Goal: Task Accomplishment & Management: Use online tool/utility

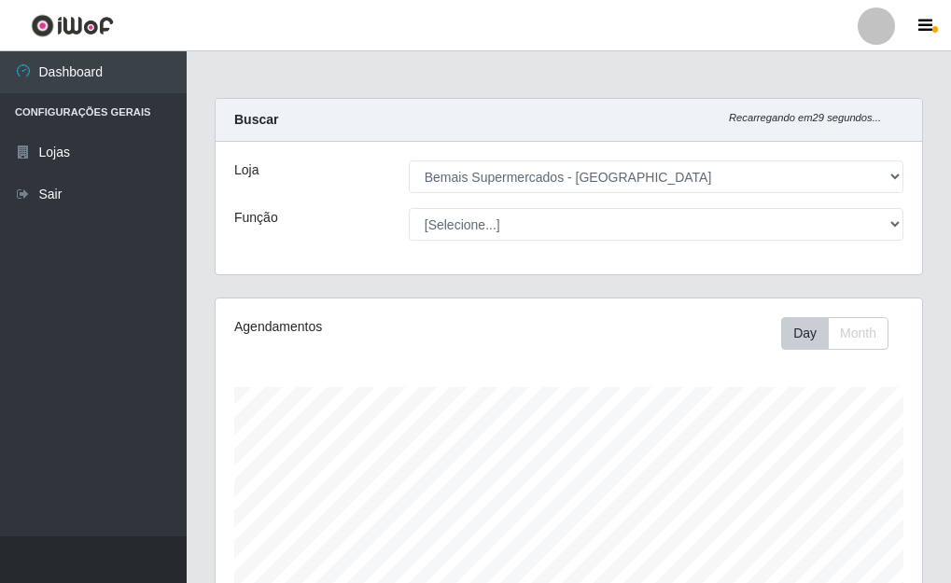
select select "249"
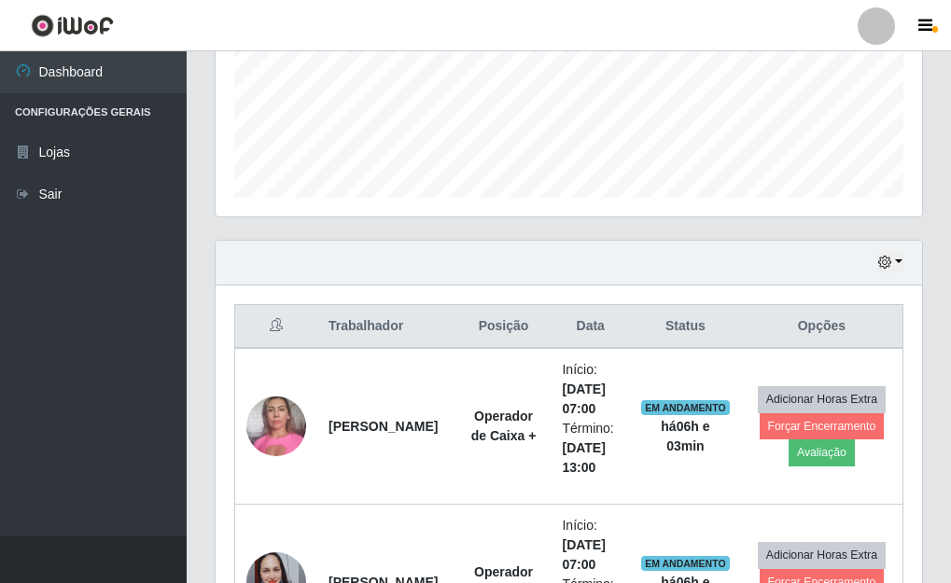
scroll to position [479, 0]
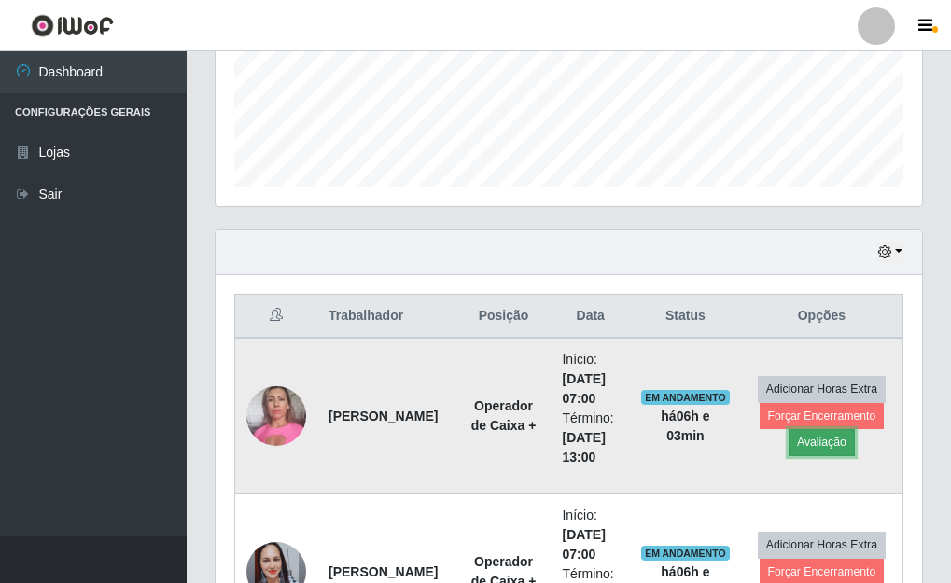
click at [819, 445] on button "Avaliação" at bounding box center [821, 442] width 66 height 26
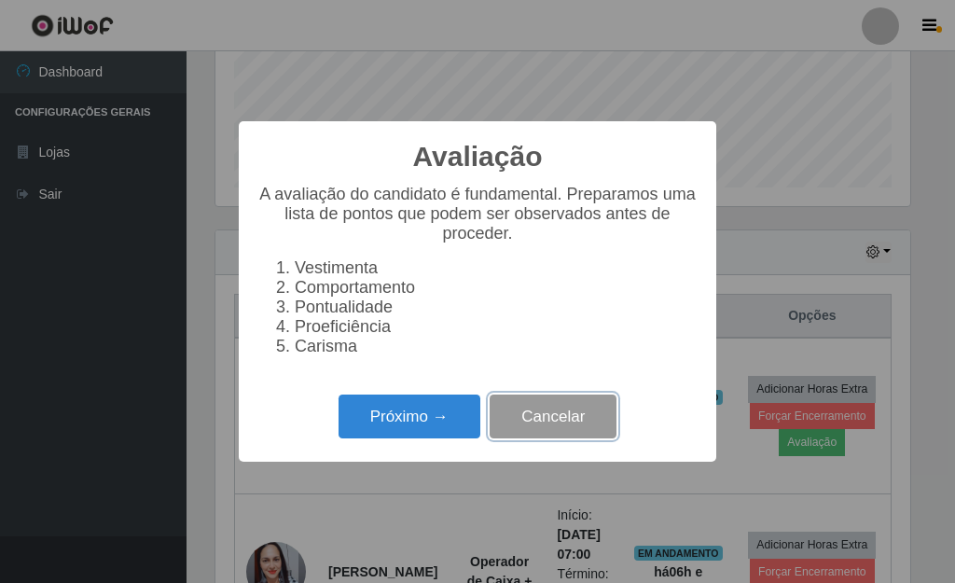
drag, startPoint x: 573, startPoint y: 423, endPoint x: 590, endPoint y: 428, distance: 18.6
click at [573, 423] on button "Cancelar" at bounding box center [553, 417] width 127 height 44
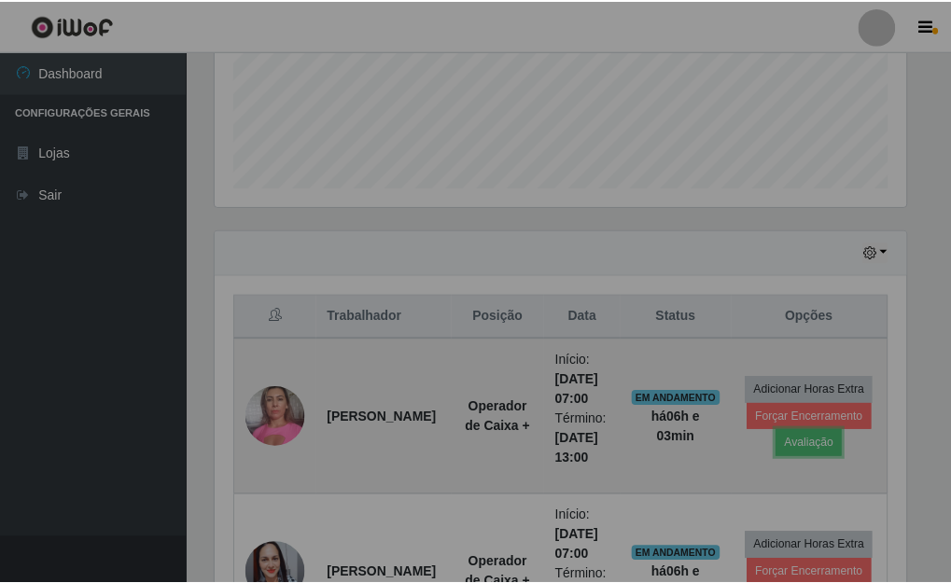
scroll to position [387, 706]
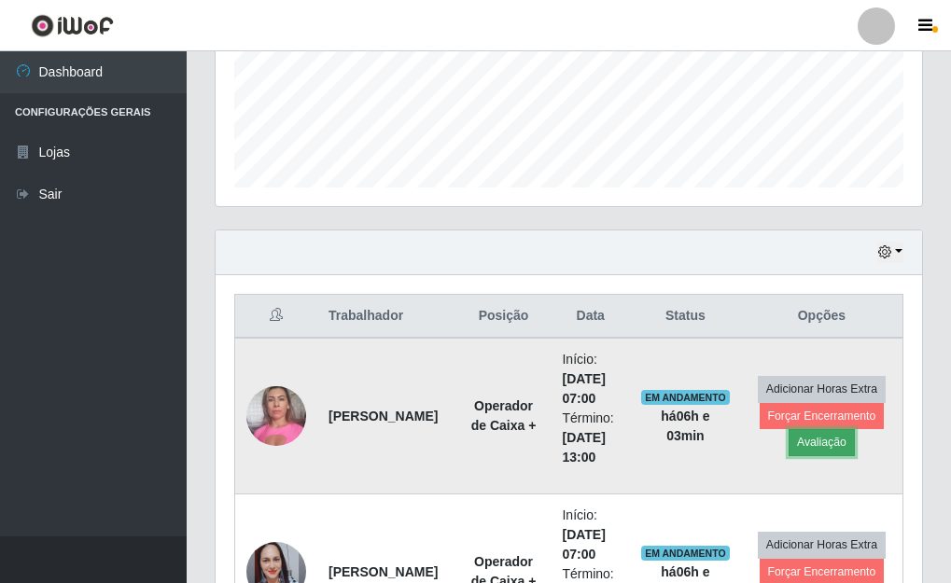
click at [814, 441] on button "Avaliação" at bounding box center [821, 442] width 66 height 26
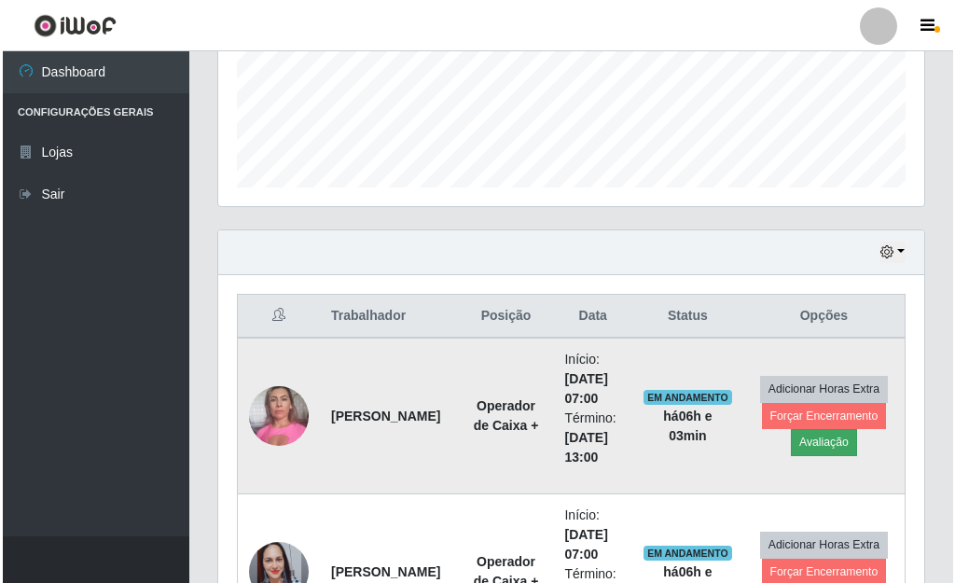
scroll to position [387, 695]
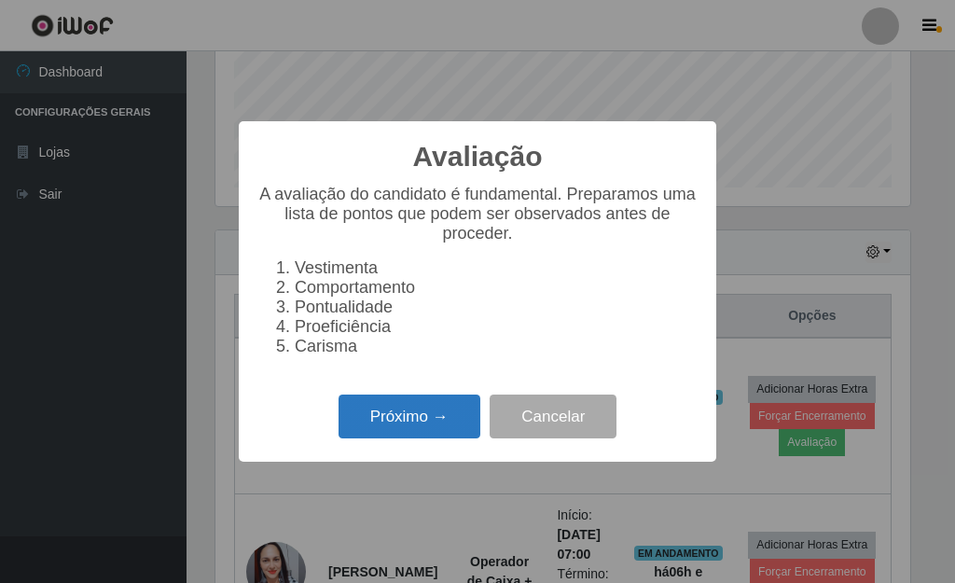
click at [425, 427] on button "Próximo →" at bounding box center [410, 417] width 142 height 44
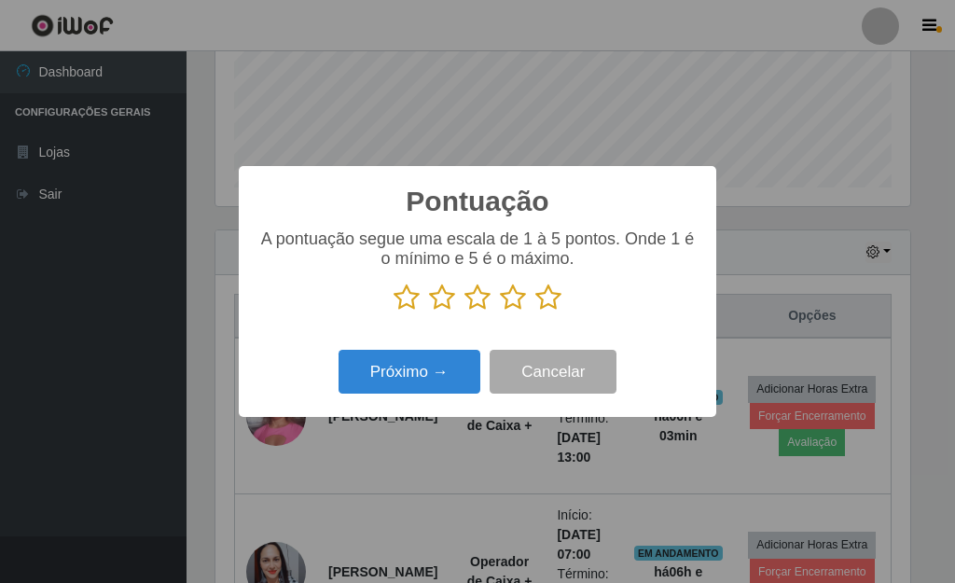
click at [546, 306] on icon at bounding box center [548, 298] width 26 height 28
click at [535, 312] on input "radio" at bounding box center [535, 312] width 0 height 0
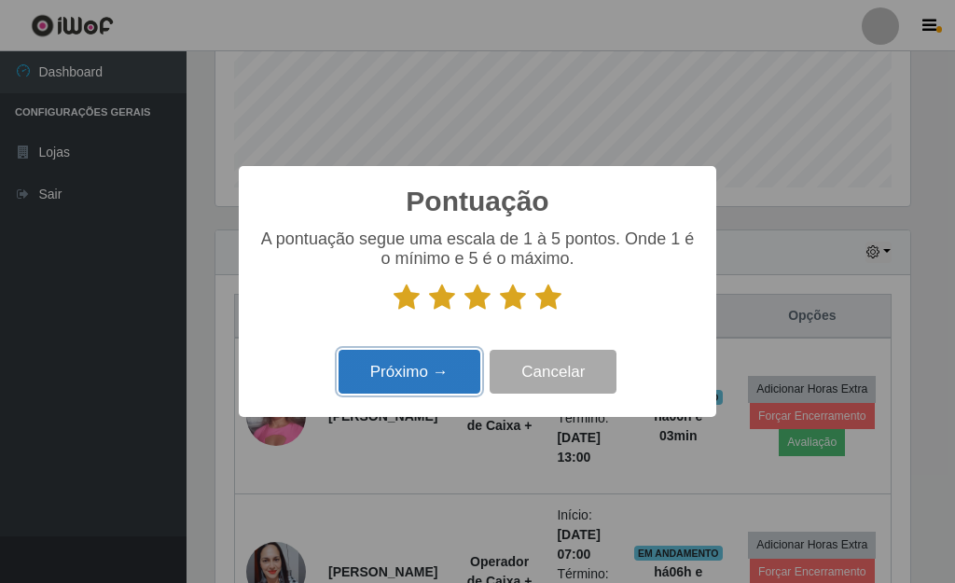
click at [394, 384] on button "Próximo →" at bounding box center [410, 372] width 142 height 44
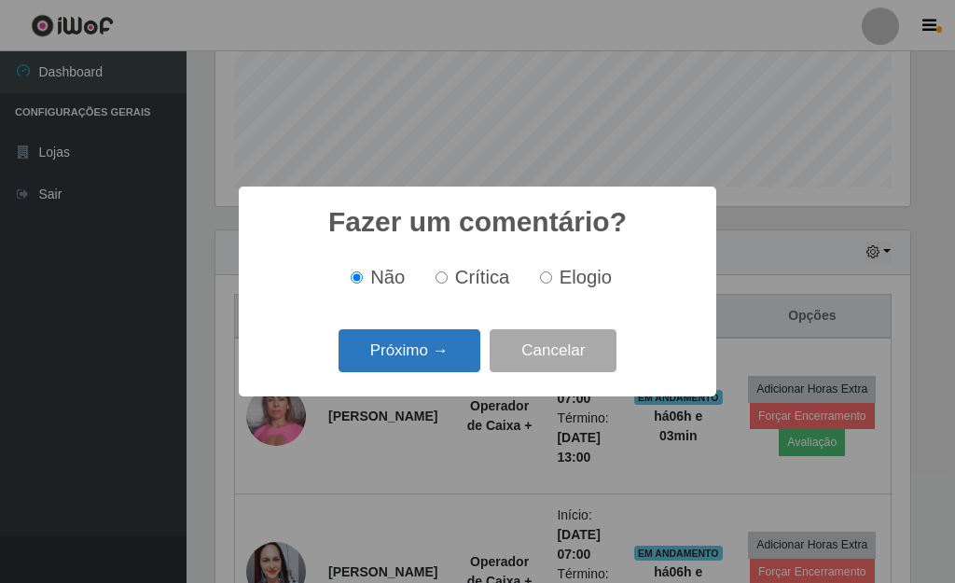
click at [421, 349] on button "Próximo →" at bounding box center [410, 351] width 142 height 44
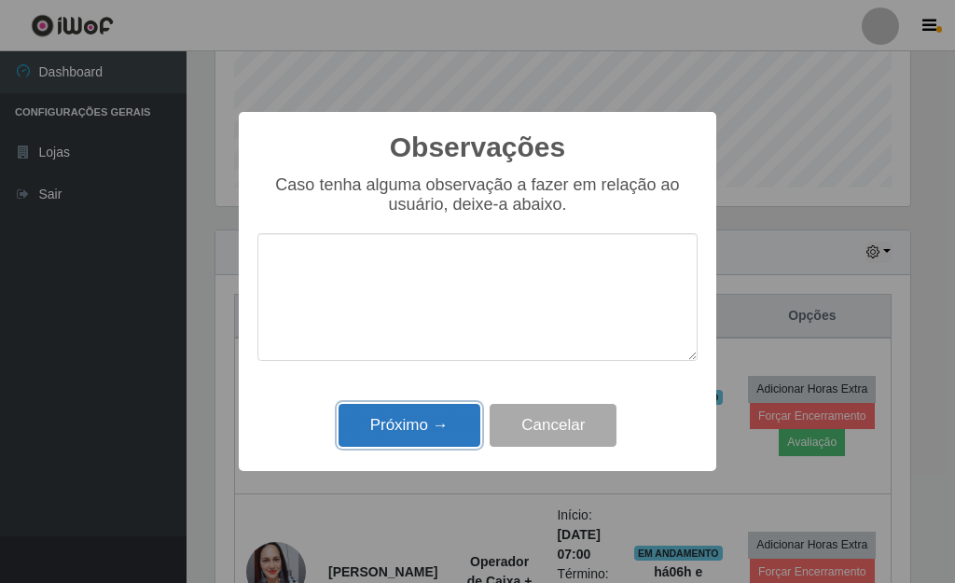
click at [416, 421] on button "Próximo →" at bounding box center [410, 426] width 142 height 44
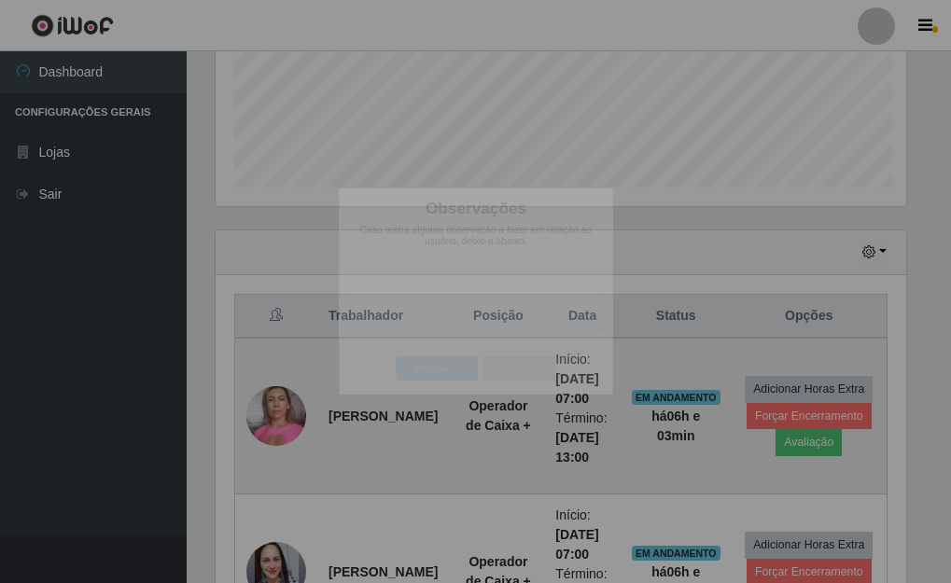
scroll to position [387, 706]
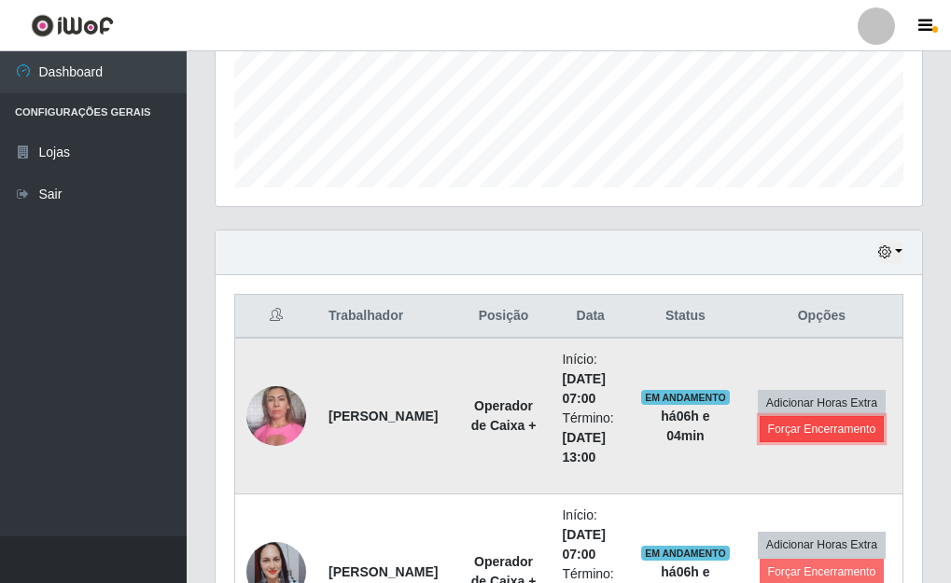
click at [811, 427] on button "Forçar Encerramento" at bounding box center [821, 429] width 125 height 26
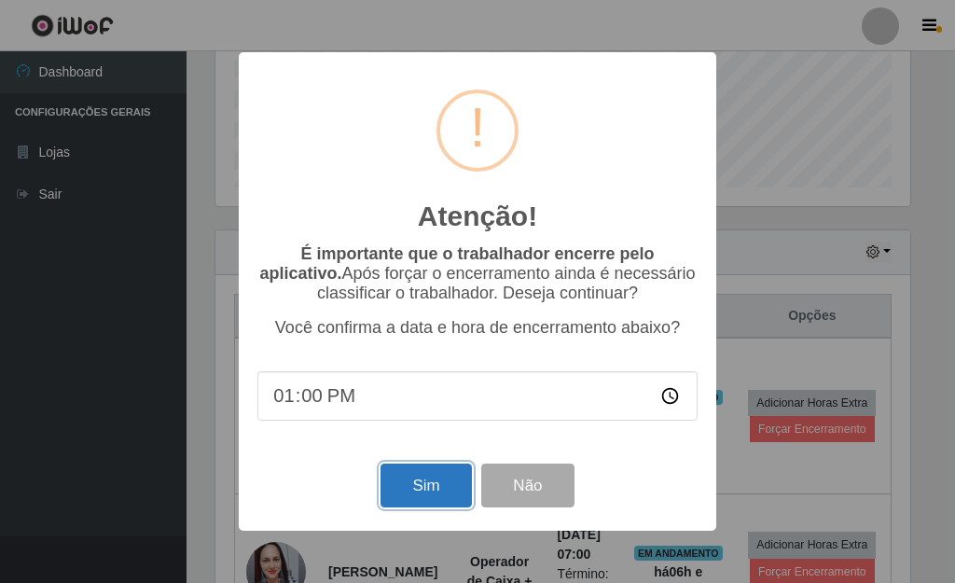
click at [421, 491] on button "Sim" at bounding box center [426, 486] width 90 height 44
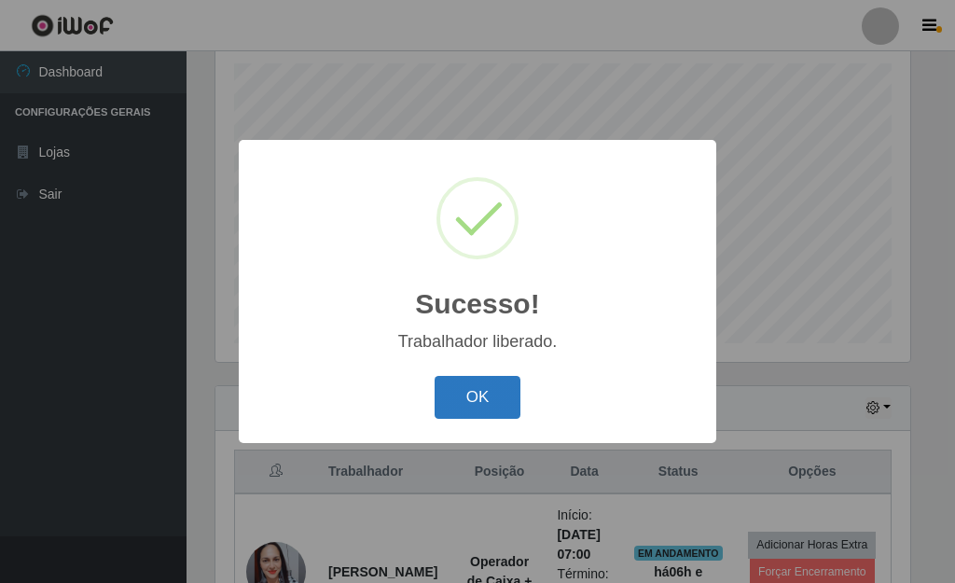
click at [479, 397] on button "OK" at bounding box center [478, 398] width 87 height 44
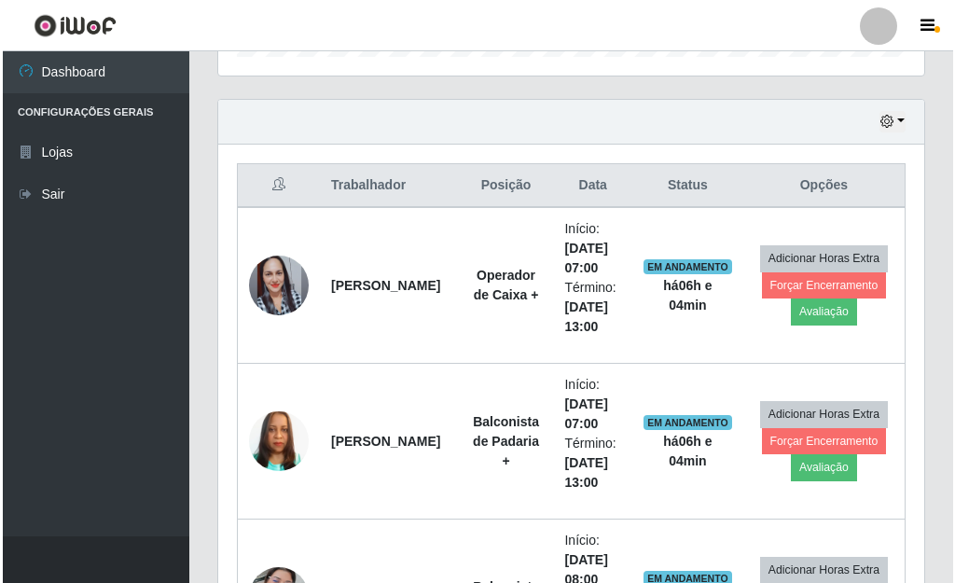
scroll to position [620, 0]
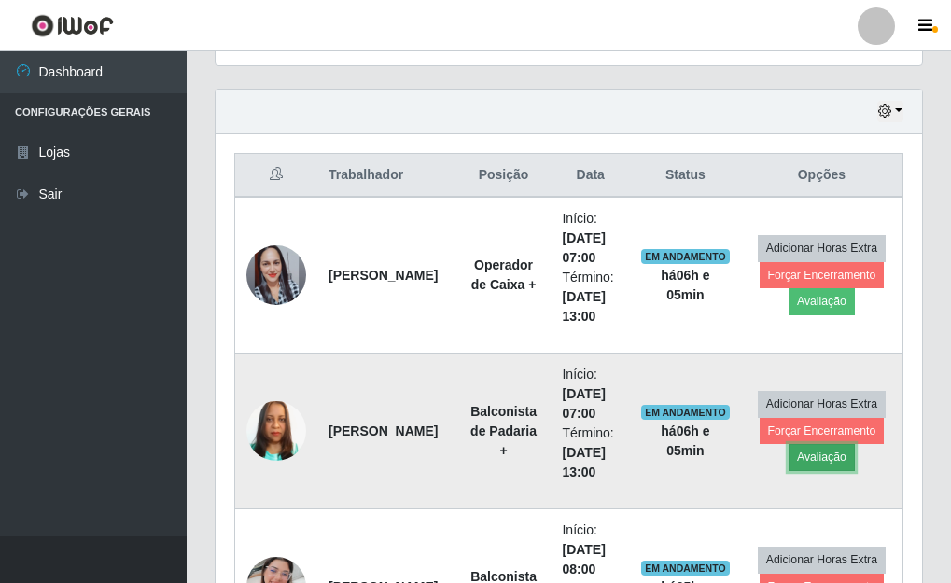
click at [815, 460] on button "Avaliação" at bounding box center [821, 457] width 66 height 26
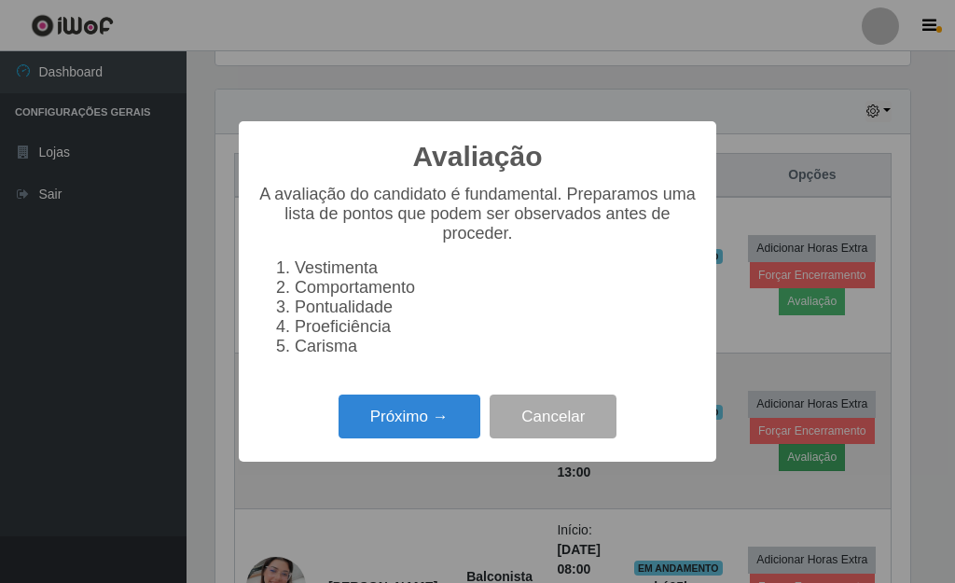
scroll to position [387, 695]
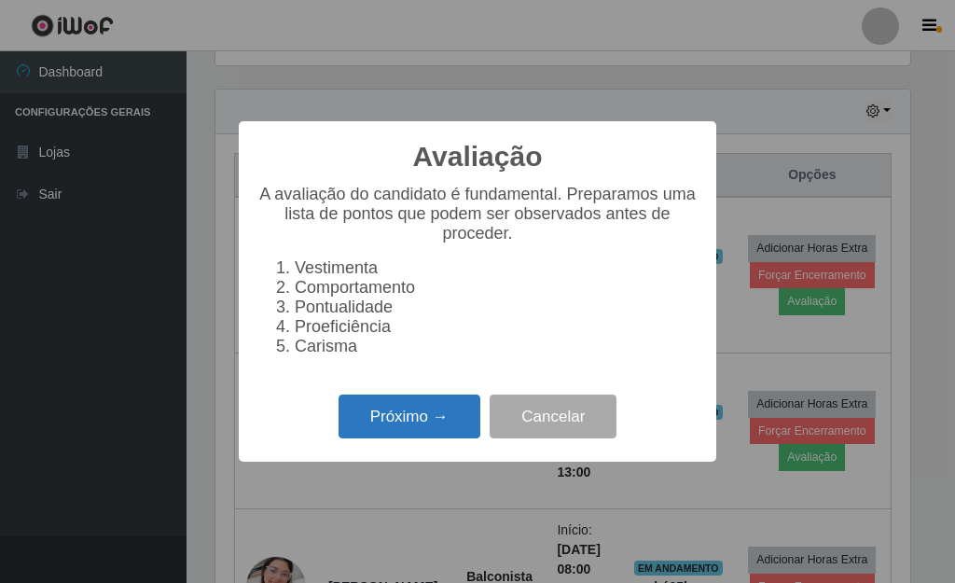
click at [405, 422] on button "Próximo →" at bounding box center [410, 417] width 142 height 44
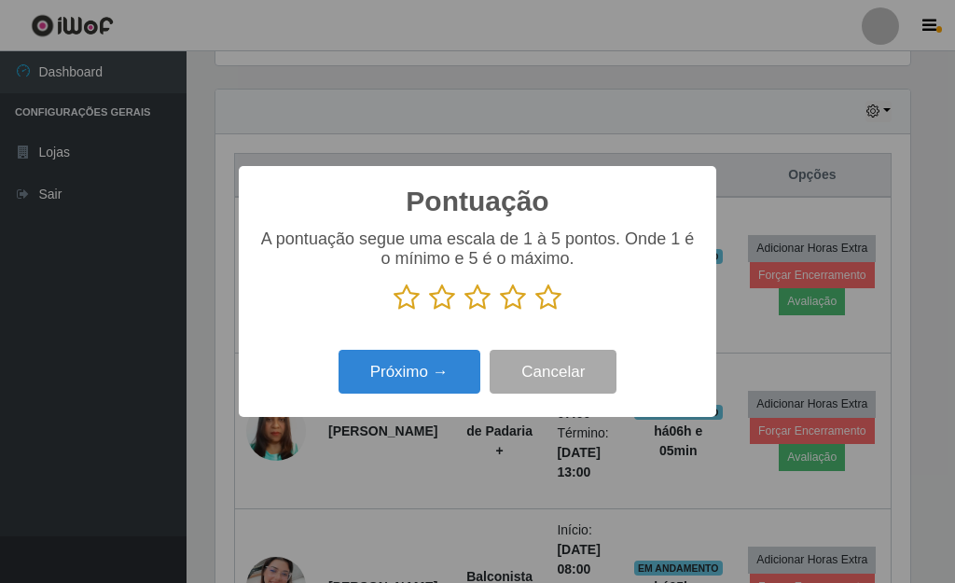
scroll to position [932405, 932097]
click at [540, 302] on icon at bounding box center [548, 298] width 26 height 28
click at [535, 312] on input "radio" at bounding box center [535, 312] width 0 height 0
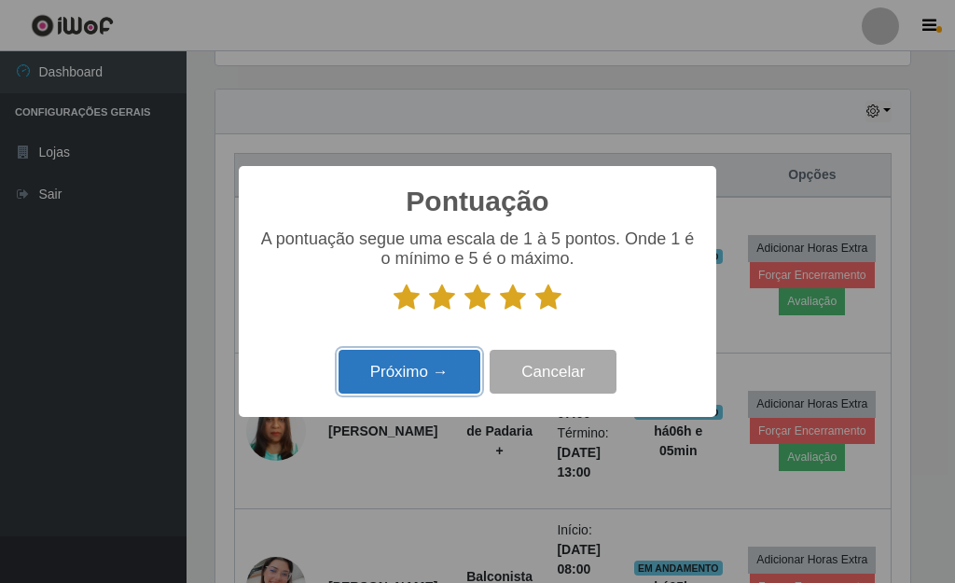
click at [410, 371] on button "Próximo →" at bounding box center [410, 372] width 142 height 44
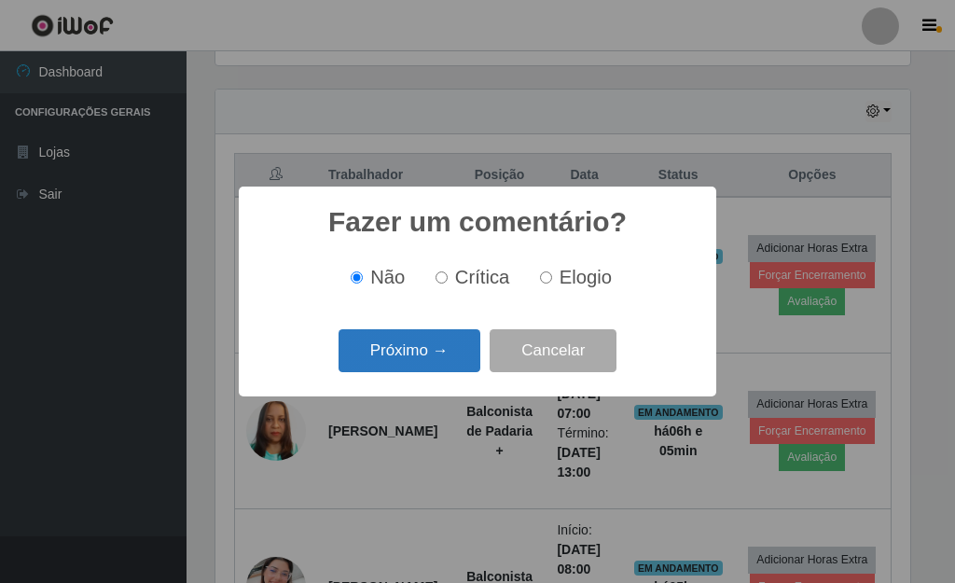
click at [403, 351] on button "Próximo →" at bounding box center [410, 351] width 142 height 44
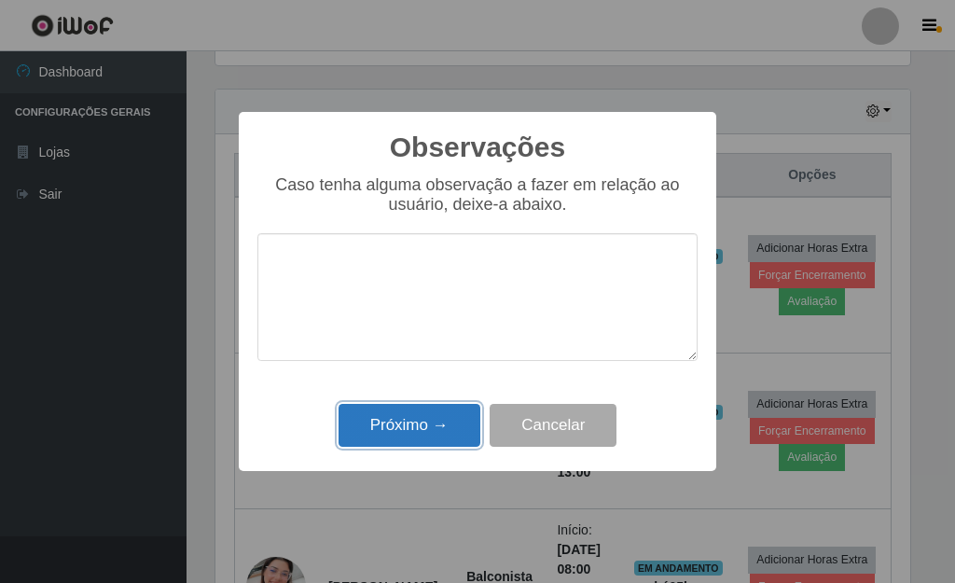
click at [417, 435] on button "Próximo →" at bounding box center [410, 426] width 142 height 44
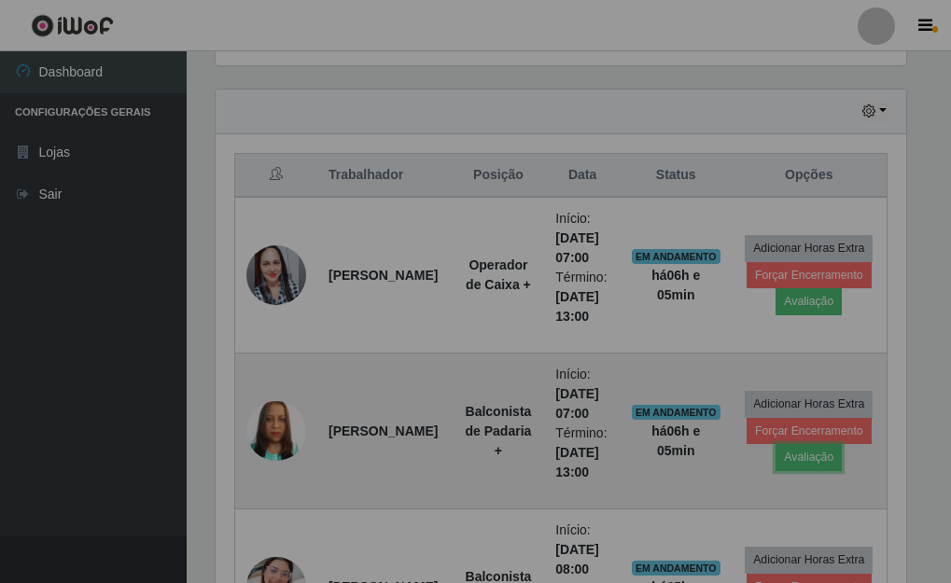
scroll to position [387, 706]
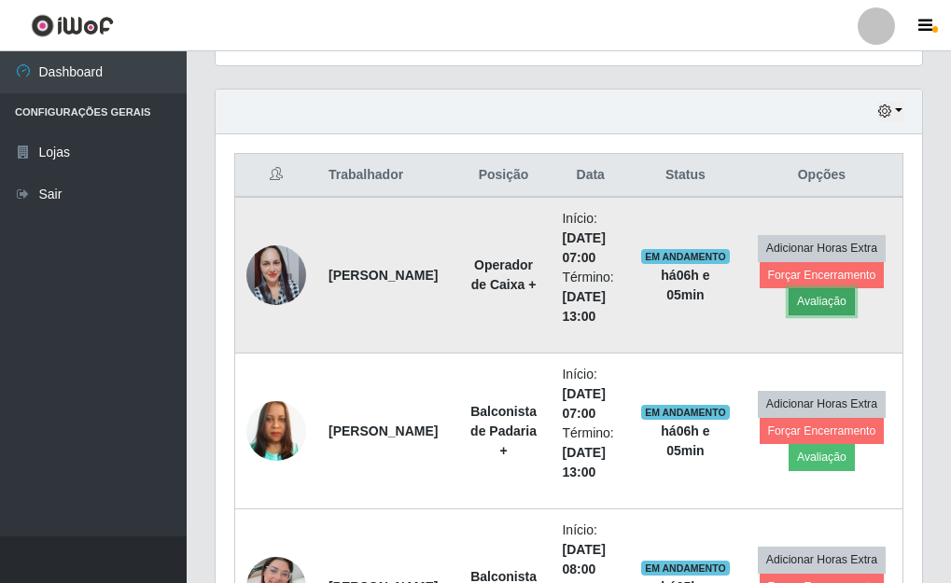
click at [815, 299] on button "Avaliação" at bounding box center [821, 301] width 66 height 26
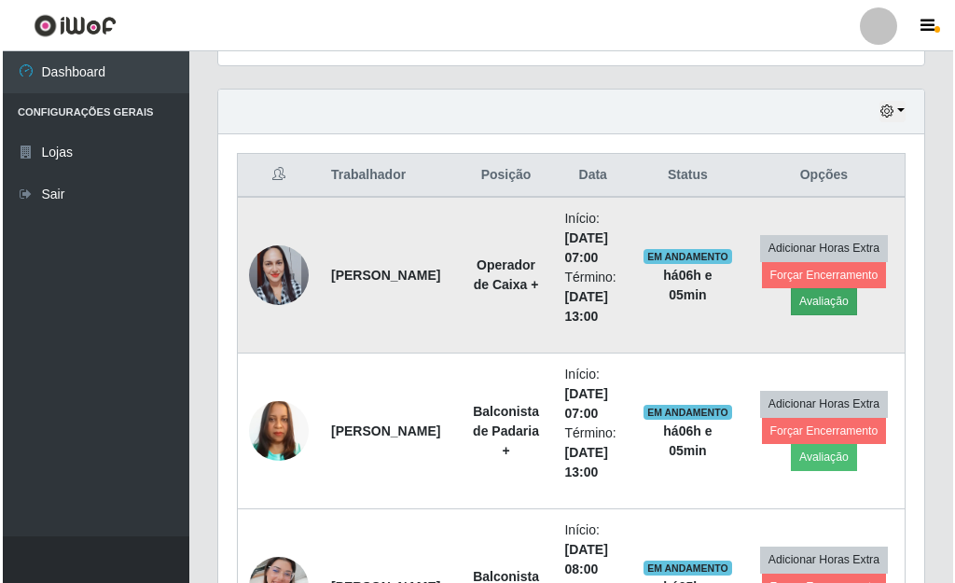
scroll to position [387, 695]
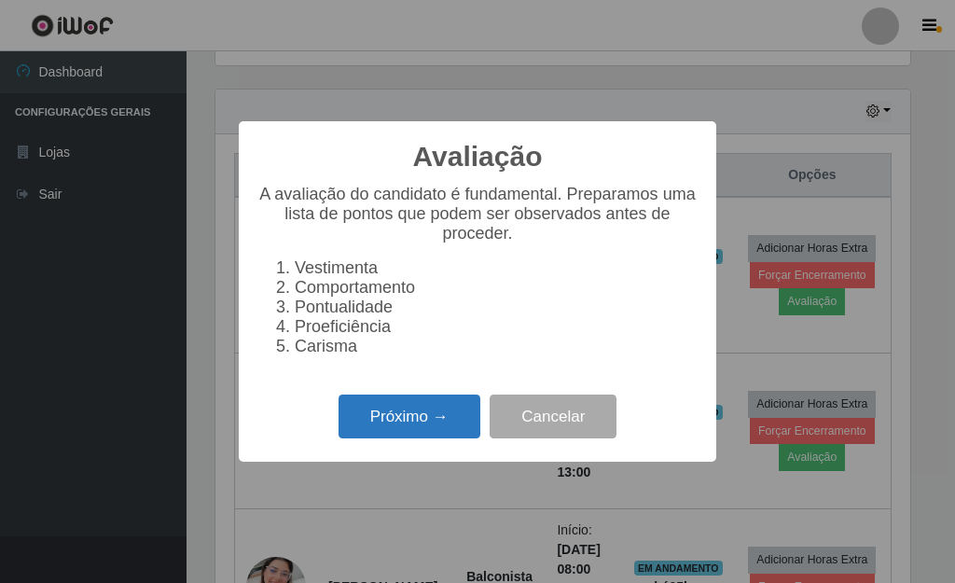
click at [415, 427] on button "Próximo →" at bounding box center [410, 417] width 142 height 44
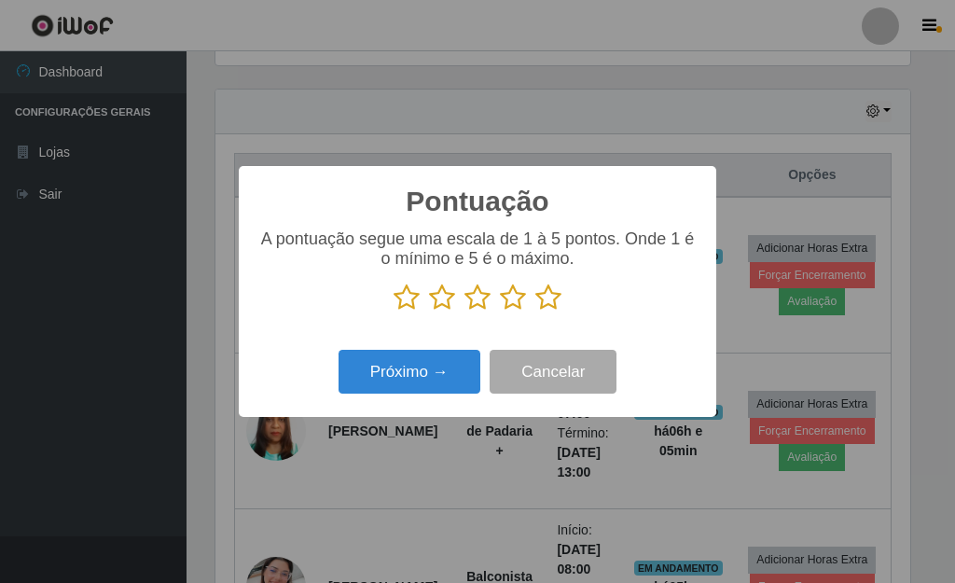
scroll to position [932405, 932097]
click at [550, 300] on icon at bounding box center [548, 298] width 26 height 28
click at [535, 312] on input "radio" at bounding box center [535, 312] width 0 height 0
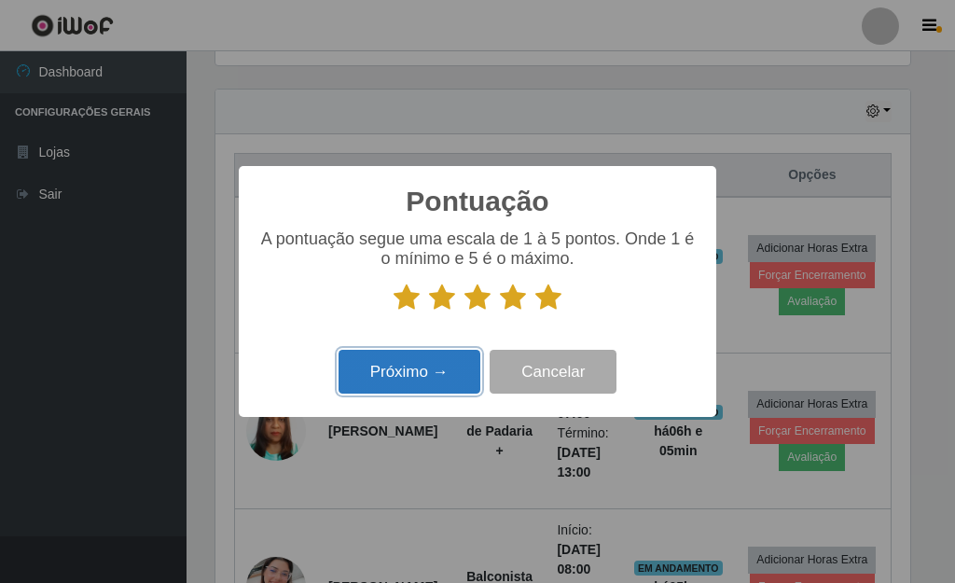
click at [405, 373] on button "Próximo →" at bounding box center [410, 372] width 142 height 44
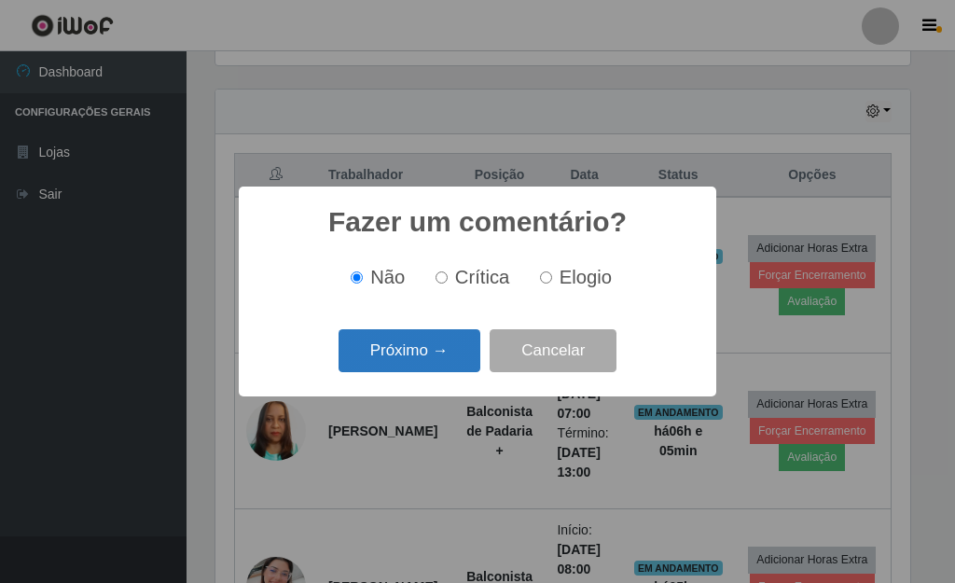
click at [409, 351] on button "Próximo →" at bounding box center [410, 351] width 142 height 44
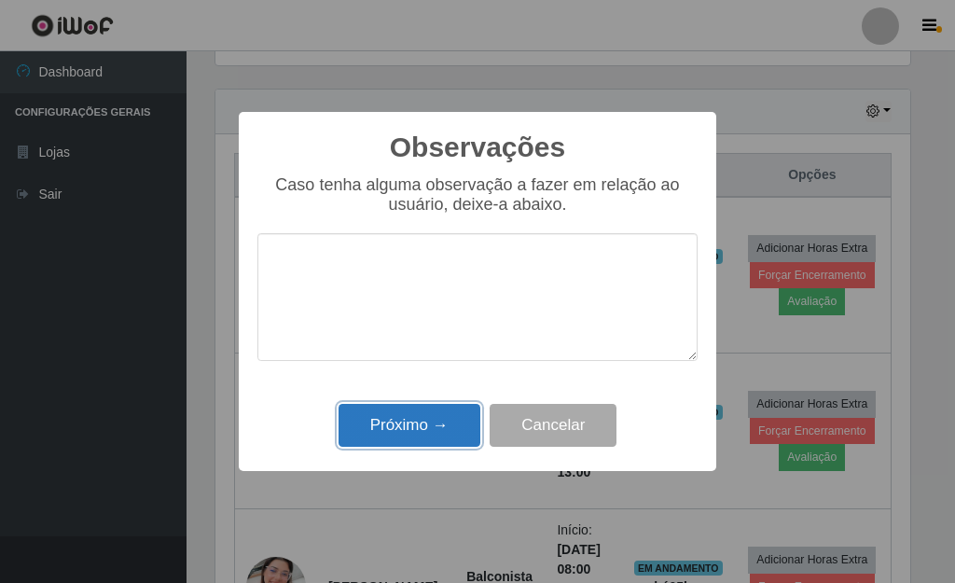
click at [422, 423] on button "Próximo →" at bounding box center [410, 426] width 142 height 44
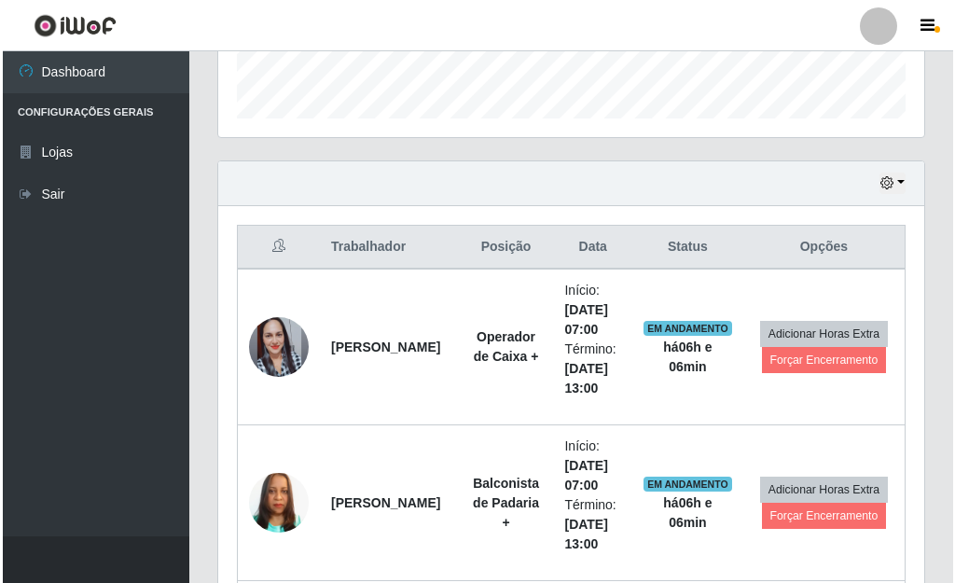
scroll to position [691, 0]
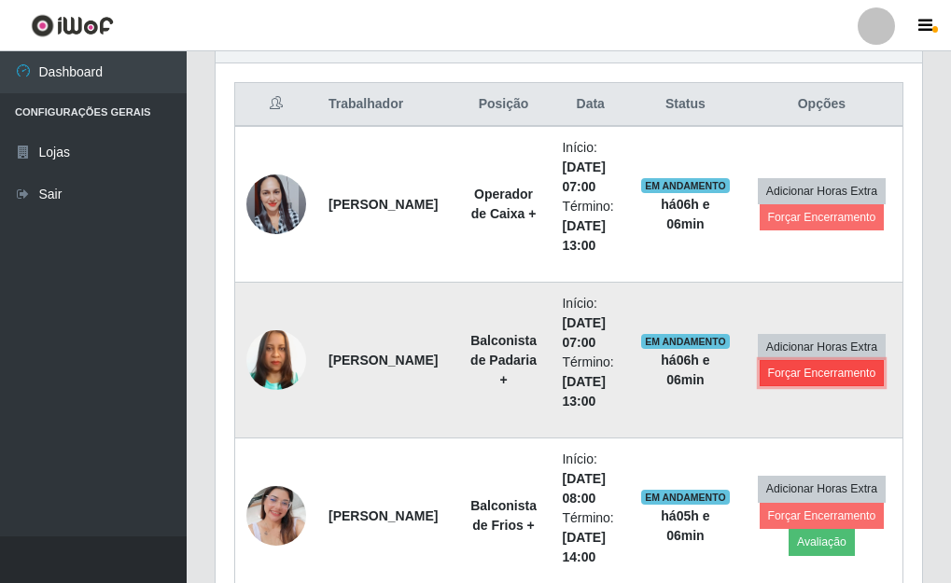
click at [826, 370] on button "Forçar Encerramento" at bounding box center [821, 373] width 125 height 26
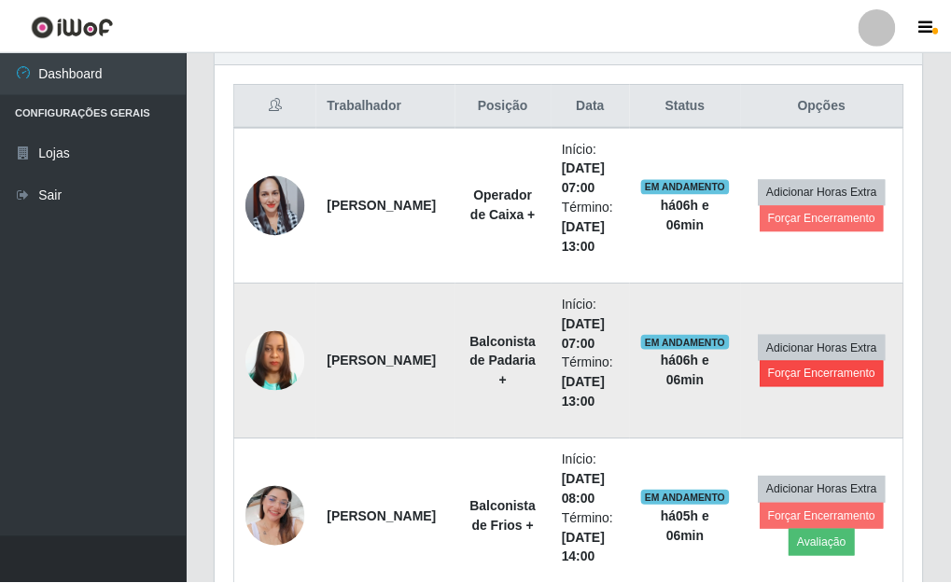
scroll to position [387, 695]
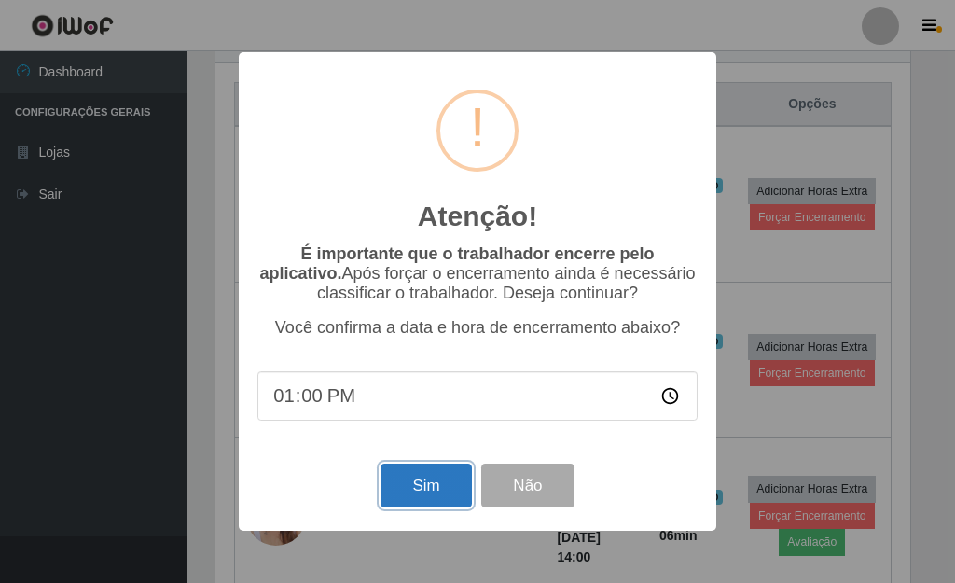
drag, startPoint x: 423, startPoint y: 489, endPoint x: 465, endPoint y: 469, distance: 45.5
click at [422, 489] on button "Sim" at bounding box center [426, 486] width 90 height 44
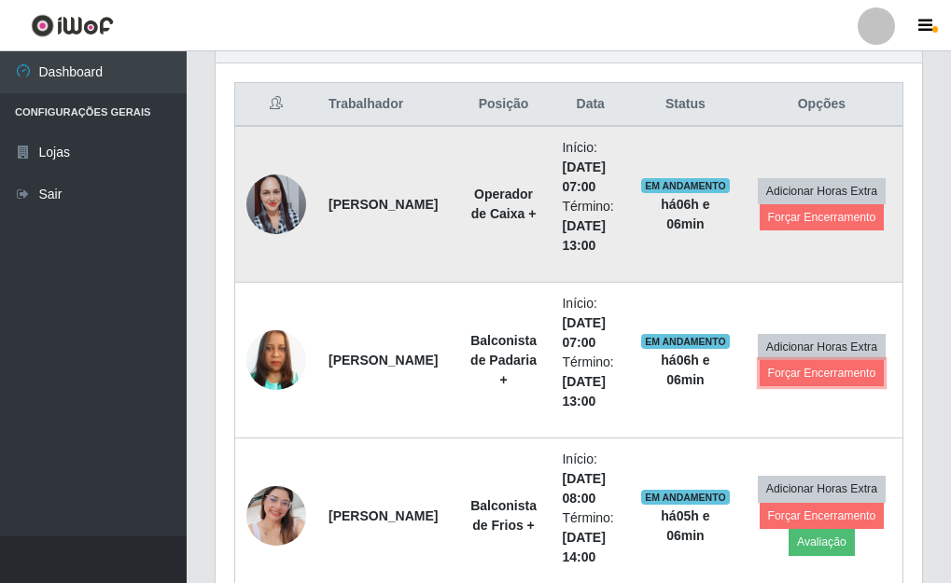
scroll to position [387, 706]
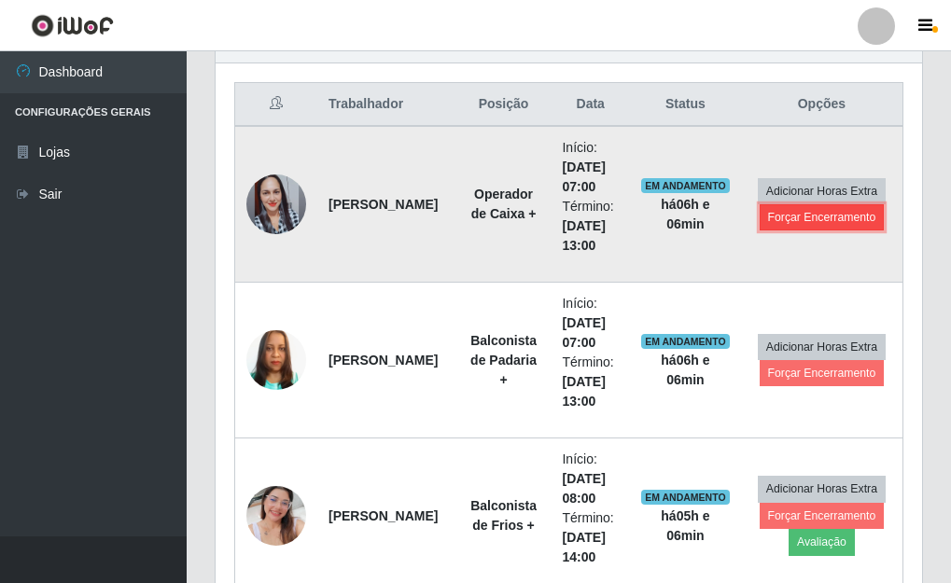
click at [825, 222] on button "Forçar Encerramento" at bounding box center [821, 217] width 125 height 26
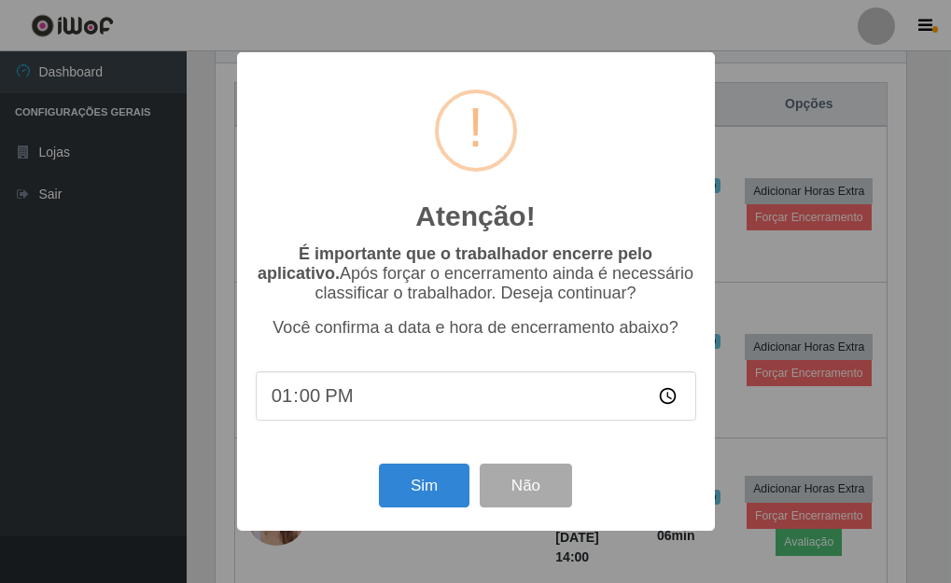
scroll to position [387, 695]
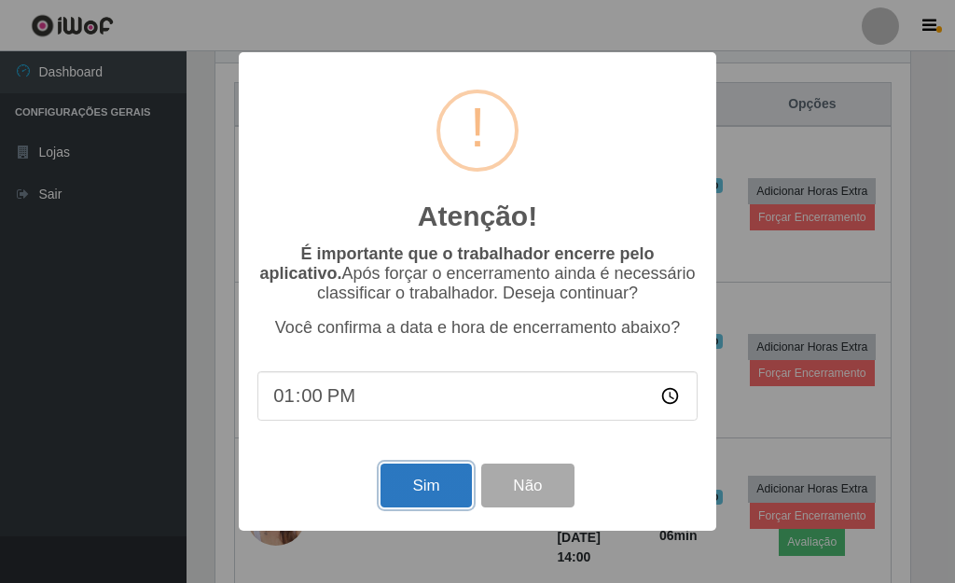
click at [421, 491] on button "Sim" at bounding box center [426, 486] width 90 height 44
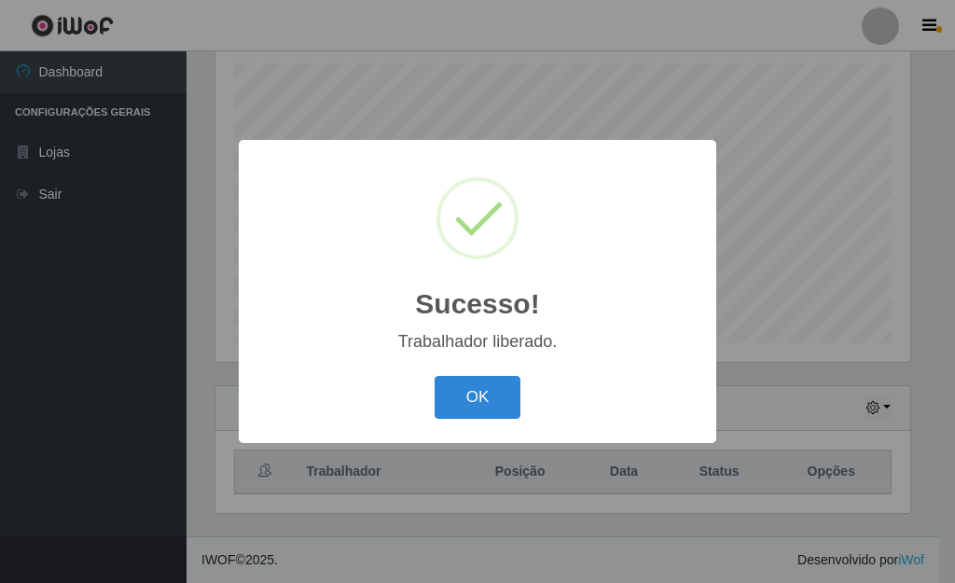
drag, startPoint x: 498, startPoint y: 396, endPoint x: 518, endPoint y: 378, distance: 26.4
click at [496, 388] on button "OK" at bounding box center [478, 398] width 87 height 44
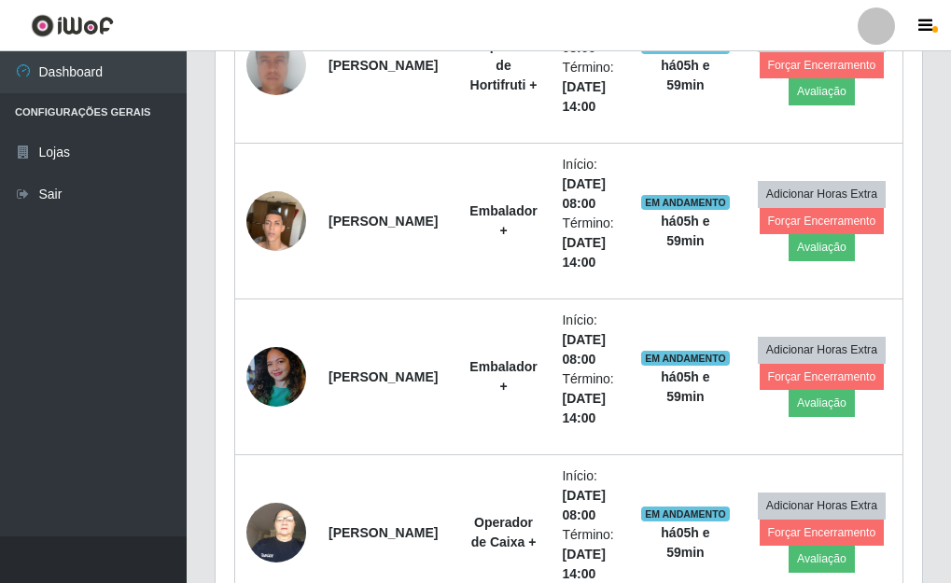
scroll to position [1006, 0]
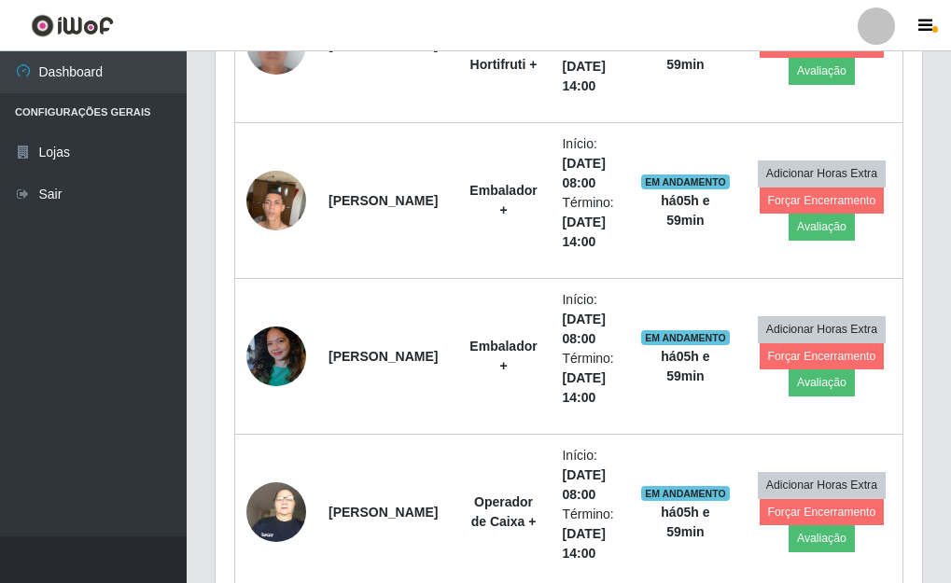
drag, startPoint x: 951, startPoint y: 138, endPoint x: 954, endPoint y: 166, distance: 28.2
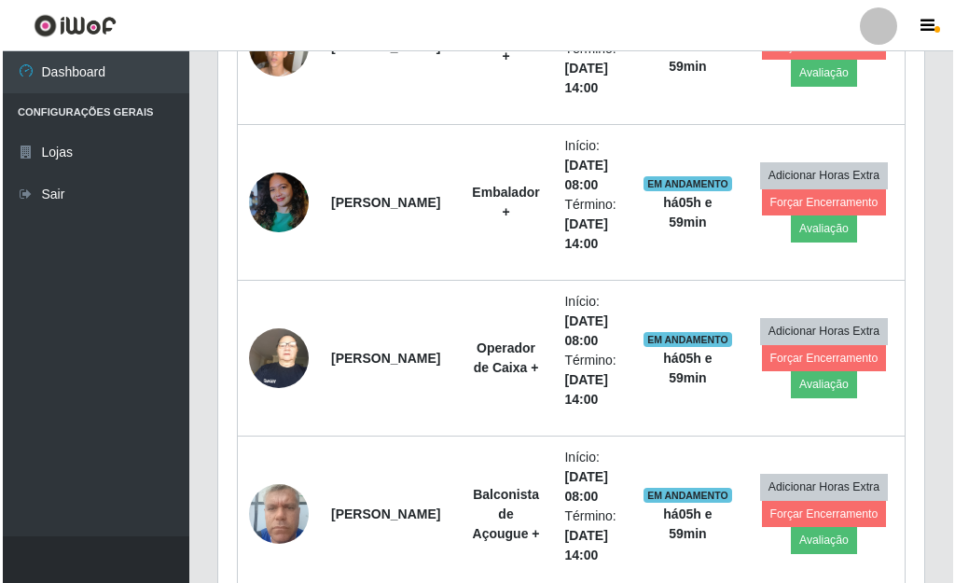
scroll to position [1025, 0]
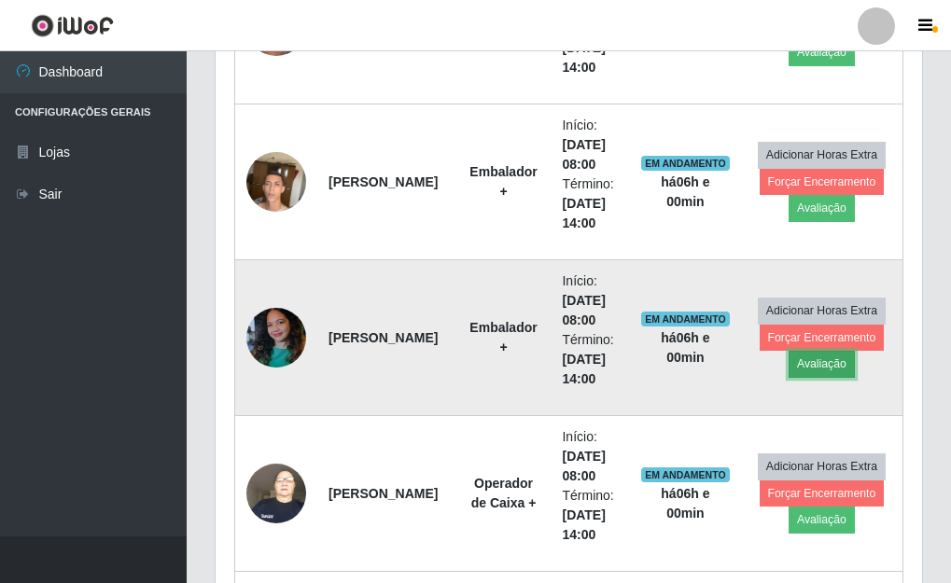
click at [811, 363] on button "Avaliação" at bounding box center [821, 364] width 66 height 26
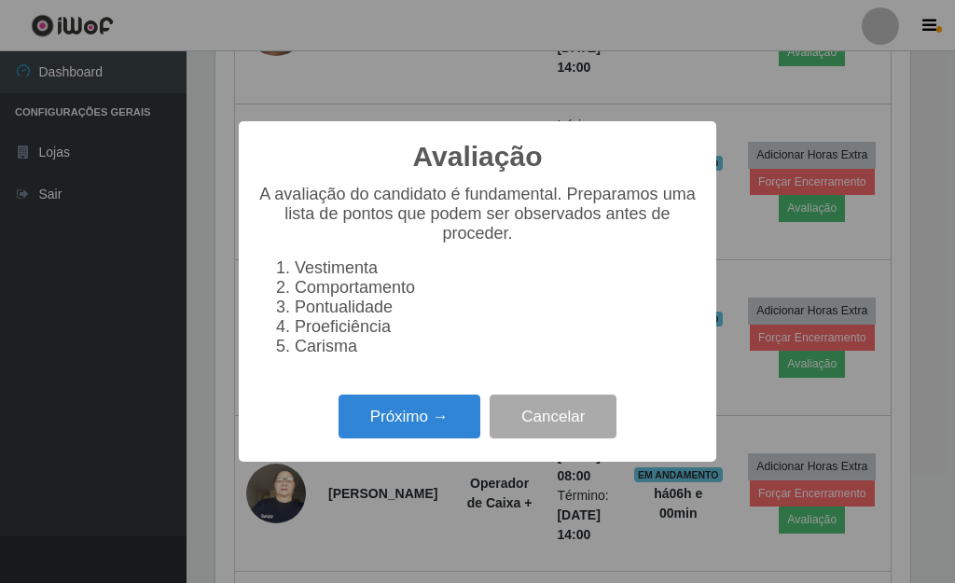
scroll to position [387, 695]
drag, startPoint x: 407, startPoint y: 426, endPoint x: 416, endPoint y: 425, distance: 9.4
click at [416, 425] on button "Próximo →" at bounding box center [410, 417] width 142 height 44
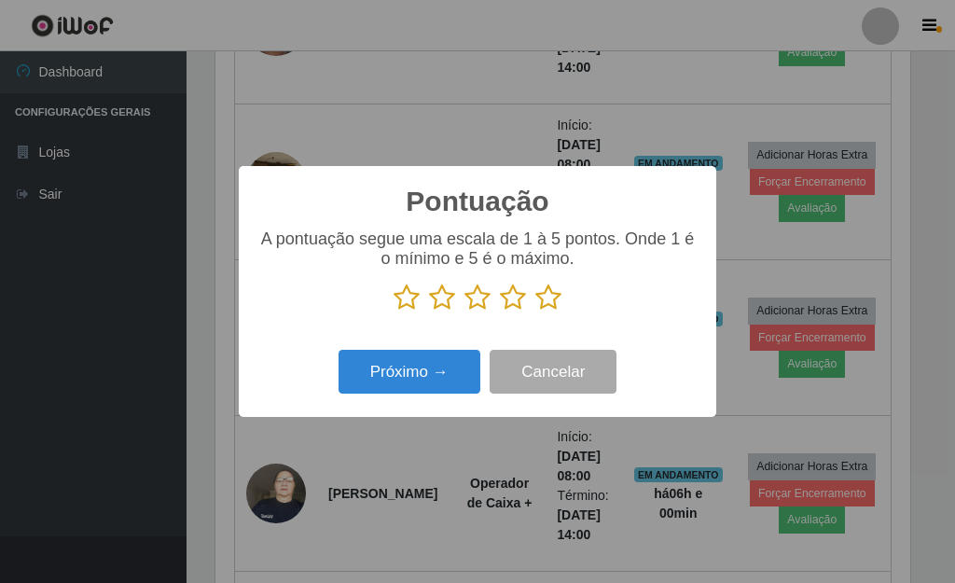
click at [555, 301] on icon at bounding box center [548, 298] width 26 height 28
click at [535, 312] on input "radio" at bounding box center [535, 312] width 0 height 0
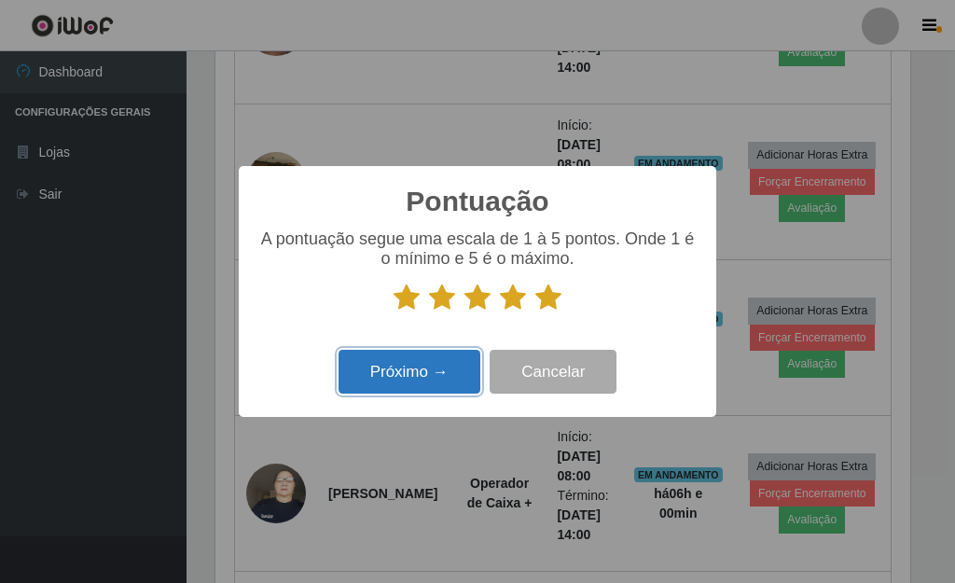
drag, startPoint x: 368, startPoint y: 382, endPoint x: 378, endPoint y: 390, distance: 11.9
click at [378, 390] on button "Próximo →" at bounding box center [410, 372] width 142 height 44
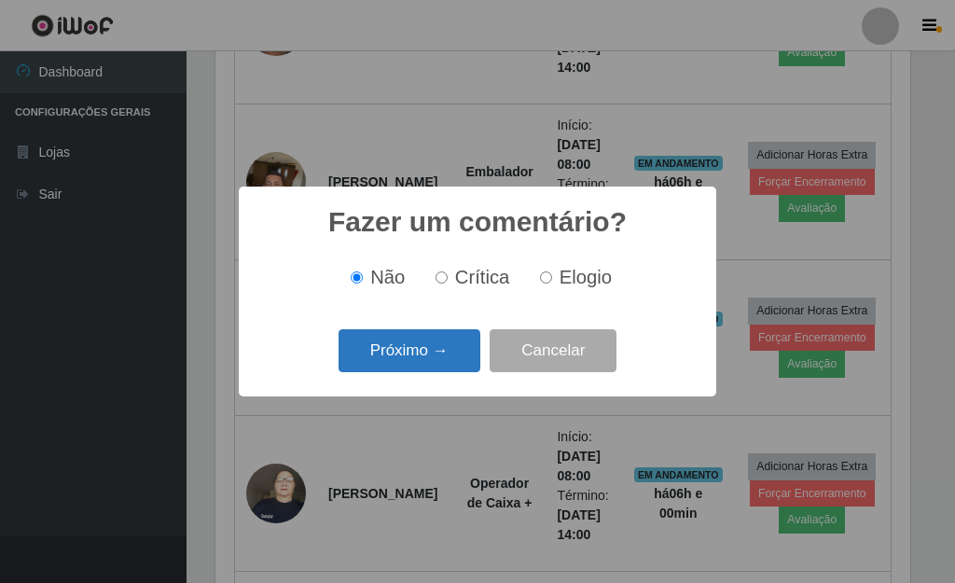
click at [413, 356] on button "Próximo →" at bounding box center [410, 351] width 142 height 44
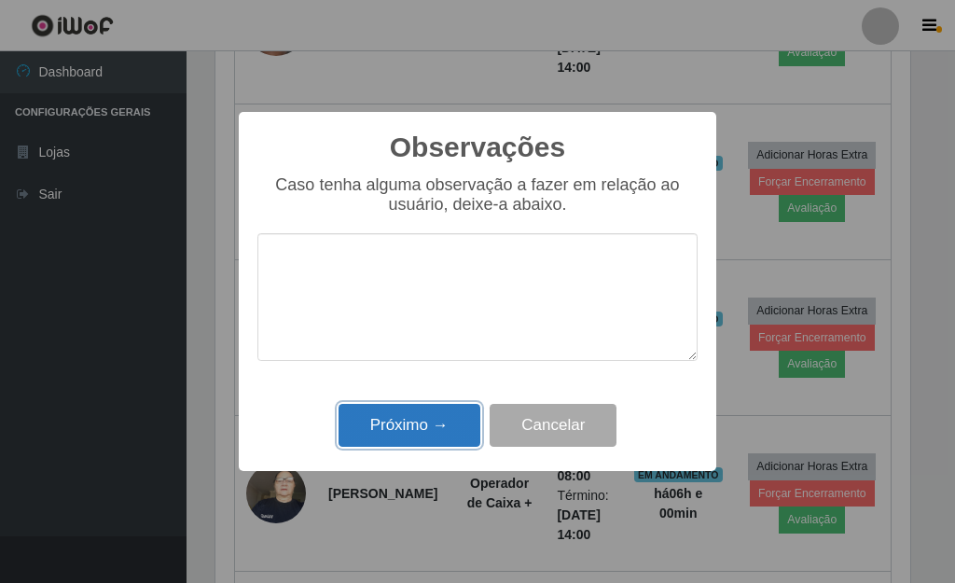
click at [423, 436] on button "Próximo →" at bounding box center [410, 426] width 142 height 44
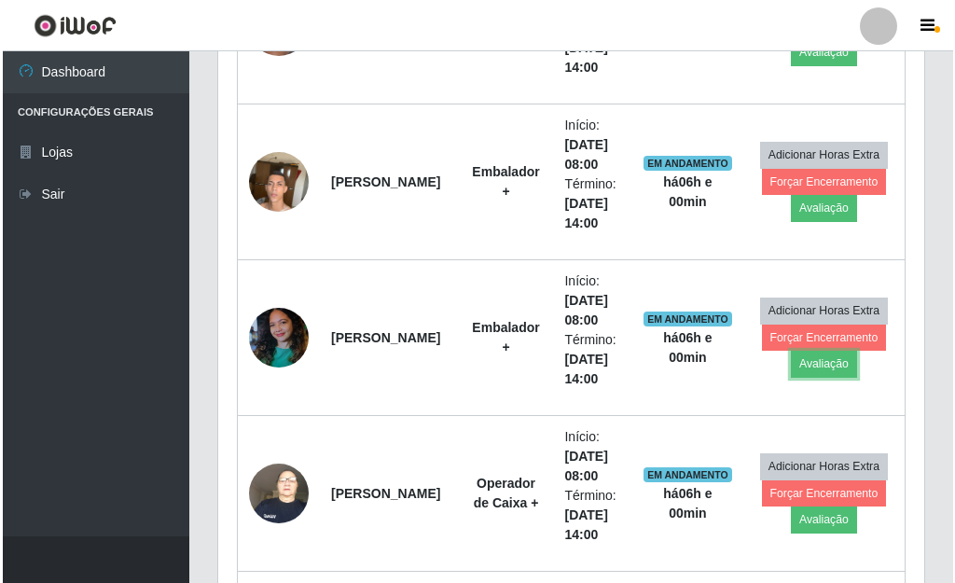
scroll to position [387, 706]
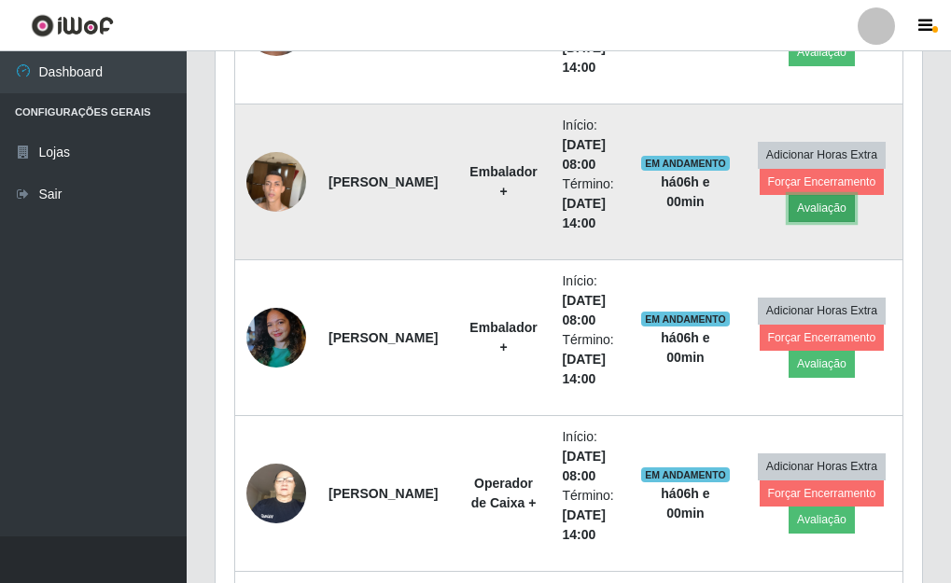
click at [822, 210] on button "Avaliação" at bounding box center [821, 208] width 66 height 26
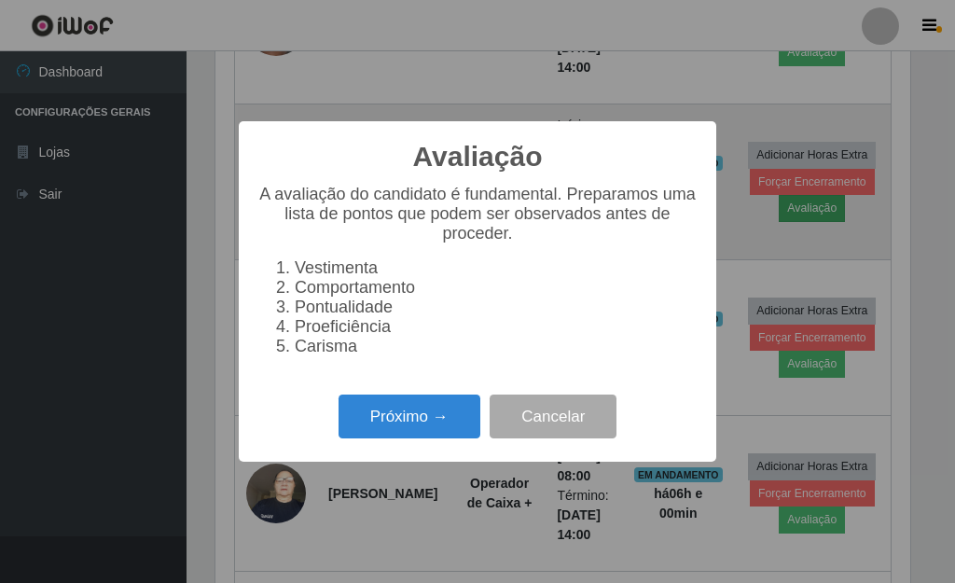
scroll to position [387, 695]
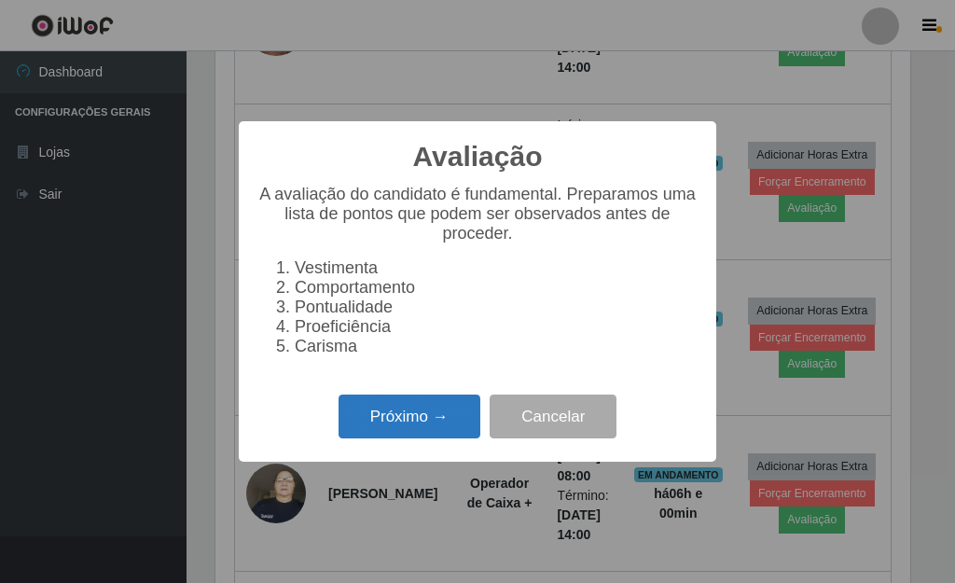
click at [405, 433] on button "Próximo →" at bounding box center [410, 417] width 142 height 44
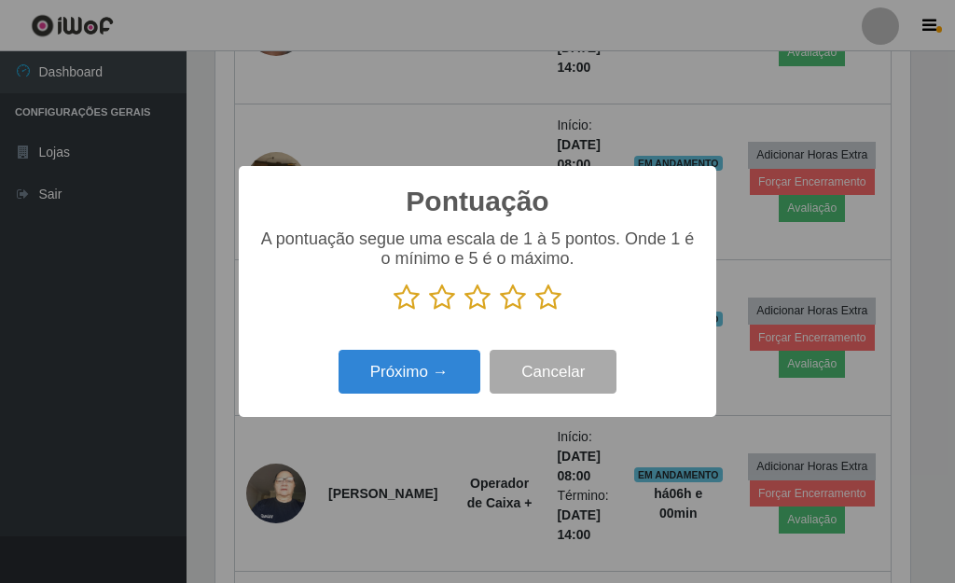
click at [548, 305] on icon at bounding box center [548, 298] width 26 height 28
click at [535, 312] on input "radio" at bounding box center [535, 312] width 0 height 0
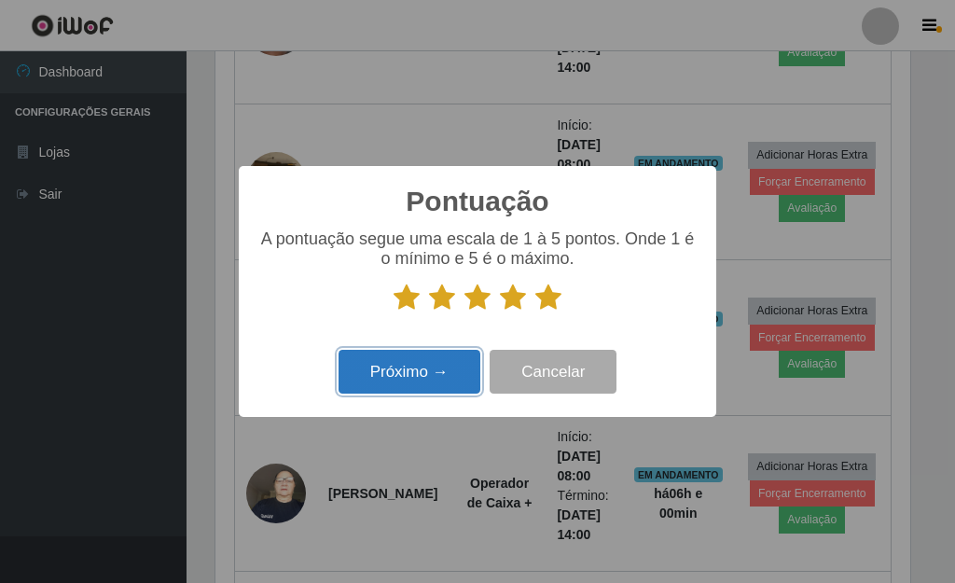
click at [421, 382] on button "Próximo →" at bounding box center [410, 372] width 142 height 44
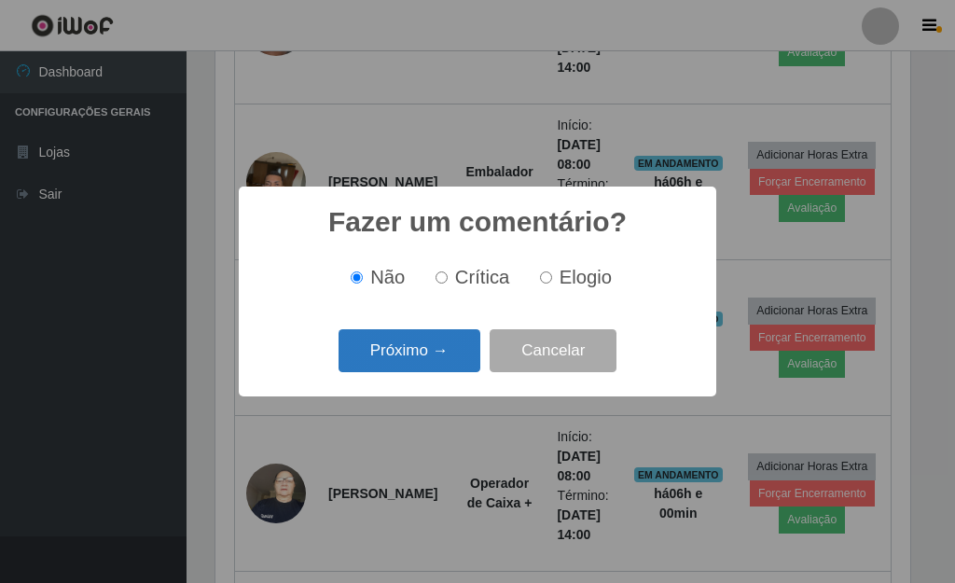
click at [406, 353] on button "Próximo →" at bounding box center [410, 351] width 142 height 44
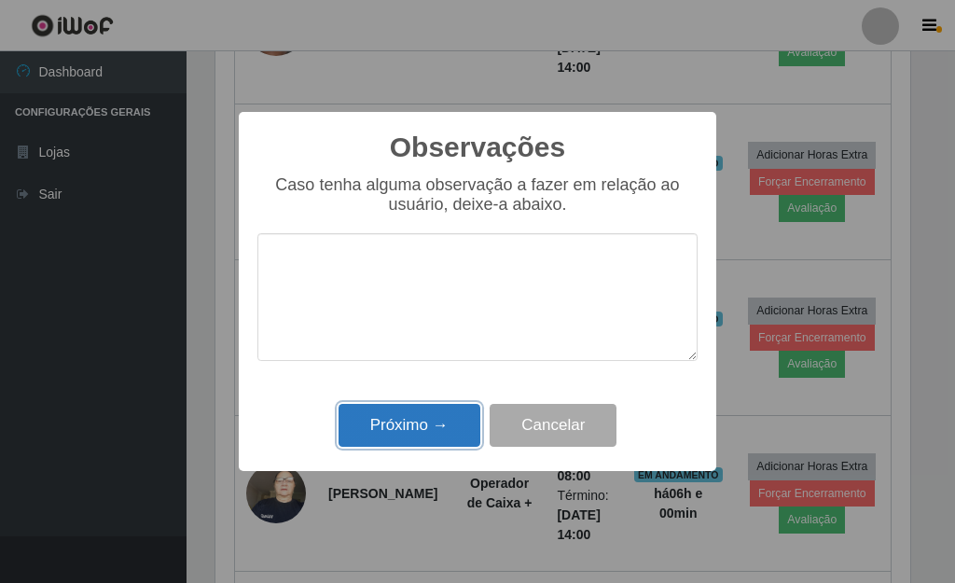
click at [422, 425] on button "Próximo →" at bounding box center [410, 426] width 142 height 44
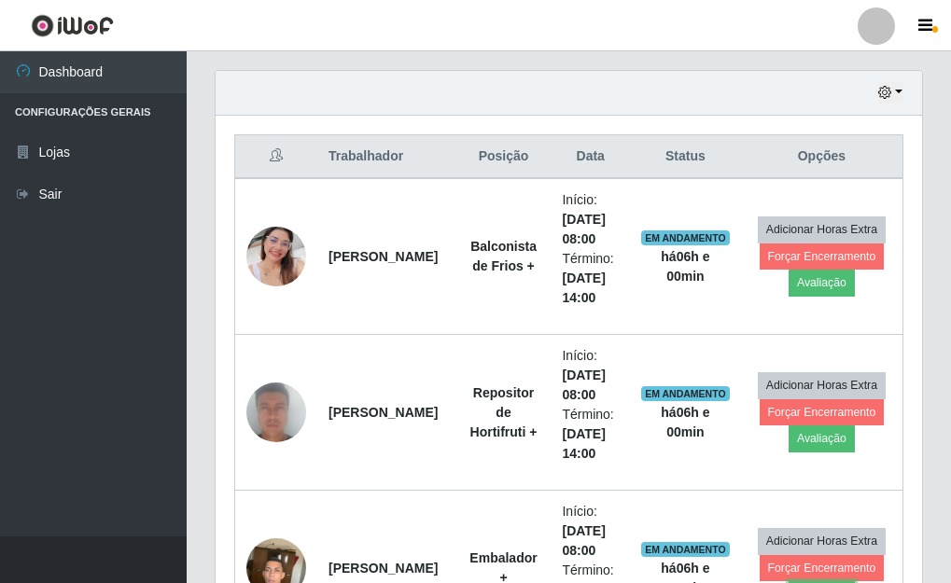
scroll to position [618, 0]
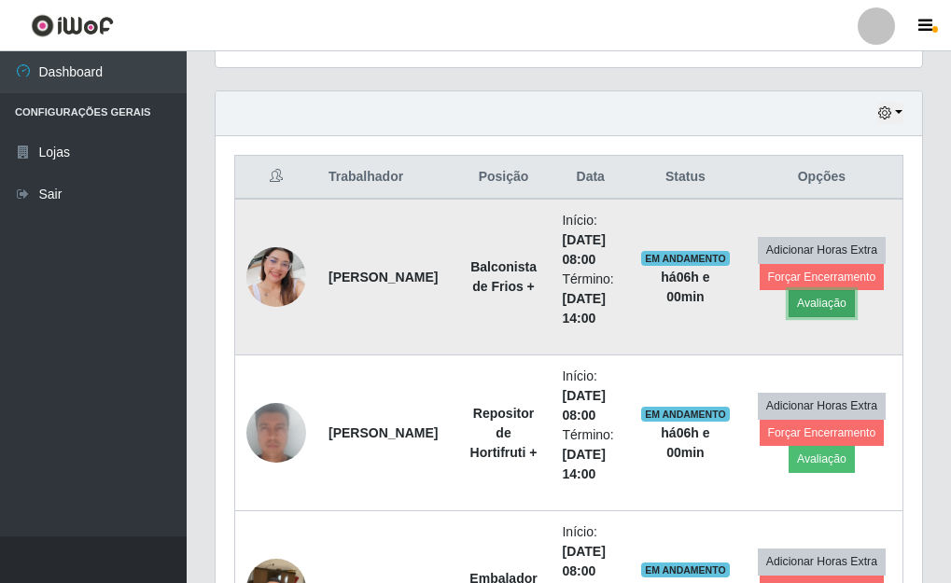
click at [822, 301] on button "Avaliação" at bounding box center [821, 303] width 66 height 26
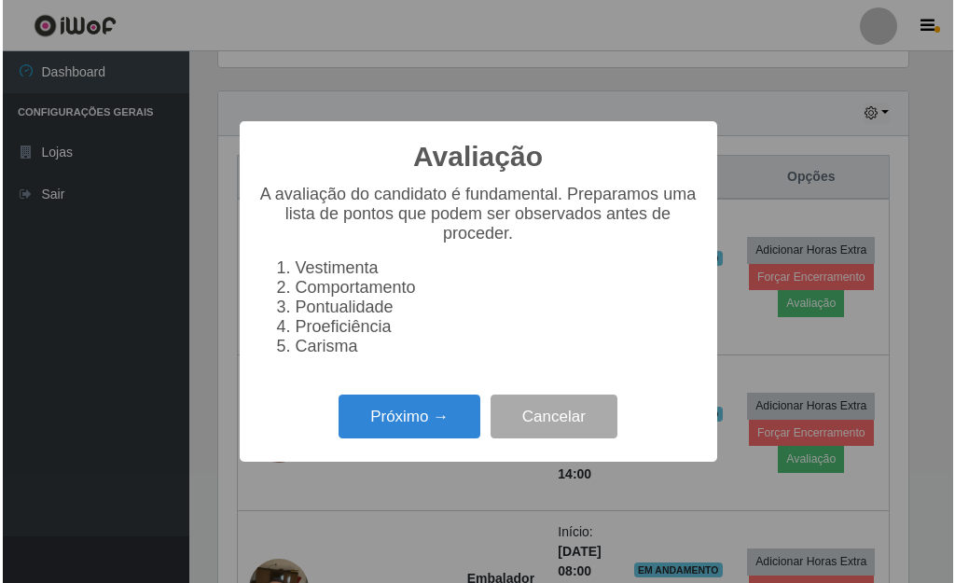
scroll to position [387, 695]
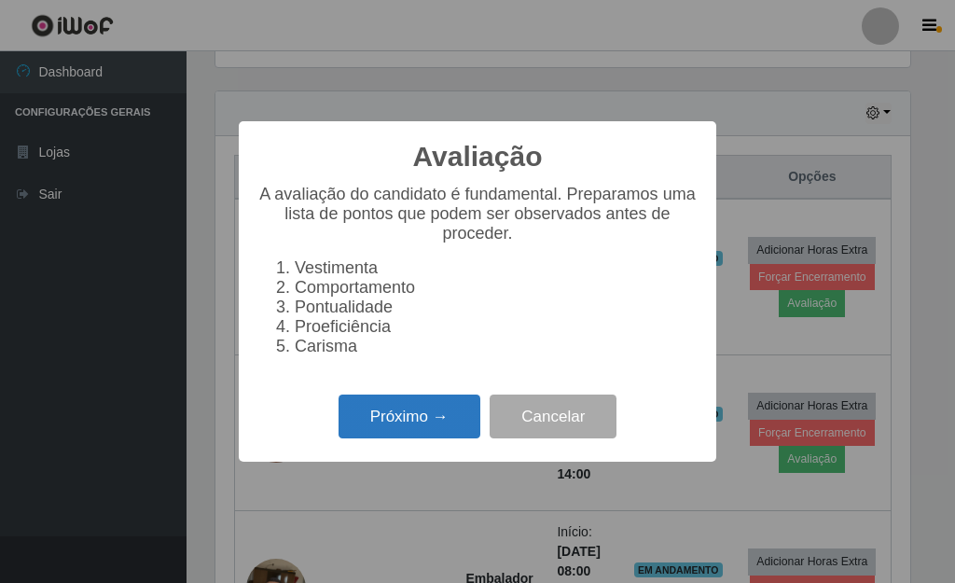
click at [422, 428] on button "Próximo →" at bounding box center [410, 417] width 142 height 44
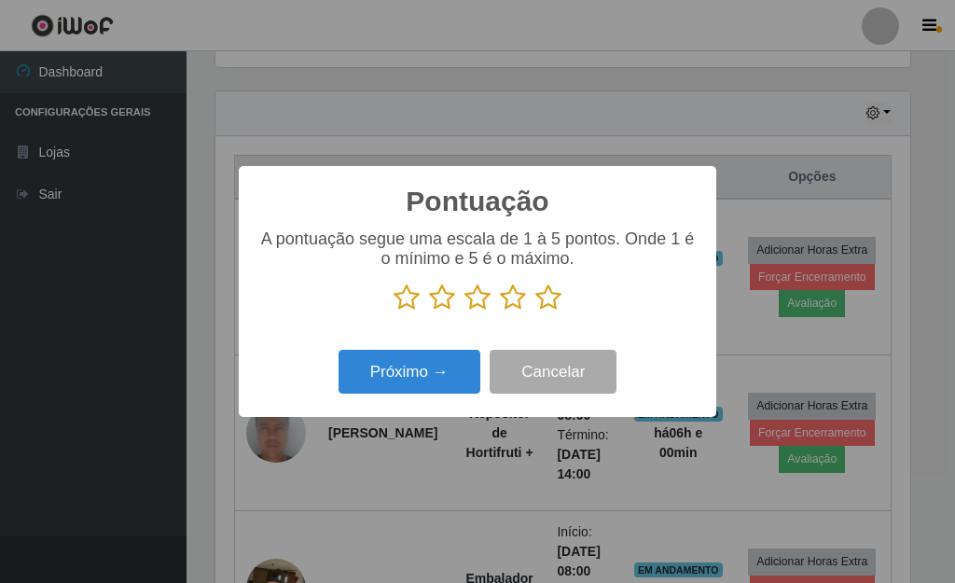
scroll to position [932405, 932097]
click at [546, 305] on icon at bounding box center [548, 298] width 26 height 28
click at [535, 312] on input "radio" at bounding box center [535, 312] width 0 height 0
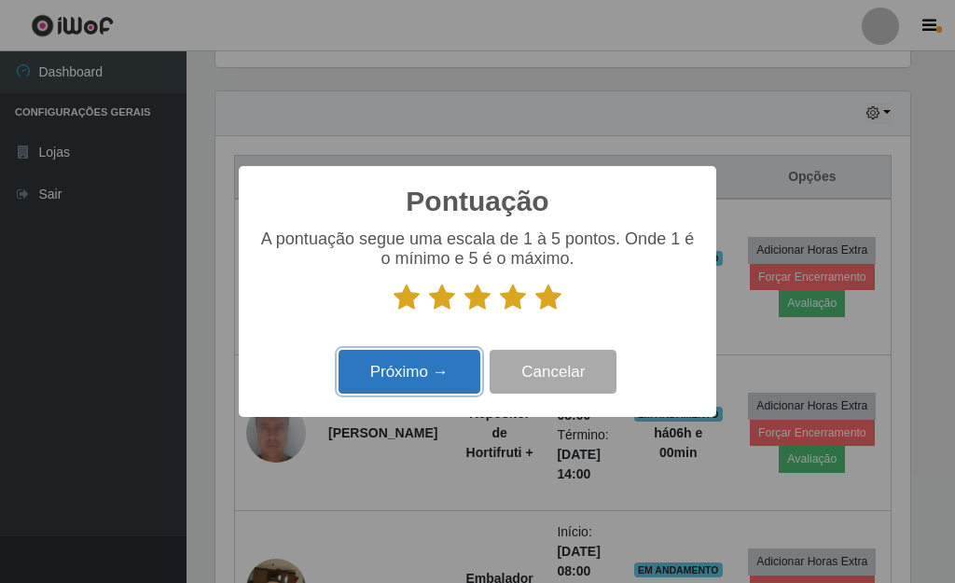
click at [398, 388] on button "Próximo →" at bounding box center [410, 372] width 142 height 44
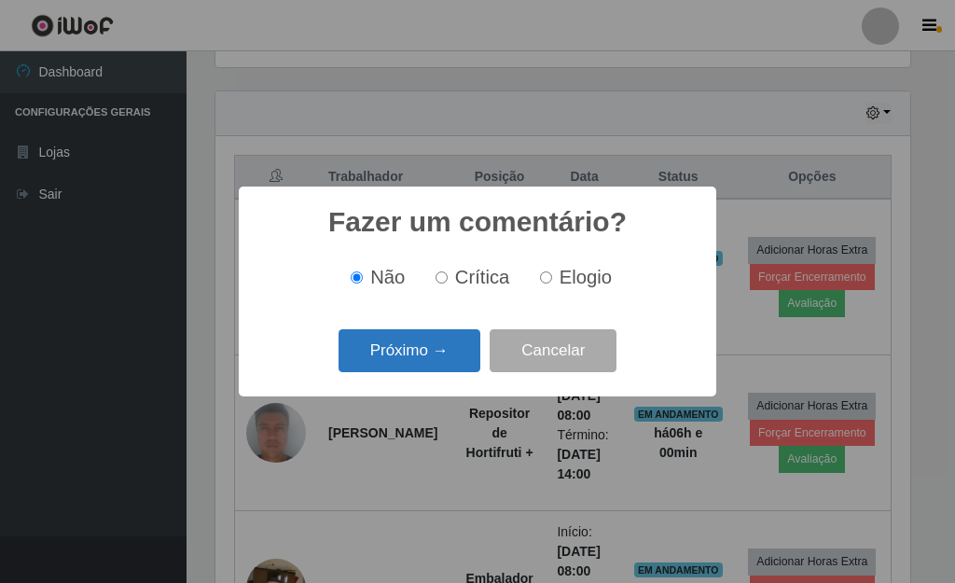
click at [436, 356] on button "Próximo →" at bounding box center [410, 351] width 142 height 44
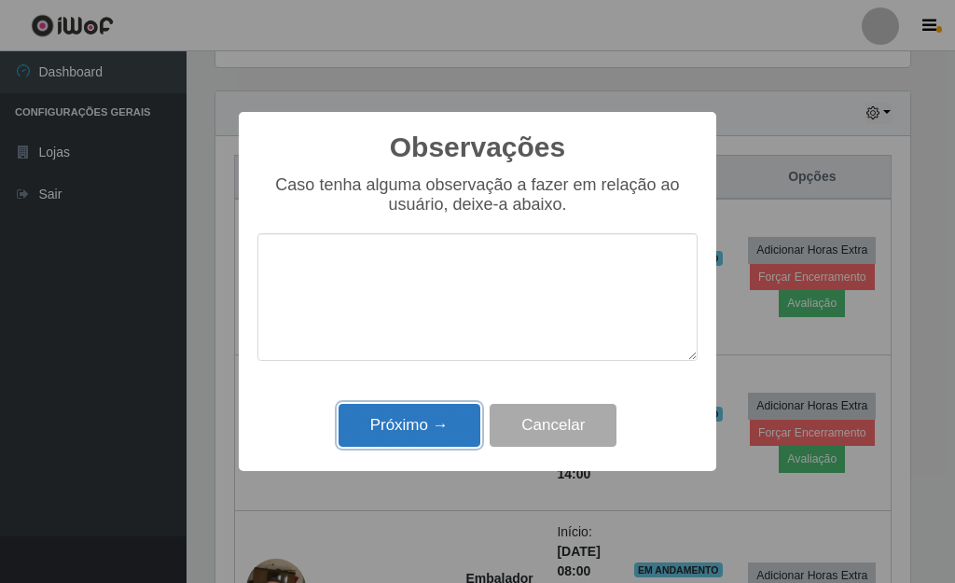
click at [382, 438] on button "Próximo →" at bounding box center [410, 426] width 142 height 44
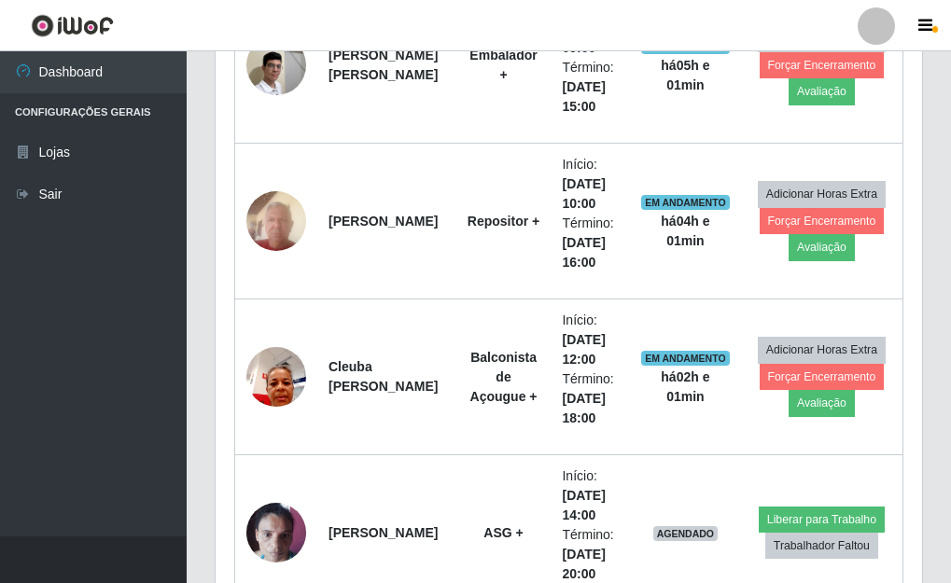
scroll to position [2640, 0]
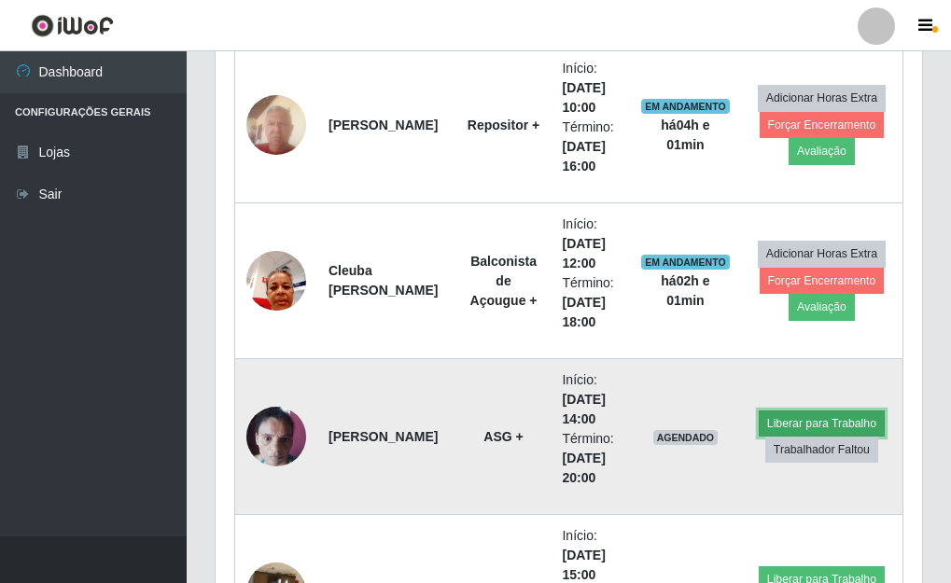
click at [816, 421] on button "Liberar para Trabalho" at bounding box center [821, 423] width 126 height 26
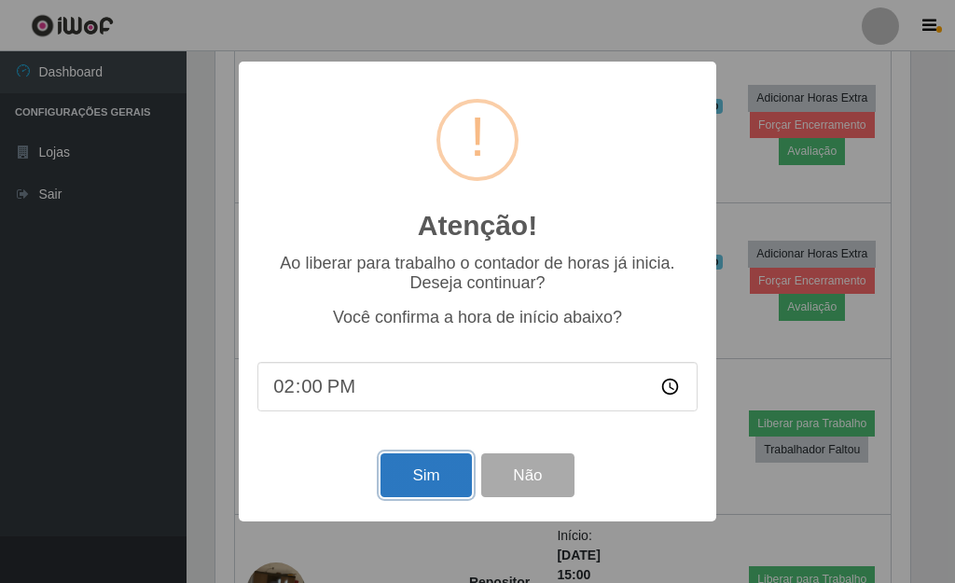
click at [411, 482] on button "Sim" at bounding box center [426, 475] width 90 height 44
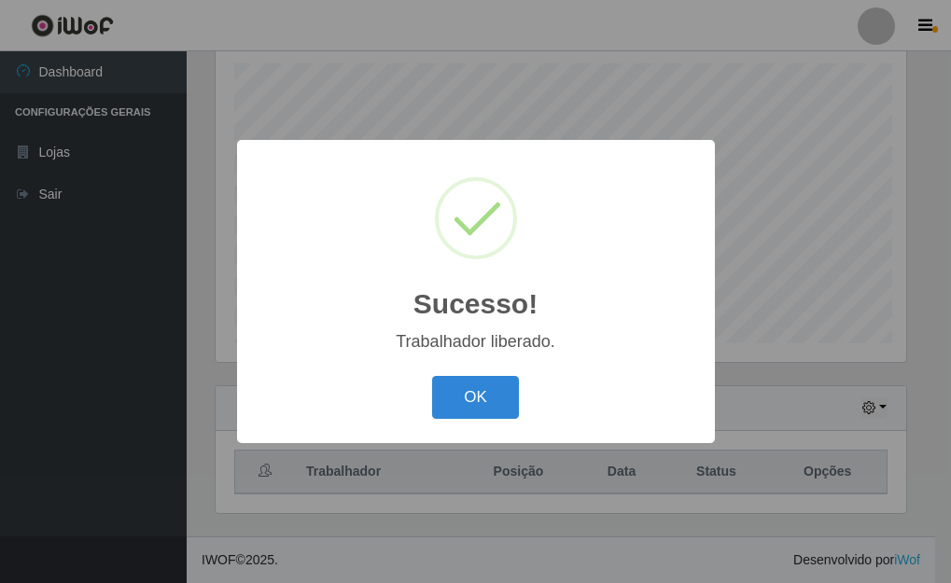
scroll to position [0, 0]
click at [465, 397] on button "OK" at bounding box center [478, 398] width 87 height 44
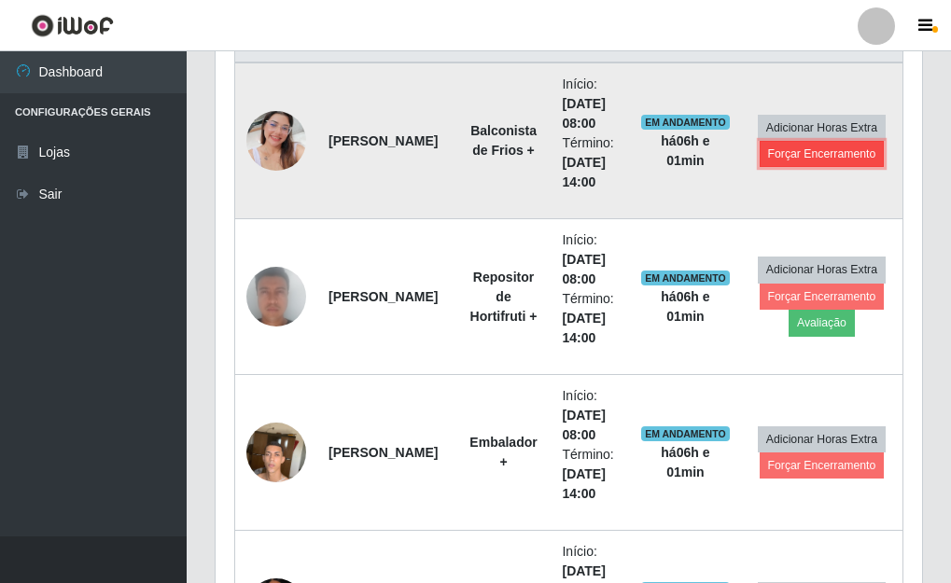
click at [798, 152] on button "Forçar Encerramento" at bounding box center [821, 154] width 125 height 26
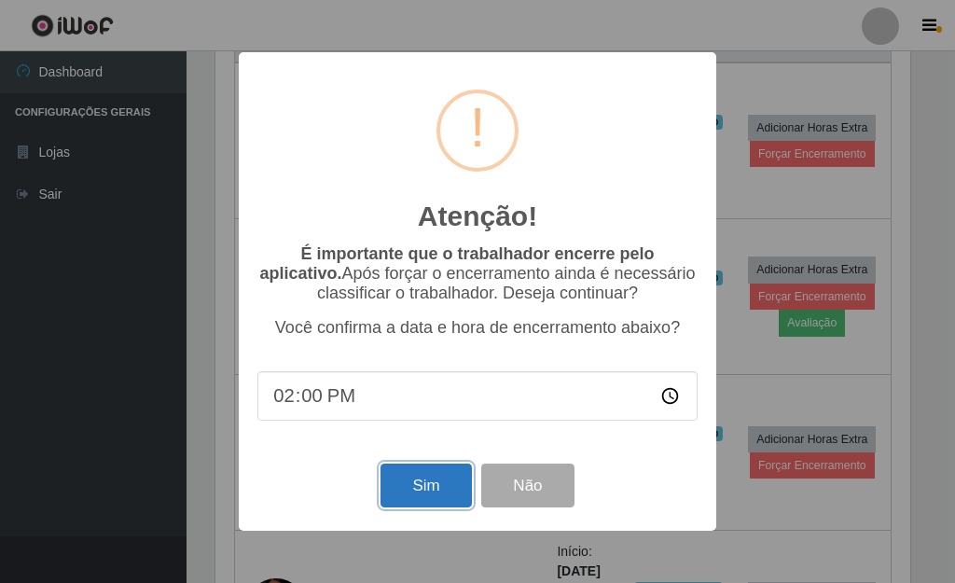
click at [430, 485] on button "Sim" at bounding box center [426, 486] width 90 height 44
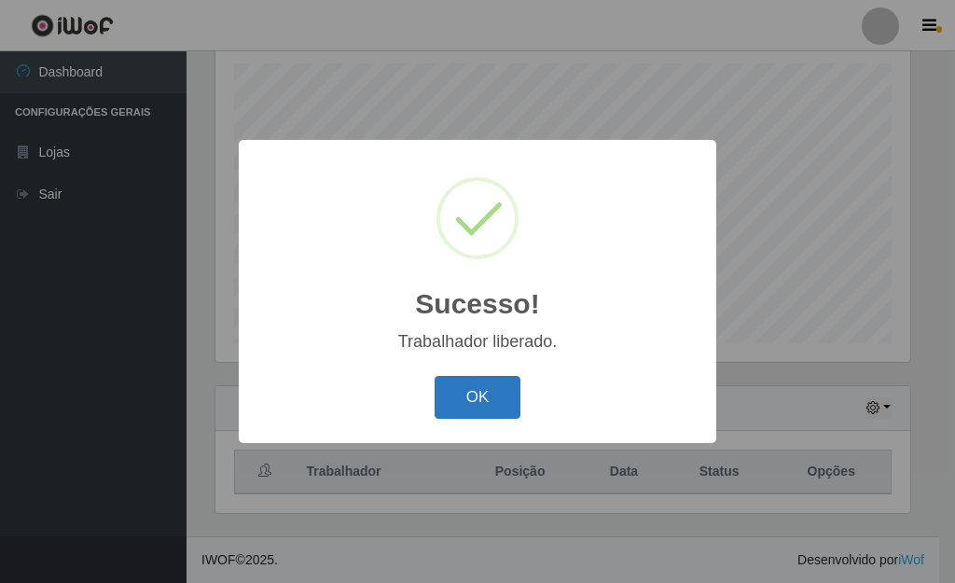
click at [487, 391] on button "OK" at bounding box center [478, 398] width 87 height 44
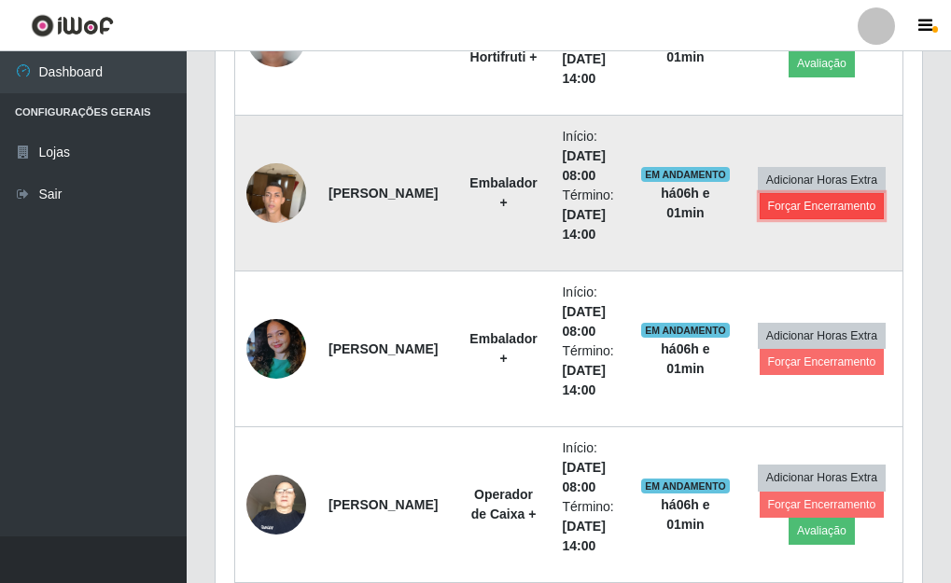
click at [826, 205] on button "Forçar Encerramento" at bounding box center [821, 206] width 125 height 26
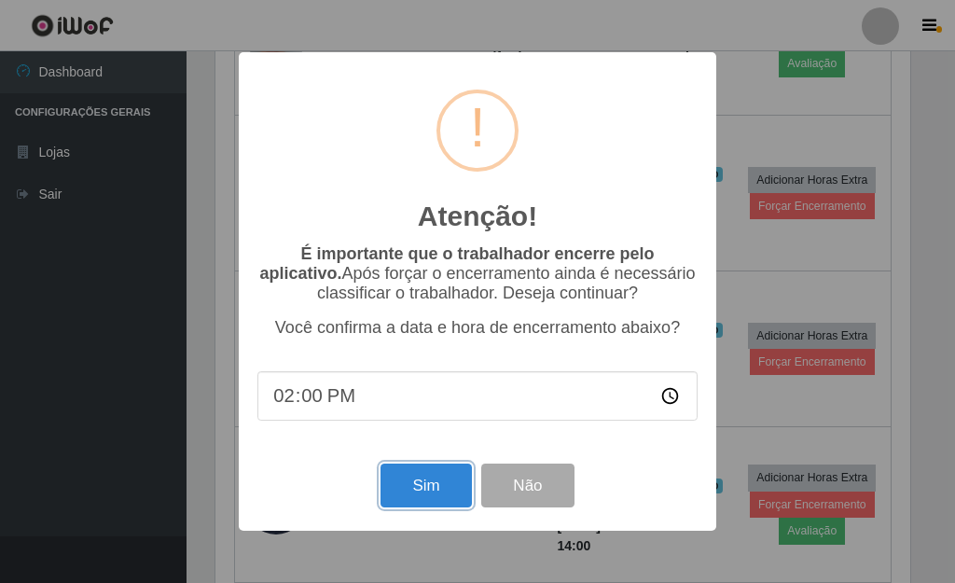
click at [436, 495] on button "Sim" at bounding box center [426, 486] width 90 height 44
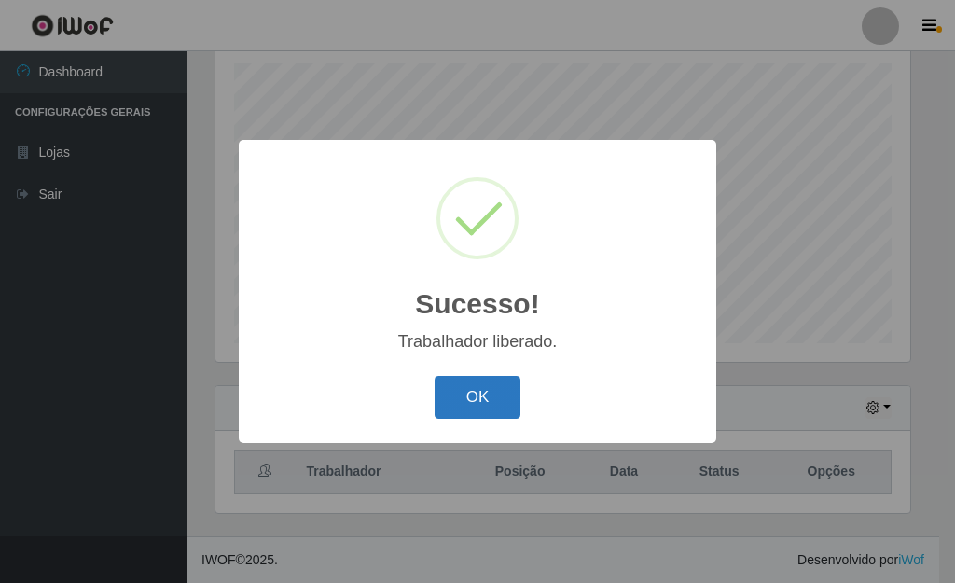
click at [475, 400] on button "OK" at bounding box center [478, 398] width 87 height 44
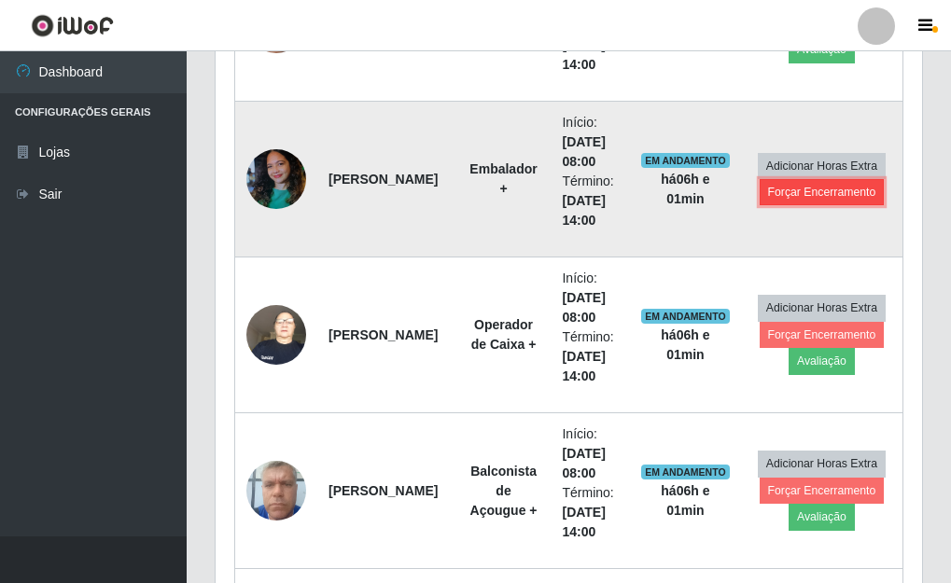
click at [800, 191] on button "Forçar Encerramento" at bounding box center [821, 192] width 125 height 26
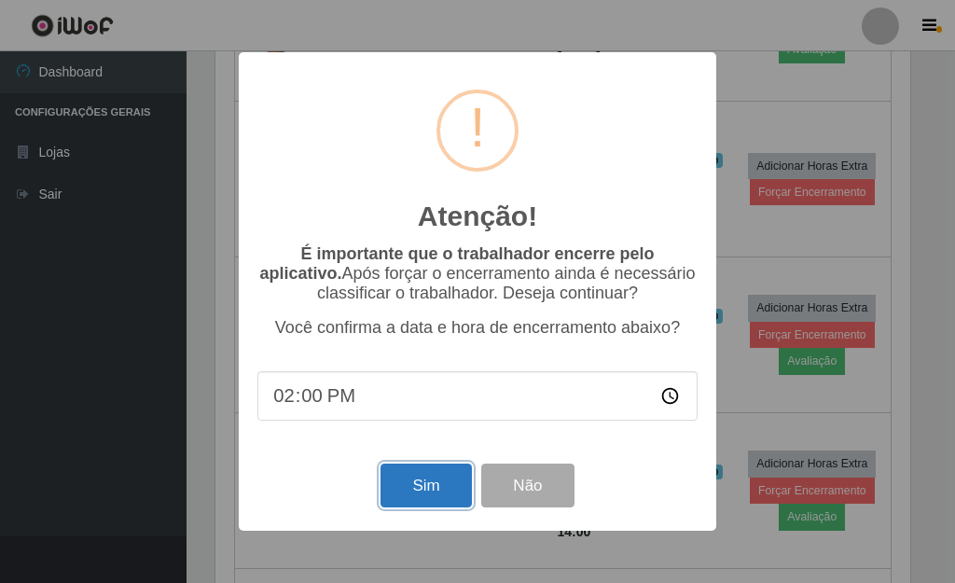
click at [400, 496] on button "Sim" at bounding box center [426, 486] width 90 height 44
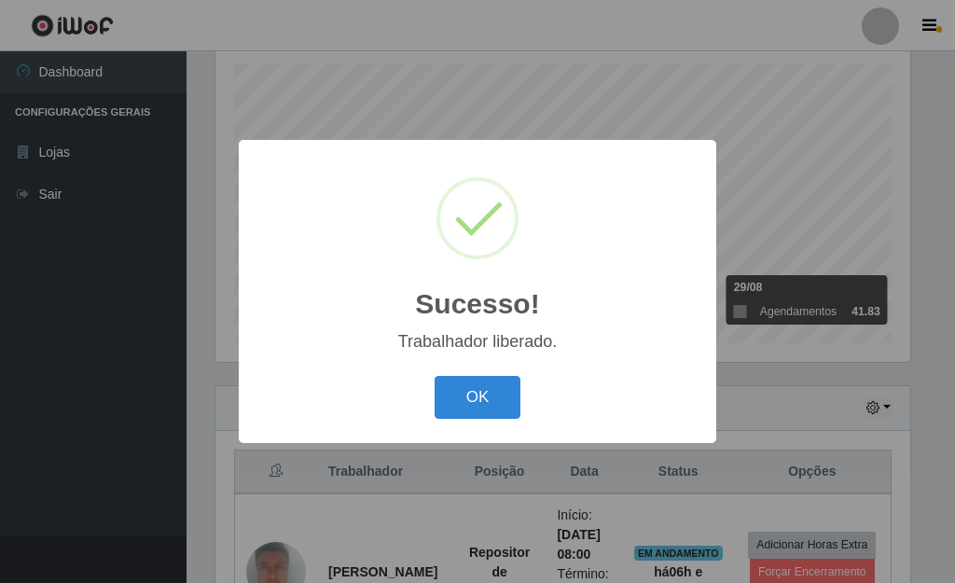
click at [477, 399] on button "OK" at bounding box center [478, 398] width 87 height 44
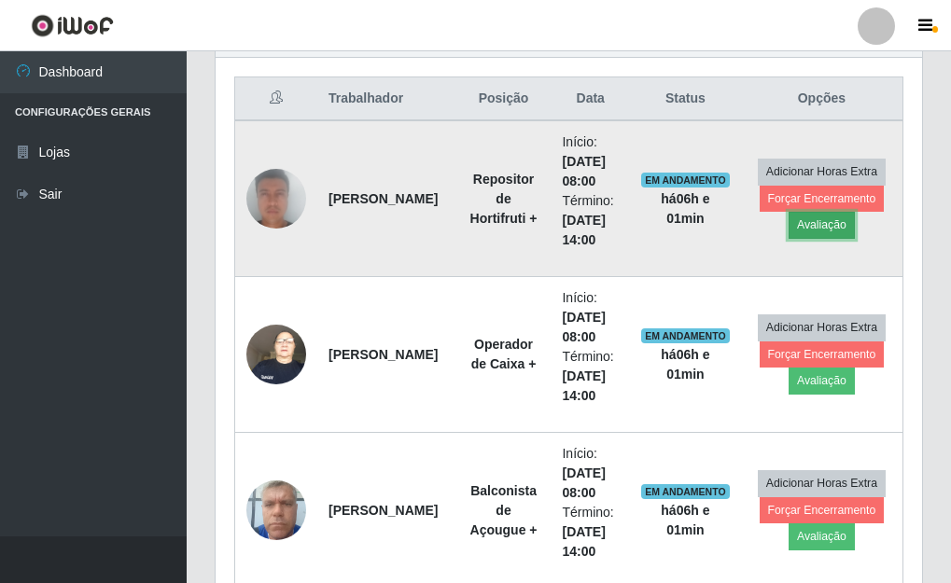
click at [818, 229] on button "Avaliação" at bounding box center [821, 225] width 66 height 26
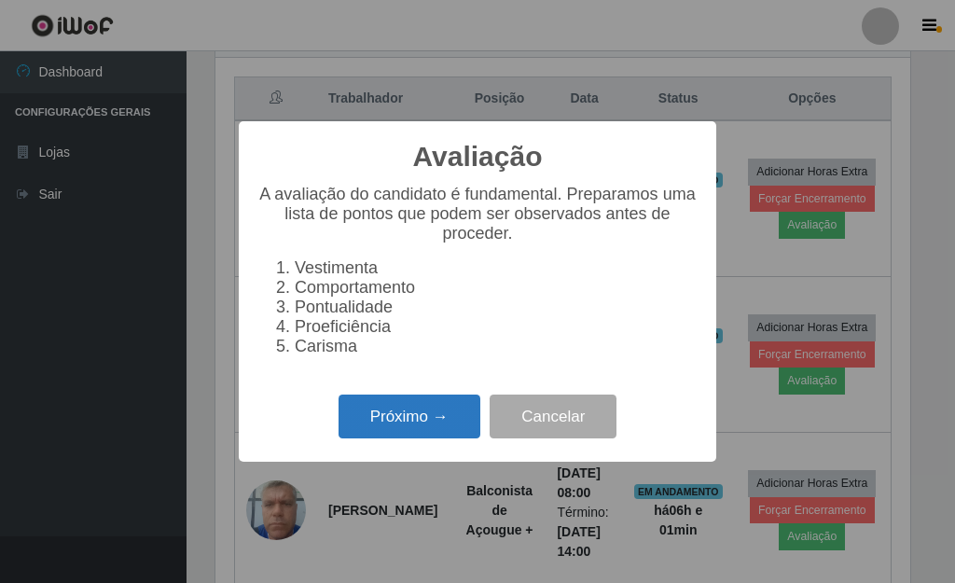
click at [396, 429] on button "Próximo →" at bounding box center [410, 417] width 142 height 44
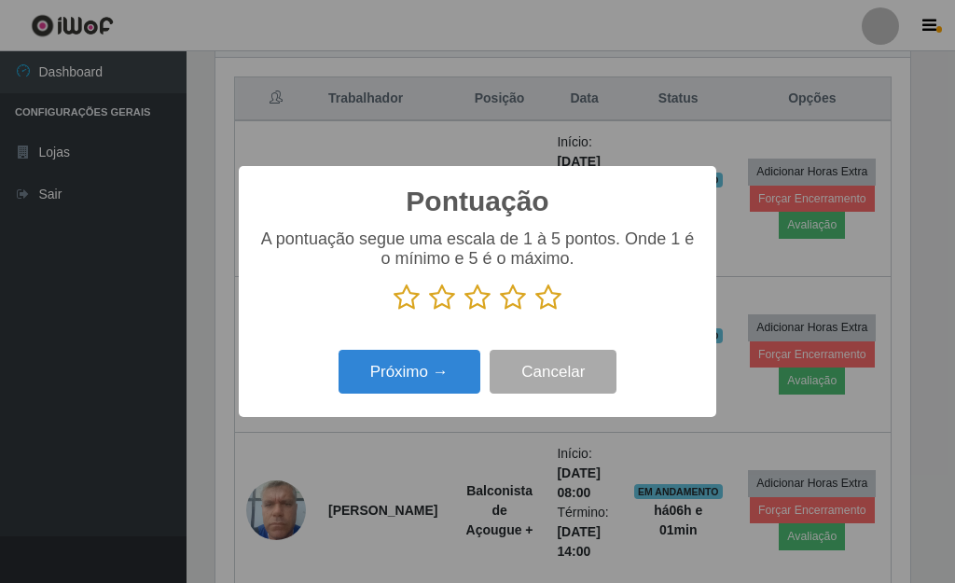
click at [548, 298] on icon at bounding box center [548, 298] width 26 height 28
click at [535, 312] on input "radio" at bounding box center [535, 312] width 0 height 0
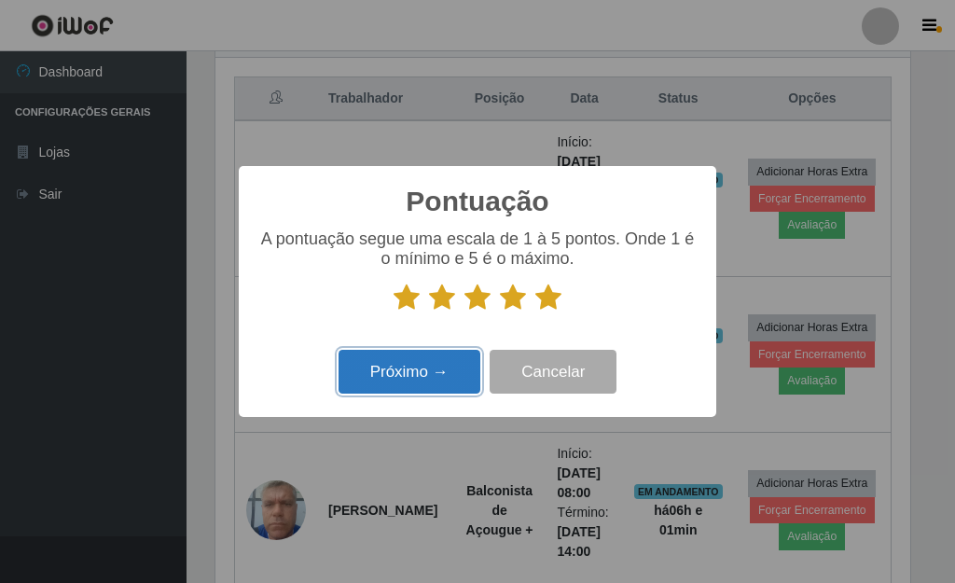
click at [422, 378] on button "Próximo →" at bounding box center [410, 372] width 142 height 44
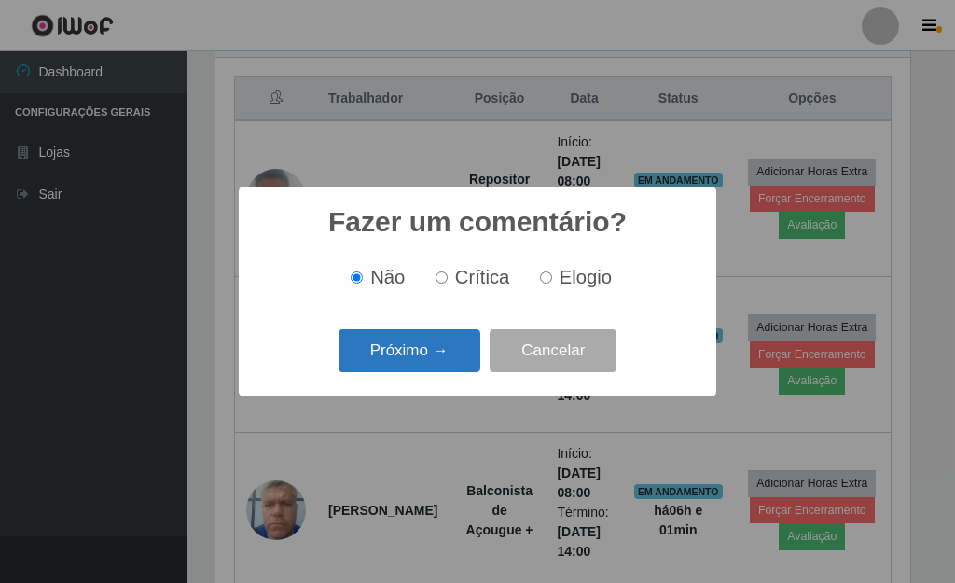
click at [377, 351] on button "Próximo →" at bounding box center [410, 351] width 142 height 44
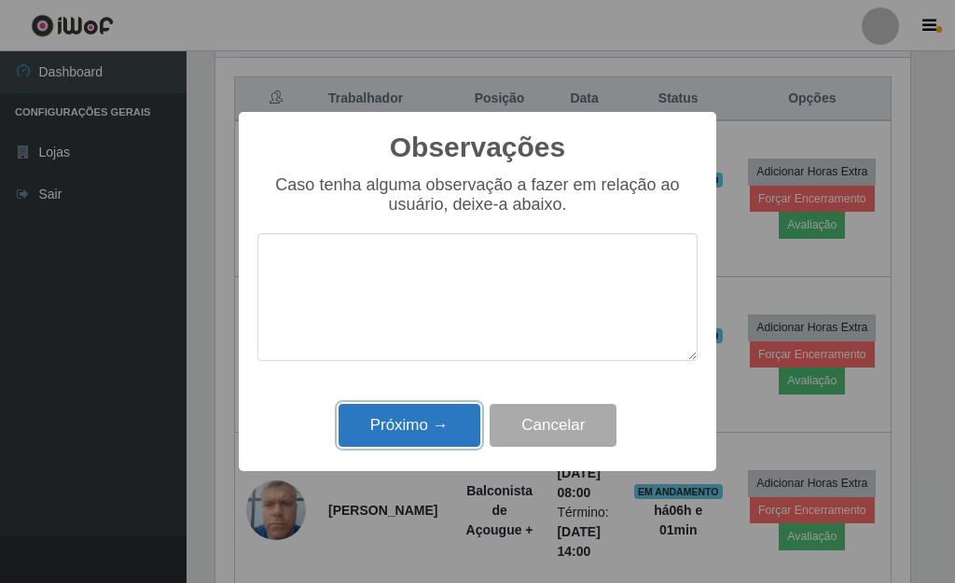
drag, startPoint x: 415, startPoint y: 432, endPoint x: 449, endPoint y: 395, distance: 50.2
click at [414, 430] on button "Próximo →" at bounding box center [410, 426] width 142 height 44
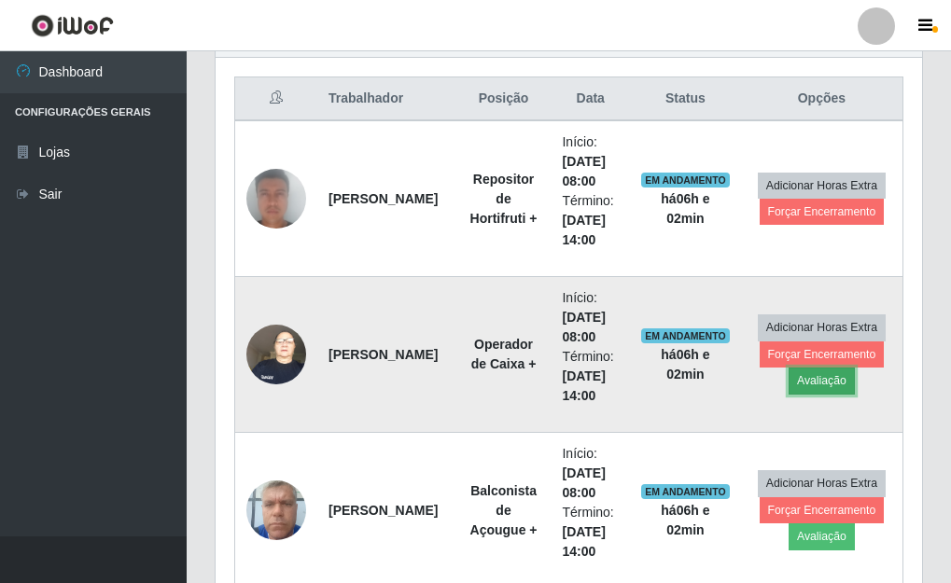
click at [830, 382] on button "Avaliação" at bounding box center [821, 381] width 66 height 26
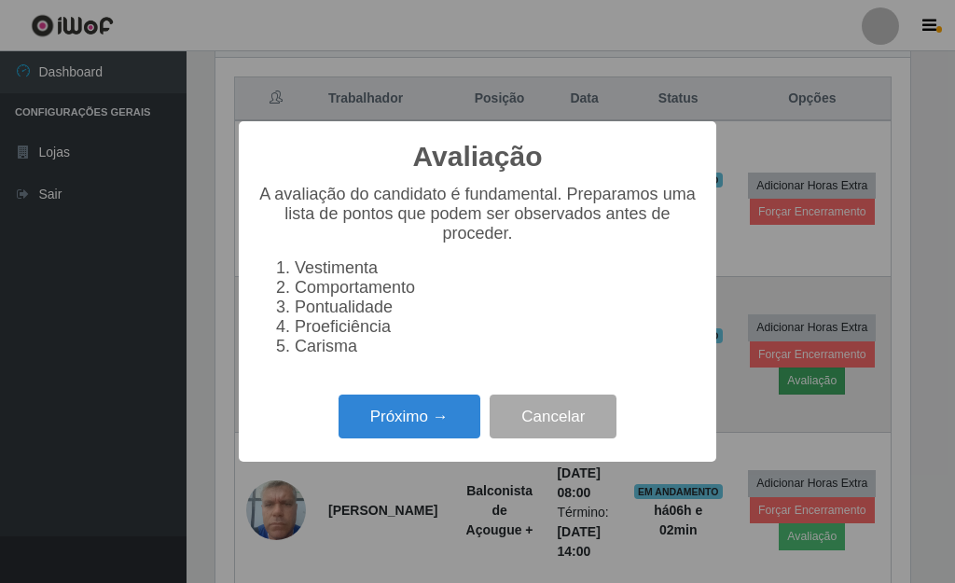
scroll to position [387, 695]
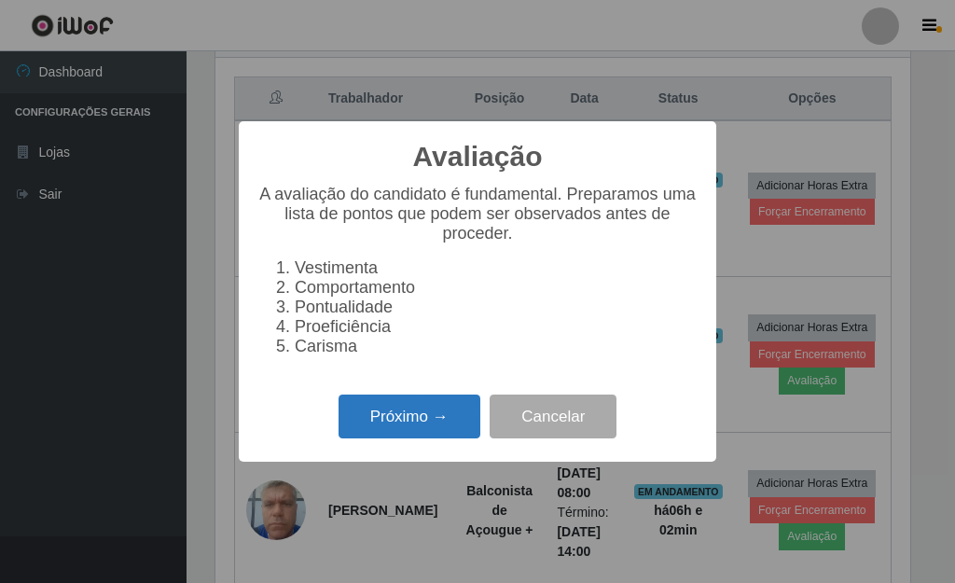
drag, startPoint x: 378, startPoint y: 438, endPoint x: 386, endPoint y: 446, distance: 11.2
click at [386, 438] on button "Próximo →" at bounding box center [410, 417] width 142 height 44
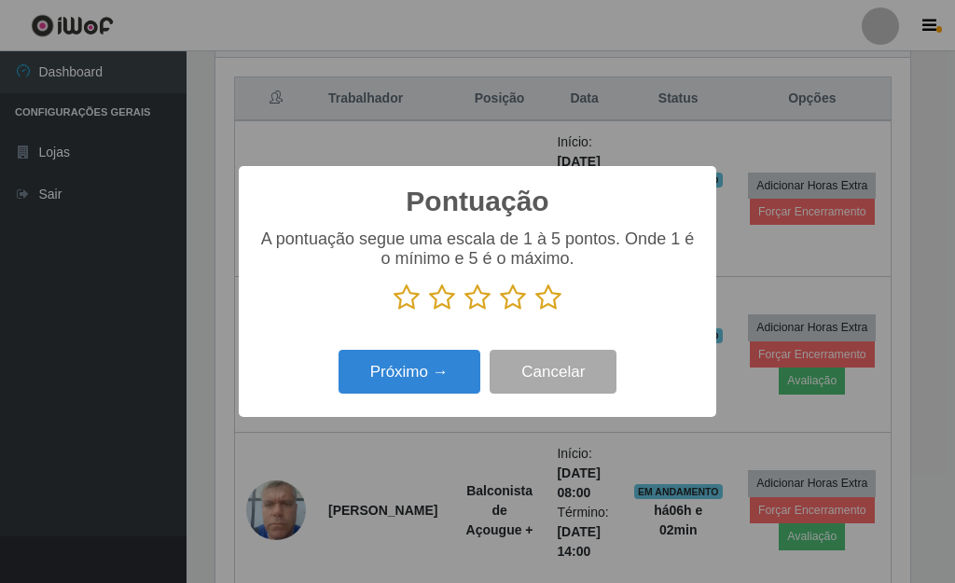
click at [548, 303] on icon at bounding box center [548, 298] width 26 height 28
click at [535, 312] on input "radio" at bounding box center [535, 312] width 0 height 0
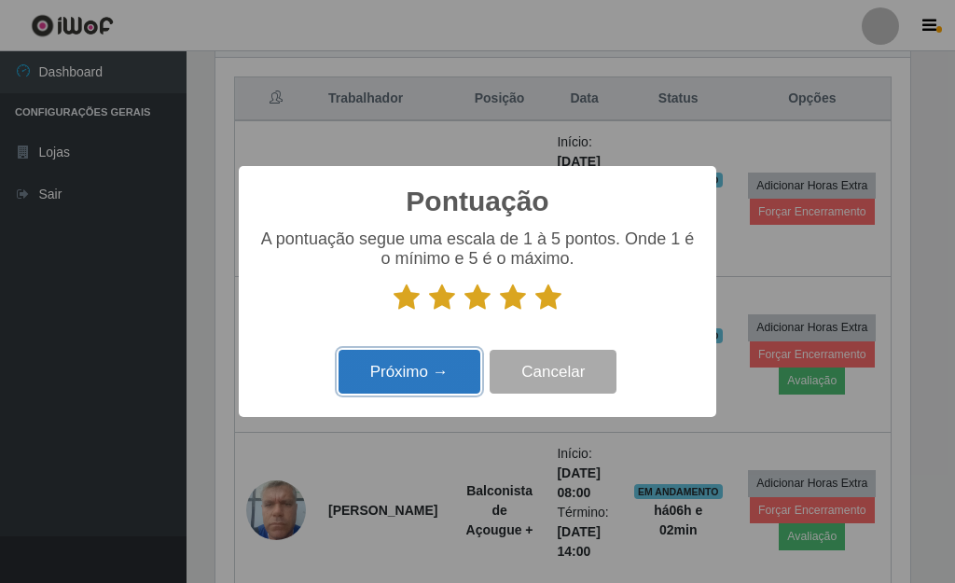
click at [435, 387] on button "Próximo →" at bounding box center [410, 372] width 142 height 44
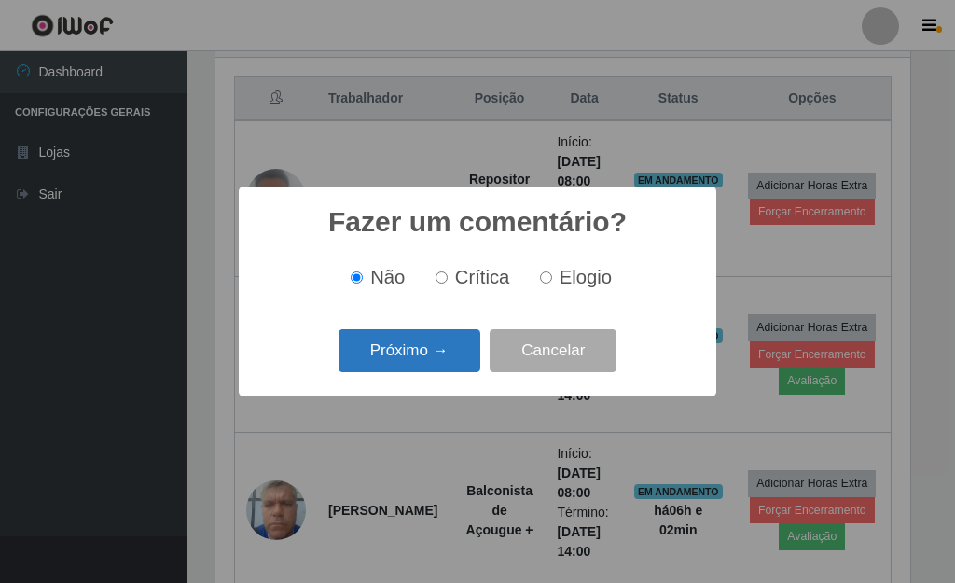
click at [436, 354] on button "Próximo →" at bounding box center [410, 351] width 142 height 44
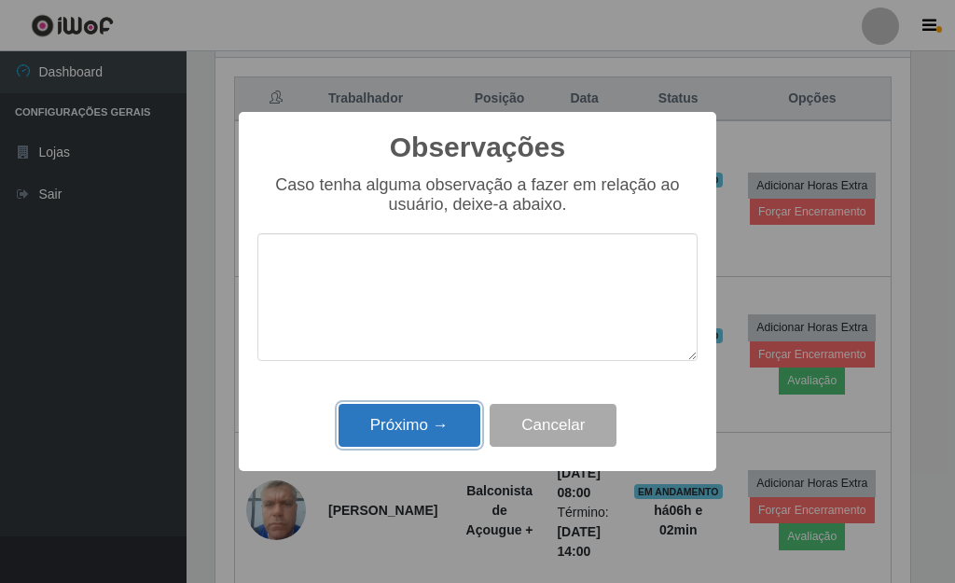
click at [415, 415] on button "Próximo →" at bounding box center [410, 426] width 142 height 44
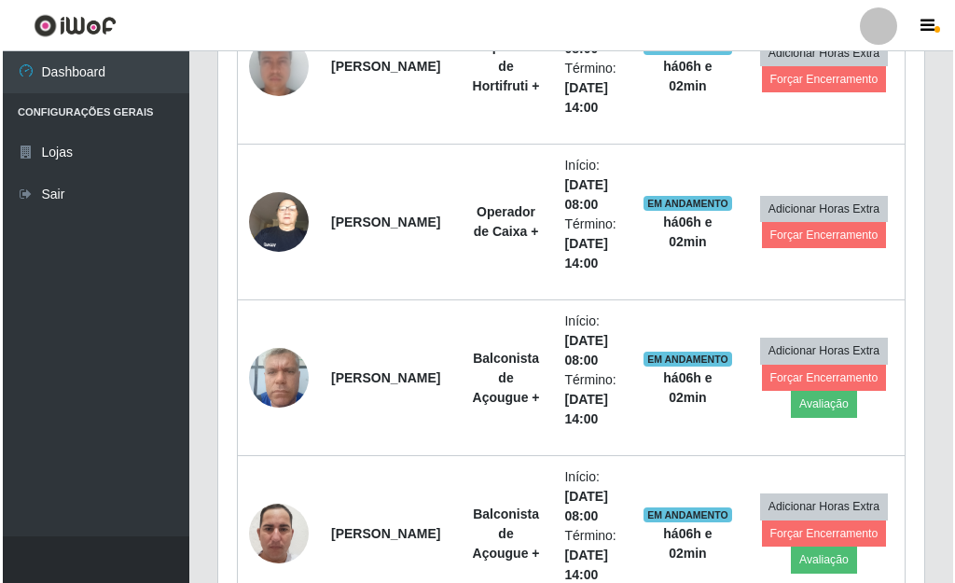
scroll to position [901, 0]
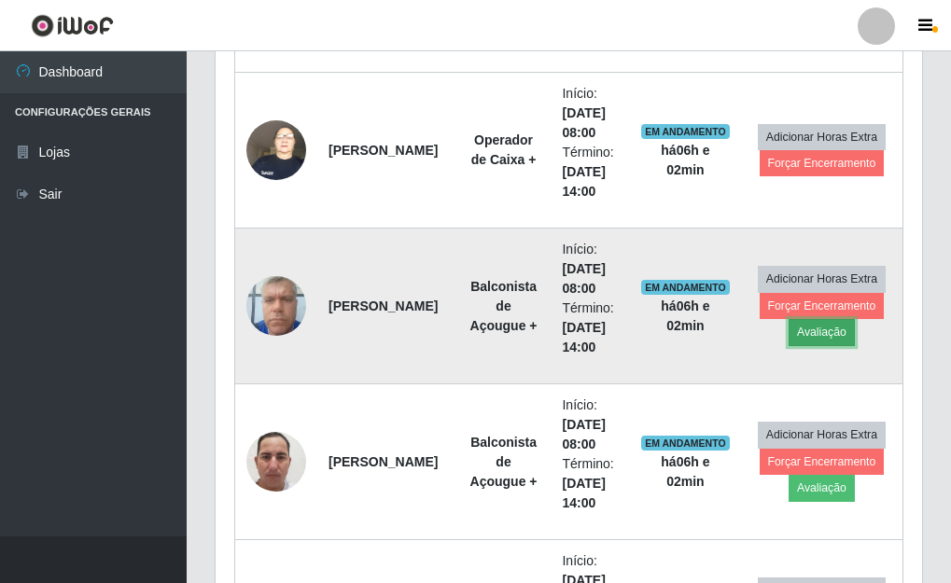
click at [823, 336] on button "Avaliação" at bounding box center [821, 332] width 66 height 26
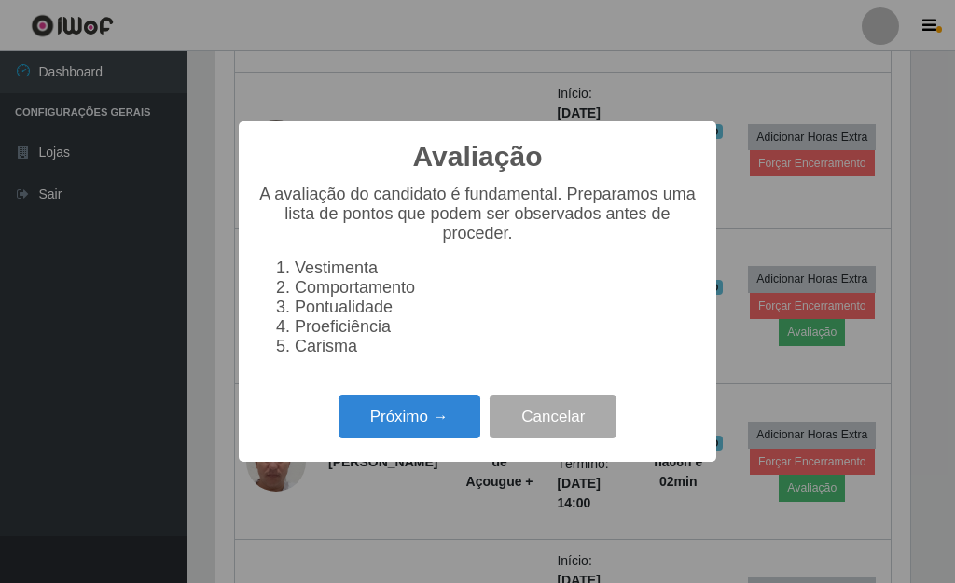
scroll to position [387, 695]
click at [449, 424] on button "Próximo →" at bounding box center [410, 417] width 142 height 44
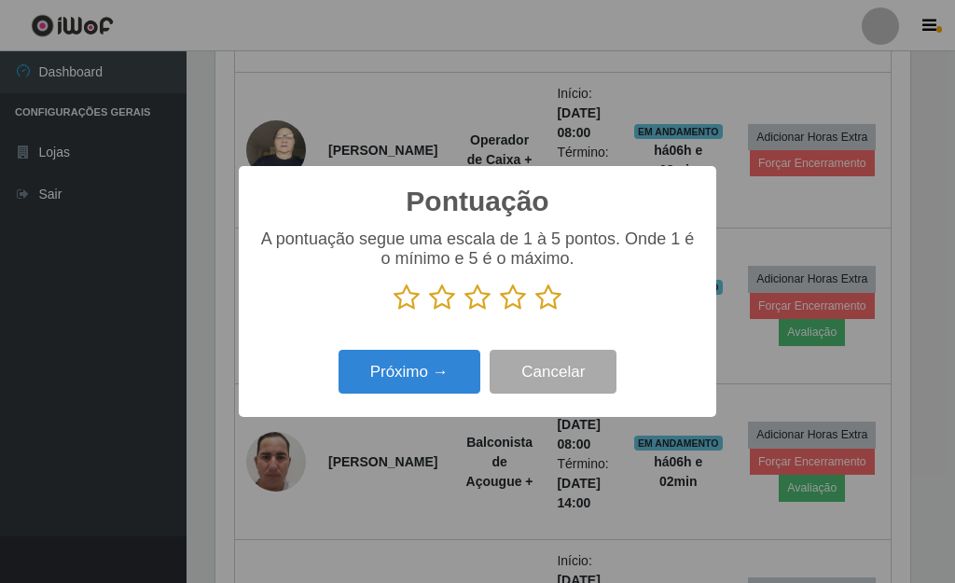
click at [553, 302] on icon at bounding box center [548, 298] width 26 height 28
click at [535, 312] on input "radio" at bounding box center [535, 312] width 0 height 0
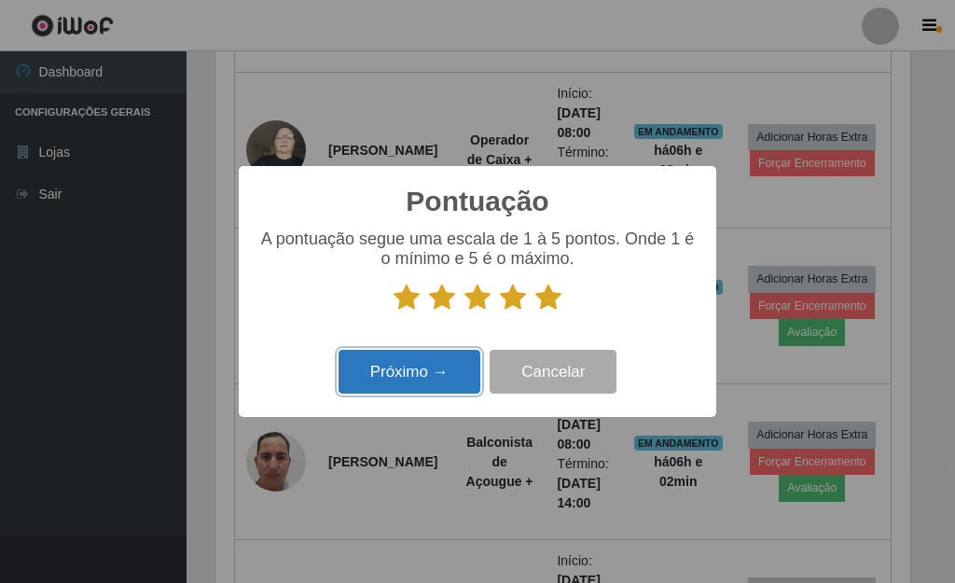
click at [440, 382] on button "Próximo →" at bounding box center [410, 372] width 142 height 44
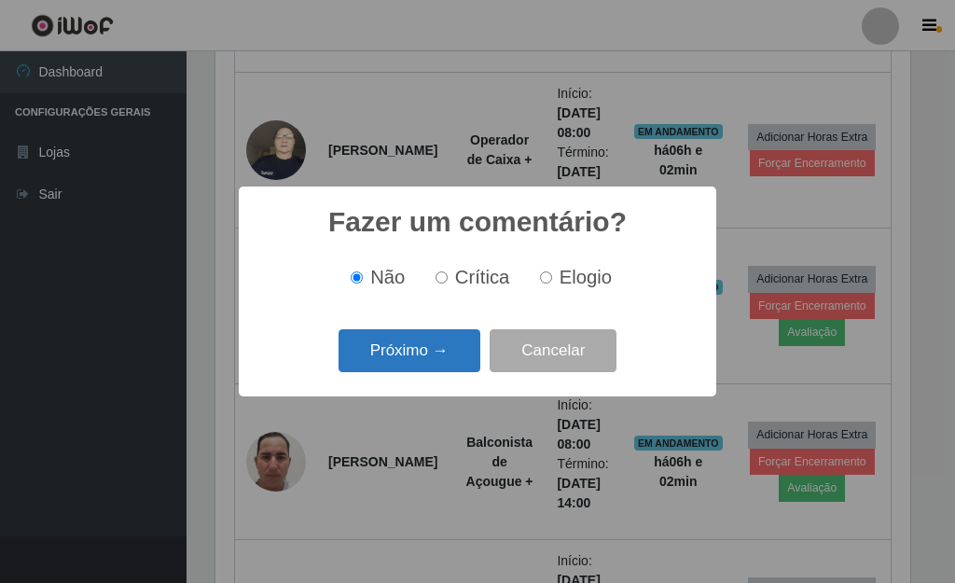
click at [439, 353] on button "Próximo →" at bounding box center [410, 351] width 142 height 44
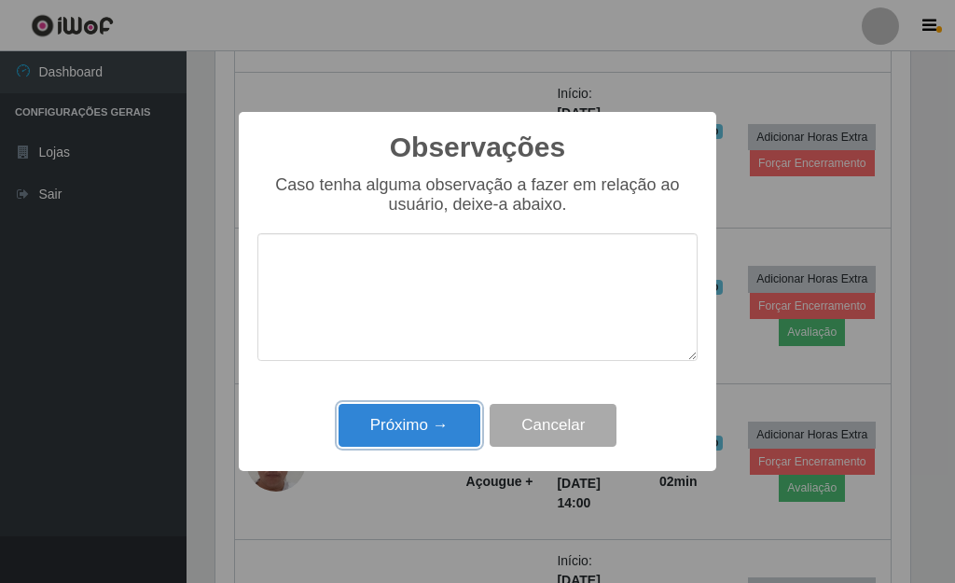
drag, startPoint x: 434, startPoint y: 435, endPoint x: 446, endPoint y: 436, distance: 12.2
click at [436, 435] on button "Próximo →" at bounding box center [410, 426] width 142 height 44
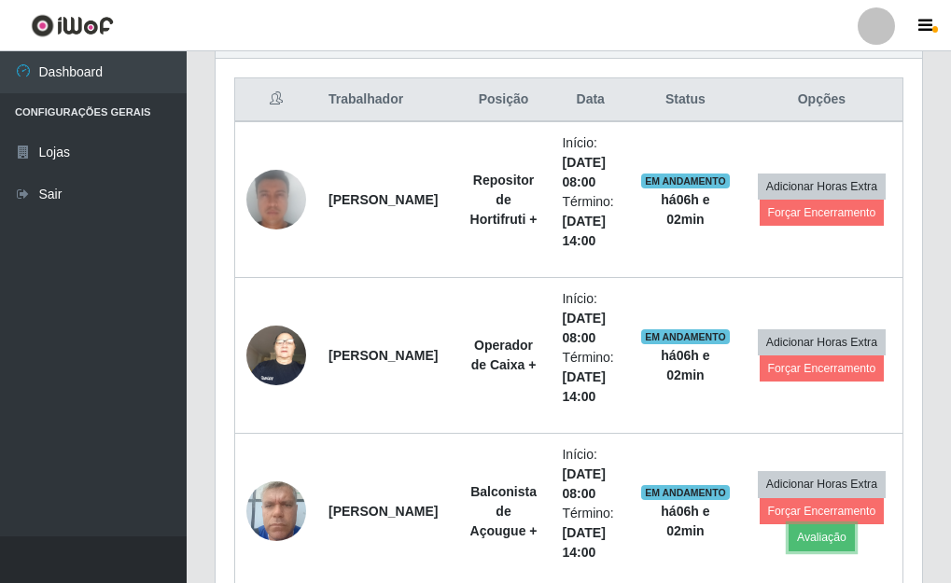
scroll to position [741, 0]
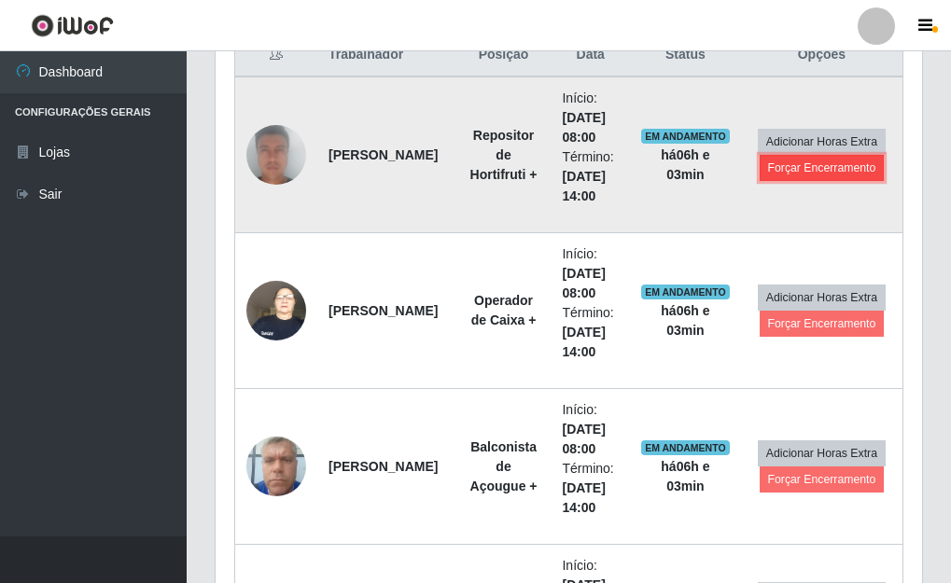
click at [817, 176] on button "Forçar Encerramento" at bounding box center [821, 168] width 125 height 26
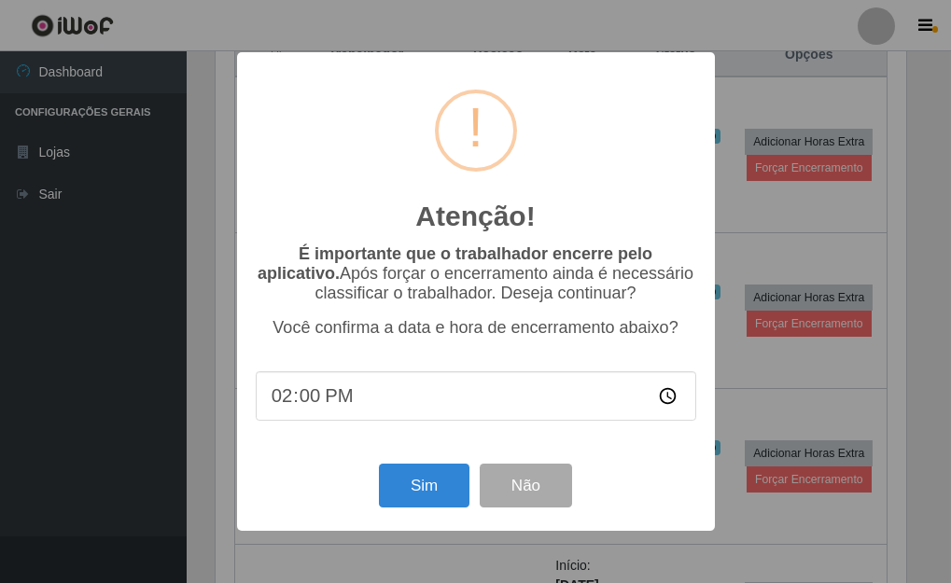
scroll to position [387, 695]
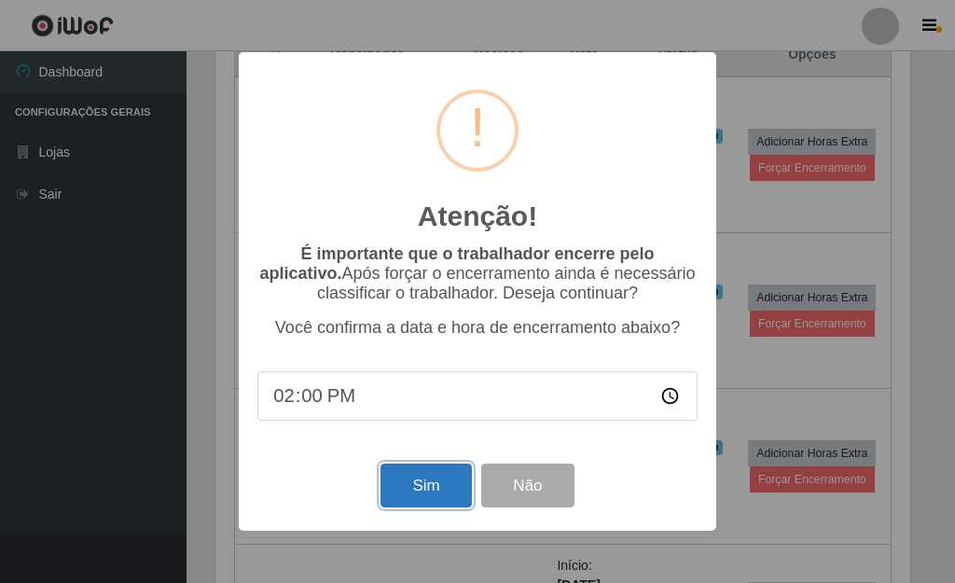
click at [423, 507] on button "Sim" at bounding box center [426, 486] width 90 height 44
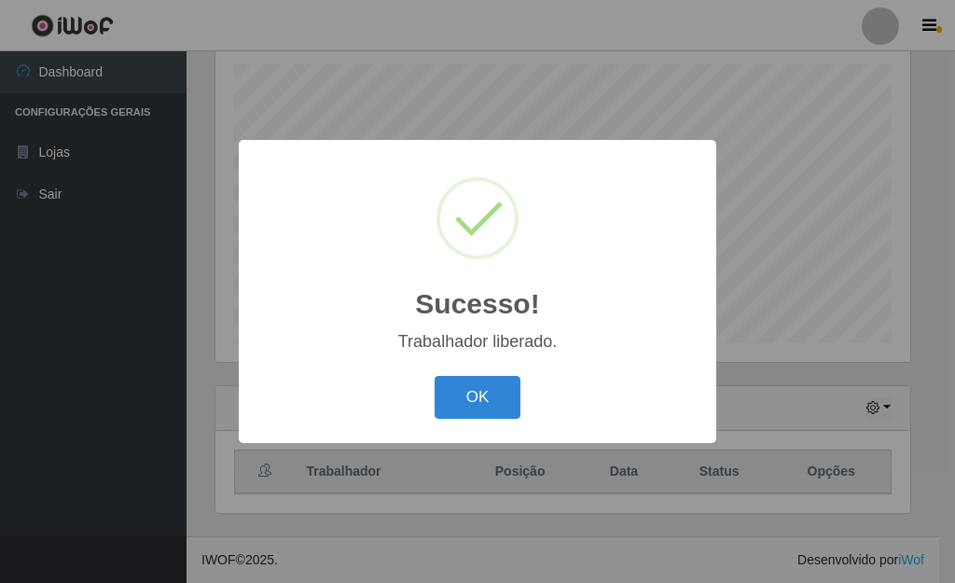
drag, startPoint x: 459, startPoint y: 401, endPoint x: 699, endPoint y: 341, distance: 247.0
click at [475, 401] on button "OK" at bounding box center [478, 398] width 87 height 44
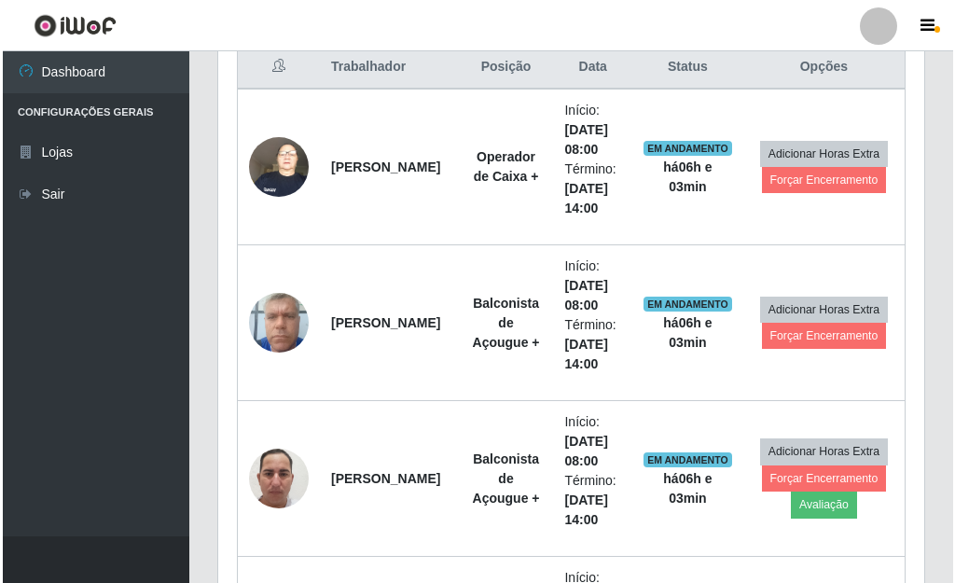
scroll to position [798, 0]
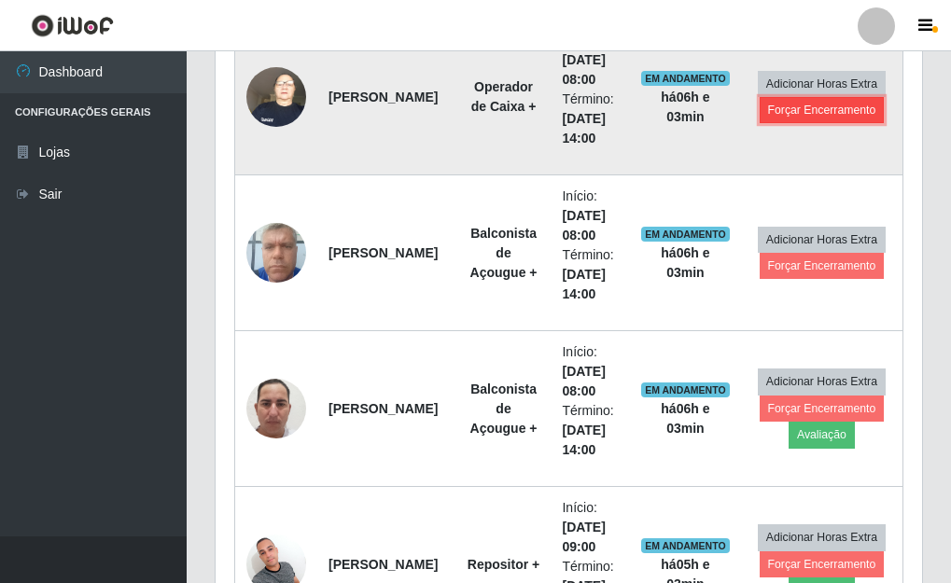
click at [811, 105] on button "Forçar Encerramento" at bounding box center [821, 110] width 125 height 26
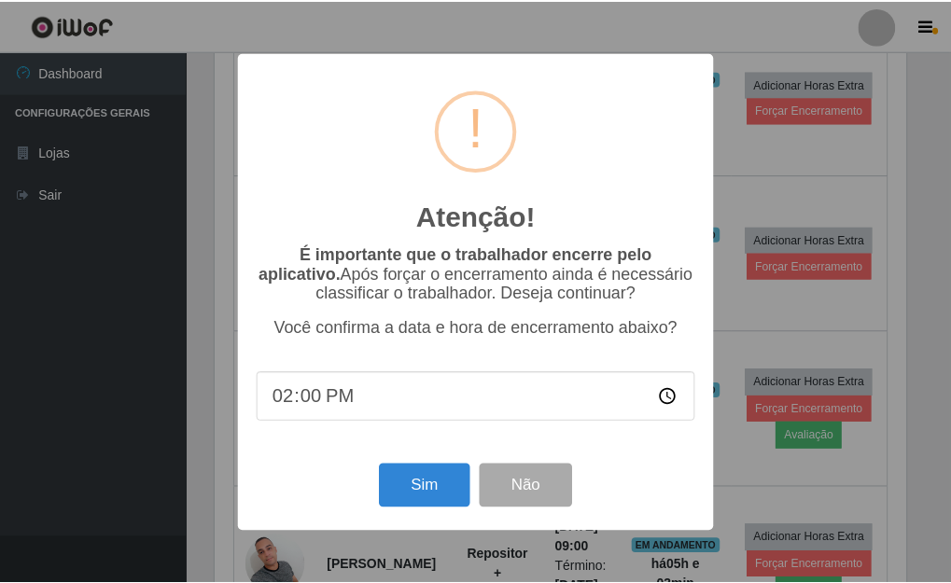
scroll to position [387, 695]
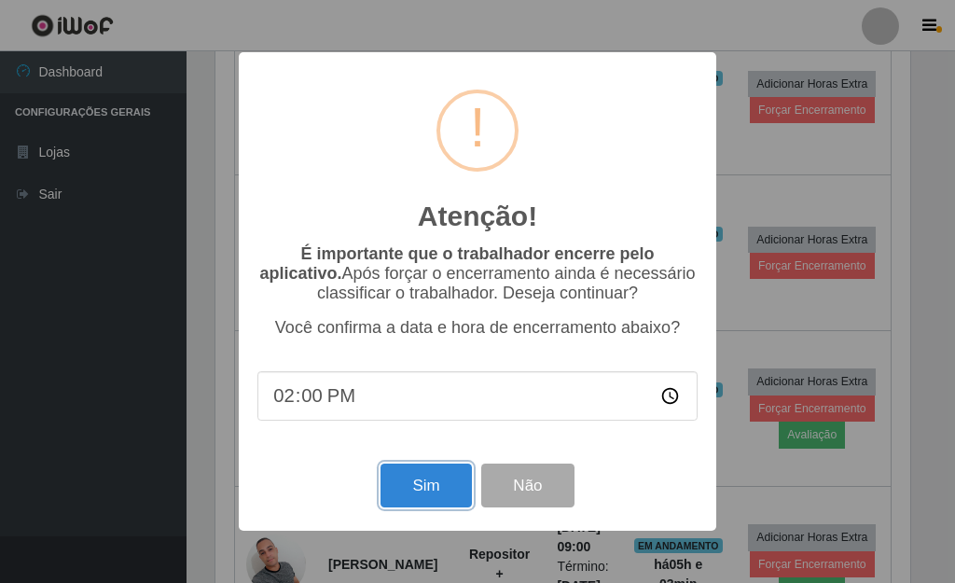
drag, startPoint x: 430, startPoint y: 495, endPoint x: 443, endPoint y: 489, distance: 14.6
click at [437, 495] on button "Sim" at bounding box center [426, 486] width 90 height 44
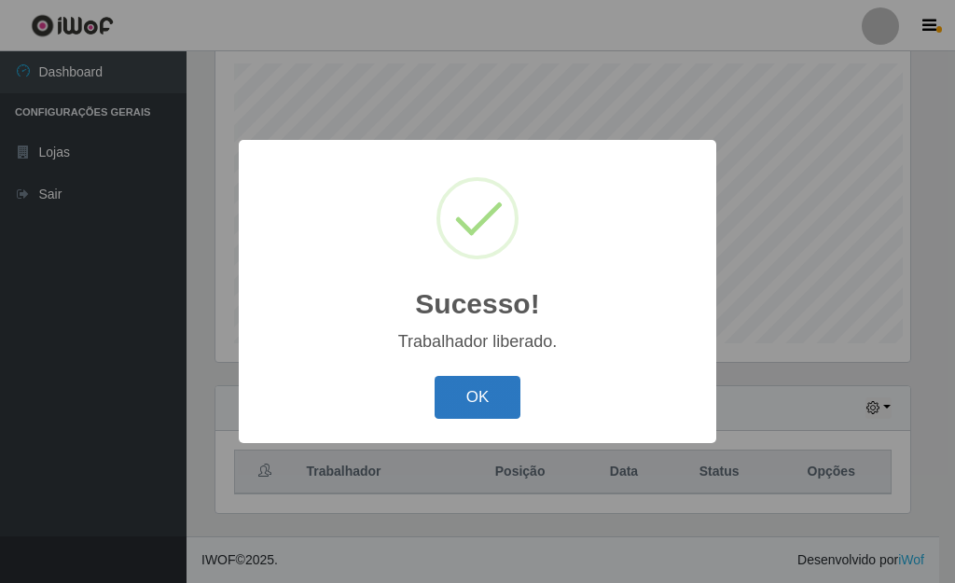
scroll to position [932405, 932097]
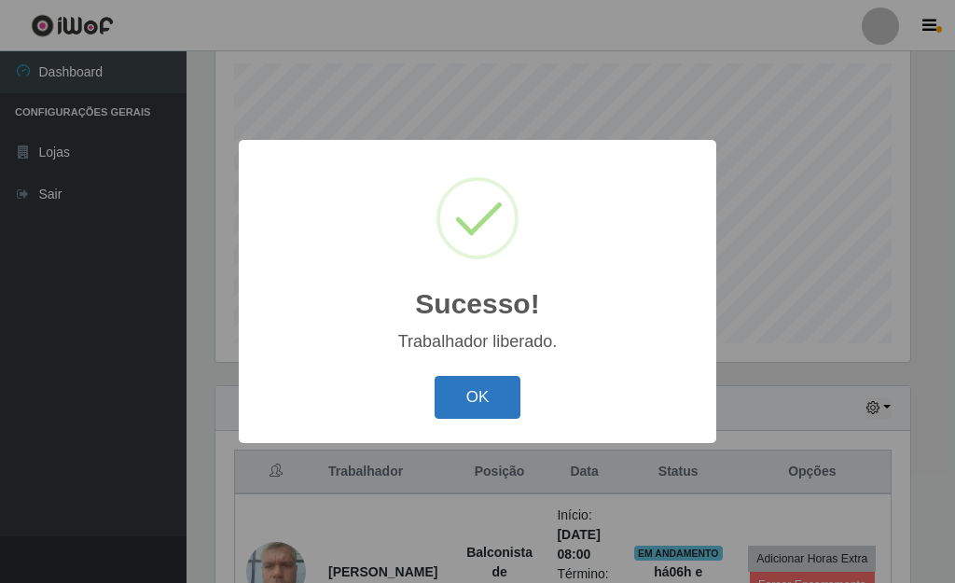
click at [464, 396] on button "OK" at bounding box center [478, 398] width 87 height 44
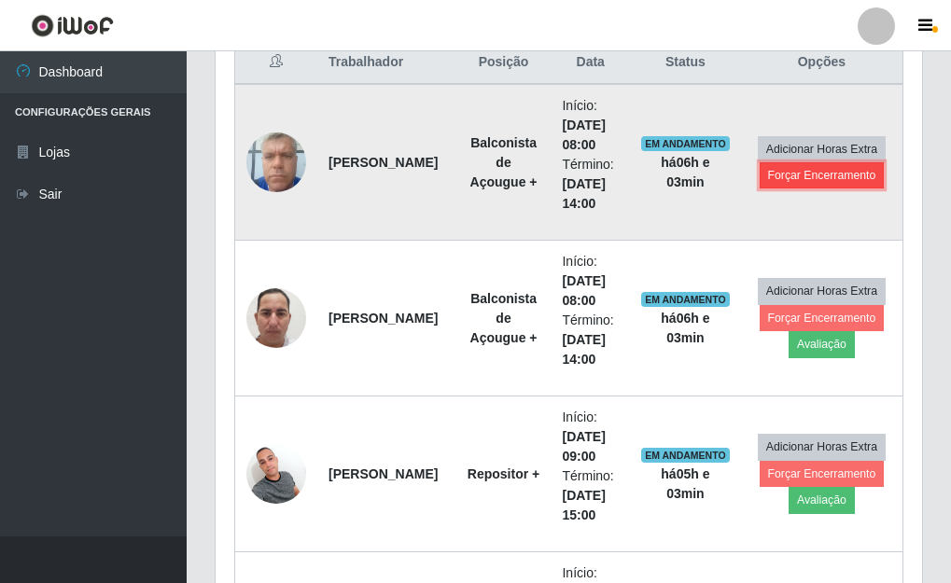
click at [813, 180] on button "Forçar Encerramento" at bounding box center [821, 175] width 125 height 26
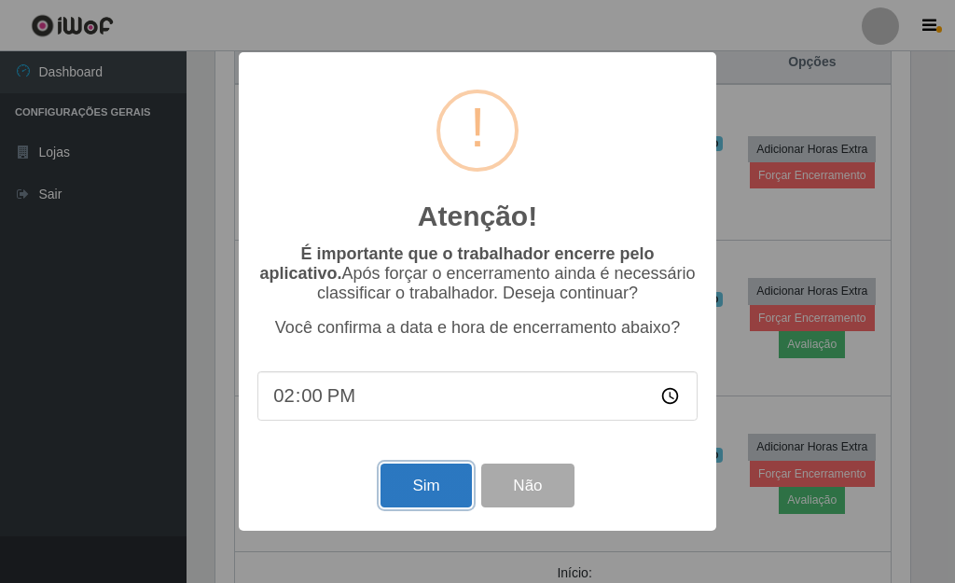
click at [427, 497] on button "Sim" at bounding box center [426, 486] width 90 height 44
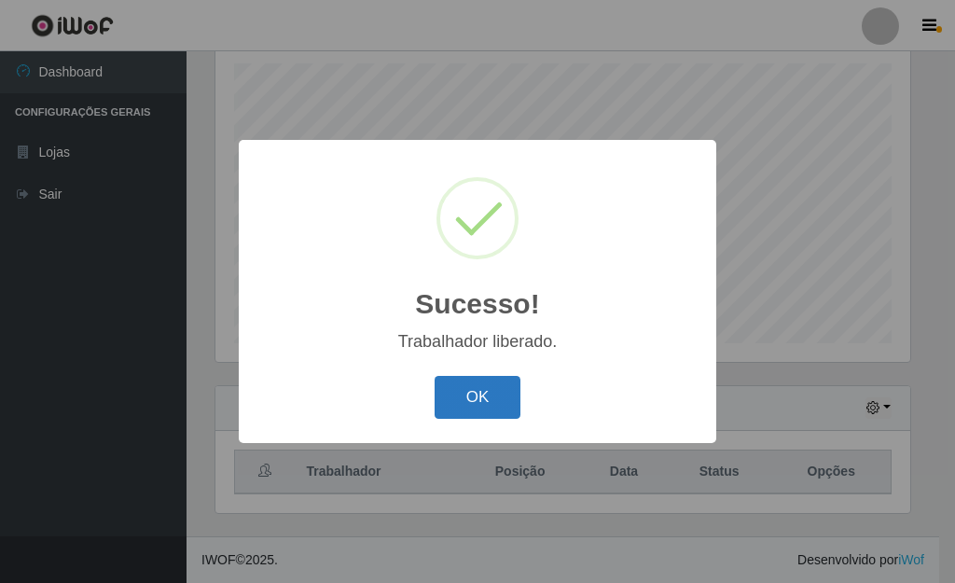
click at [486, 395] on button "OK" at bounding box center [478, 398] width 87 height 44
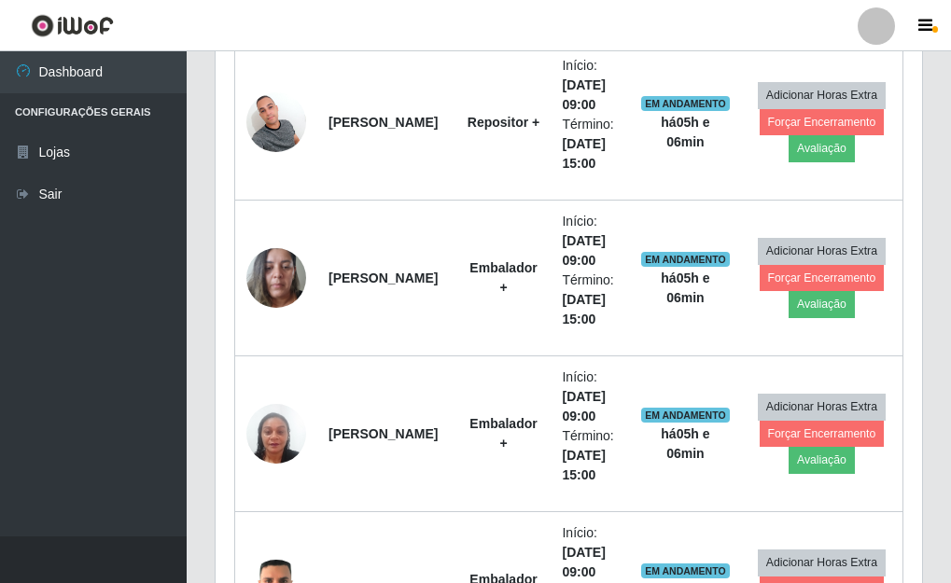
scroll to position [649, 0]
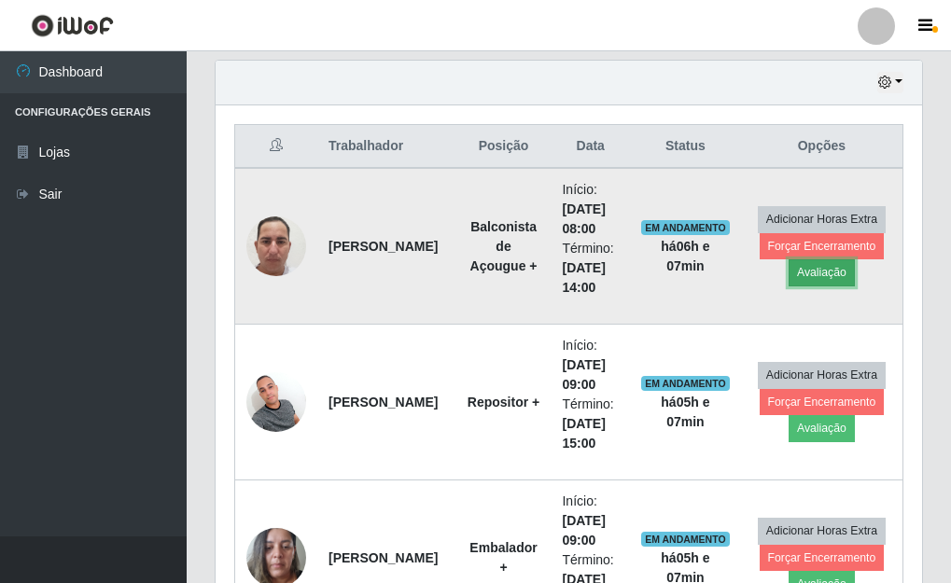
click at [826, 275] on button "Avaliação" at bounding box center [821, 272] width 66 height 26
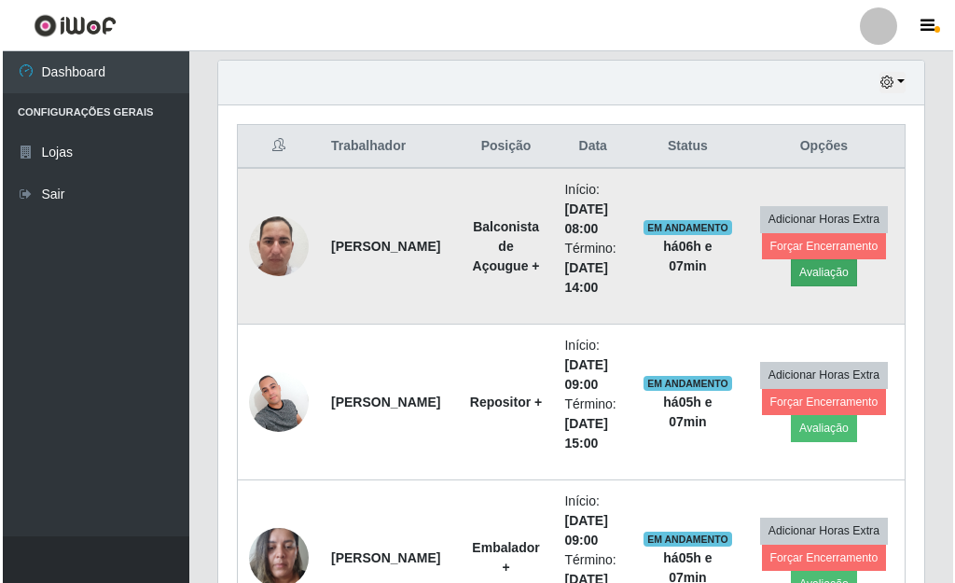
scroll to position [387, 695]
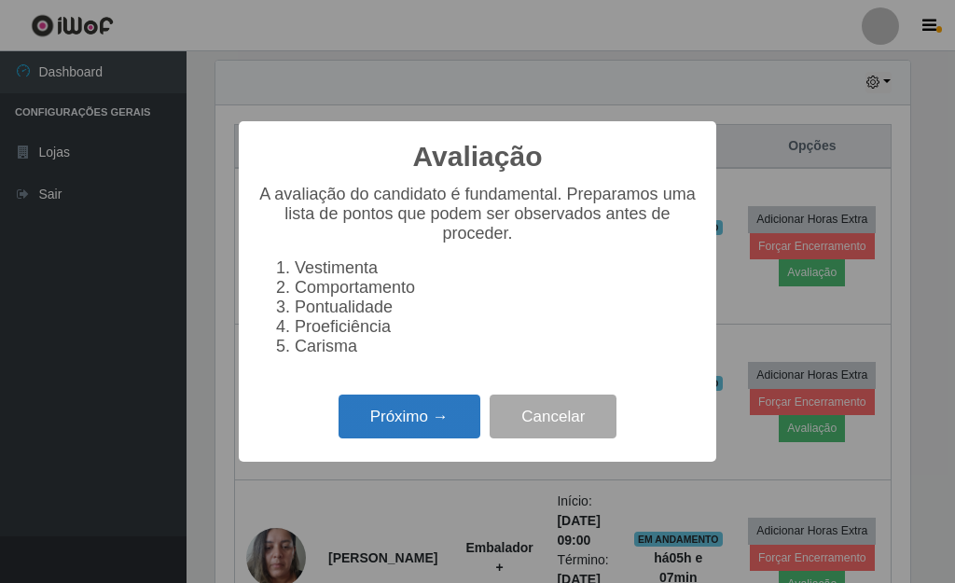
click at [406, 433] on button "Próximo →" at bounding box center [410, 417] width 142 height 44
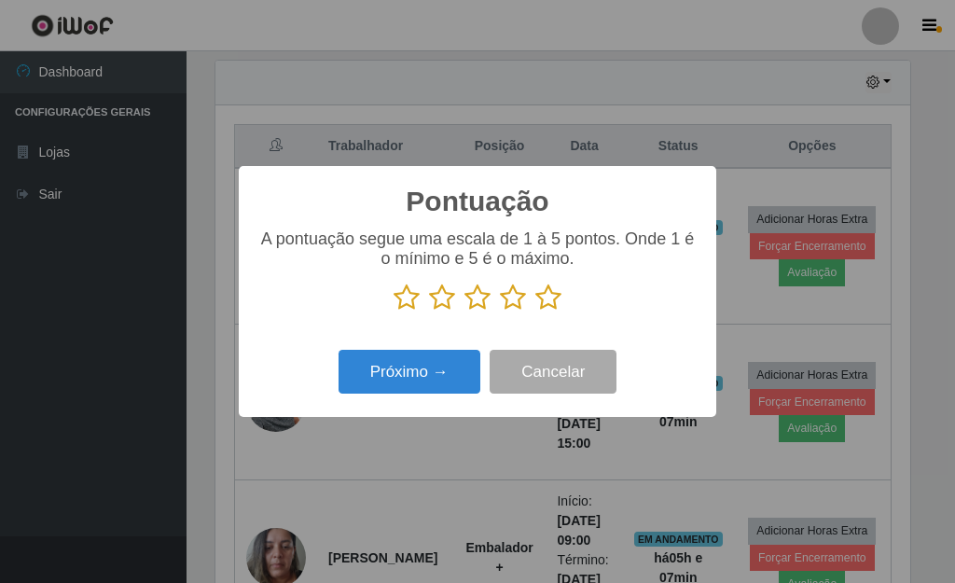
click at [547, 302] on icon at bounding box center [548, 298] width 26 height 28
click at [535, 312] on input "radio" at bounding box center [535, 312] width 0 height 0
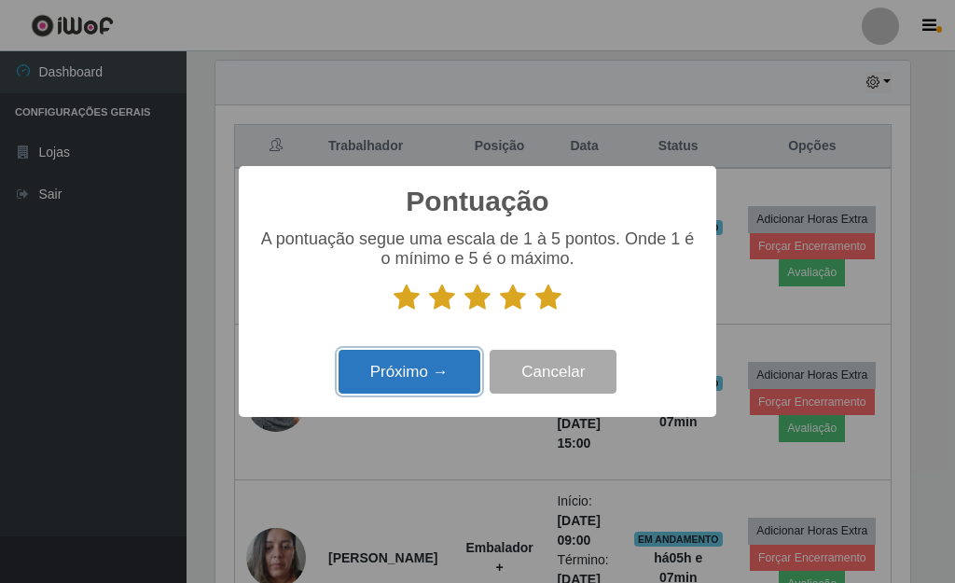
click at [428, 382] on button "Próximo →" at bounding box center [410, 372] width 142 height 44
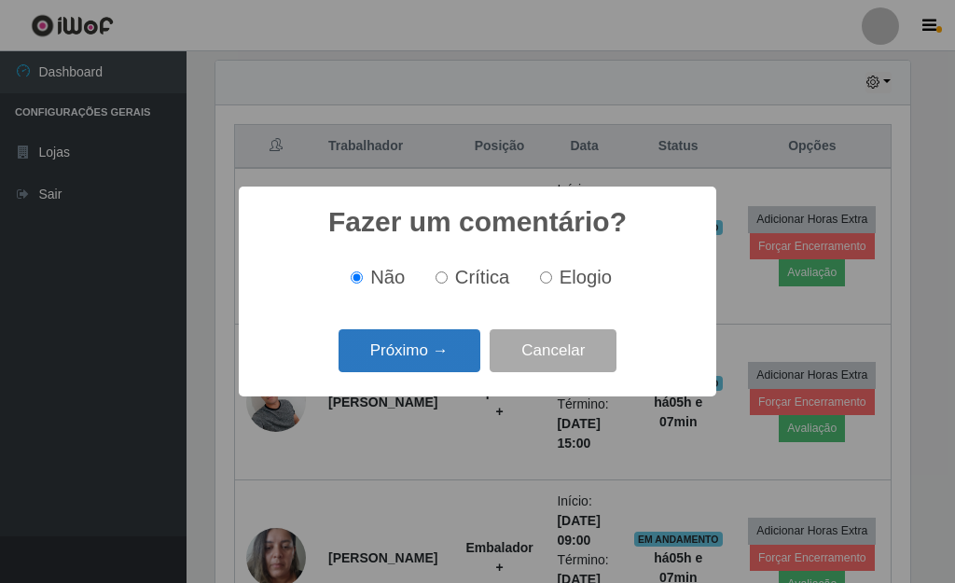
drag, startPoint x: 412, startPoint y: 358, endPoint x: 428, endPoint y: 372, distance: 21.1
click at [428, 372] on button "Próximo →" at bounding box center [410, 351] width 142 height 44
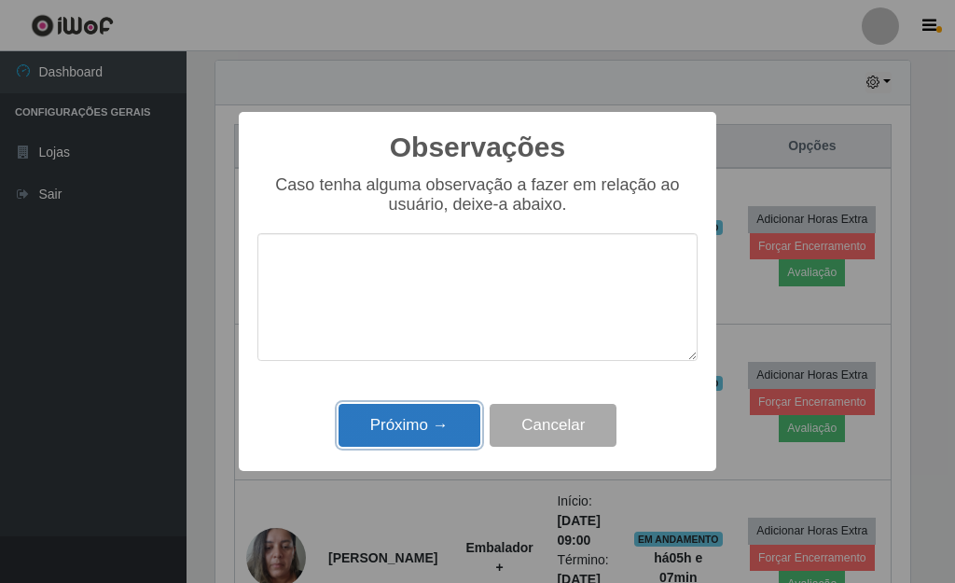
click at [428, 417] on button "Próximo →" at bounding box center [410, 426] width 142 height 44
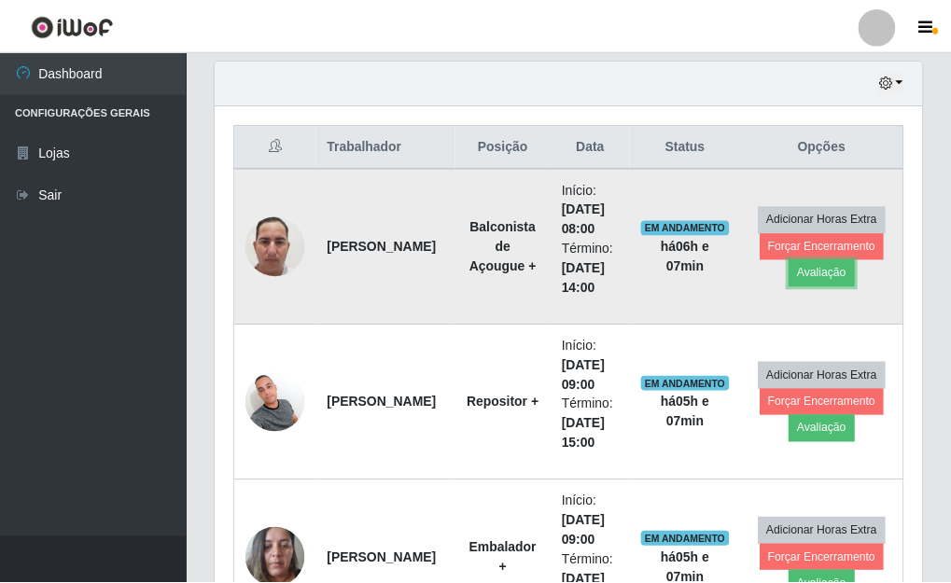
scroll to position [387, 706]
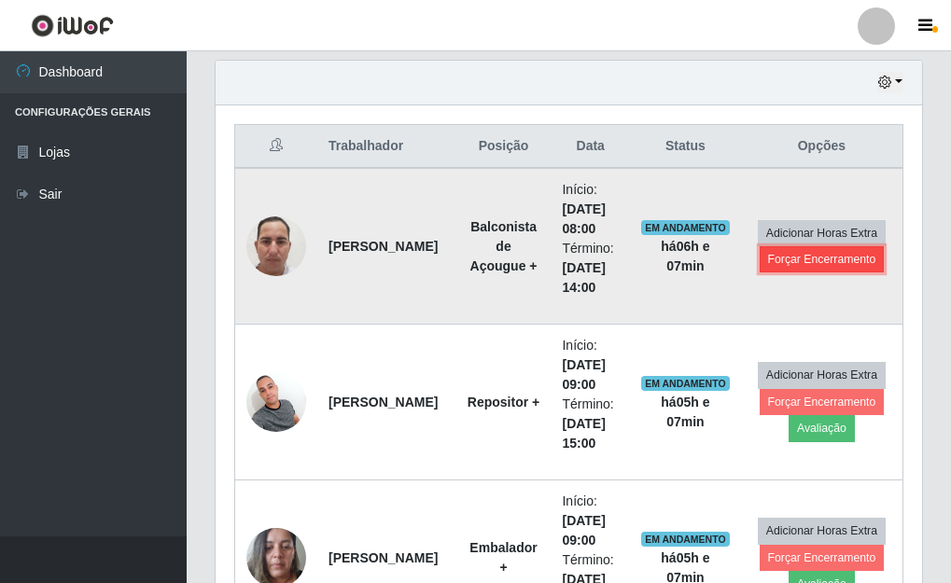
click at [790, 257] on button "Forçar Encerramento" at bounding box center [821, 259] width 125 height 26
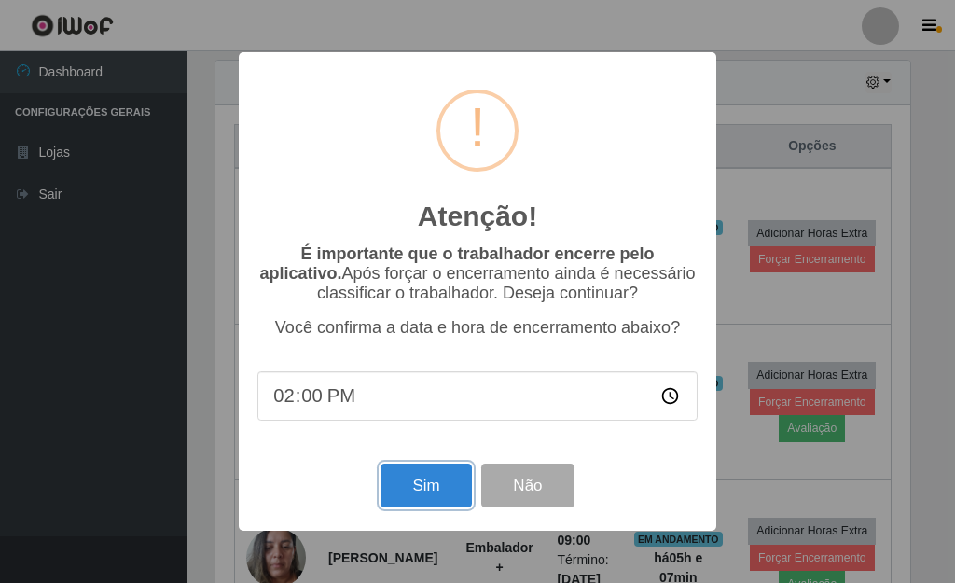
click at [429, 496] on button "Sim" at bounding box center [426, 486] width 90 height 44
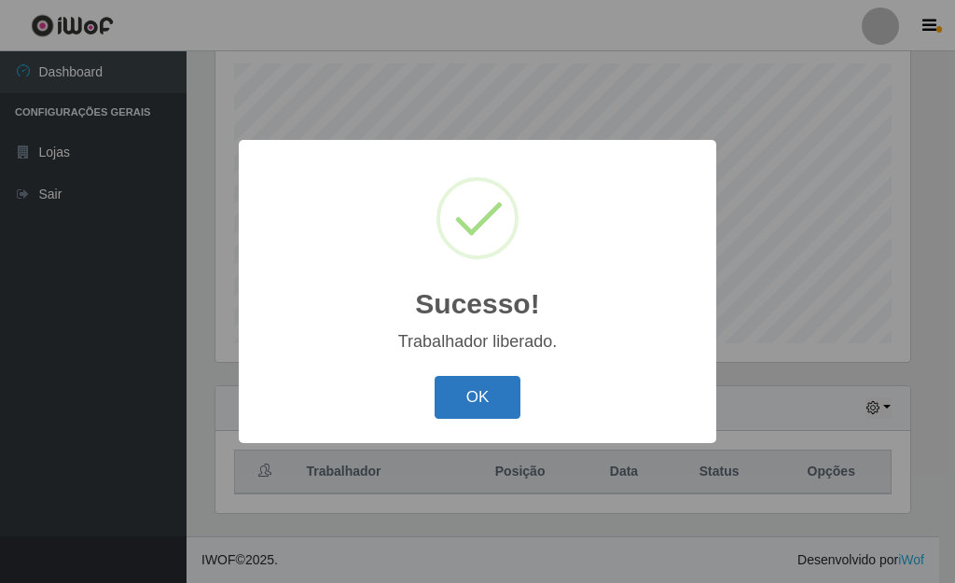
click at [478, 400] on button "OK" at bounding box center [478, 398] width 87 height 44
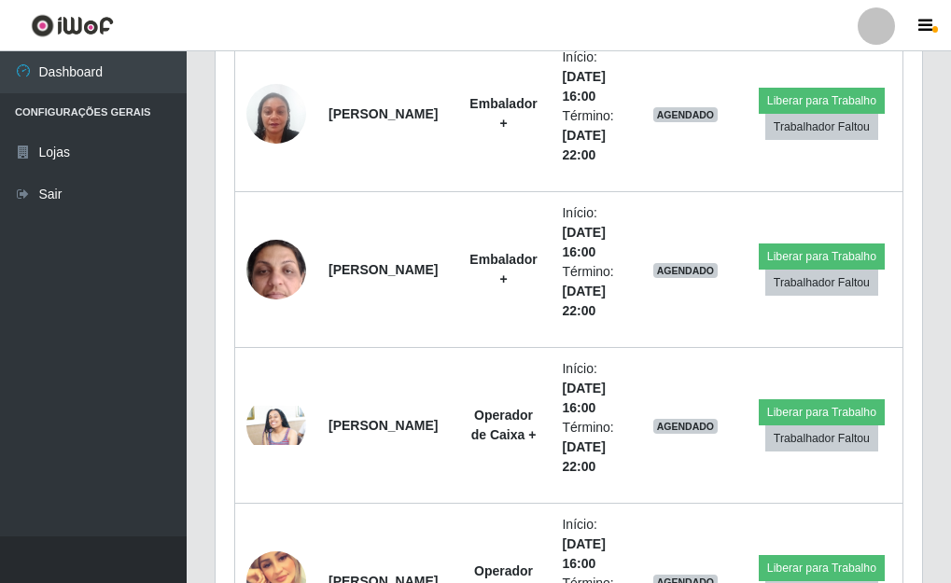
scroll to position [3898, 0]
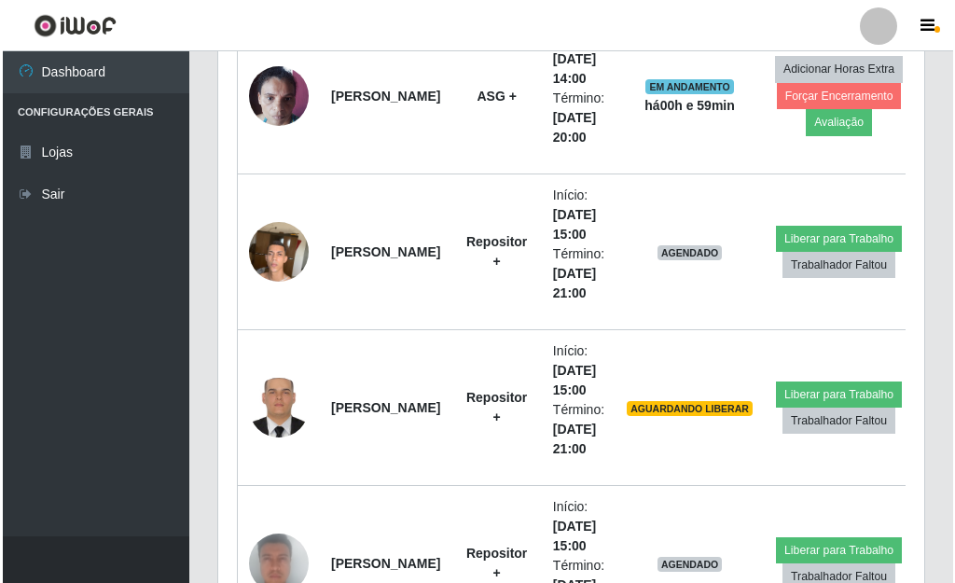
scroll to position [1897, 0]
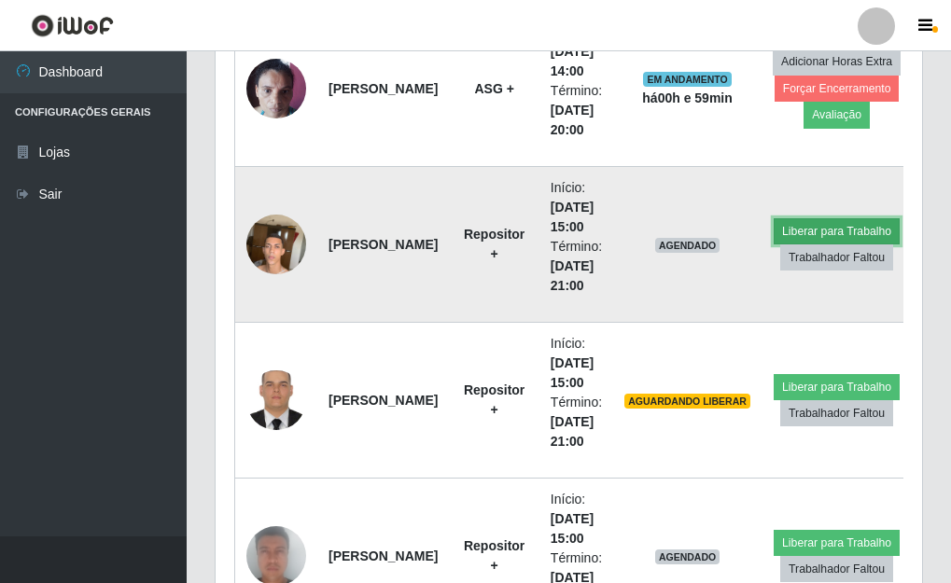
click at [812, 232] on button "Liberar para Trabalho" at bounding box center [836, 231] width 126 height 26
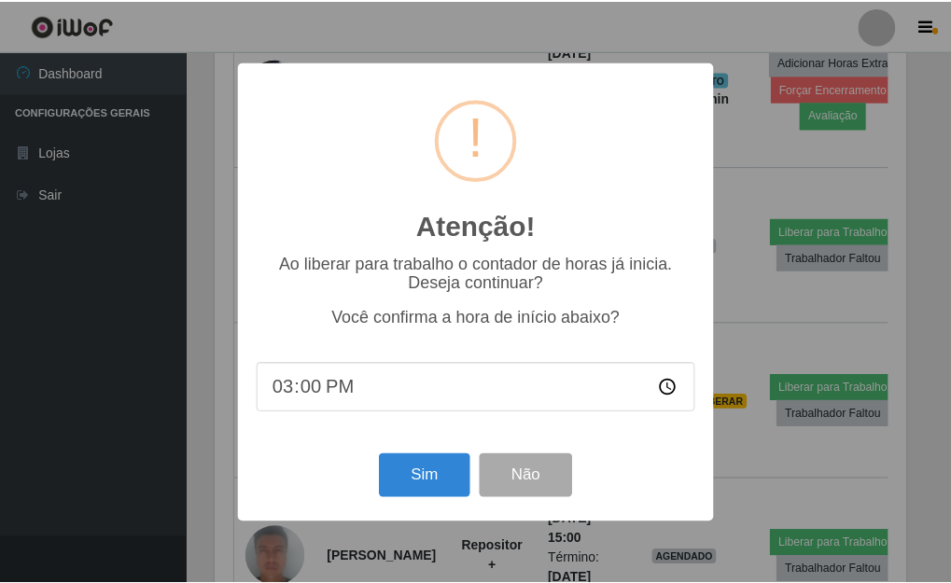
scroll to position [387, 695]
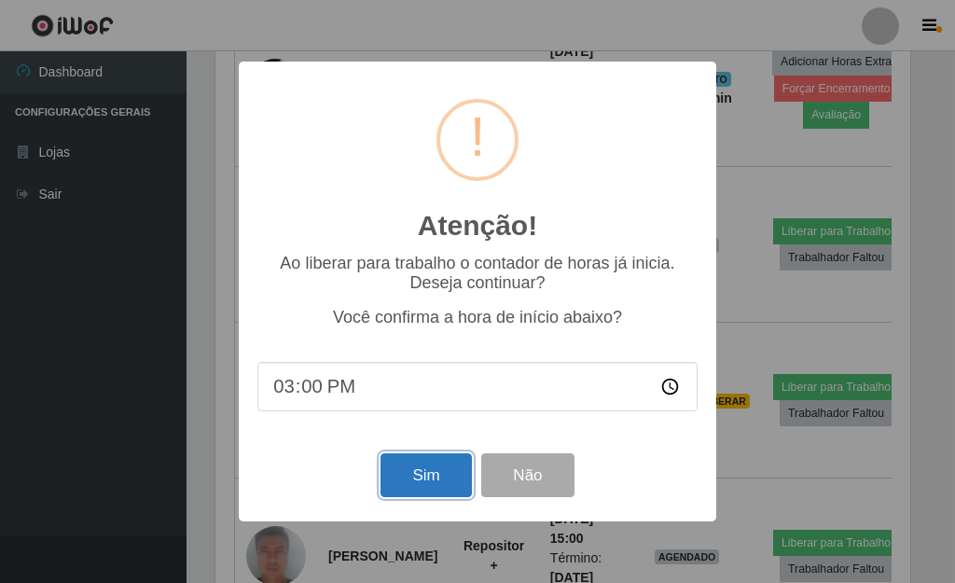
click at [408, 480] on button "Sim" at bounding box center [426, 475] width 90 height 44
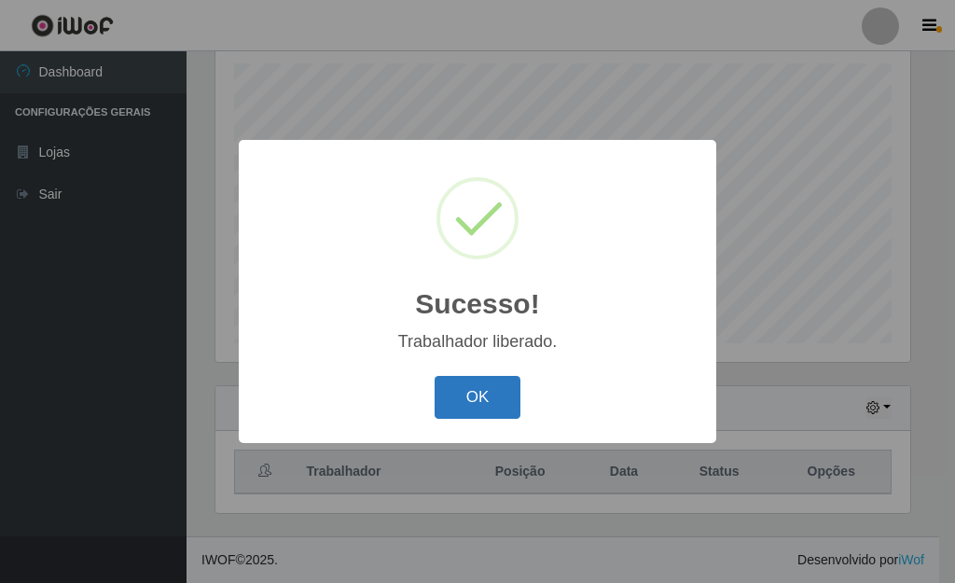
click at [480, 392] on button "OK" at bounding box center [478, 398] width 87 height 44
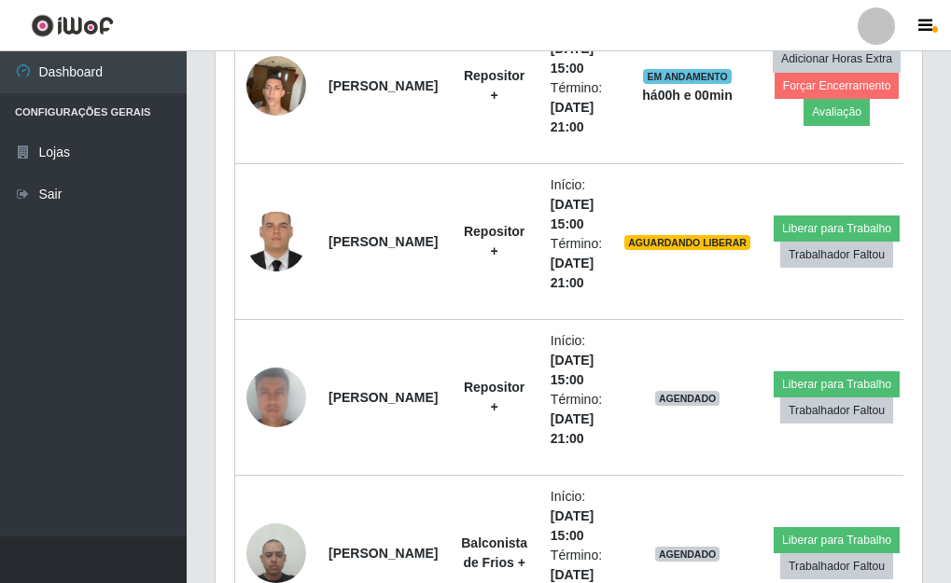
scroll to position [1992, 0]
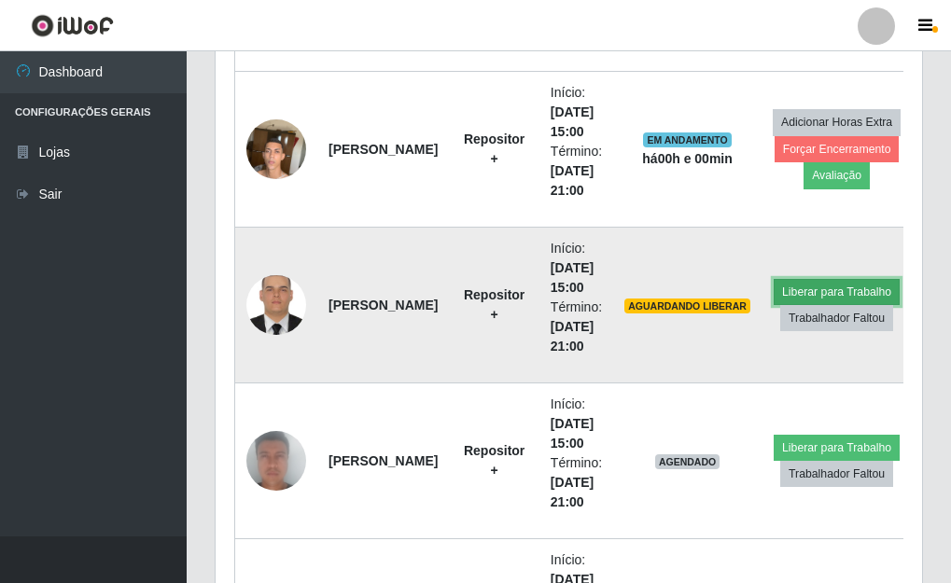
click at [835, 291] on button "Liberar para Trabalho" at bounding box center [836, 292] width 126 height 26
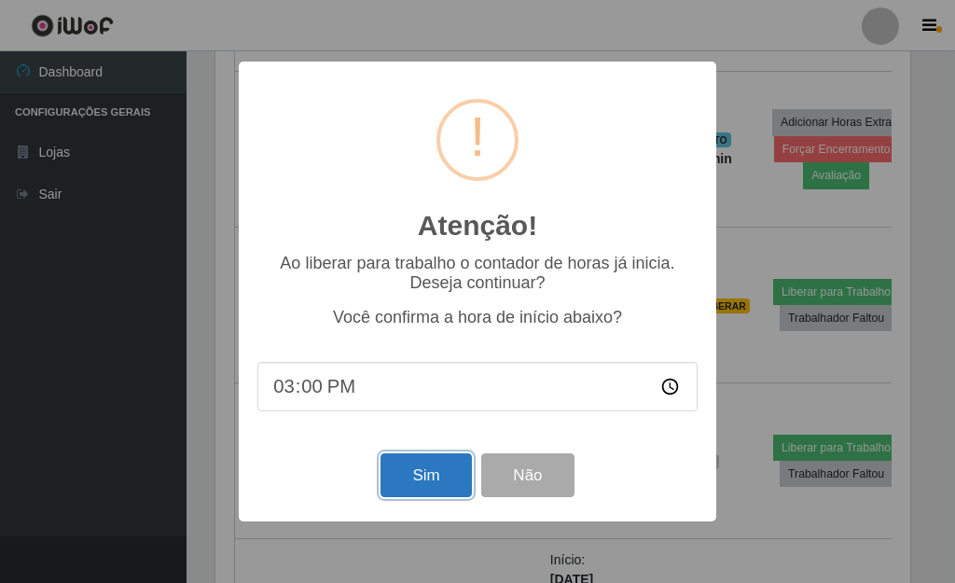
click at [404, 481] on button "Sim" at bounding box center [426, 475] width 90 height 44
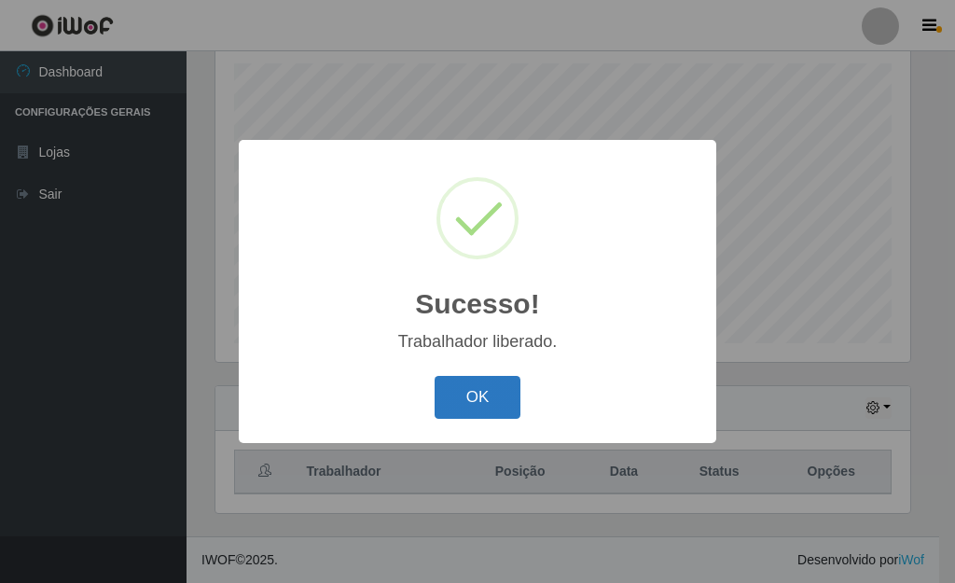
click at [472, 398] on button "OK" at bounding box center [478, 398] width 87 height 44
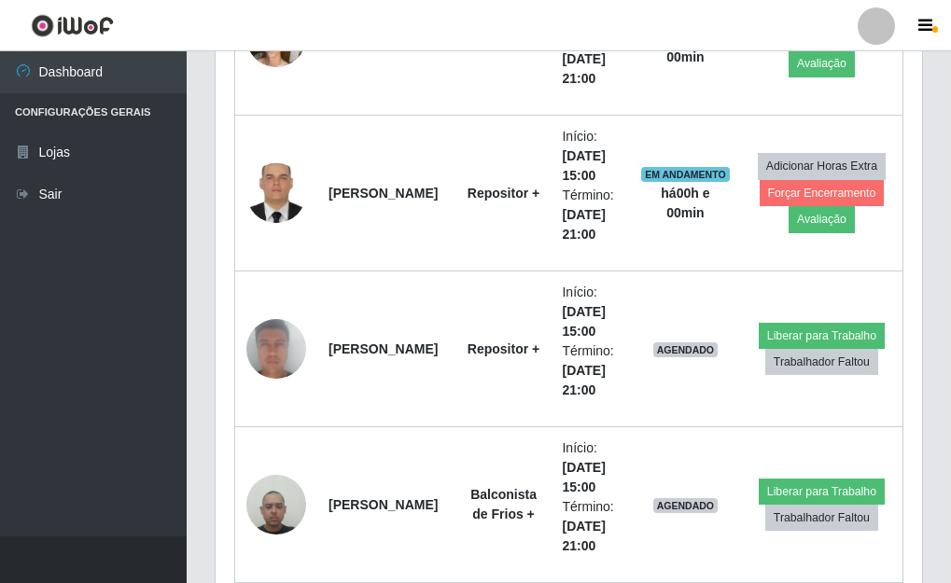
scroll to position [2151, 0]
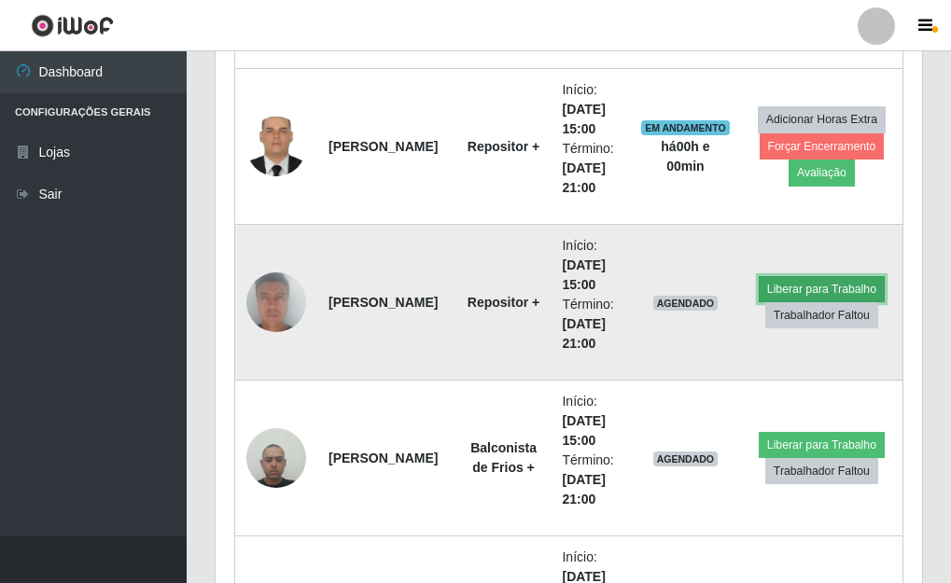
click at [802, 284] on button "Liberar para Trabalho" at bounding box center [821, 289] width 126 height 26
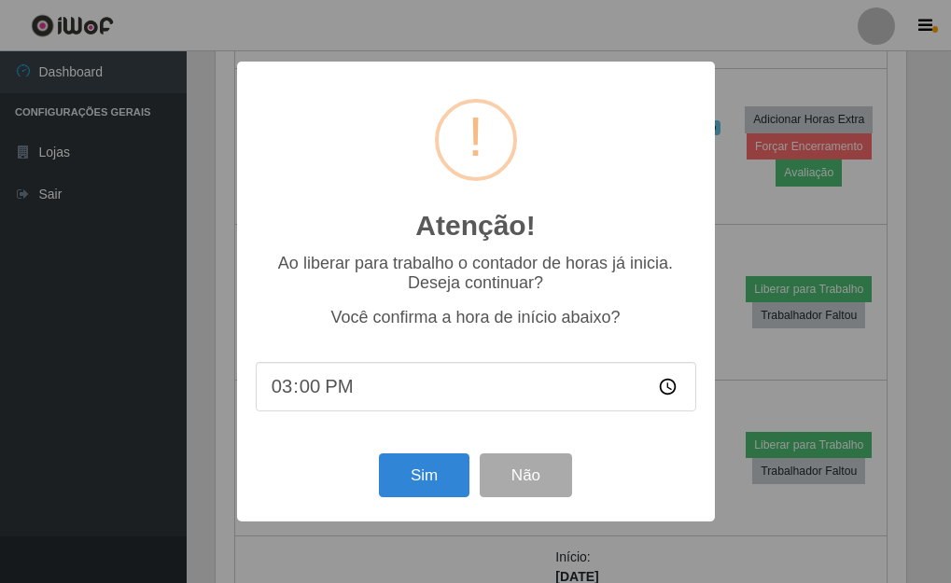
scroll to position [387, 695]
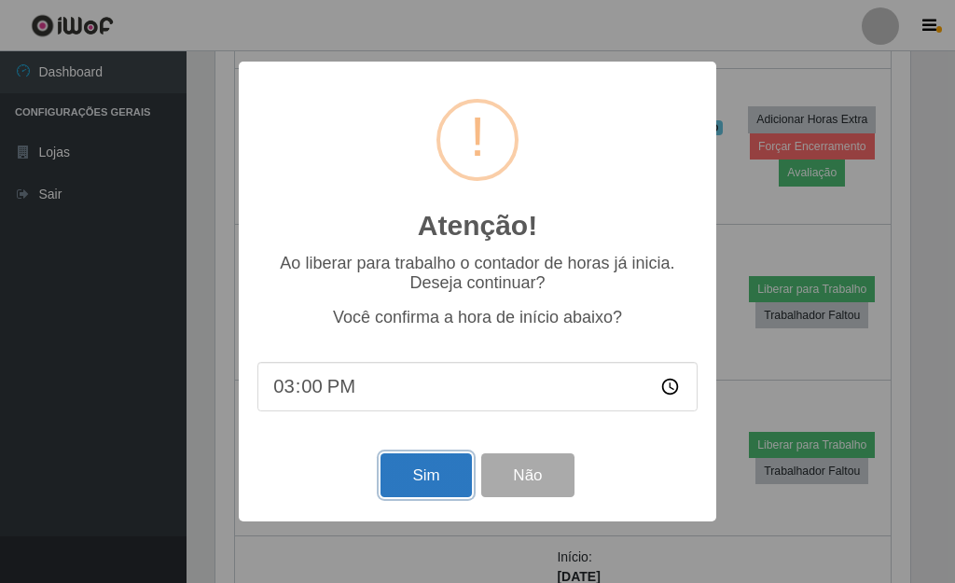
click at [426, 481] on button "Sim" at bounding box center [426, 475] width 90 height 44
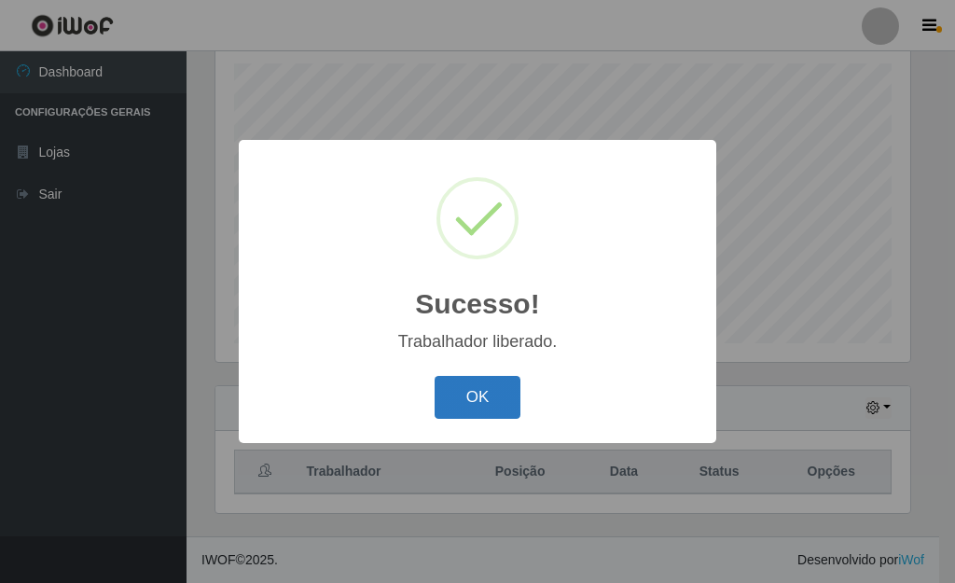
click at [486, 394] on button "OK" at bounding box center [478, 398] width 87 height 44
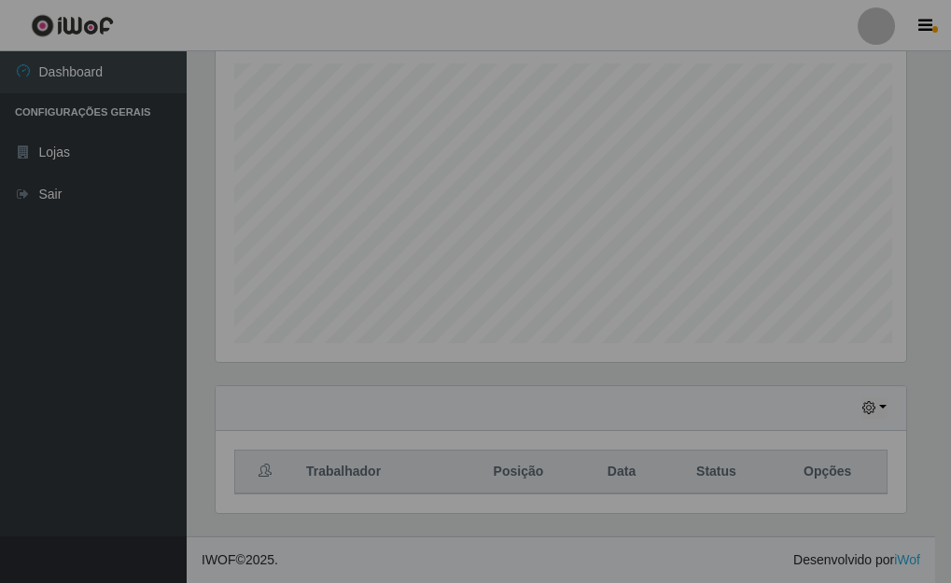
scroll to position [932405, 932086]
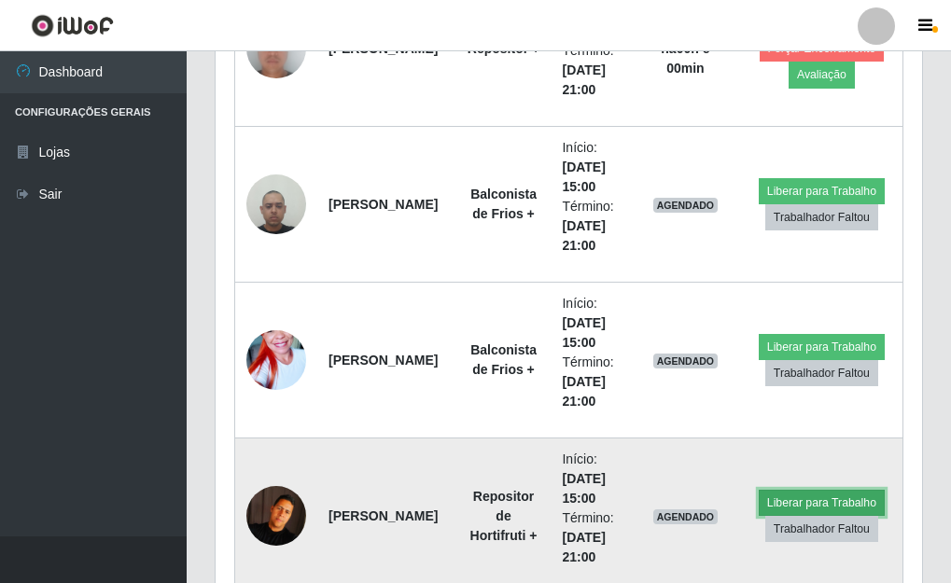
click at [802, 500] on button "Liberar para Trabalho" at bounding box center [821, 503] width 126 height 26
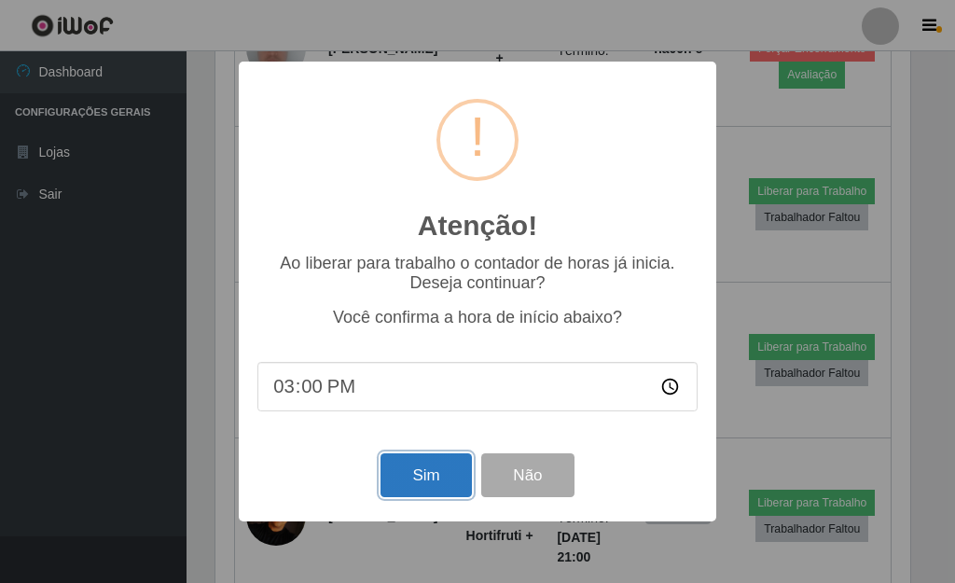
click at [434, 484] on button "Sim" at bounding box center [426, 475] width 90 height 44
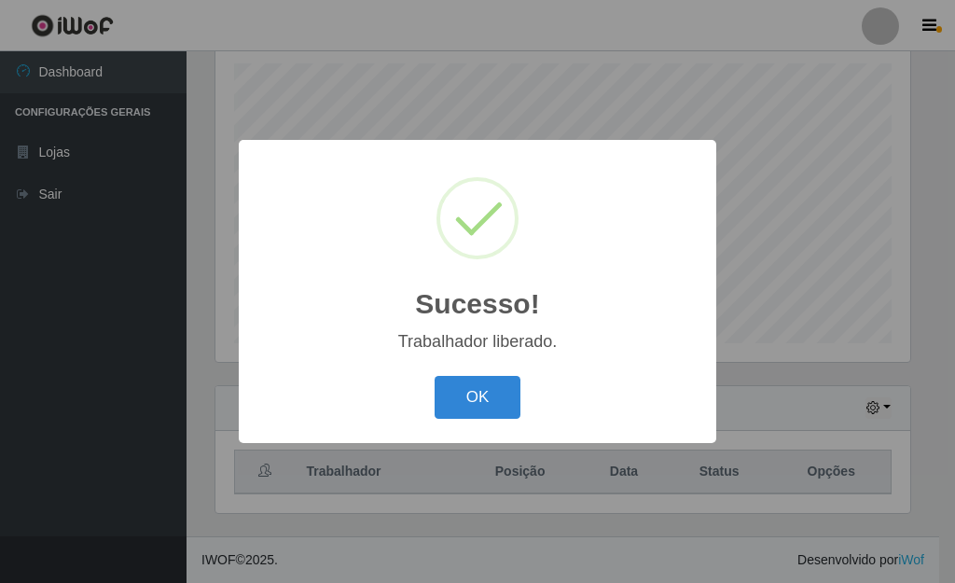
click at [950, 327] on div "Sucesso! × Trabalhador liberado. OK Cancel" at bounding box center [477, 291] width 955 height 583
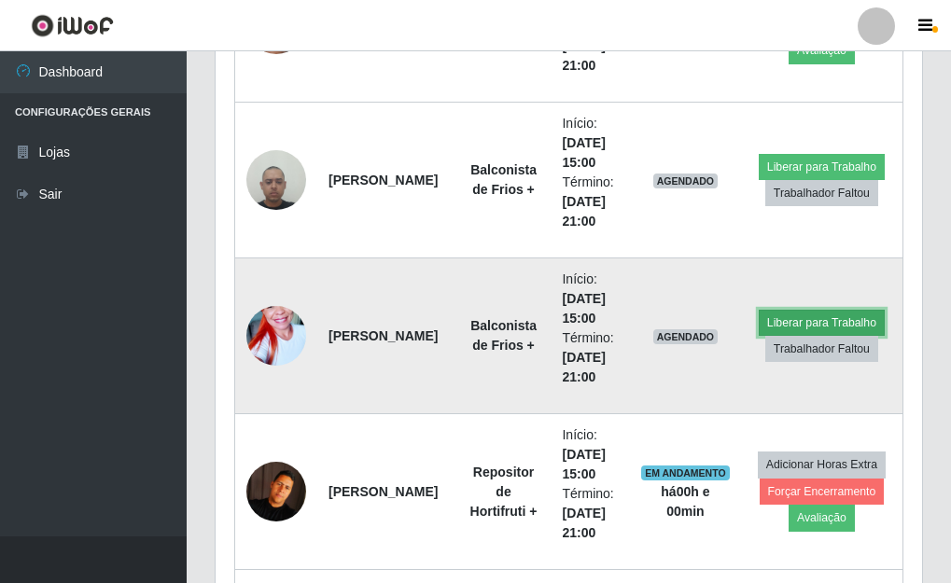
click at [828, 318] on button "Liberar para Trabalho" at bounding box center [821, 323] width 126 height 26
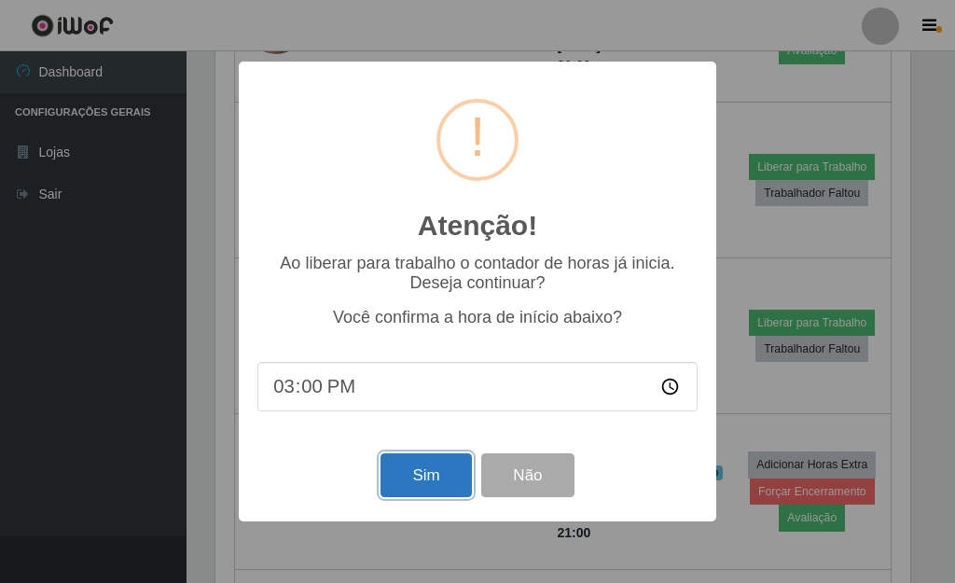
click at [423, 483] on button "Sim" at bounding box center [426, 475] width 90 height 44
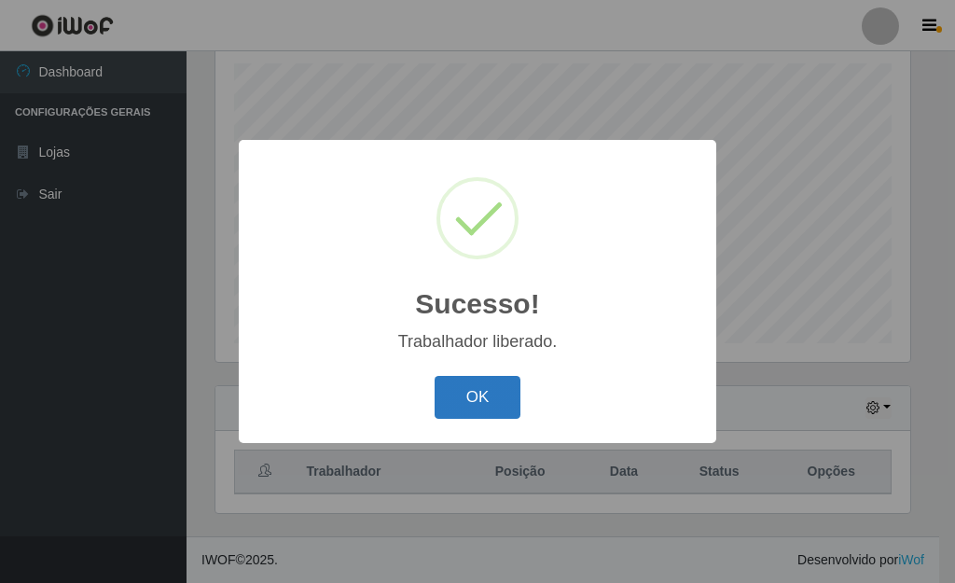
click at [470, 397] on button "OK" at bounding box center [478, 398] width 87 height 44
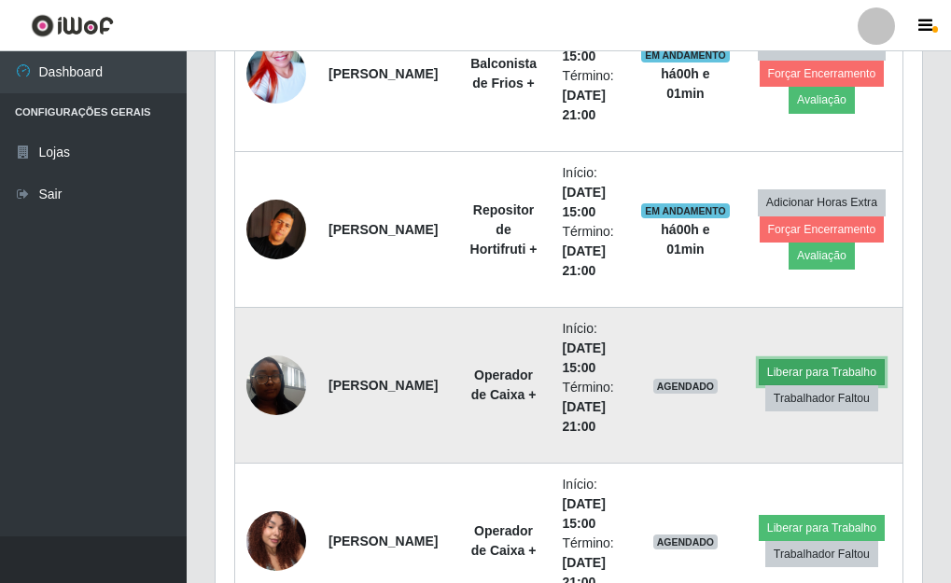
click at [814, 371] on button "Liberar para Trabalho" at bounding box center [821, 372] width 126 height 26
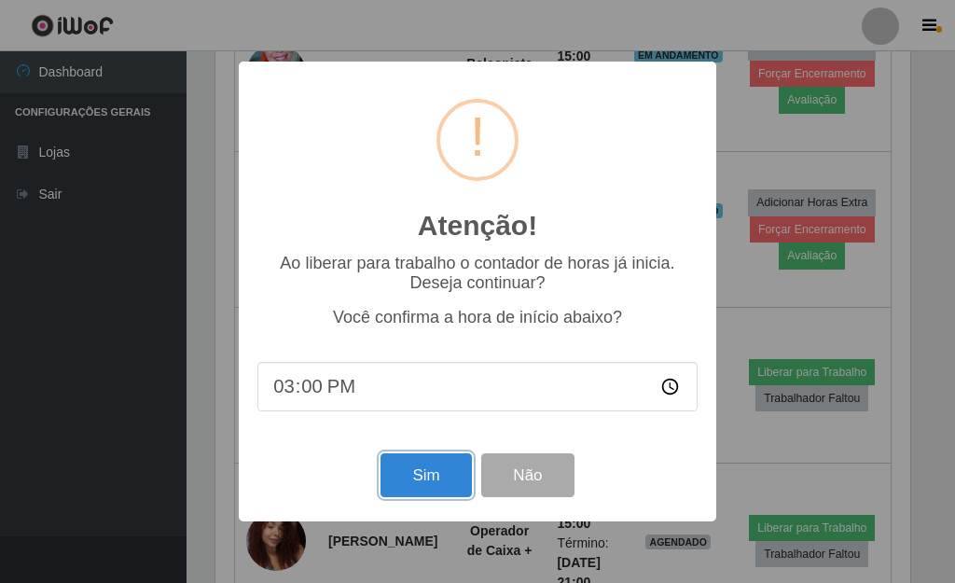
click at [421, 486] on button "Sim" at bounding box center [426, 475] width 90 height 44
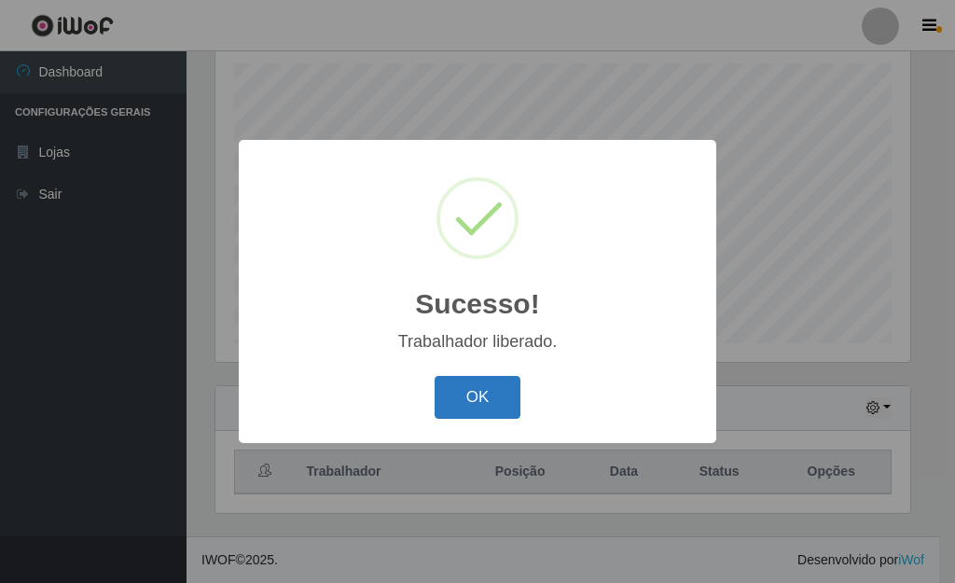
click at [481, 395] on button "OK" at bounding box center [478, 398] width 87 height 44
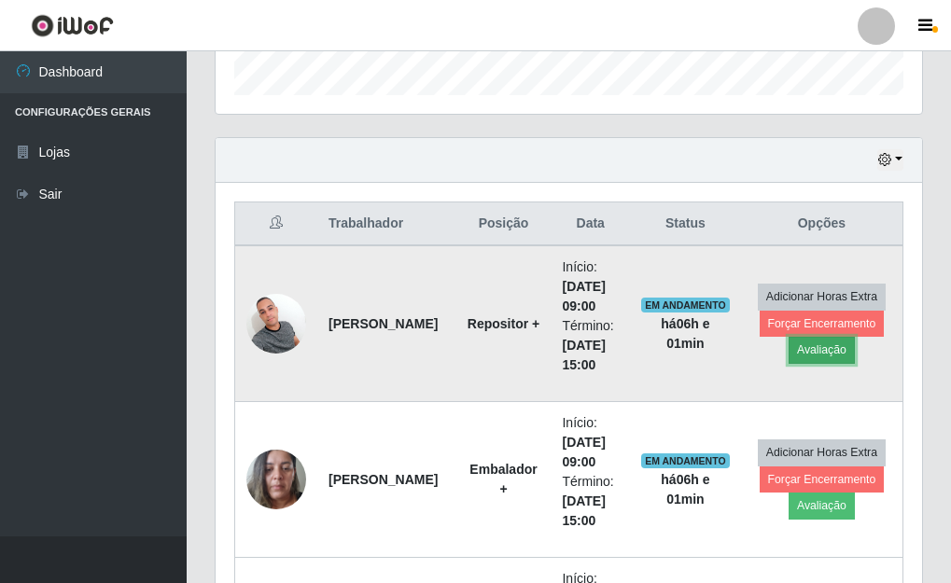
click at [836, 351] on button "Avaliação" at bounding box center [821, 350] width 66 height 26
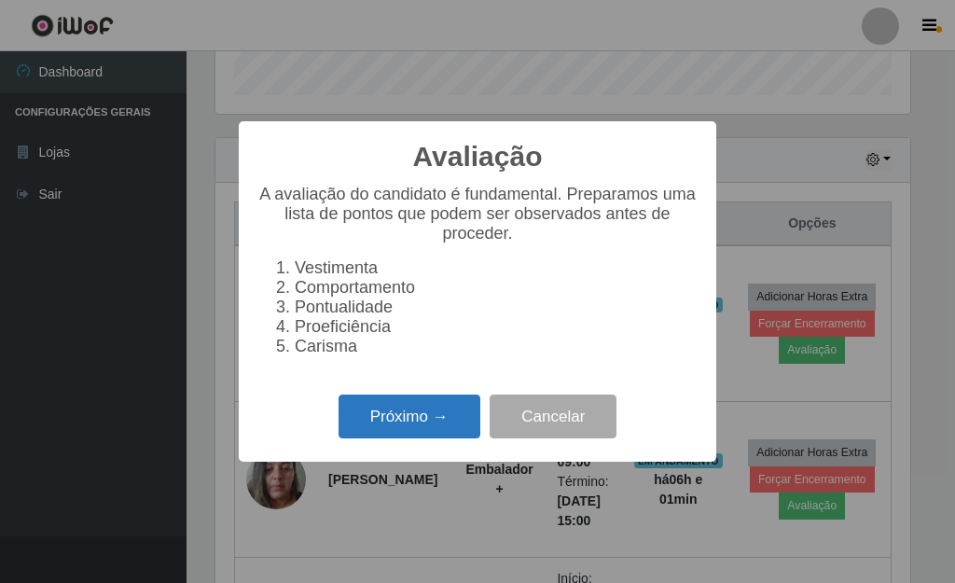
click at [424, 435] on button "Próximo →" at bounding box center [410, 417] width 142 height 44
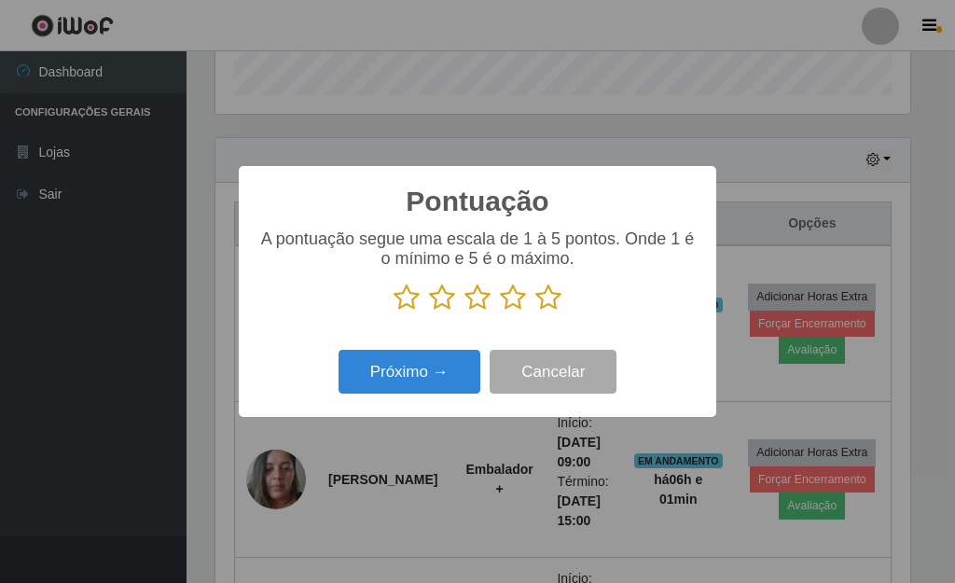
drag, startPoint x: 545, startPoint y: 302, endPoint x: 546, endPoint y: 319, distance: 16.8
click at [549, 300] on icon at bounding box center [548, 298] width 26 height 28
click at [535, 312] on input "radio" at bounding box center [535, 312] width 0 height 0
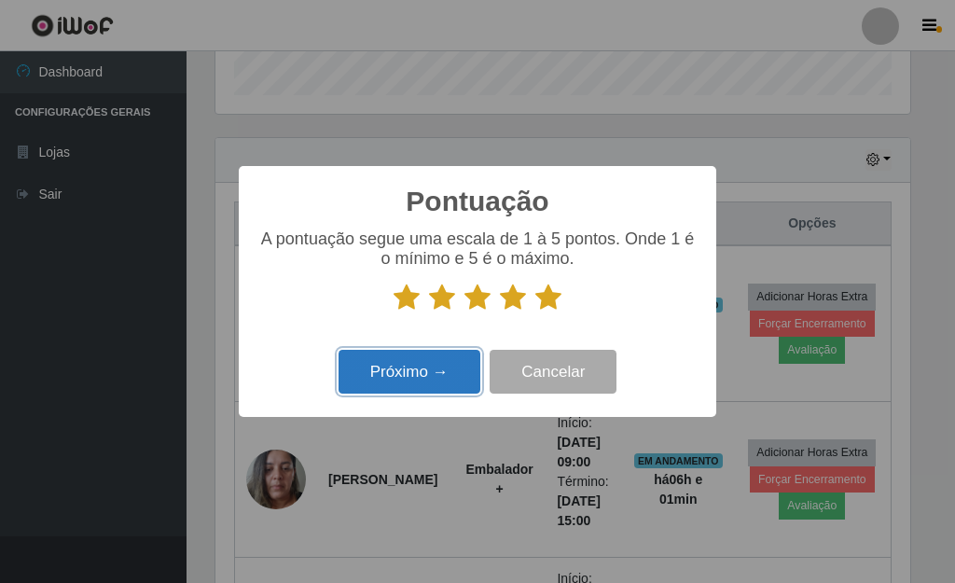
click at [430, 376] on button "Próximo →" at bounding box center [410, 372] width 142 height 44
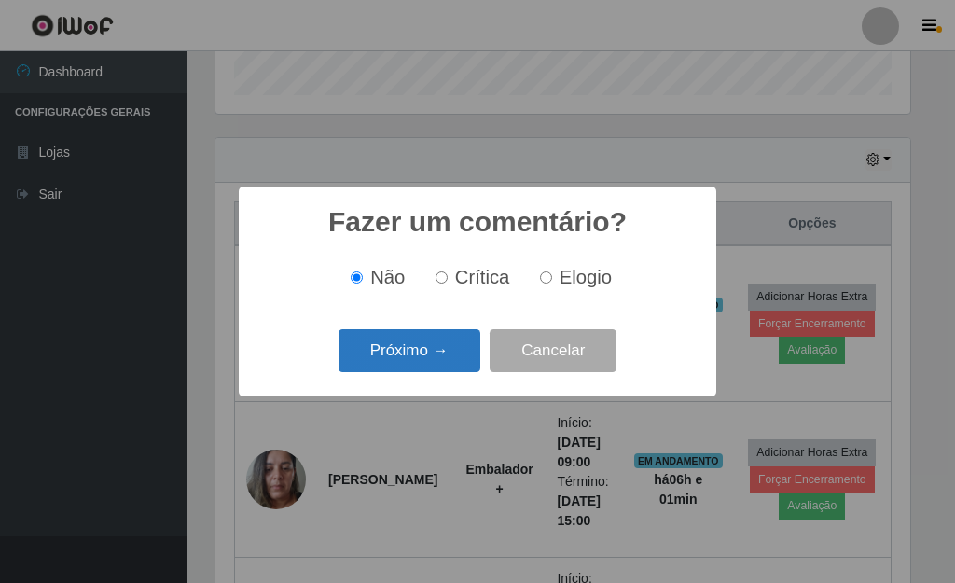
click at [424, 342] on button "Próximo →" at bounding box center [410, 351] width 142 height 44
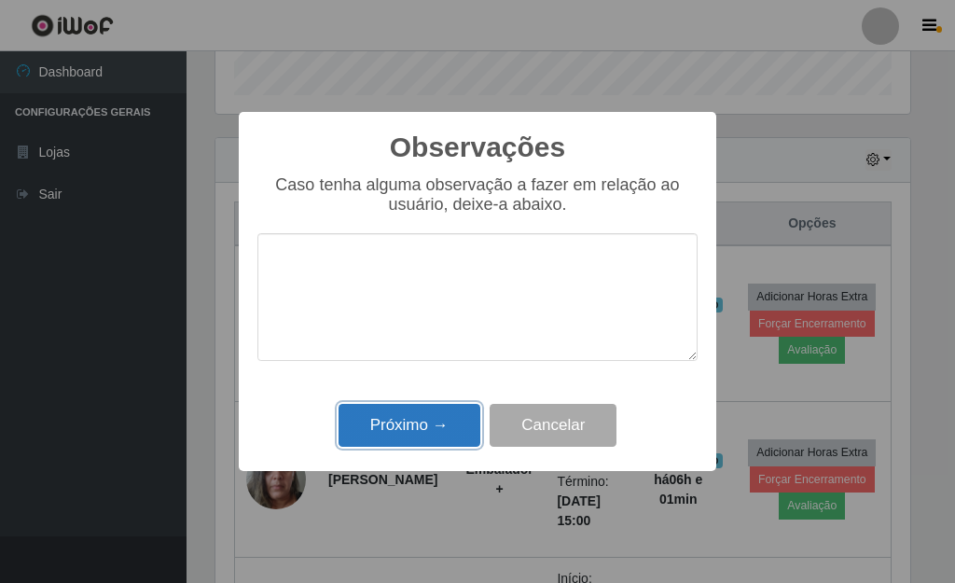
click at [413, 425] on button "Próximo →" at bounding box center [410, 426] width 142 height 44
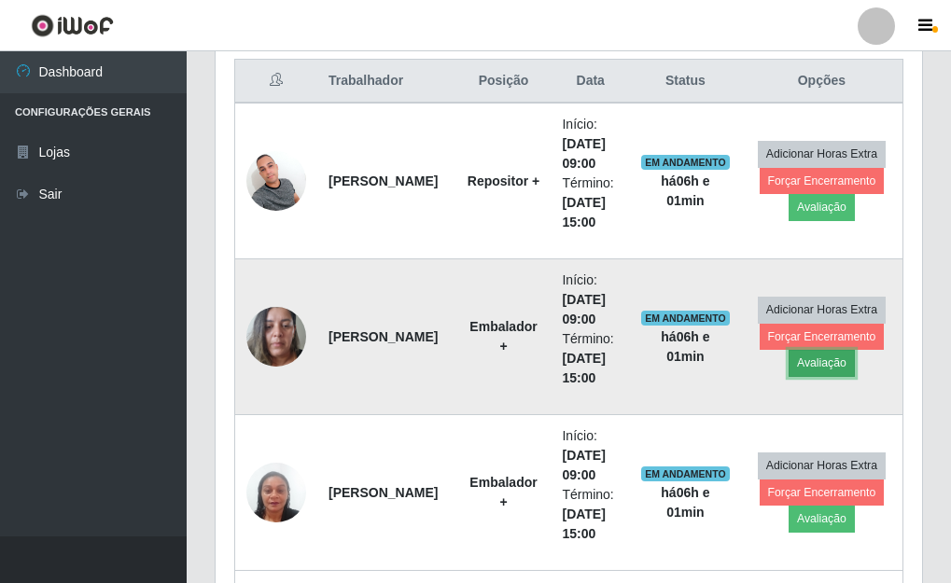
click at [808, 360] on button "Avaliação" at bounding box center [821, 363] width 66 height 26
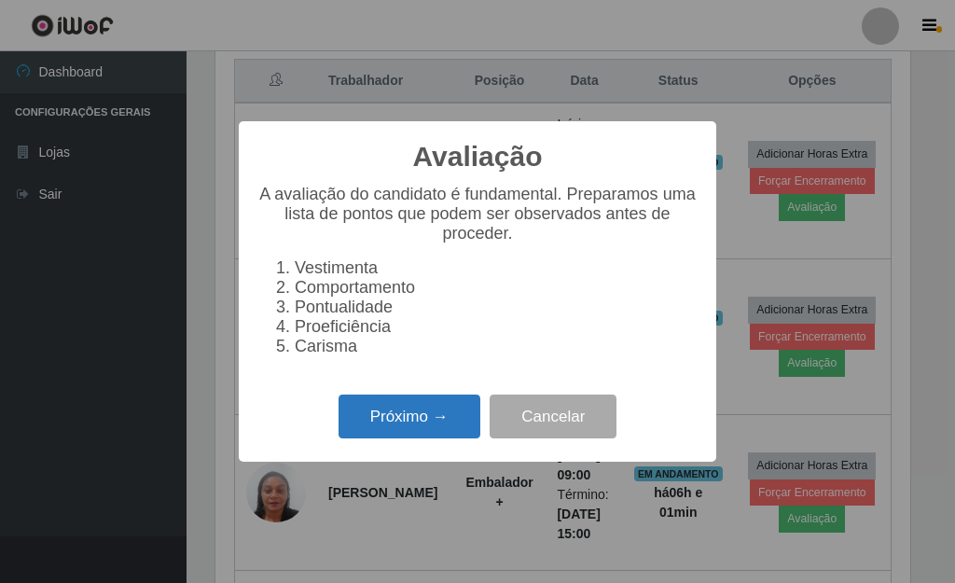
click at [435, 421] on button "Próximo →" at bounding box center [410, 417] width 142 height 44
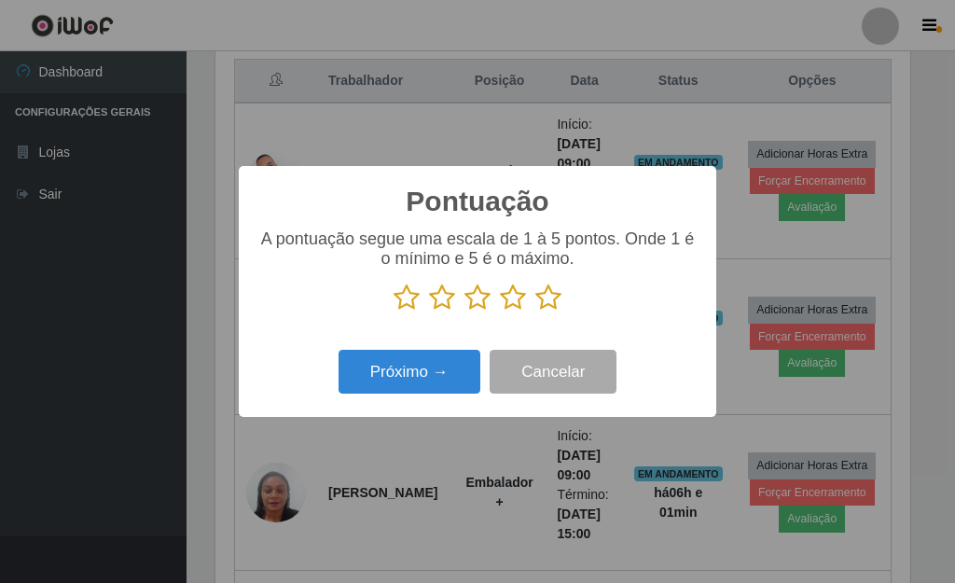
click at [554, 300] on icon at bounding box center [548, 298] width 26 height 28
click at [535, 312] on input "radio" at bounding box center [535, 312] width 0 height 0
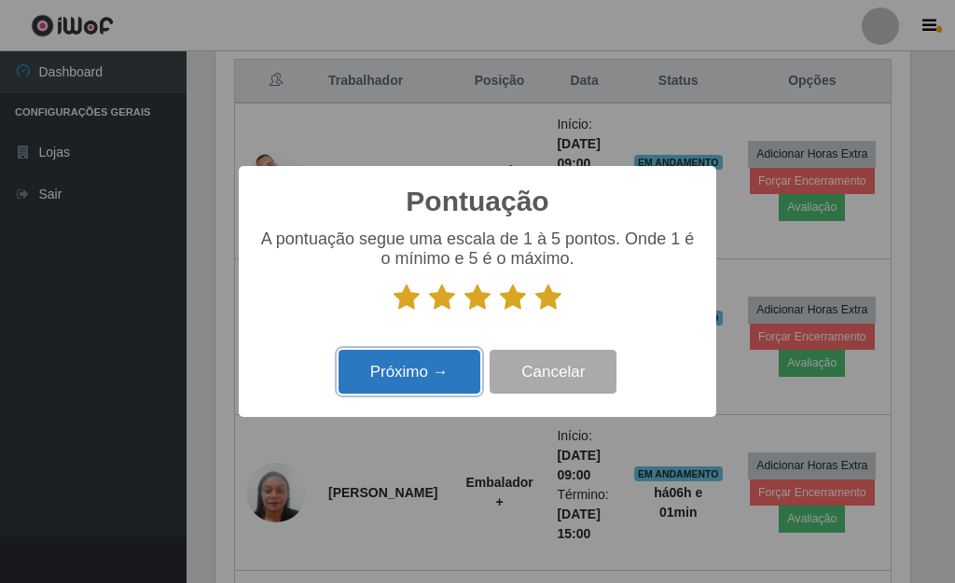
click at [420, 386] on button "Próximo →" at bounding box center [410, 372] width 142 height 44
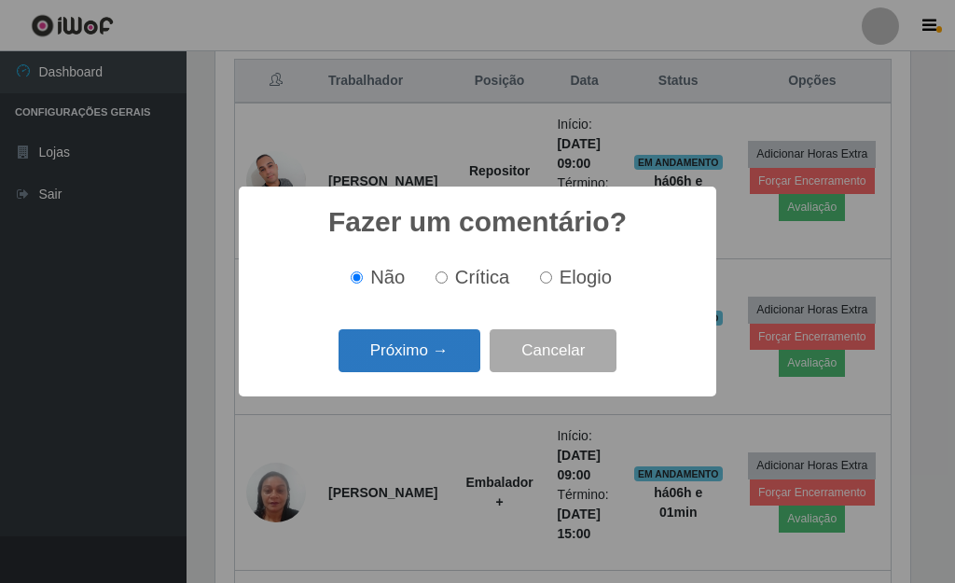
click at [423, 368] on button "Próximo →" at bounding box center [410, 351] width 142 height 44
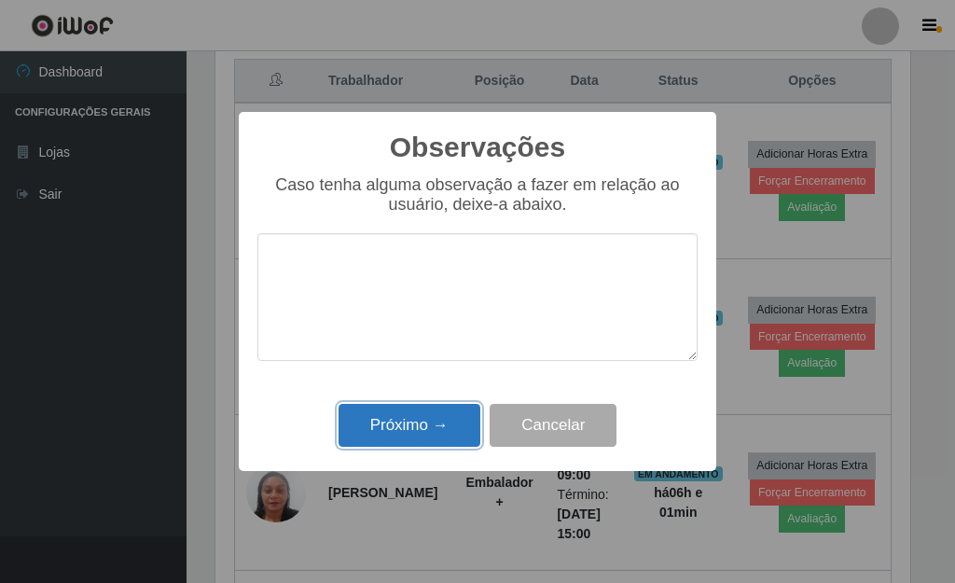
click at [424, 438] on button "Próximo →" at bounding box center [410, 426] width 142 height 44
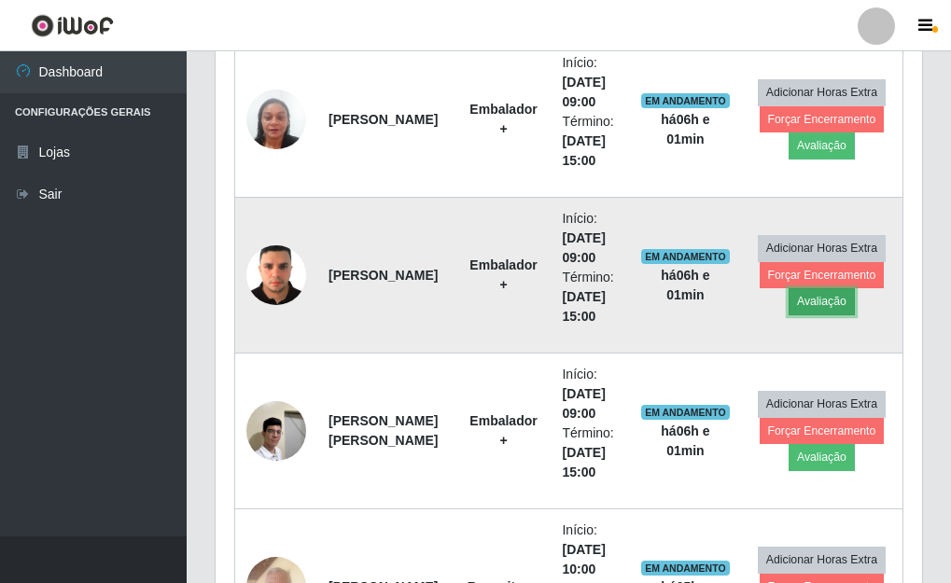
click at [829, 302] on button "Avaliação" at bounding box center [821, 301] width 66 height 26
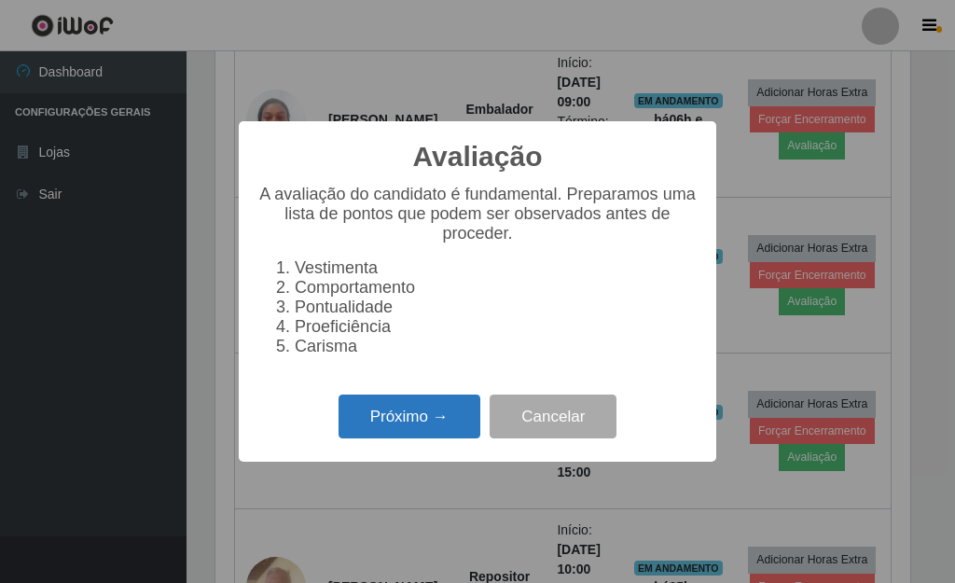
click at [420, 433] on button "Próximo →" at bounding box center [410, 417] width 142 height 44
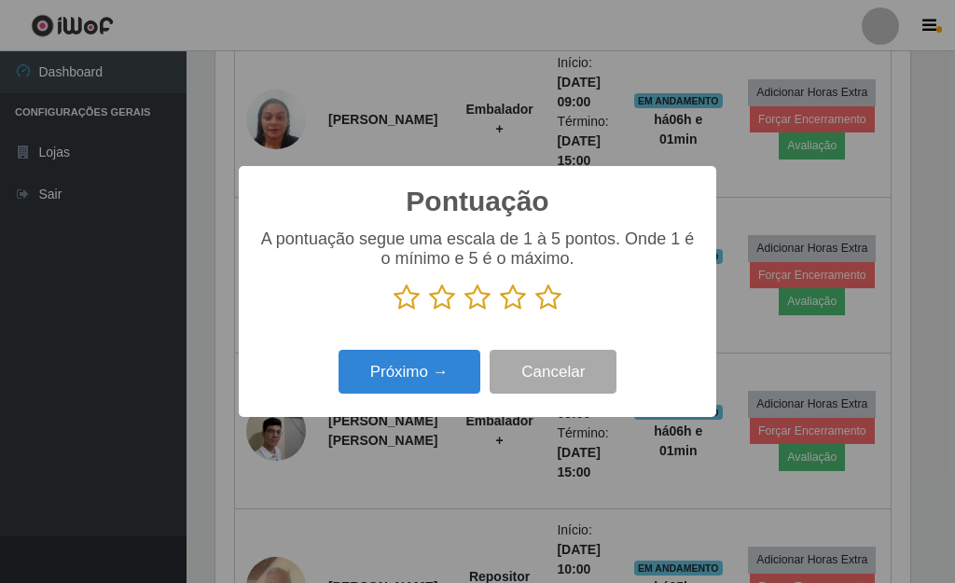
click at [552, 304] on icon at bounding box center [548, 298] width 26 height 28
click at [535, 312] on input "radio" at bounding box center [535, 312] width 0 height 0
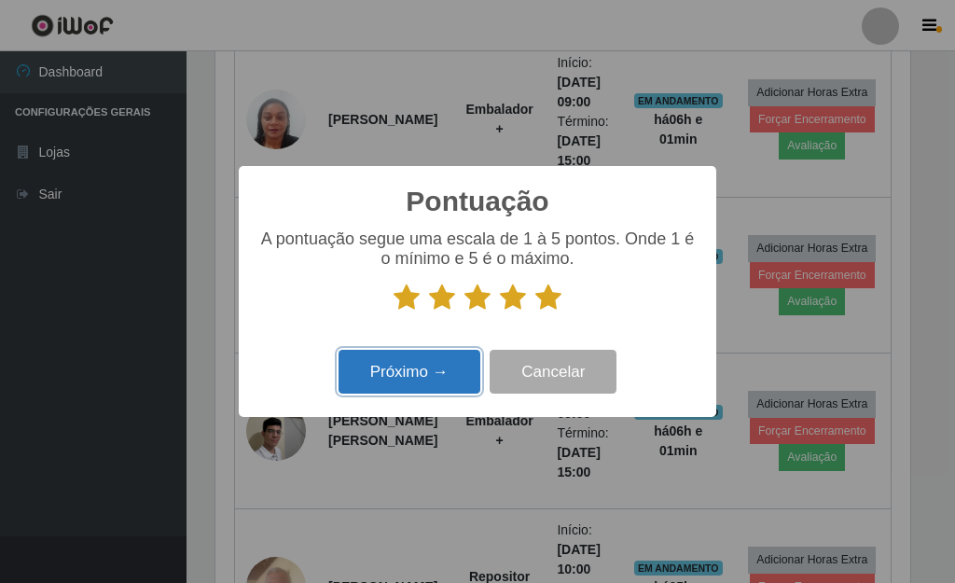
click at [427, 373] on button "Próximo →" at bounding box center [410, 372] width 142 height 44
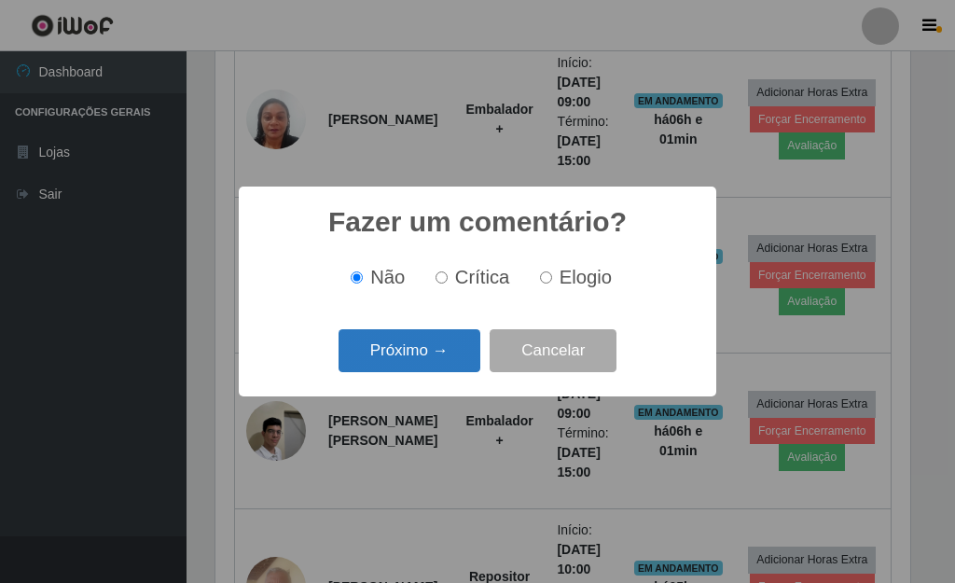
click at [443, 354] on button "Próximo →" at bounding box center [410, 351] width 142 height 44
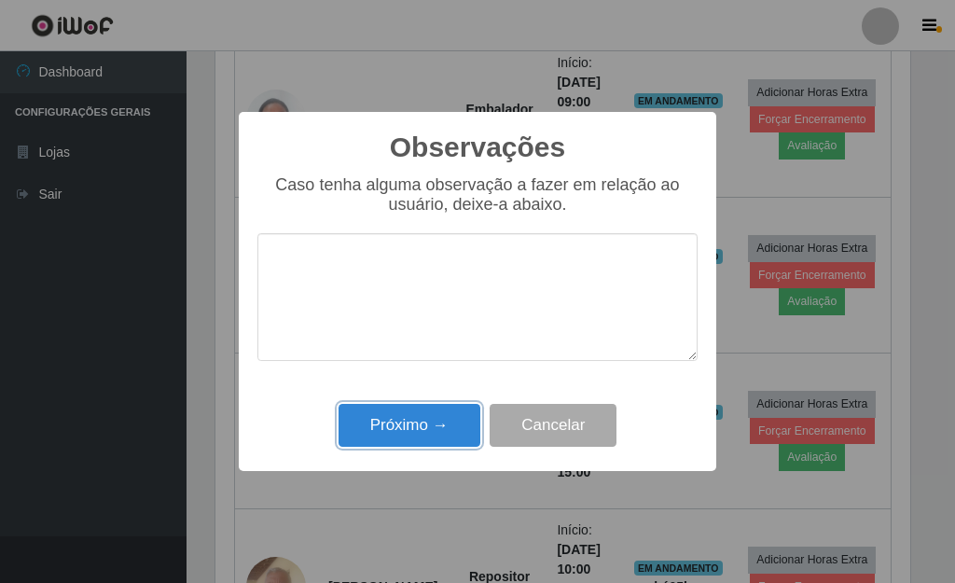
click at [444, 426] on button "Próximo →" at bounding box center [410, 426] width 142 height 44
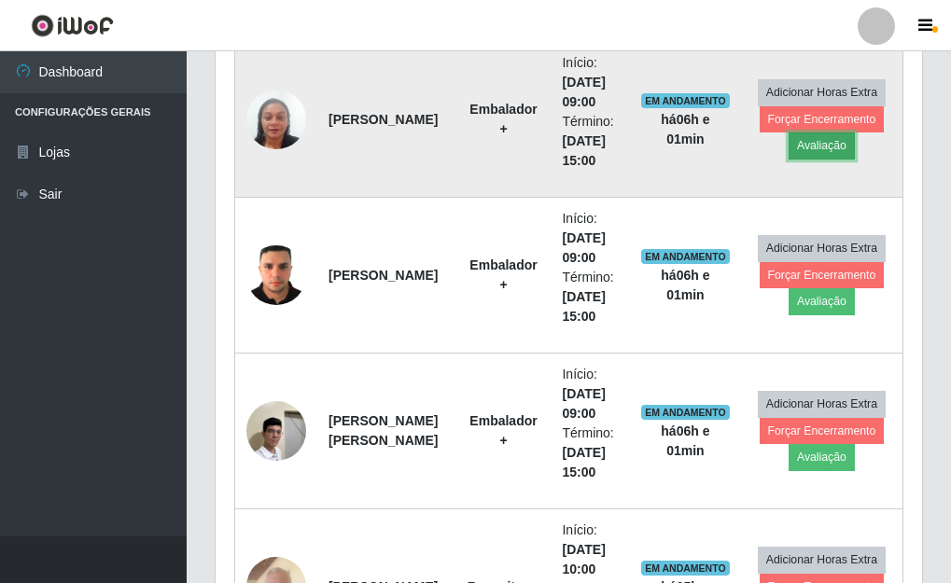
click at [809, 146] on button "Avaliação" at bounding box center [821, 145] width 66 height 26
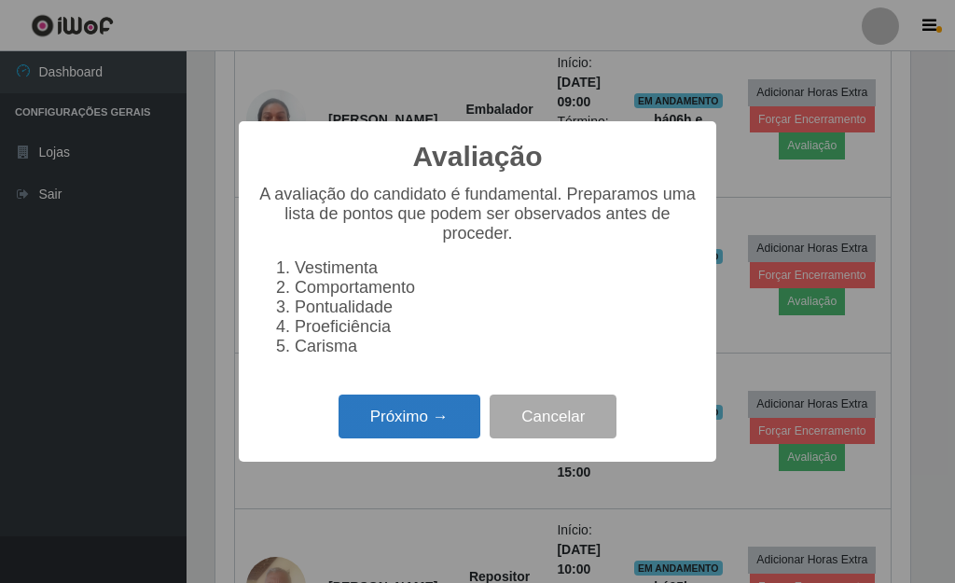
click at [425, 423] on button "Próximo →" at bounding box center [410, 417] width 142 height 44
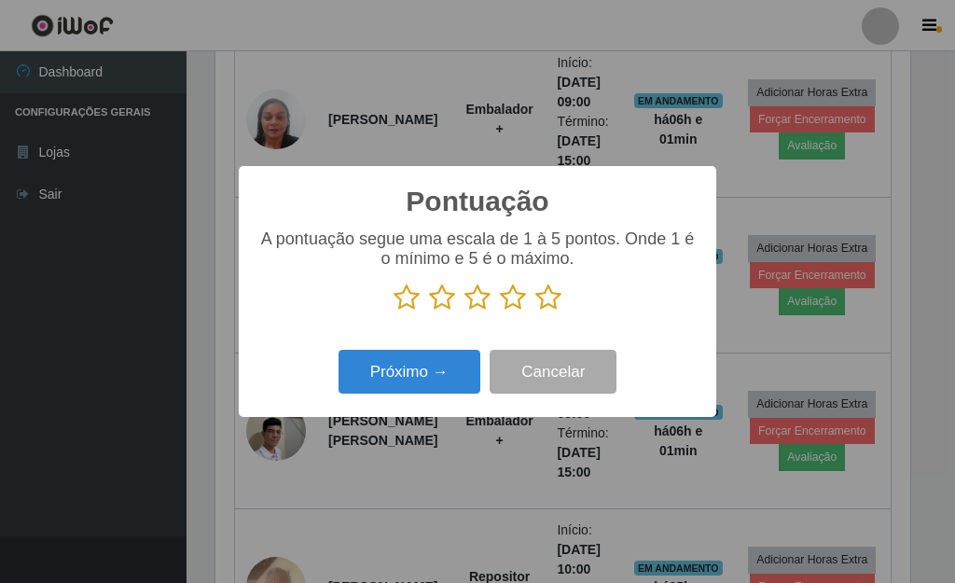
click at [549, 308] on icon at bounding box center [548, 298] width 26 height 28
click at [535, 312] on input "radio" at bounding box center [535, 312] width 0 height 0
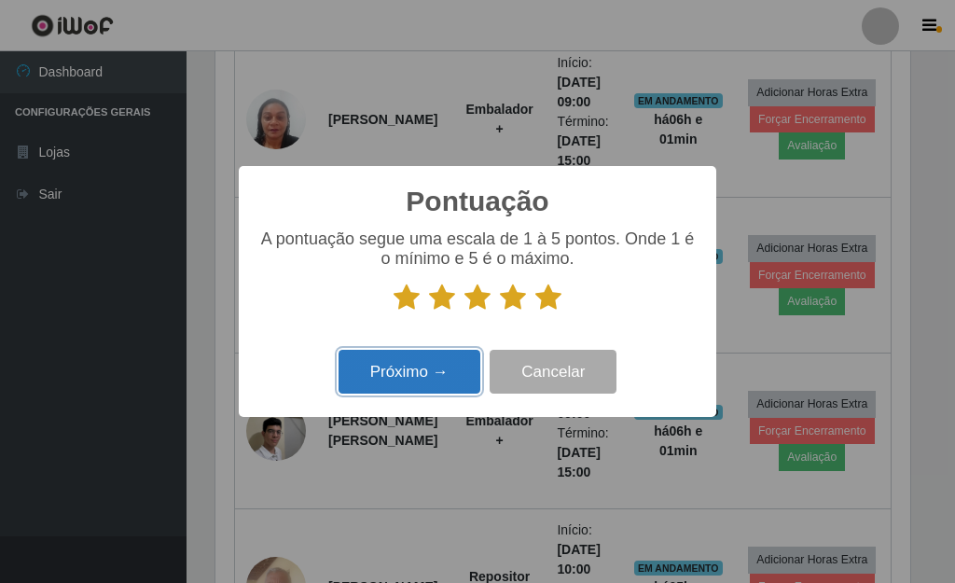
click at [426, 388] on button "Próximo →" at bounding box center [410, 372] width 142 height 44
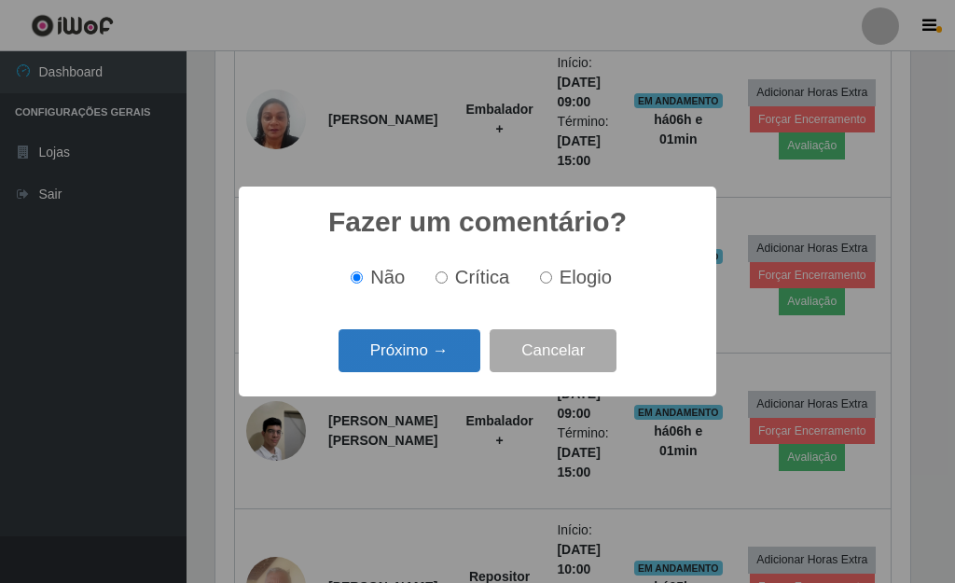
click at [429, 354] on button "Próximo →" at bounding box center [410, 351] width 142 height 44
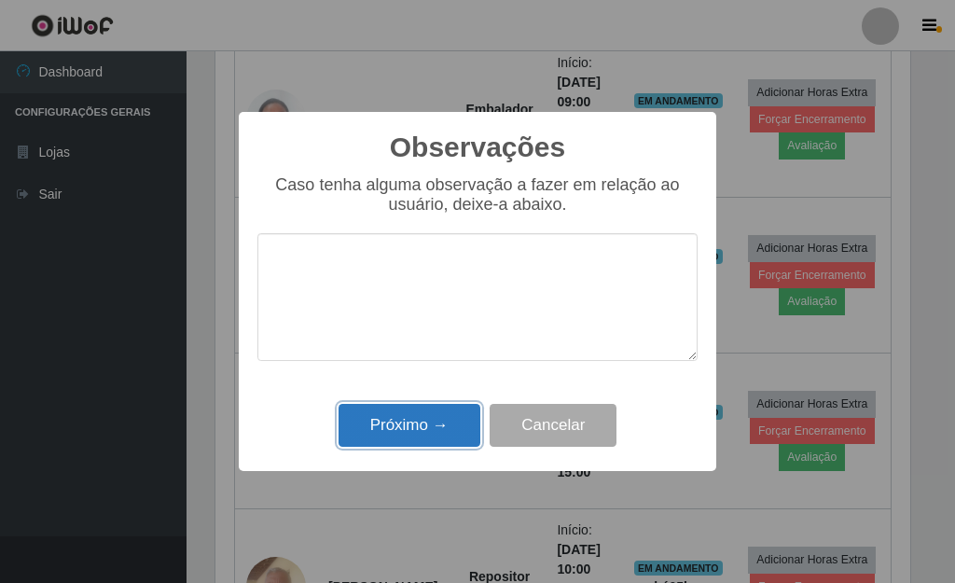
click at [421, 432] on button "Próximo →" at bounding box center [410, 426] width 142 height 44
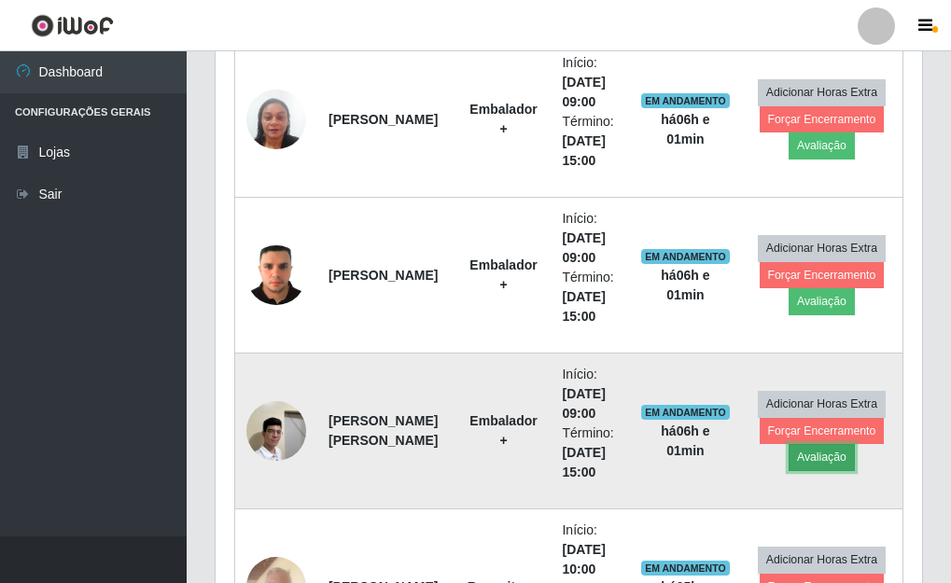
click at [823, 457] on button "Avaliação" at bounding box center [821, 457] width 66 height 26
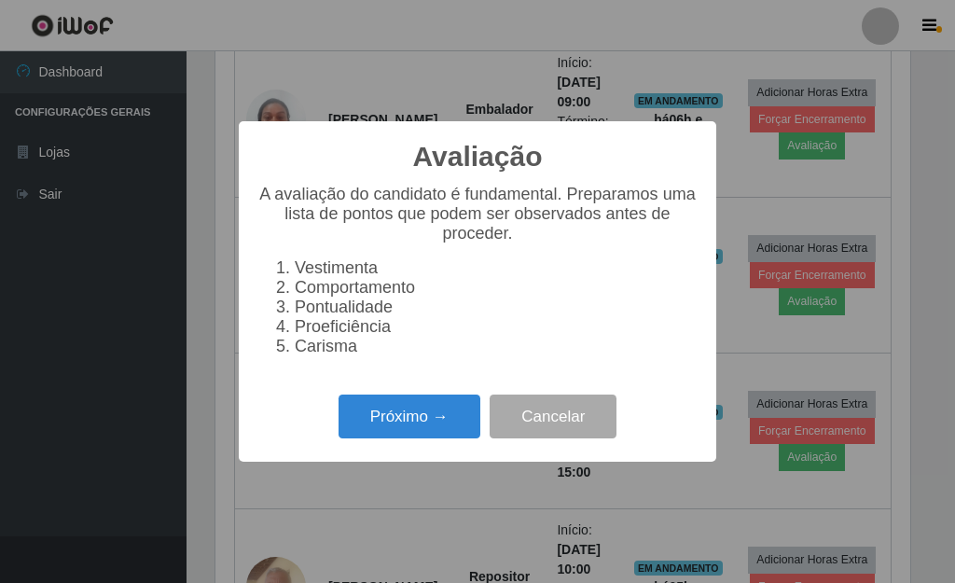
scroll to position [932405, 932097]
click at [433, 438] on button "Próximo →" at bounding box center [410, 417] width 142 height 44
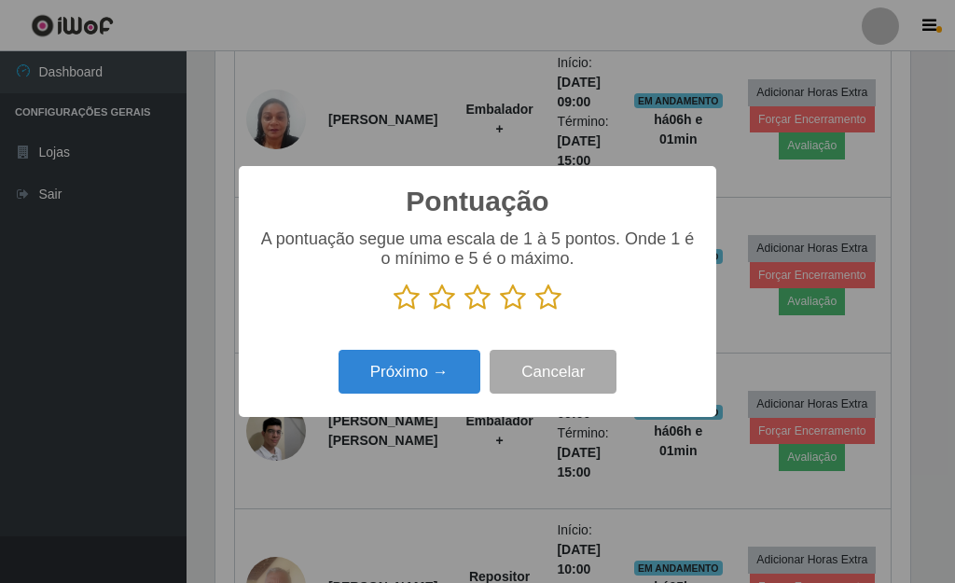
click at [548, 299] on icon at bounding box center [548, 298] width 26 height 28
click at [535, 312] on input "radio" at bounding box center [535, 312] width 0 height 0
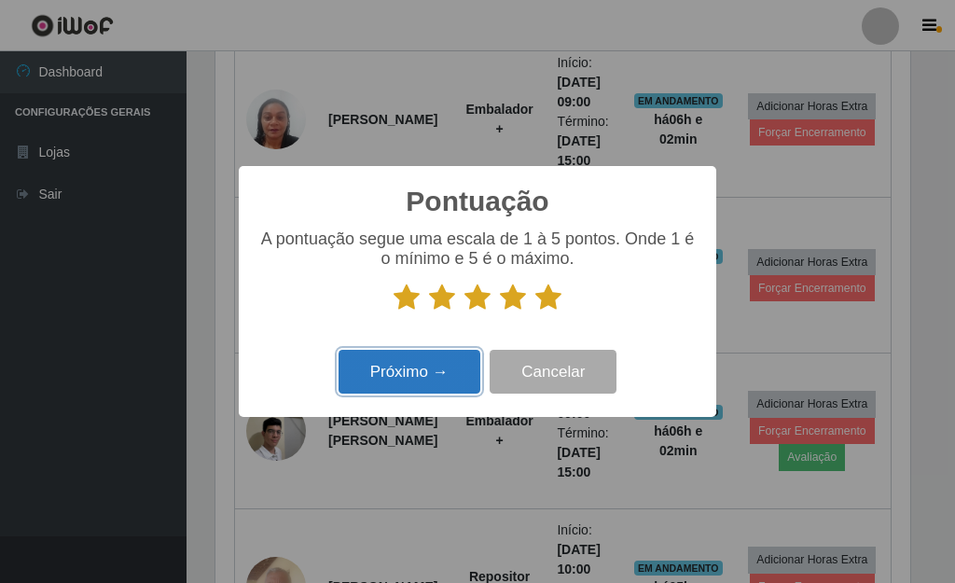
click at [437, 389] on button "Próximo →" at bounding box center [410, 372] width 142 height 44
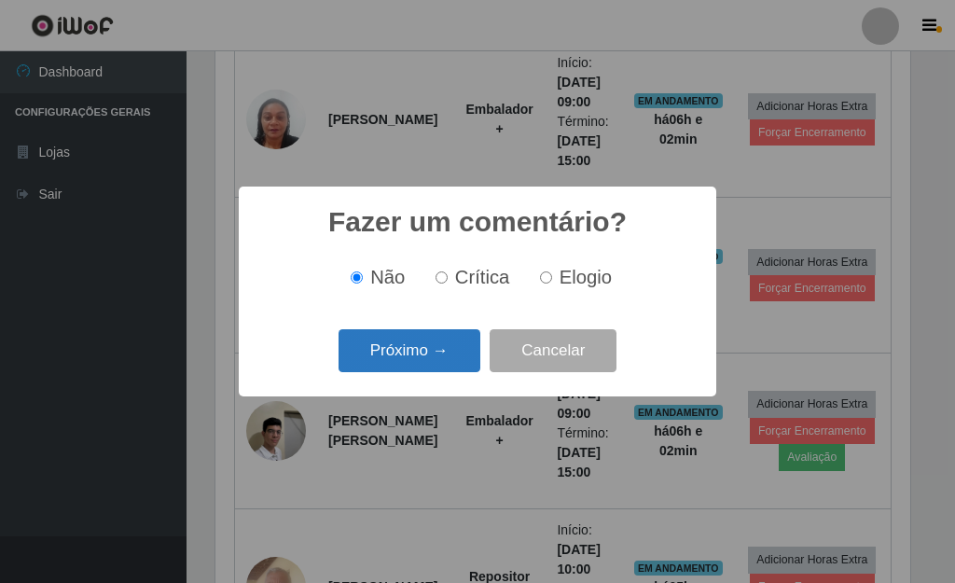
click at [424, 354] on button "Próximo →" at bounding box center [410, 351] width 142 height 44
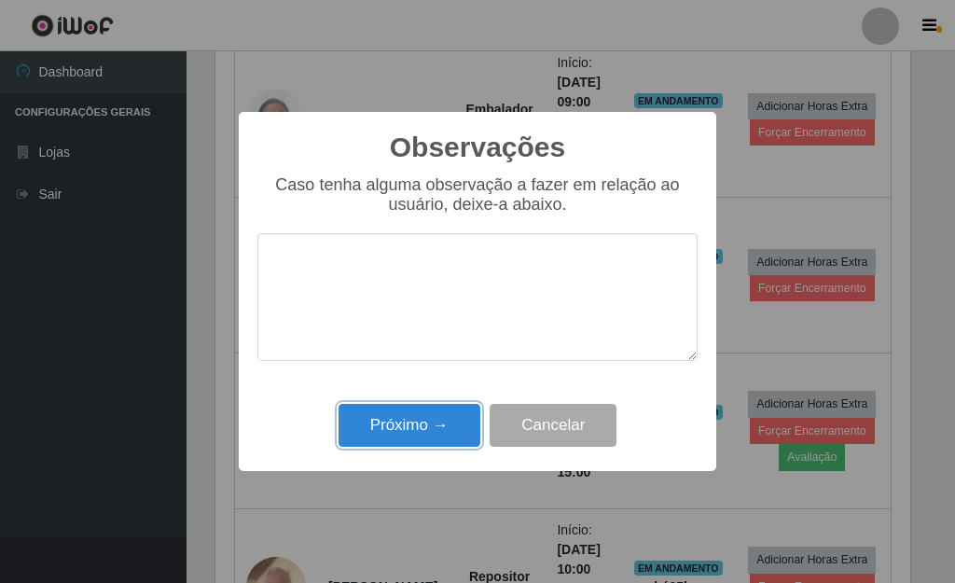
click at [423, 425] on button "Próximo →" at bounding box center [410, 426] width 142 height 44
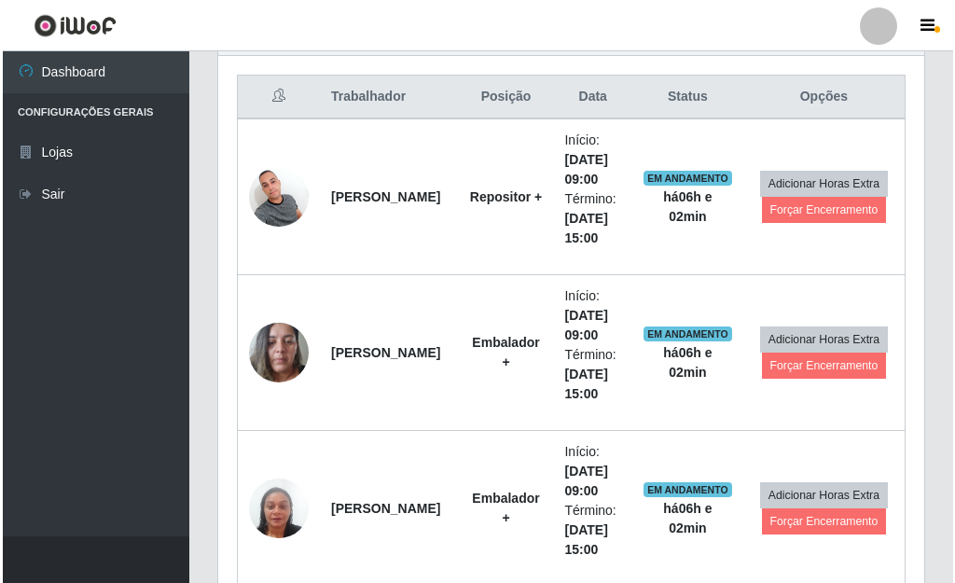
scroll to position [778, 0]
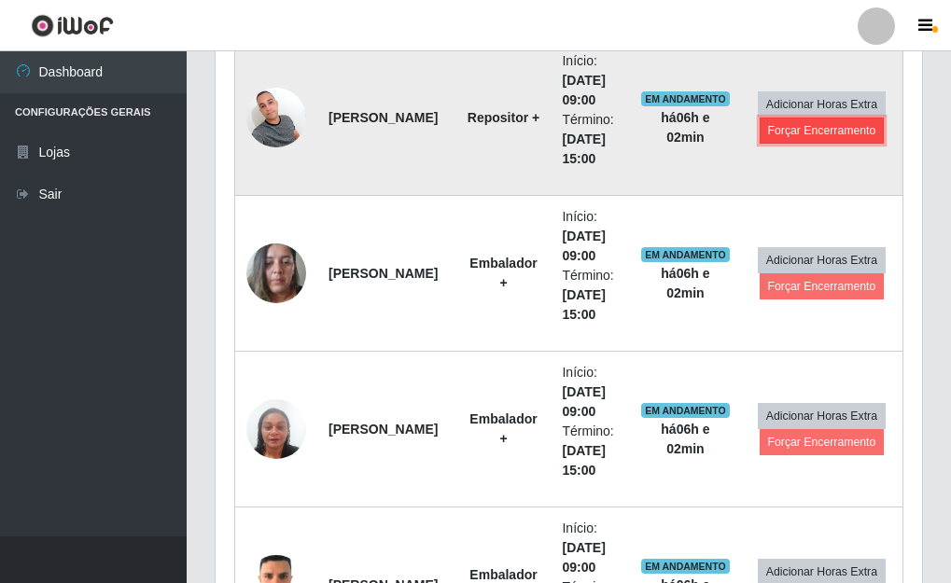
click at [806, 134] on button "Forçar Encerramento" at bounding box center [821, 131] width 125 height 26
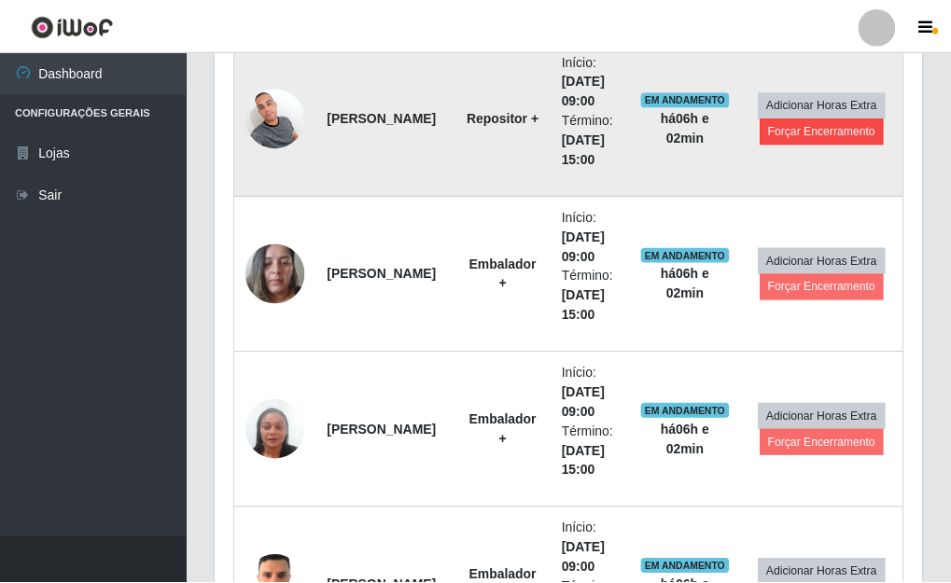
scroll to position [387, 695]
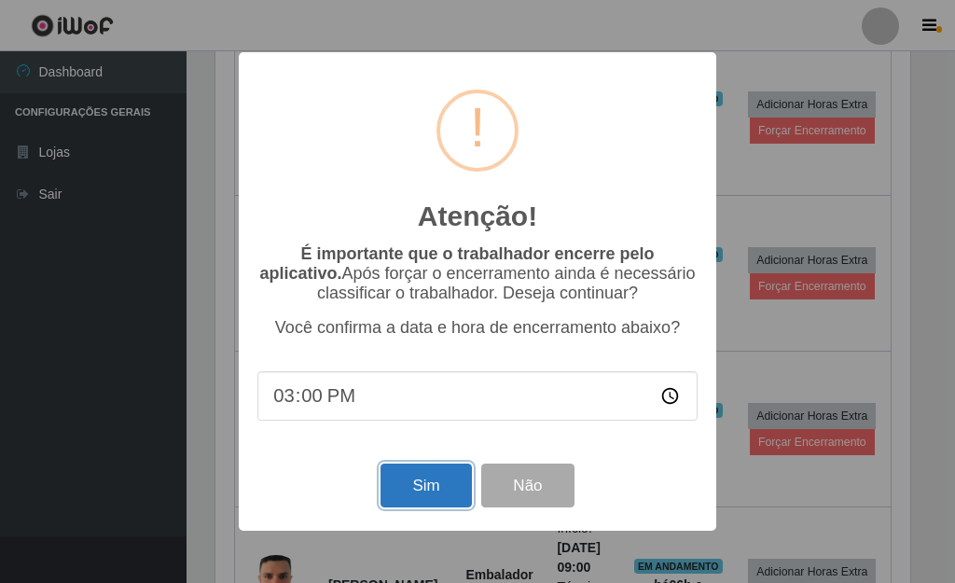
click at [426, 487] on button "Sim" at bounding box center [426, 486] width 90 height 44
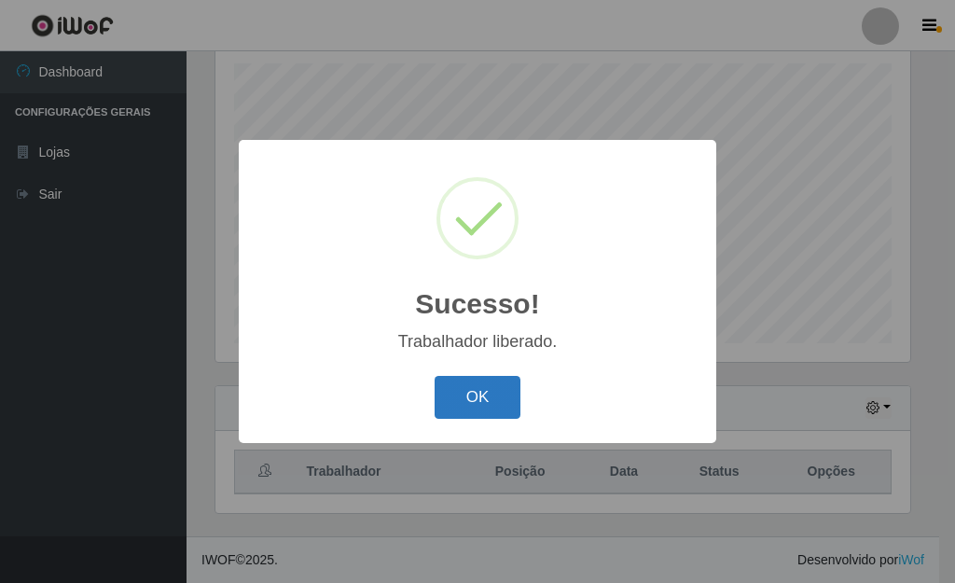
click at [477, 392] on button "OK" at bounding box center [478, 398] width 87 height 44
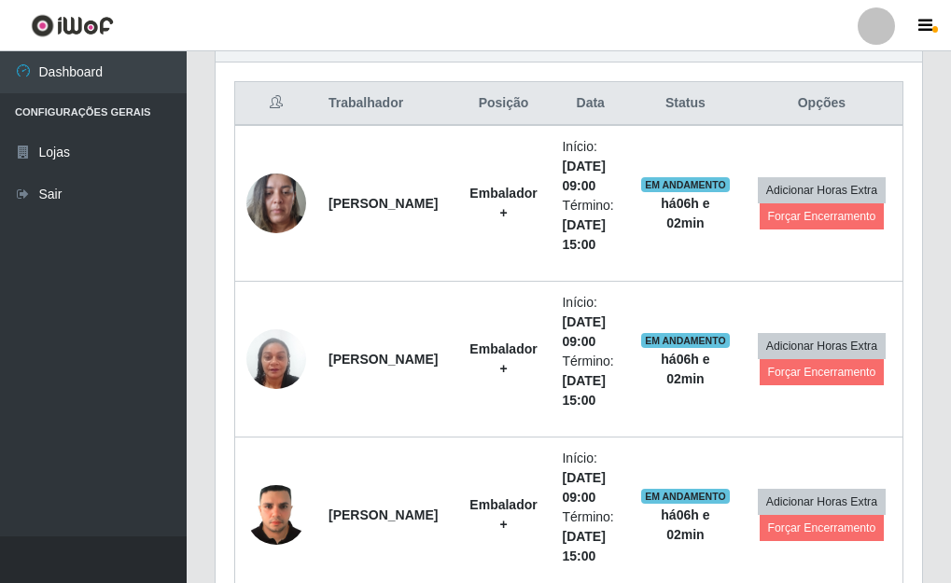
scroll to position [738, 0]
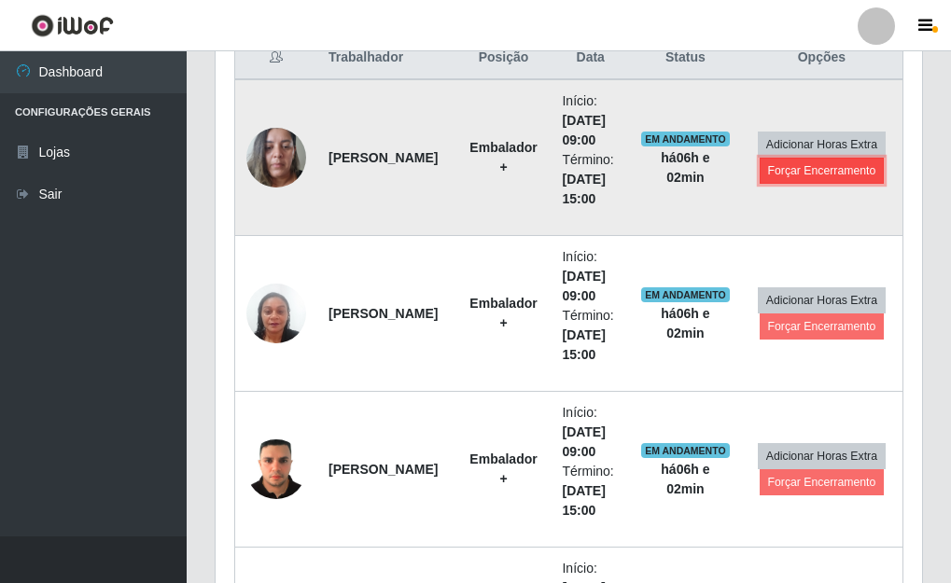
click at [822, 176] on button "Forçar Encerramento" at bounding box center [821, 171] width 125 height 26
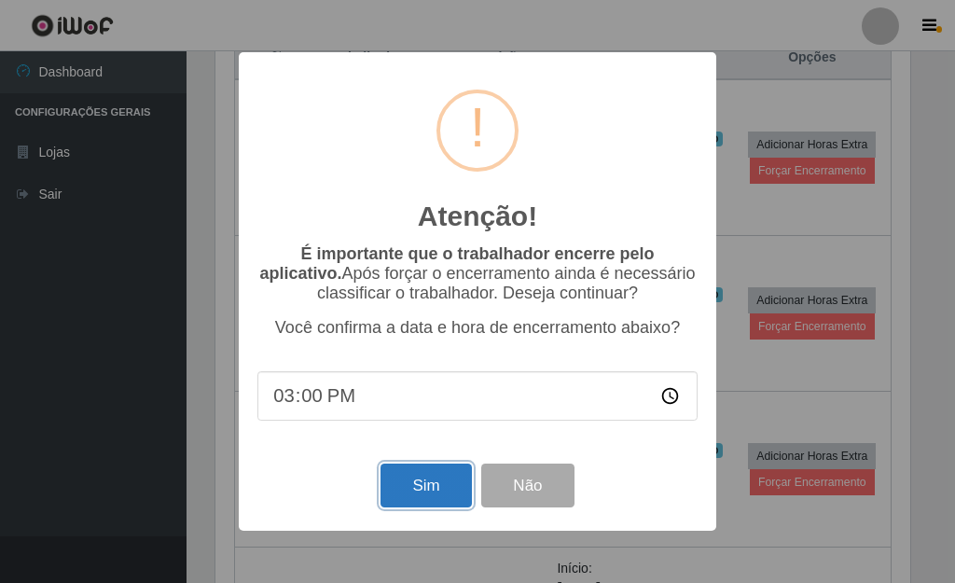
click at [430, 490] on button "Sim" at bounding box center [426, 486] width 90 height 44
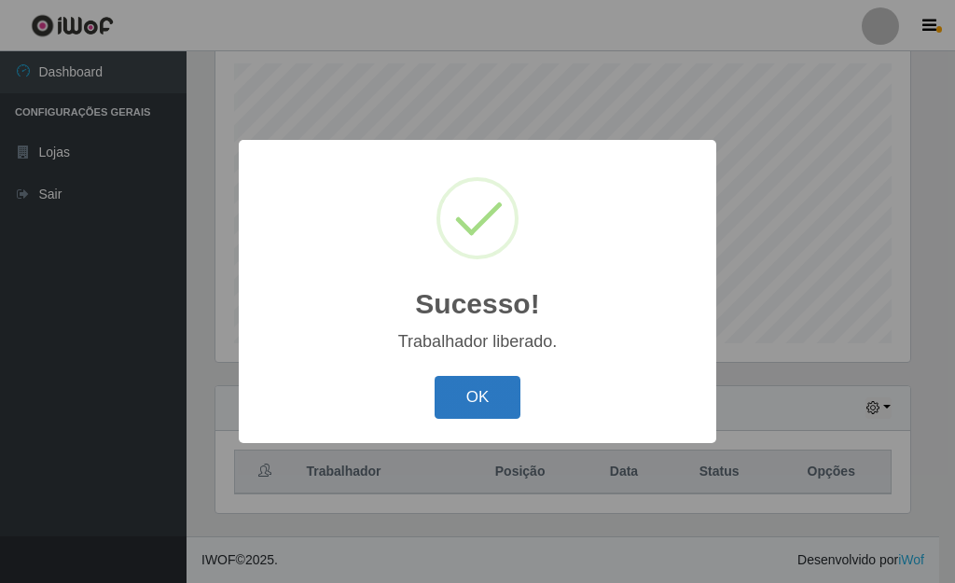
click at [470, 399] on button "OK" at bounding box center [478, 398] width 87 height 44
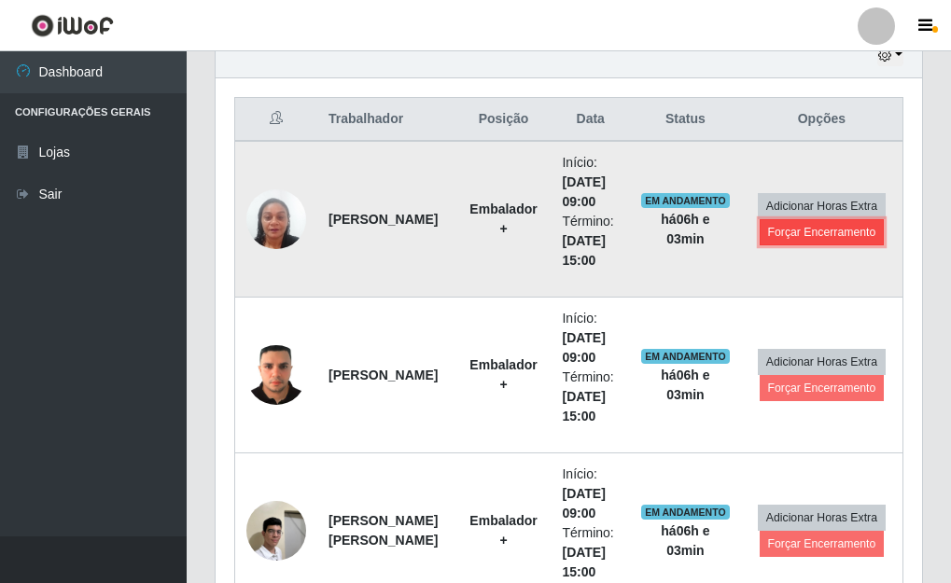
click at [797, 228] on button "Forçar Encerramento" at bounding box center [821, 232] width 125 height 26
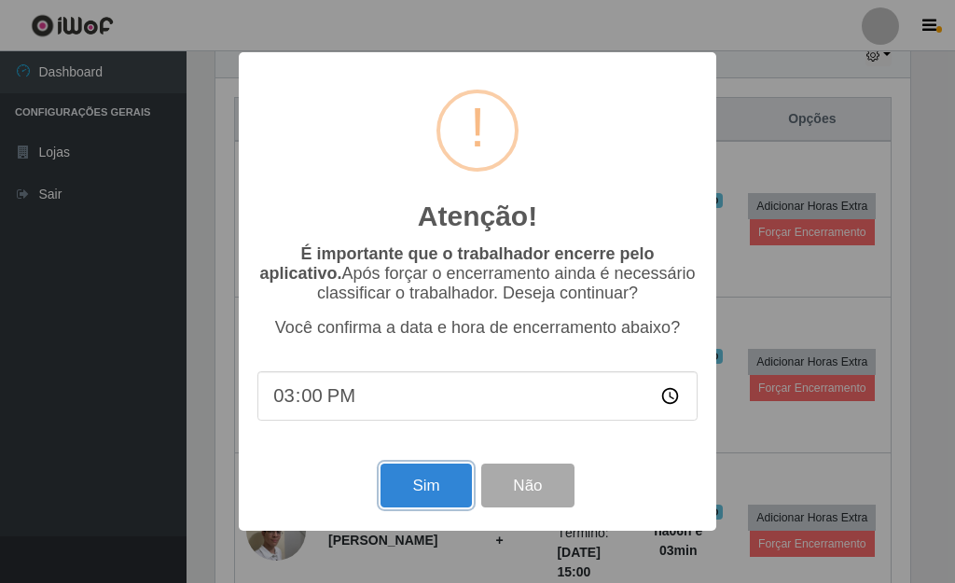
click at [436, 487] on button "Sim" at bounding box center [426, 486] width 90 height 44
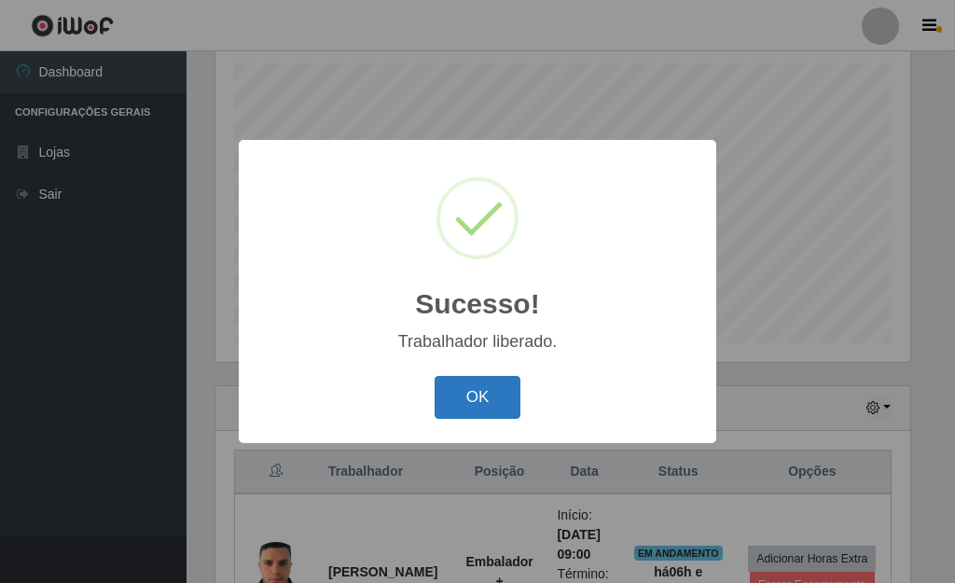
click at [476, 394] on button "OK" at bounding box center [478, 398] width 87 height 44
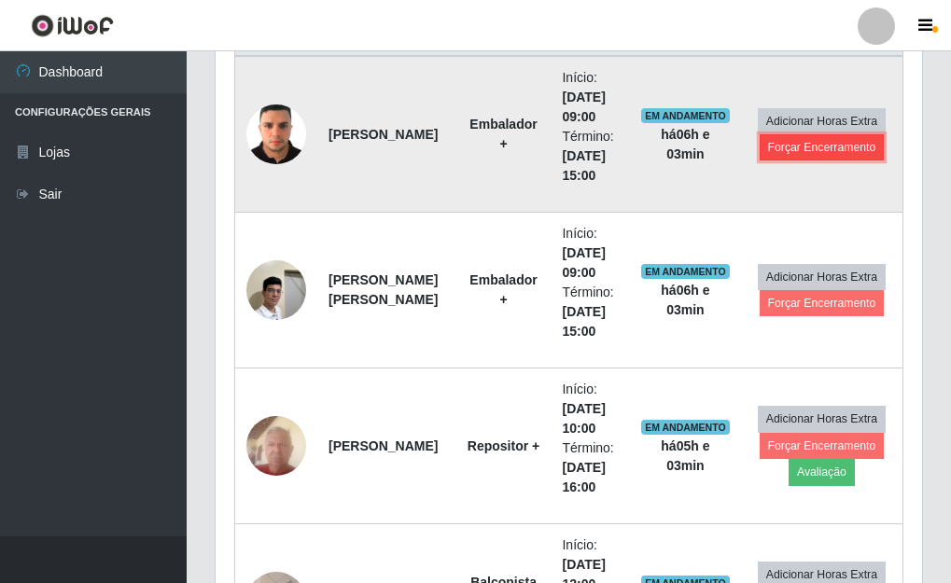
click at [806, 149] on button "Forçar Encerramento" at bounding box center [821, 147] width 125 height 26
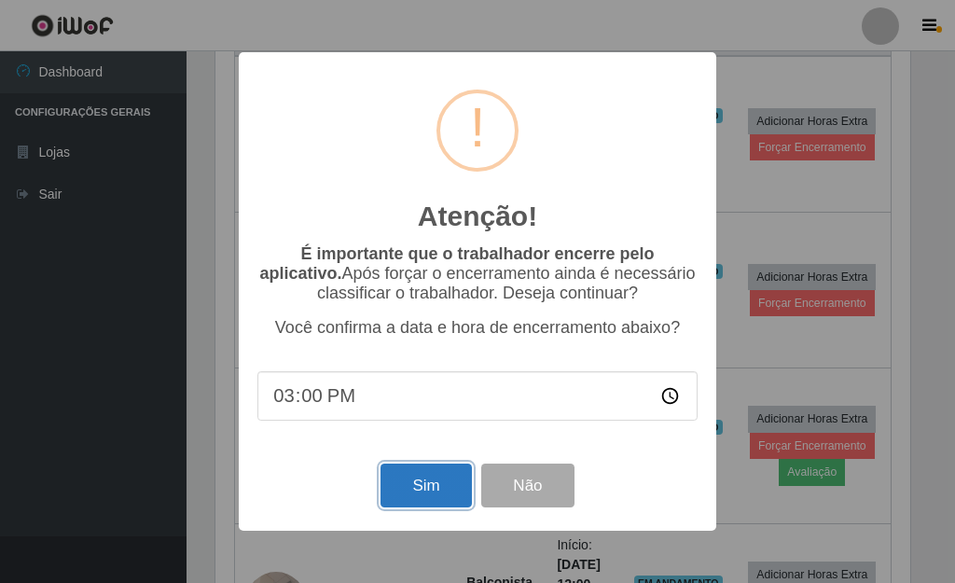
click at [406, 493] on button "Sim" at bounding box center [426, 486] width 90 height 44
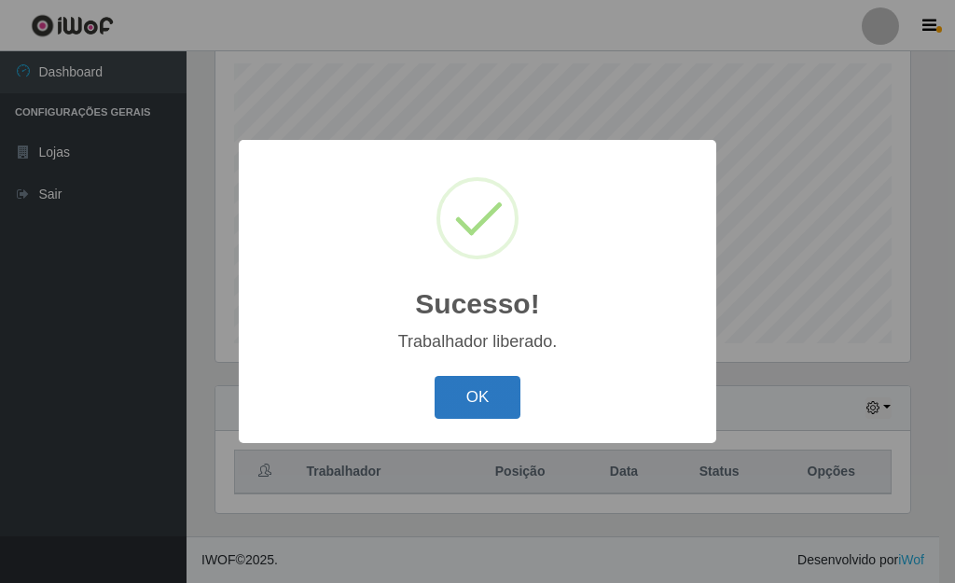
click at [454, 400] on button "OK" at bounding box center [478, 398] width 87 height 44
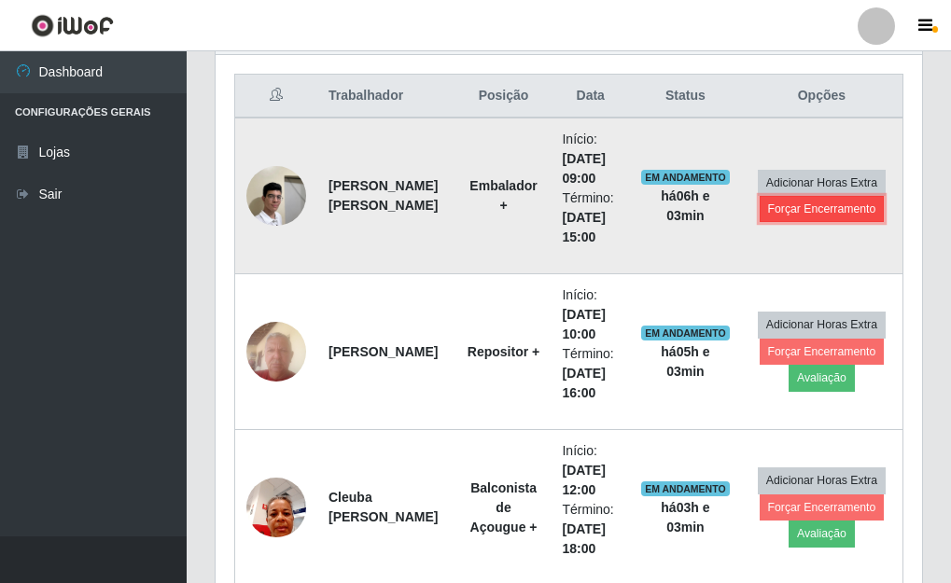
click at [824, 210] on button "Forçar Encerramento" at bounding box center [821, 209] width 125 height 26
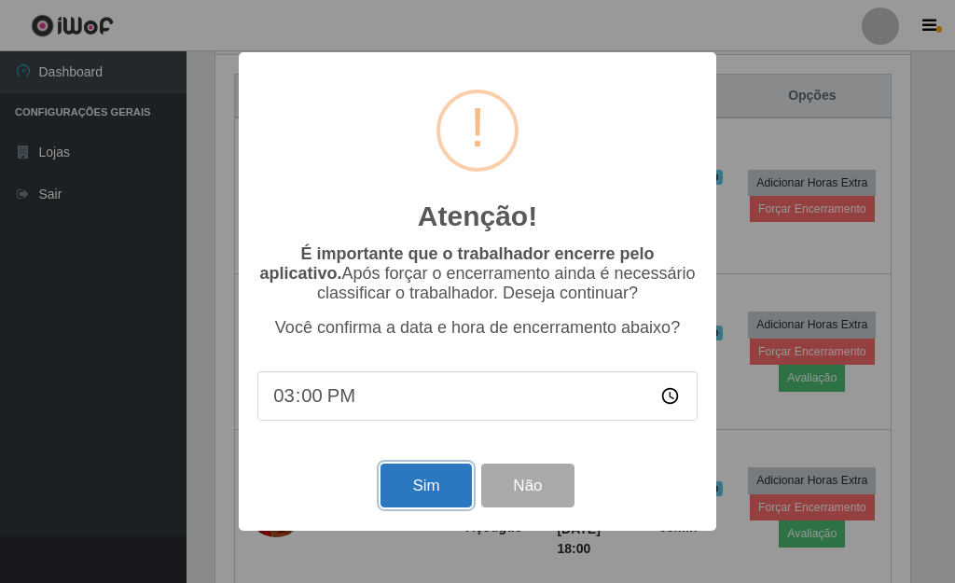
click at [422, 487] on button "Sim" at bounding box center [426, 486] width 90 height 44
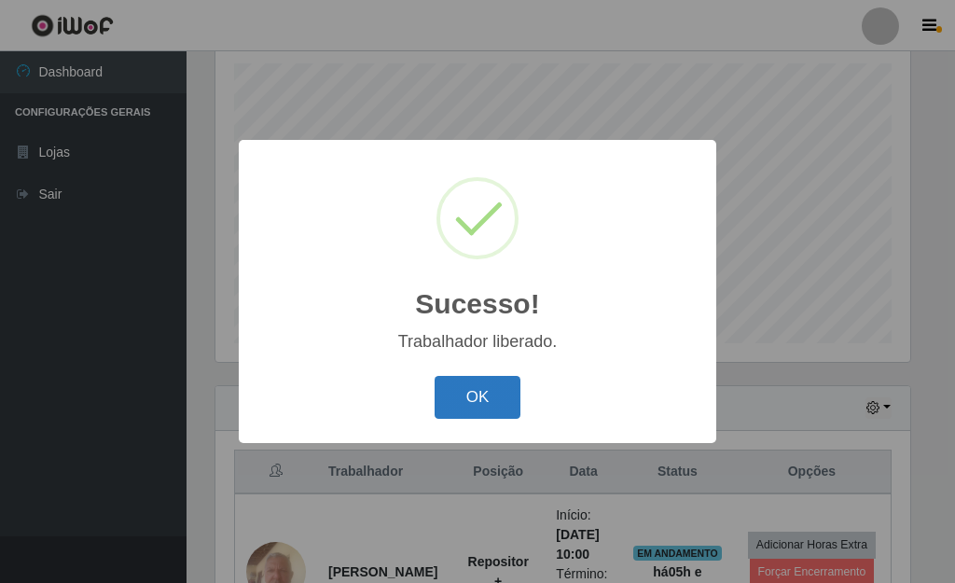
click at [473, 394] on button "OK" at bounding box center [478, 398] width 87 height 44
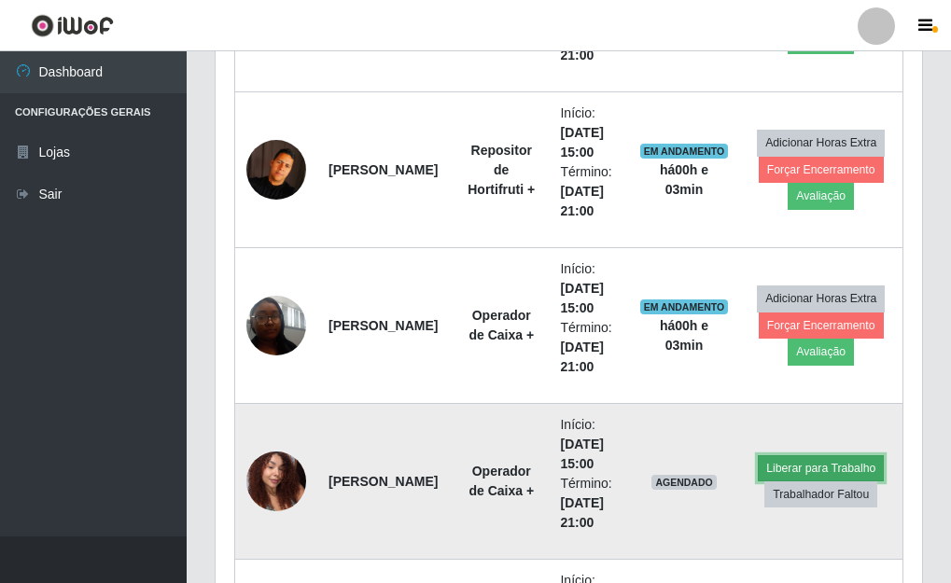
click at [790, 457] on button "Liberar para Trabalho" at bounding box center [820, 468] width 126 height 26
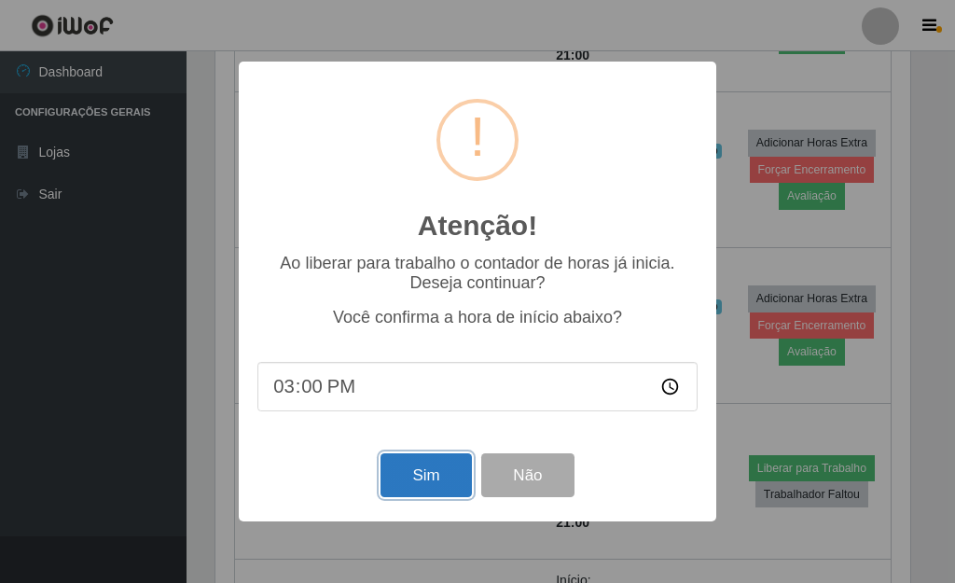
click at [421, 479] on button "Sim" at bounding box center [426, 475] width 90 height 44
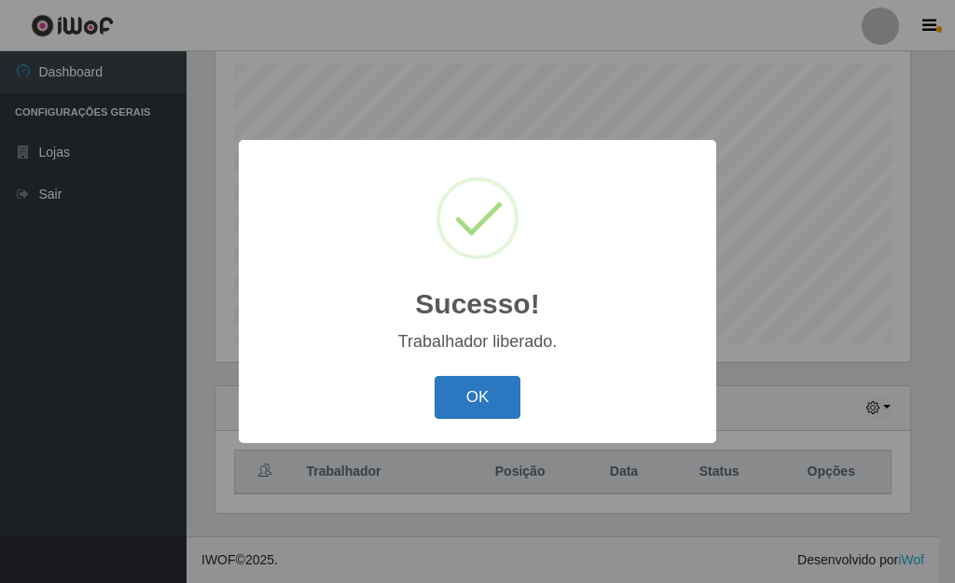
click at [477, 393] on button "OK" at bounding box center [478, 398] width 87 height 44
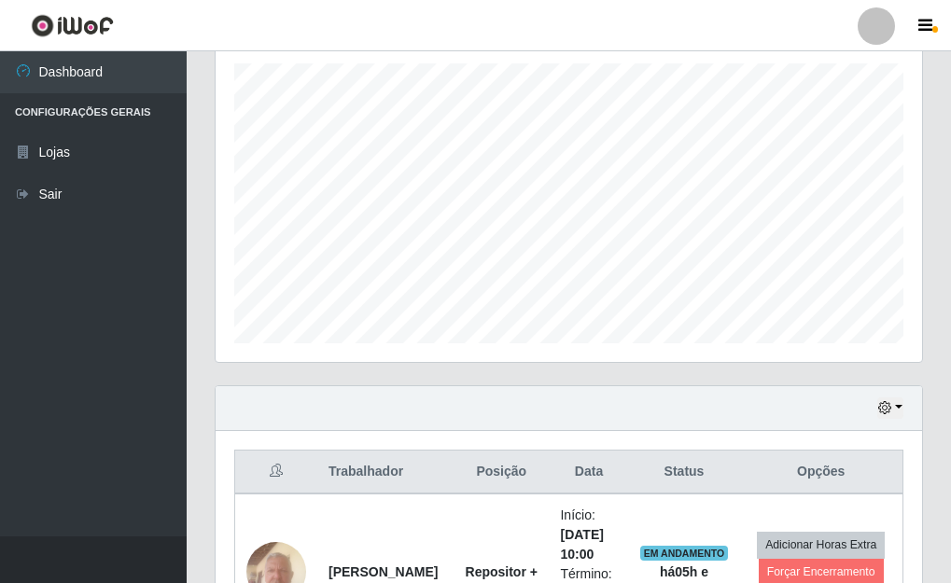
drag, startPoint x: 950, startPoint y: 113, endPoint x: 954, endPoint y: 135, distance: 22.9
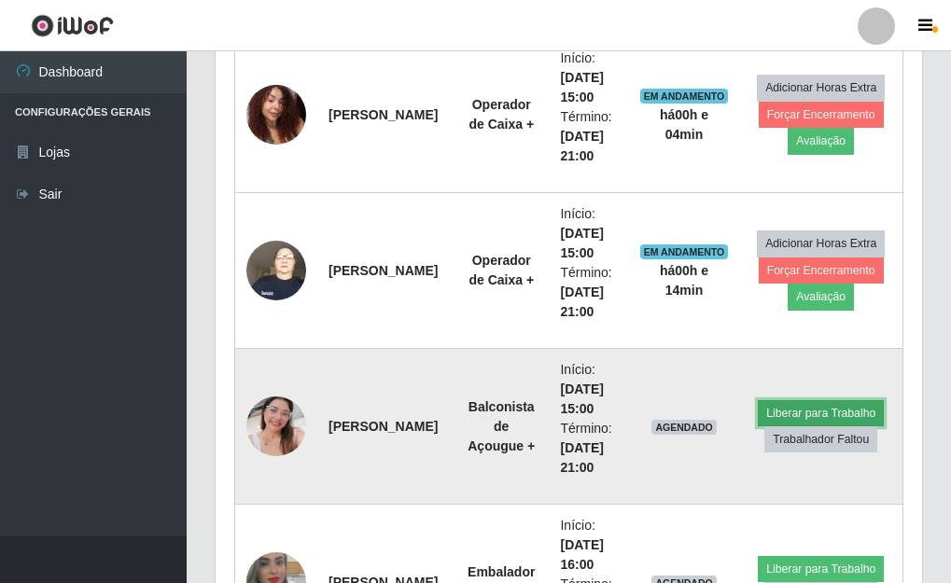
click at [816, 417] on button "Liberar para Trabalho" at bounding box center [820, 413] width 126 height 26
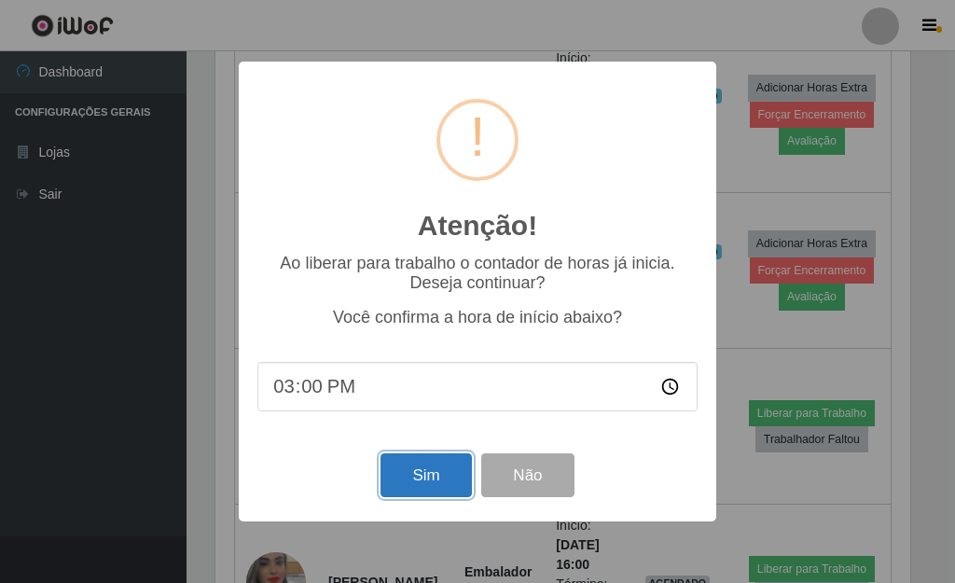
click at [438, 487] on button "Sim" at bounding box center [426, 475] width 90 height 44
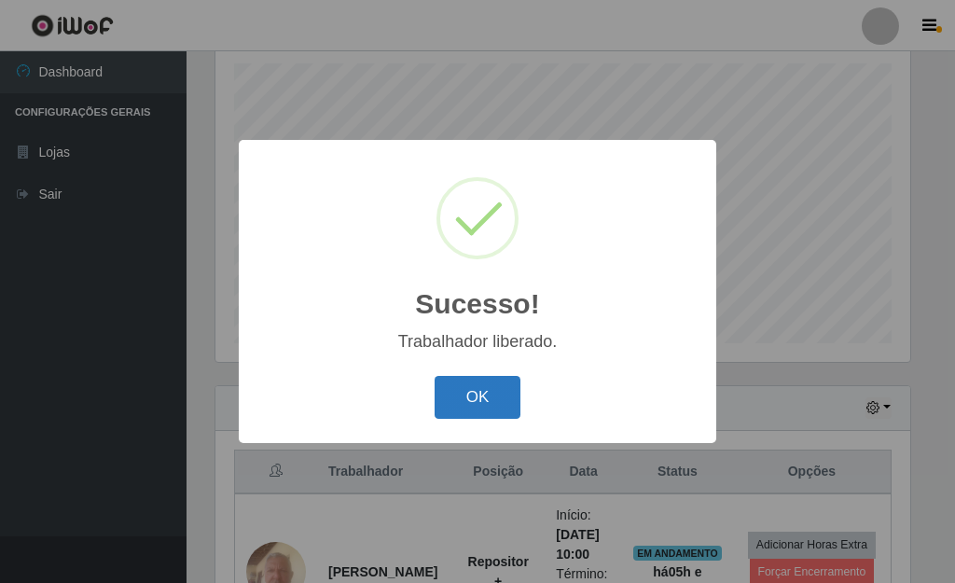
click at [465, 410] on button "OK" at bounding box center [478, 398] width 87 height 44
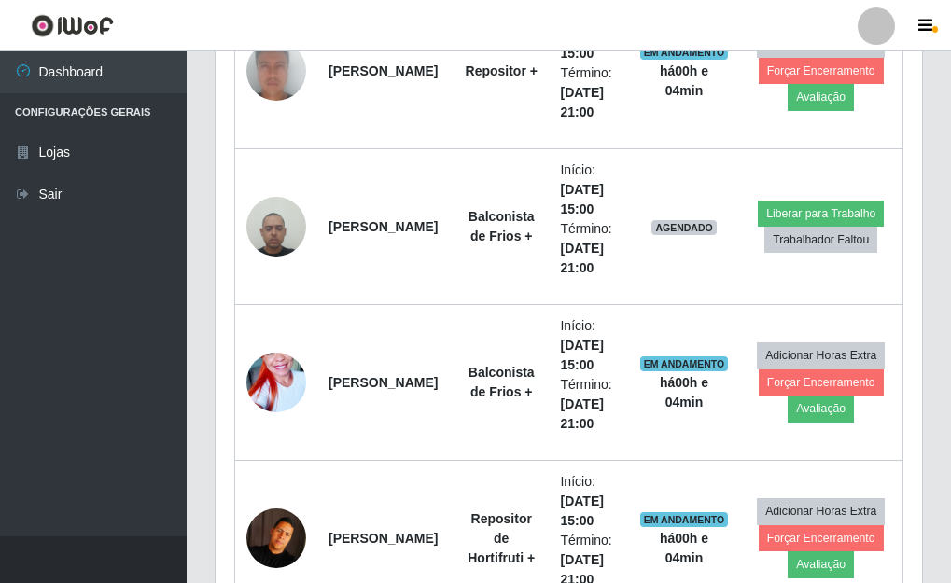
scroll to position [1537, 0]
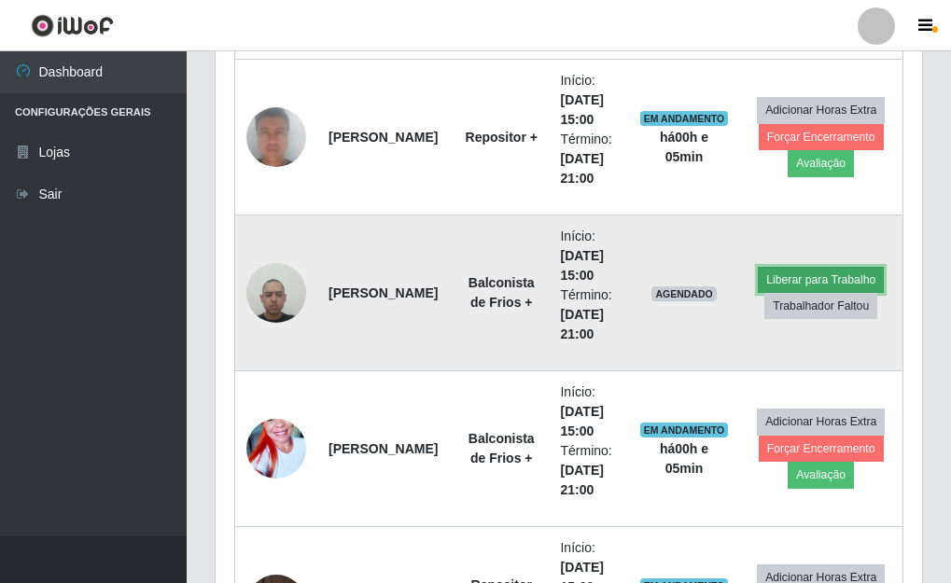
click at [842, 273] on button "Liberar para Trabalho" at bounding box center [820, 280] width 126 height 26
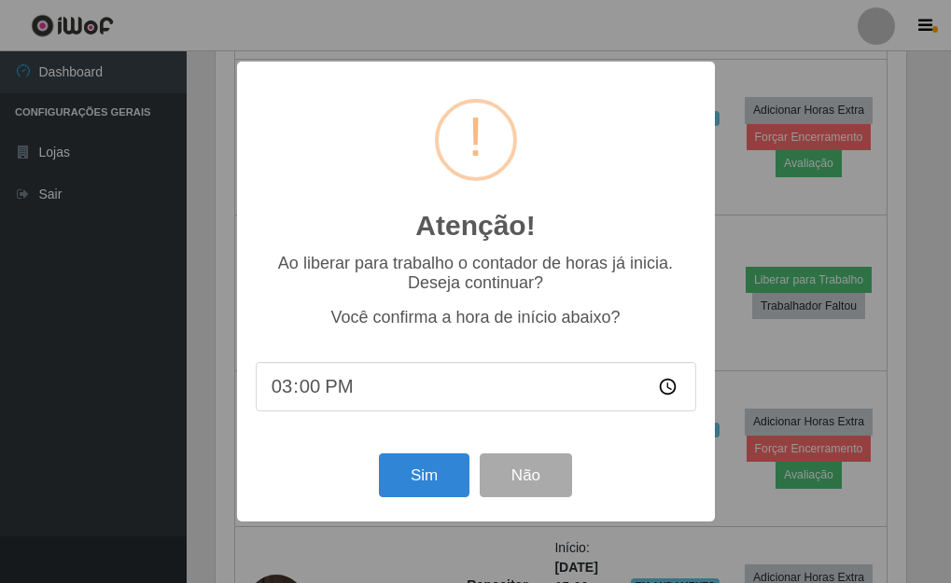
scroll to position [387, 695]
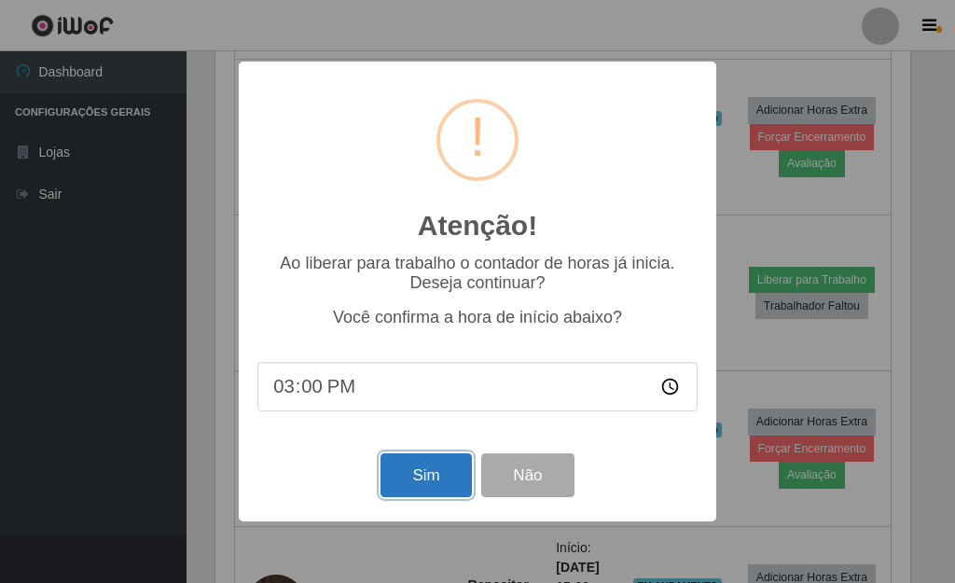
drag, startPoint x: 441, startPoint y: 479, endPoint x: 454, endPoint y: 465, distance: 19.1
click at [442, 479] on button "Sim" at bounding box center [426, 475] width 90 height 44
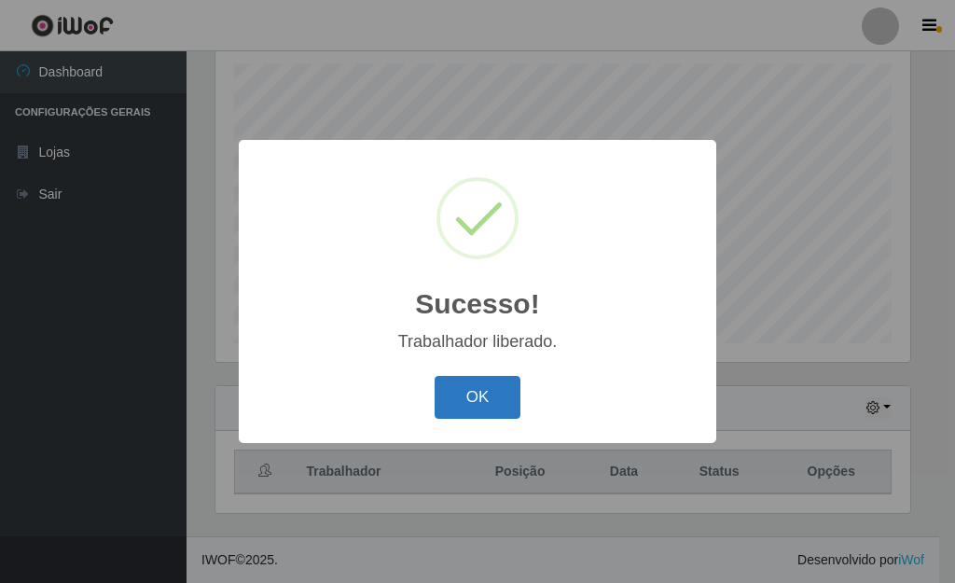
click at [486, 393] on button "OK" at bounding box center [478, 398] width 87 height 44
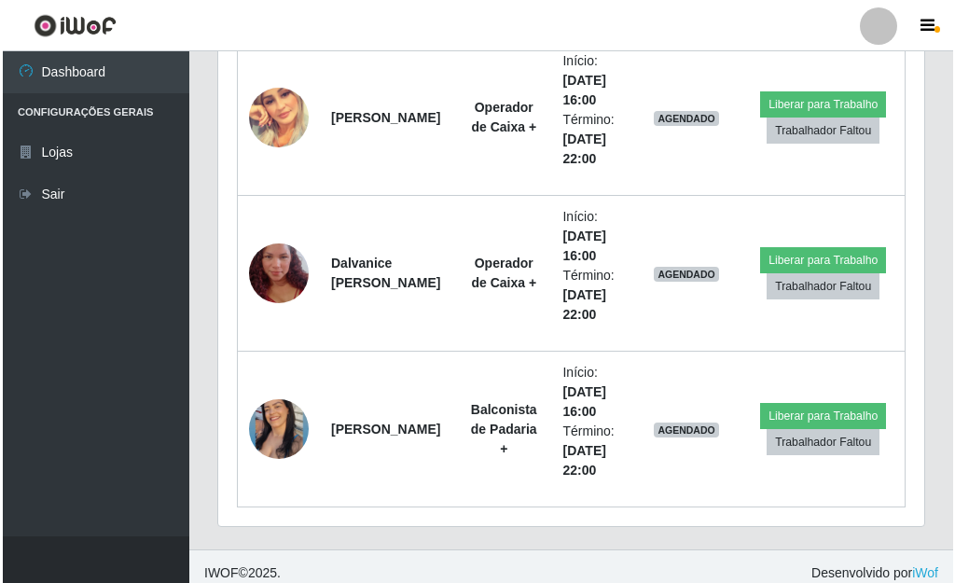
scroll to position [3595, 0]
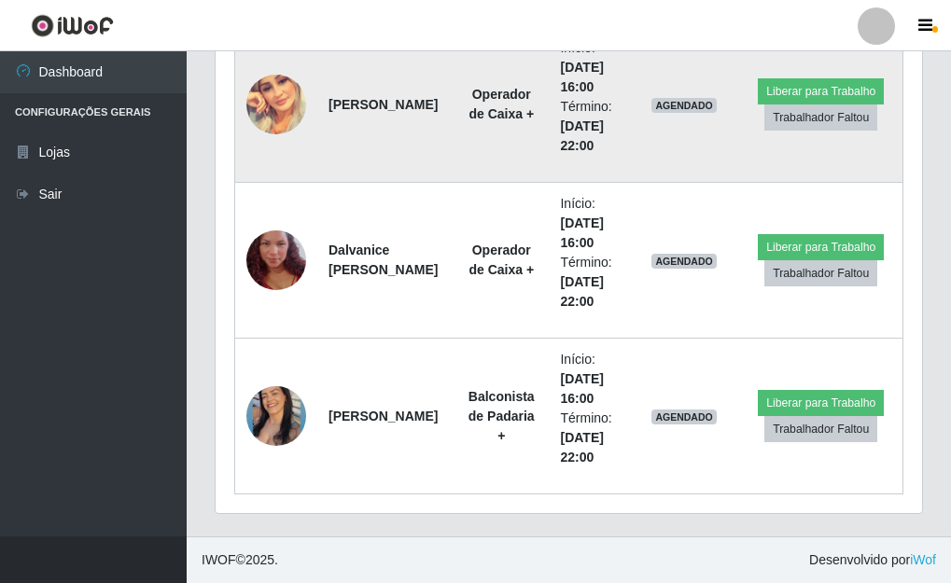
click at [271, 101] on img at bounding box center [276, 105] width 60 height 60
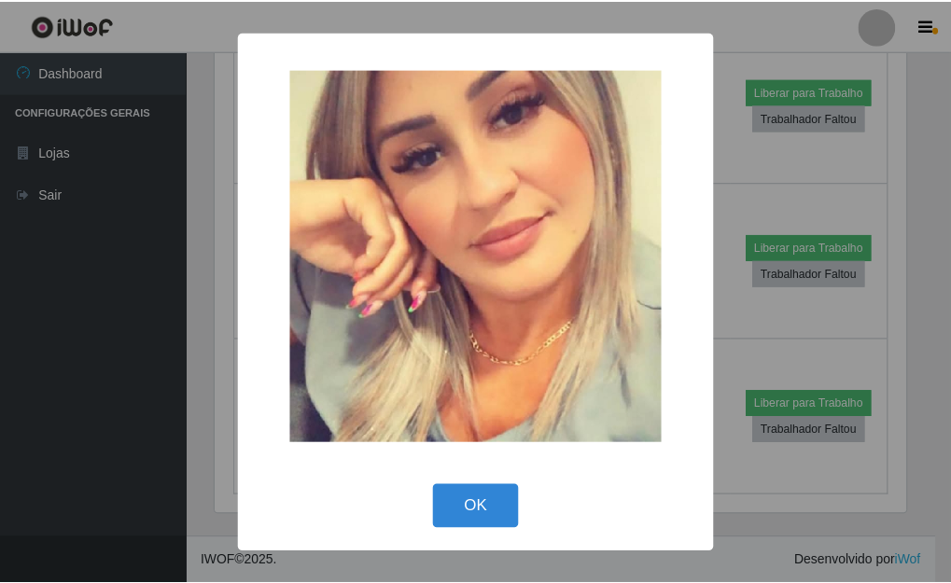
scroll to position [387, 695]
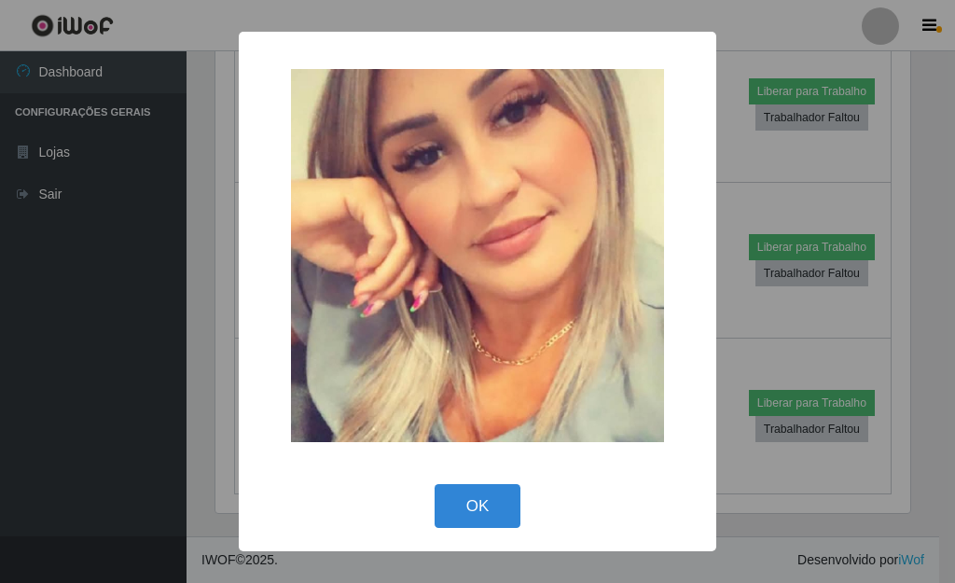
click at [755, 188] on div "× OK Cancel" at bounding box center [477, 291] width 955 height 583
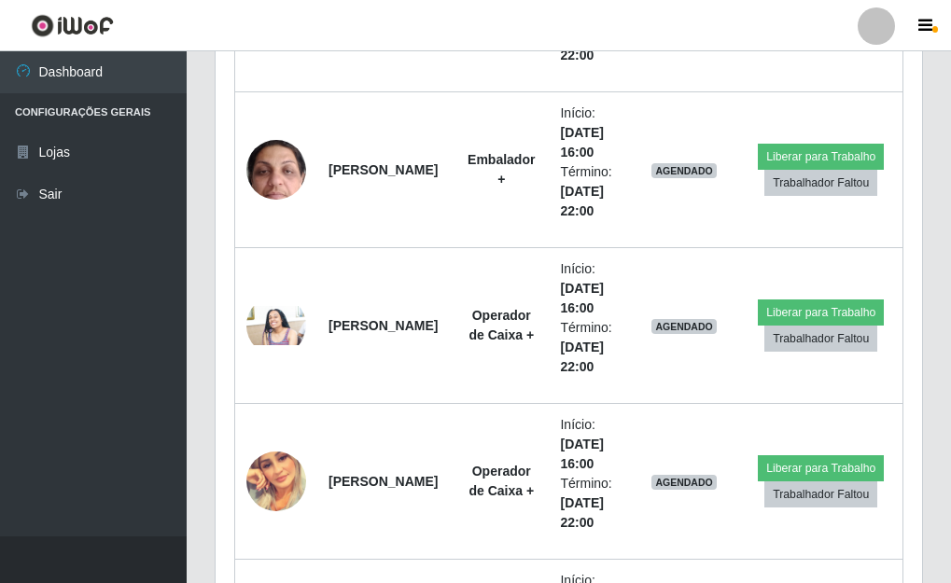
scroll to position [3222, 0]
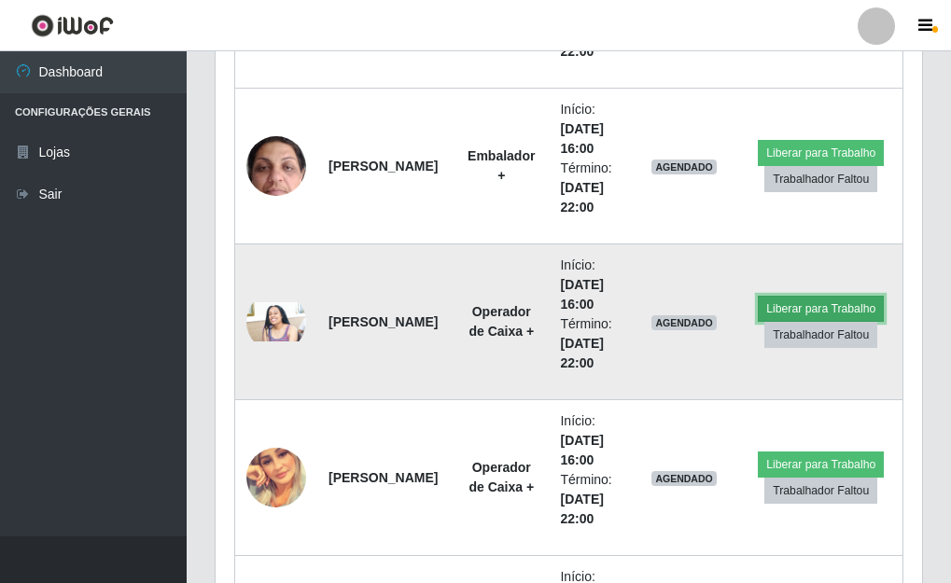
click at [816, 310] on button "Liberar para Trabalho" at bounding box center [820, 309] width 126 height 26
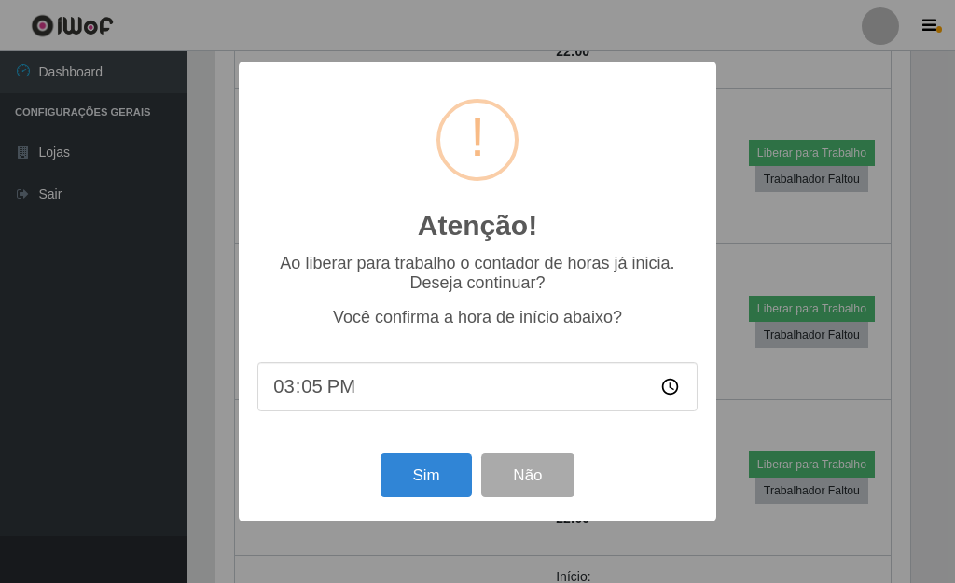
type input "15:50"
click at [422, 484] on button "Sim" at bounding box center [426, 475] width 90 height 44
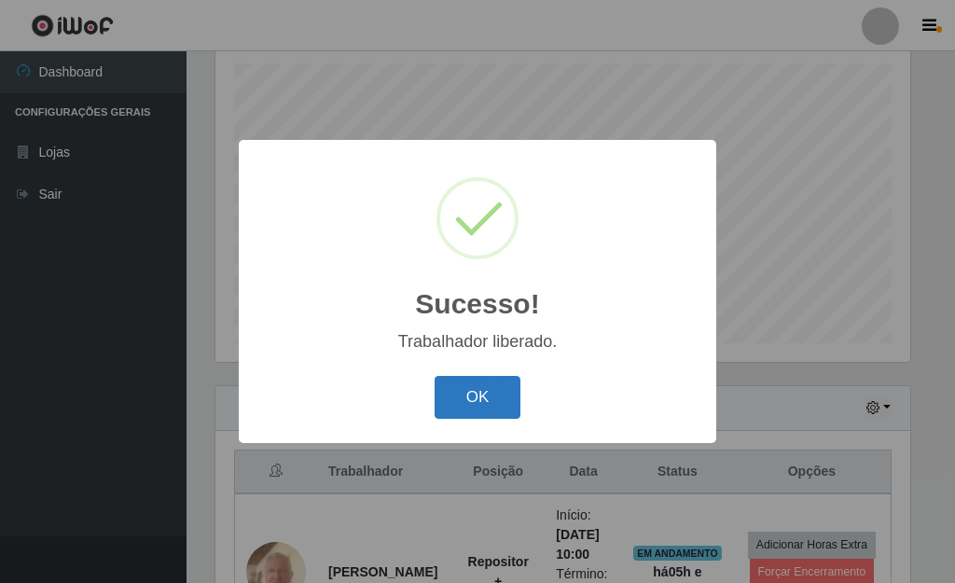
click at [496, 400] on button "OK" at bounding box center [478, 398] width 87 height 44
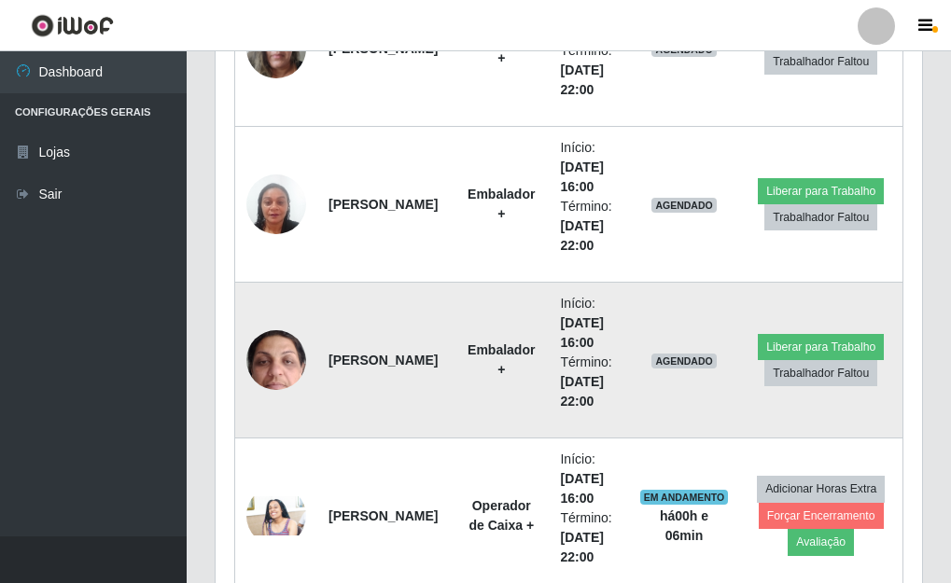
scroll to position [3029, 0]
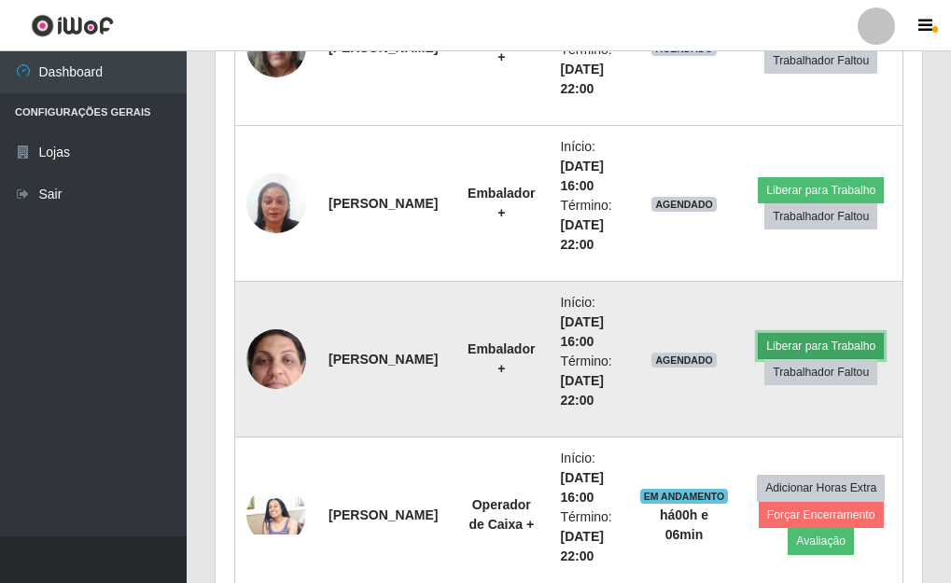
click at [809, 343] on button "Liberar para Trabalho" at bounding box center [820, 346] width 126 height 26
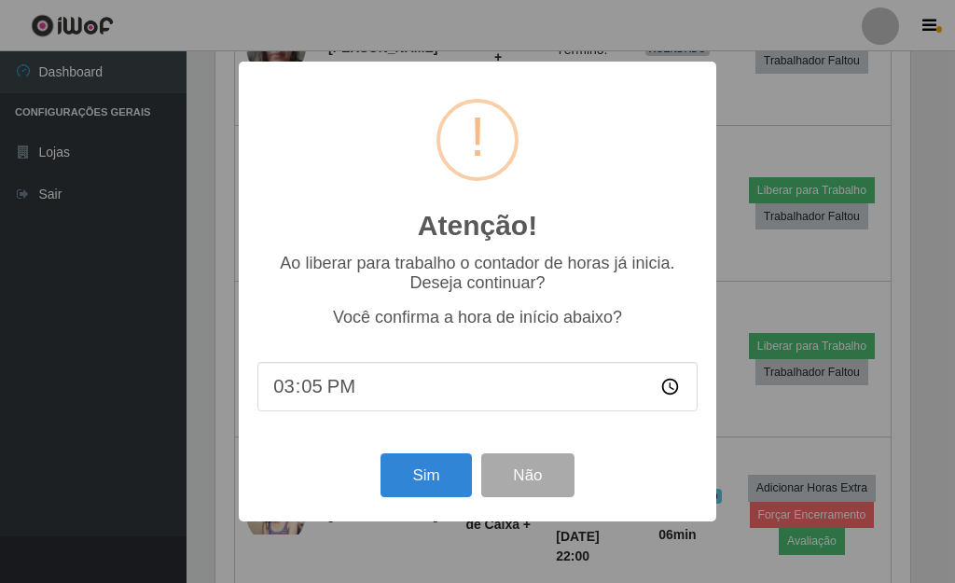
type input "15:54"
click at [428, 475] on button "Sim" at bounding box center [426, 475] width 90 height 44
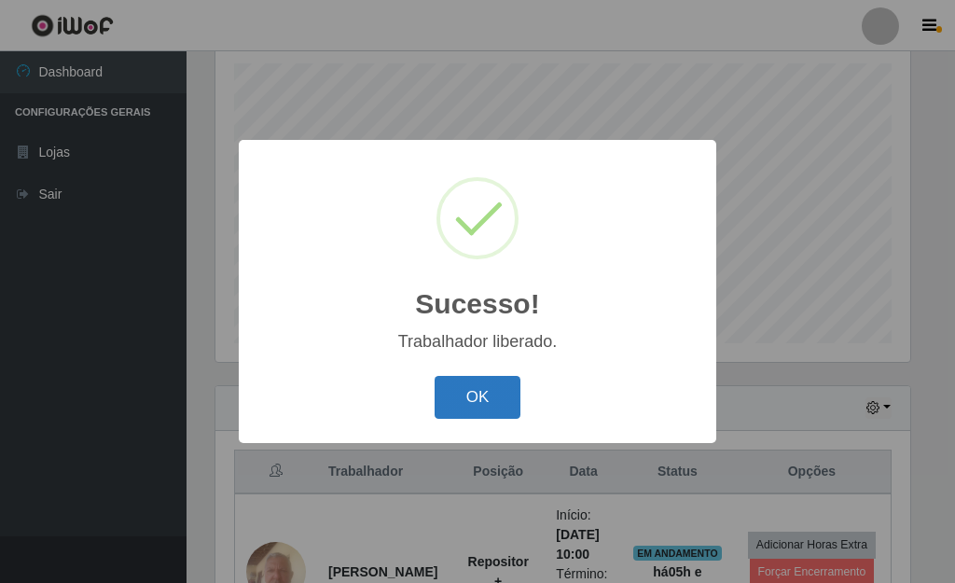
click at [464, 400] on button "OK" at bounding box center [478, 398] width 87 height 44
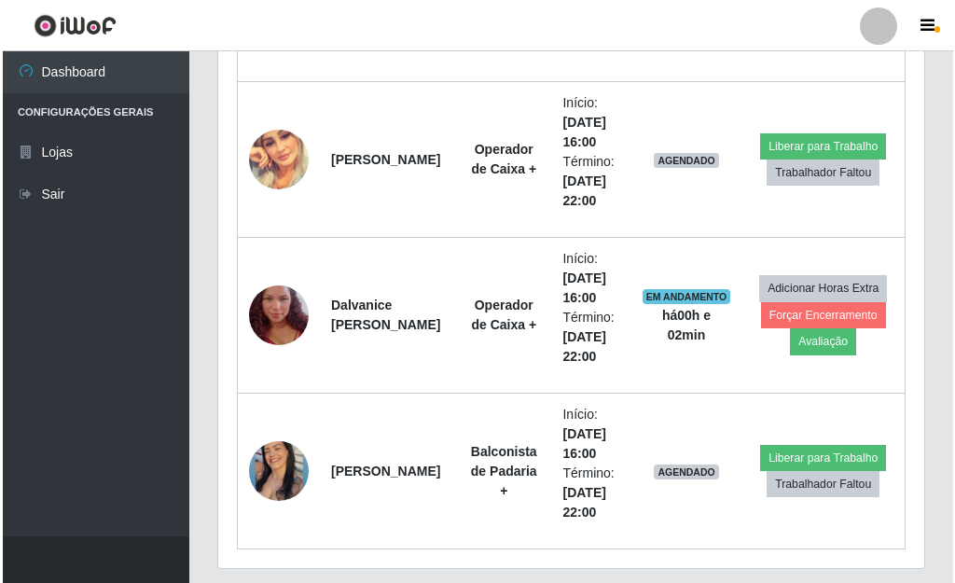
scroll to position [3588, 0]
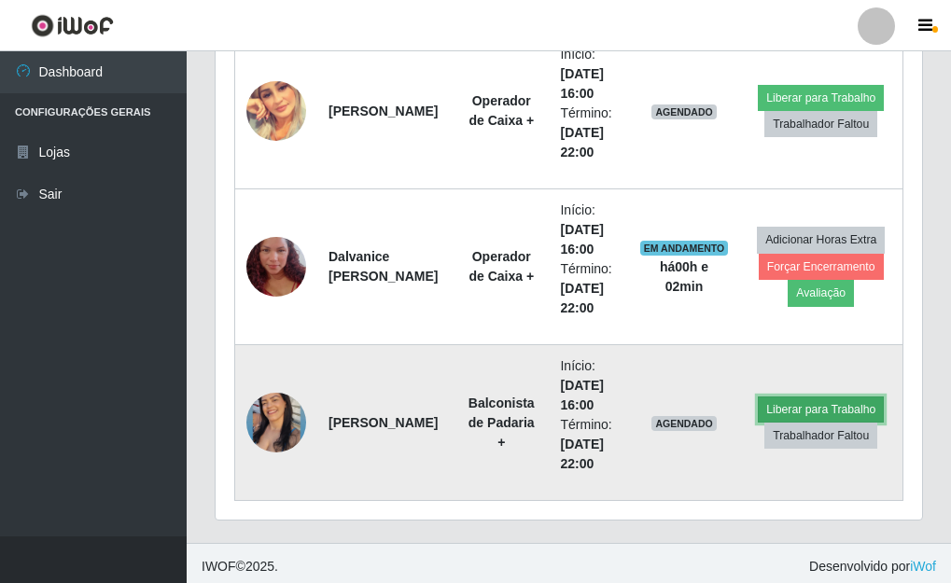
click at [769, 407] on button "Liberar para Trabalho" at bounding box center [820, 409] width 126 height 26
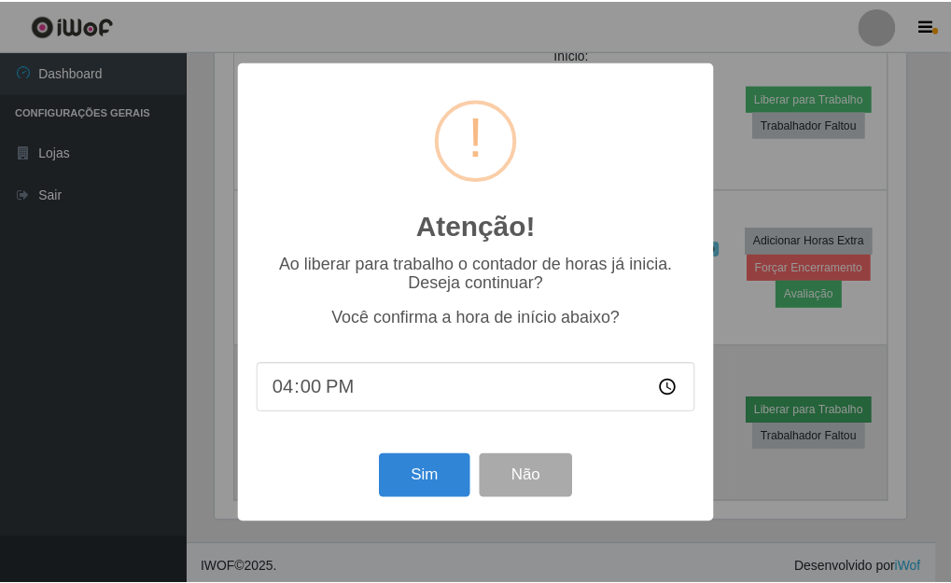
scroll to position [387, 695]
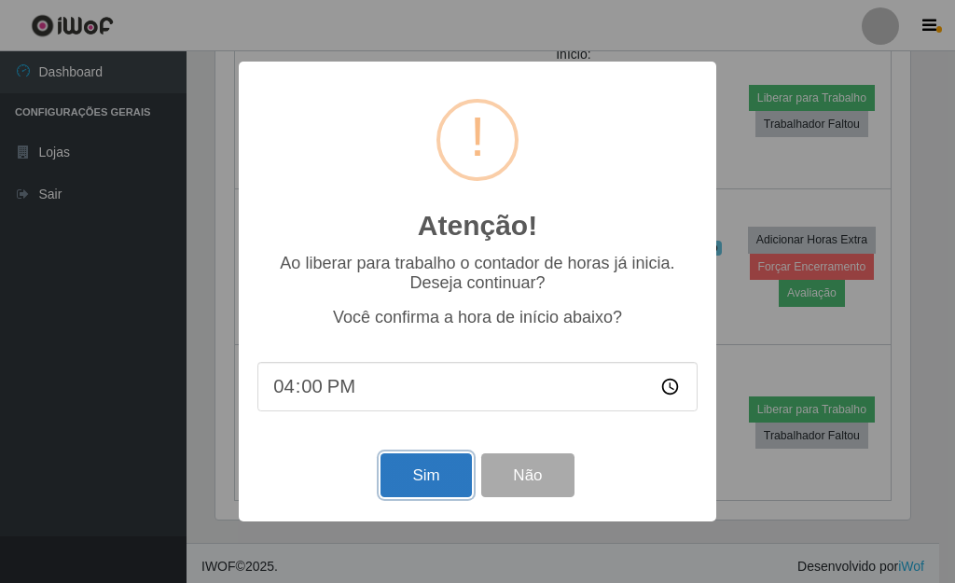
click at [446, 484] on button "Sim" at bounding box center [426, 475] width 90 height 44
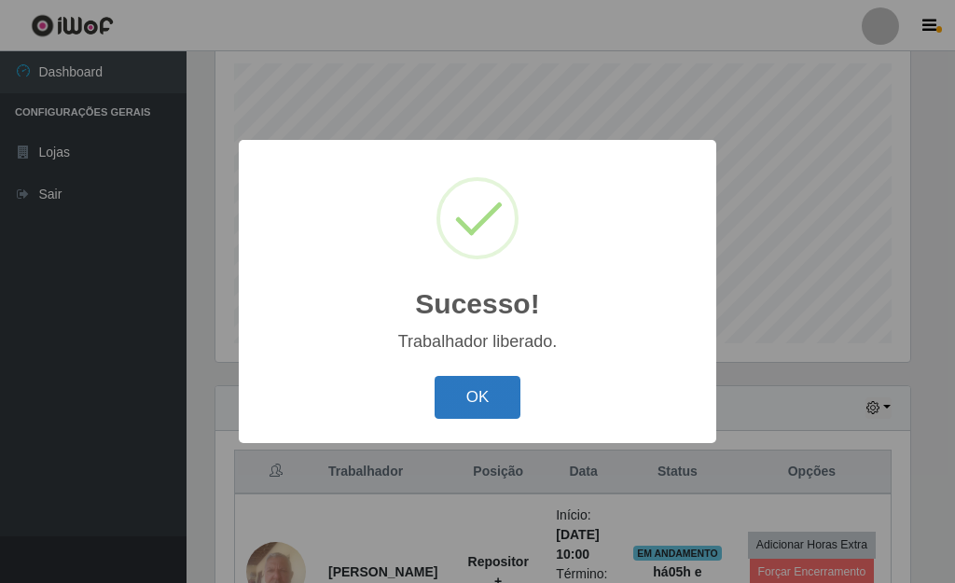
click at [485, 403] on button "OK" at bounding box center [478, 398] width 87 height 44
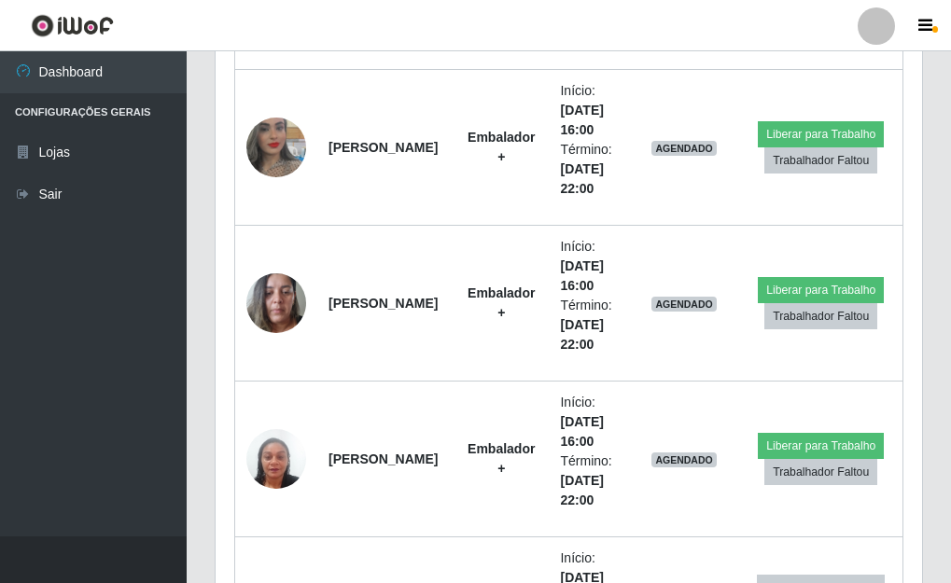
scroll to position [2755, 0]
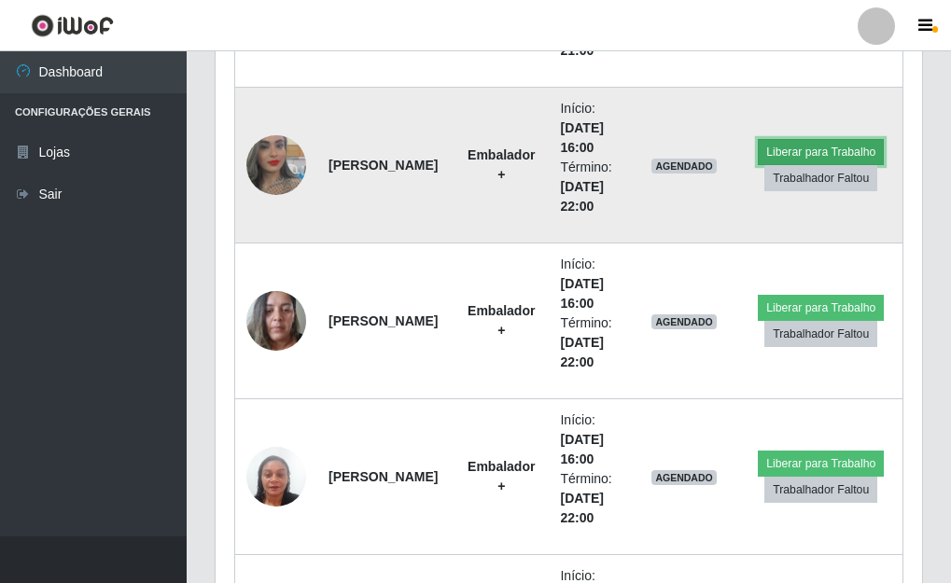
click at [773, 147] on button "Liberar para Trabalho" at bounding box center [820, 152] width 126 height 26
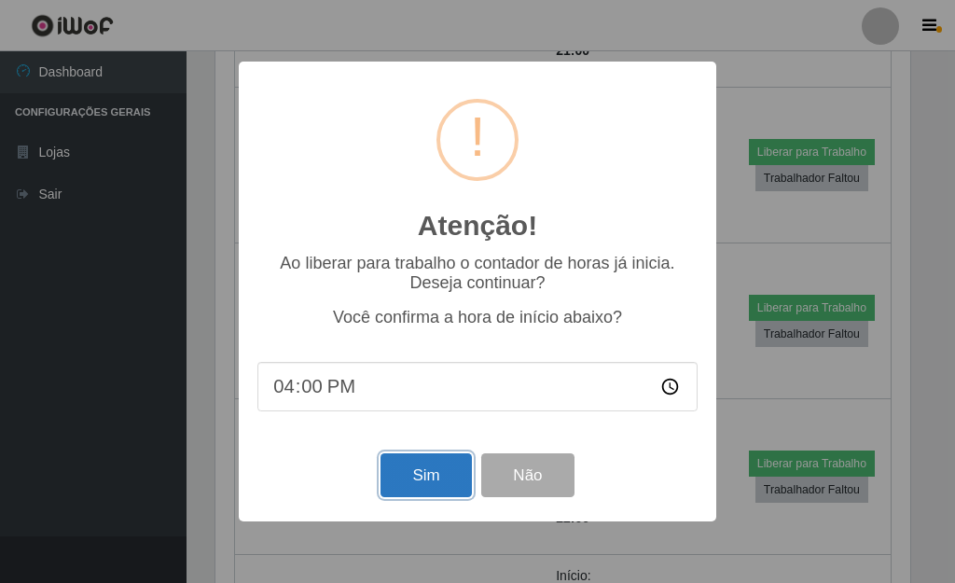
click at [431, 482] on button "Sim" at bounding box center [426, 475] width 90 height 44
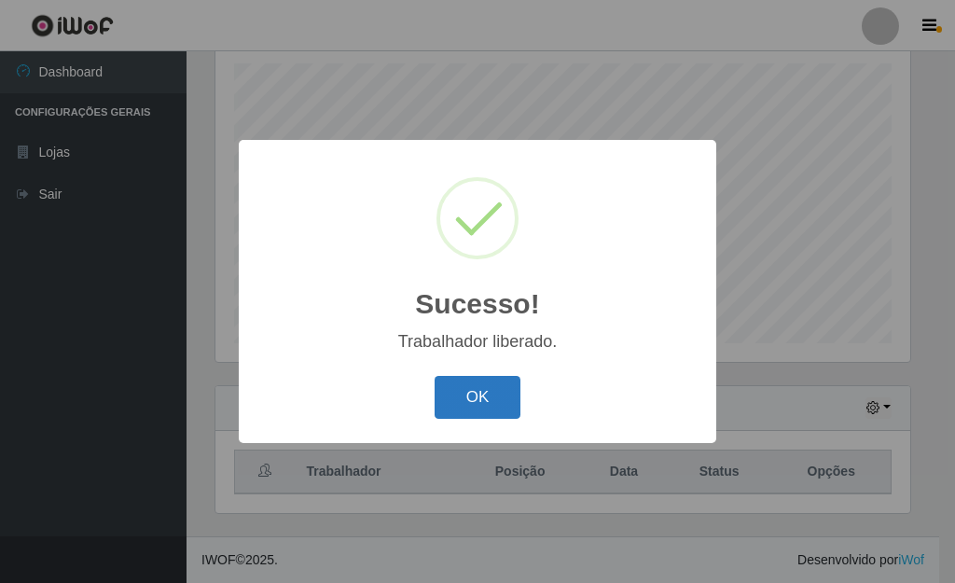
click at [473, 399] on button "OK" at bounding box center [478, 398] width 87 height 44
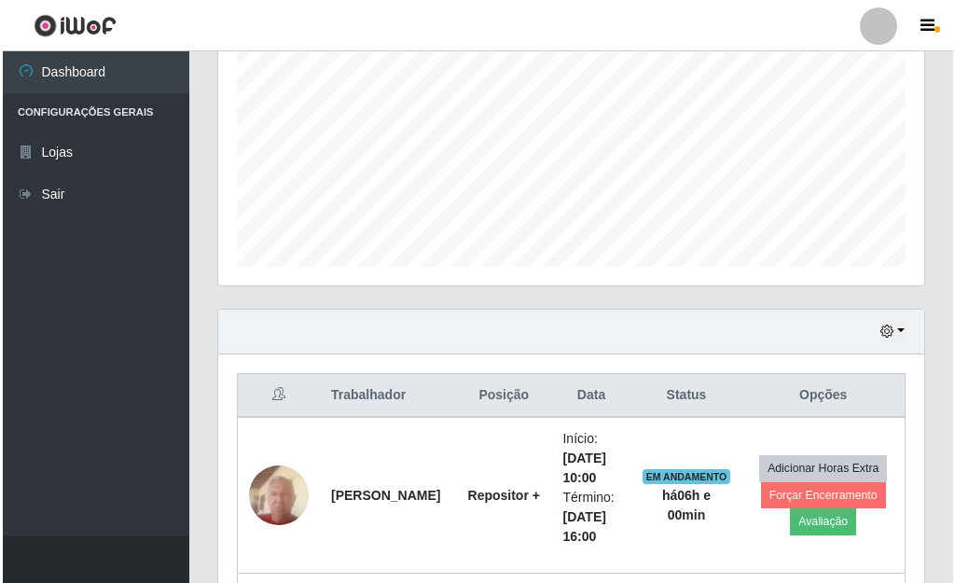
scroll to position [417, 0]
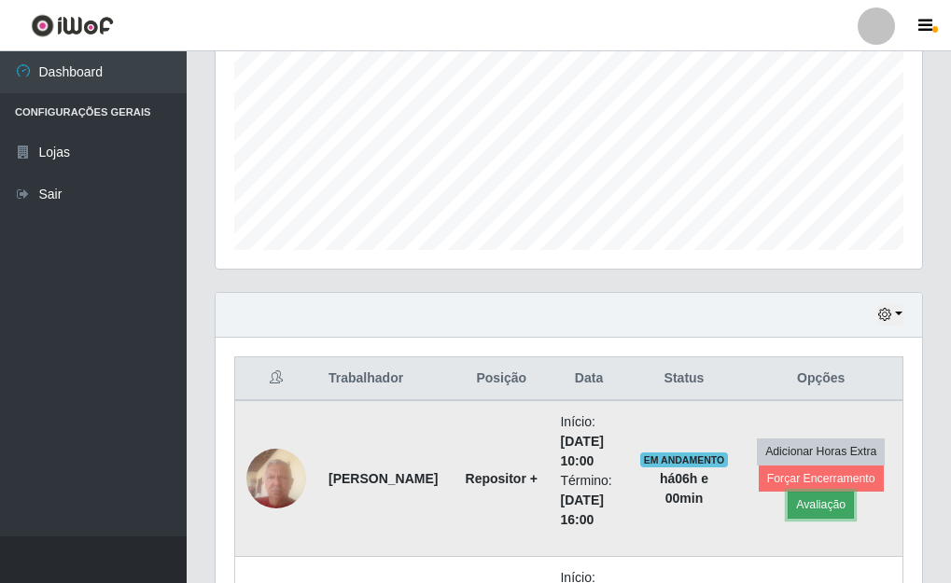
click at [810, 501] on button "Avaliação" at bounding box center [820, 505] width 66 height 26
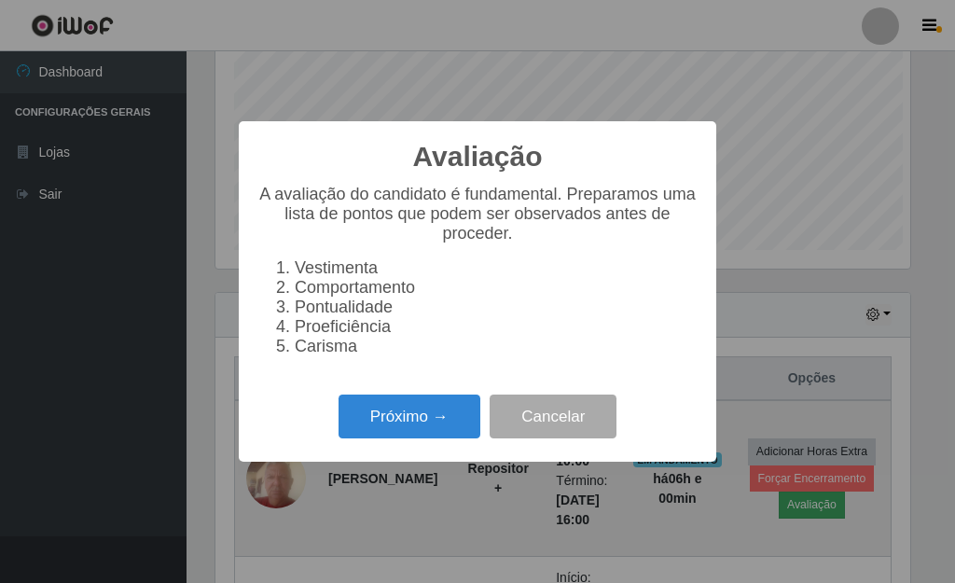
scroll to position [387, 695]
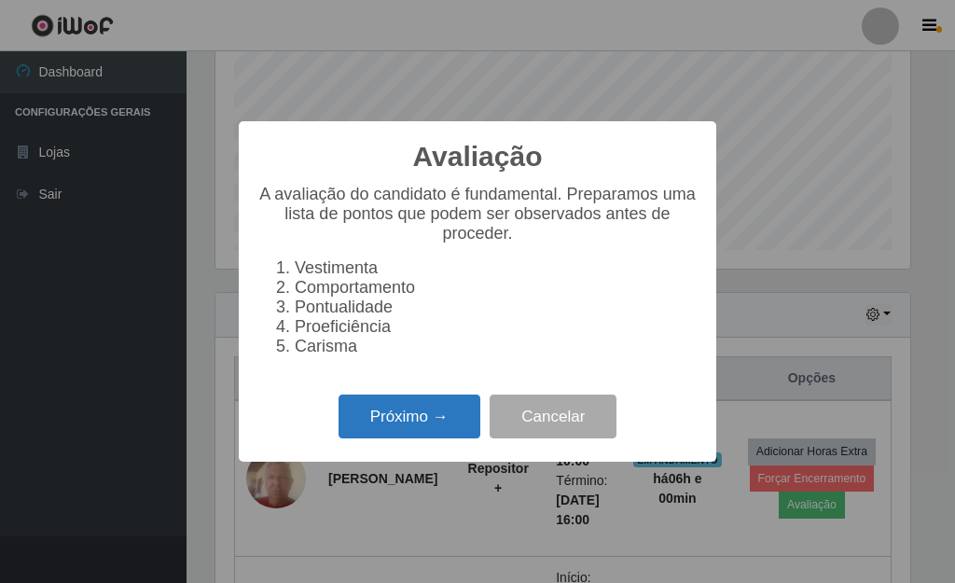
click at [437, 428] on button "Próximo →" at bounding box center [410, 417] width 142 height 44
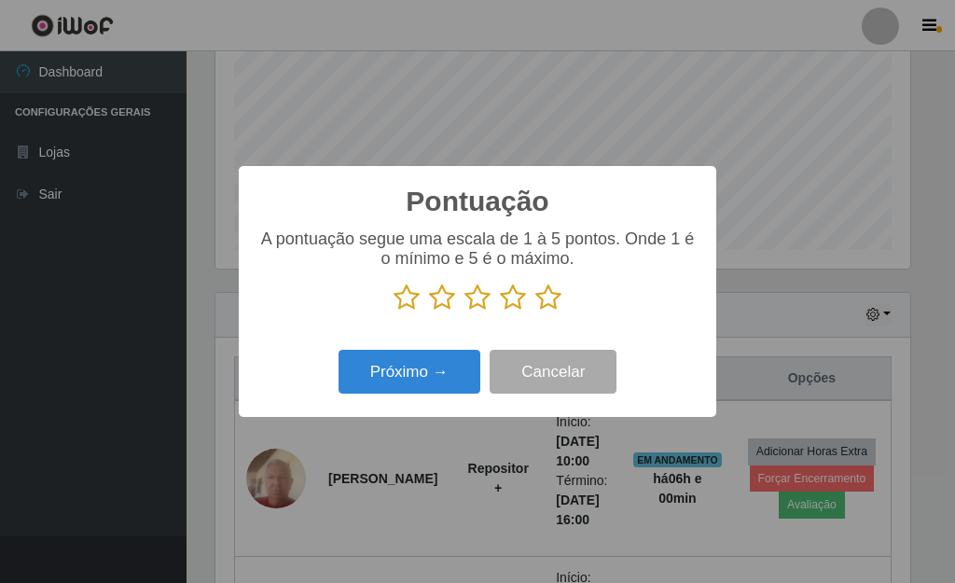
scroll to position [932405, 932097]
click at [555, 298] on icon at bounding box center [548, 298] width 26 height 28
click at [535, 312] on input "radio" at bounding box center [535, 312] width 0 height 0
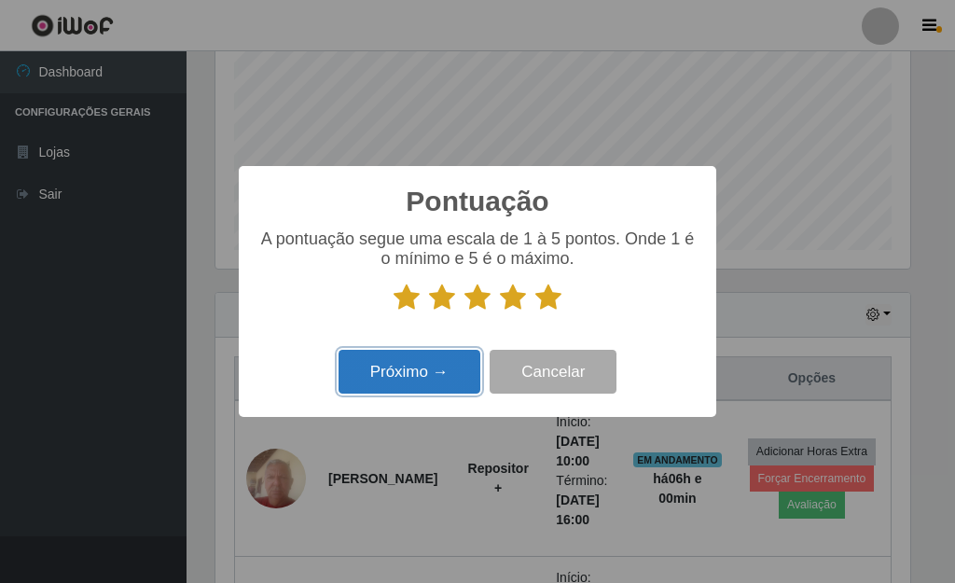
click at [440, 371] on button "Próximo →" at bounding box center [410, 372] width 142 height 44
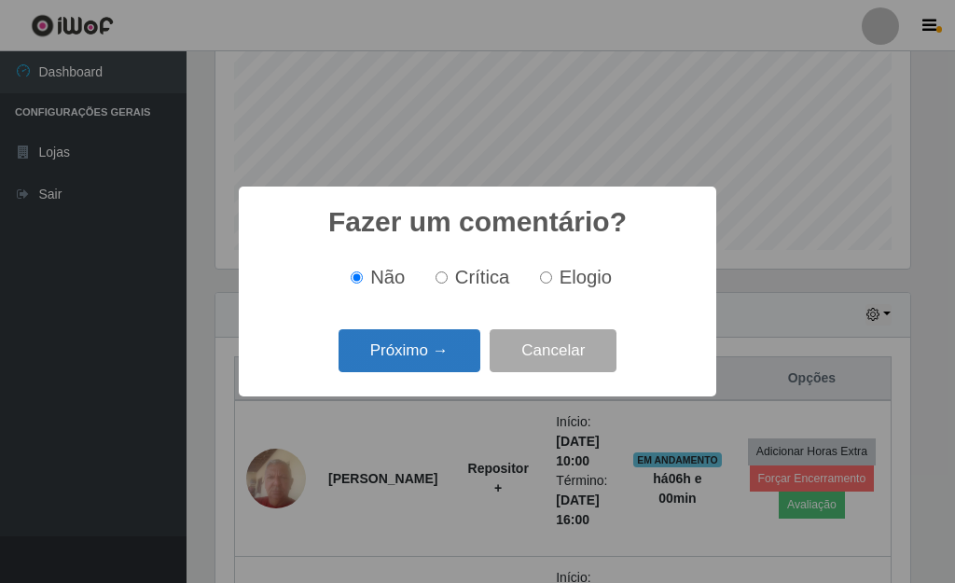
click at [440, 366] on button "Próximo →" at bounding box center [410, 351] width 142 height 44
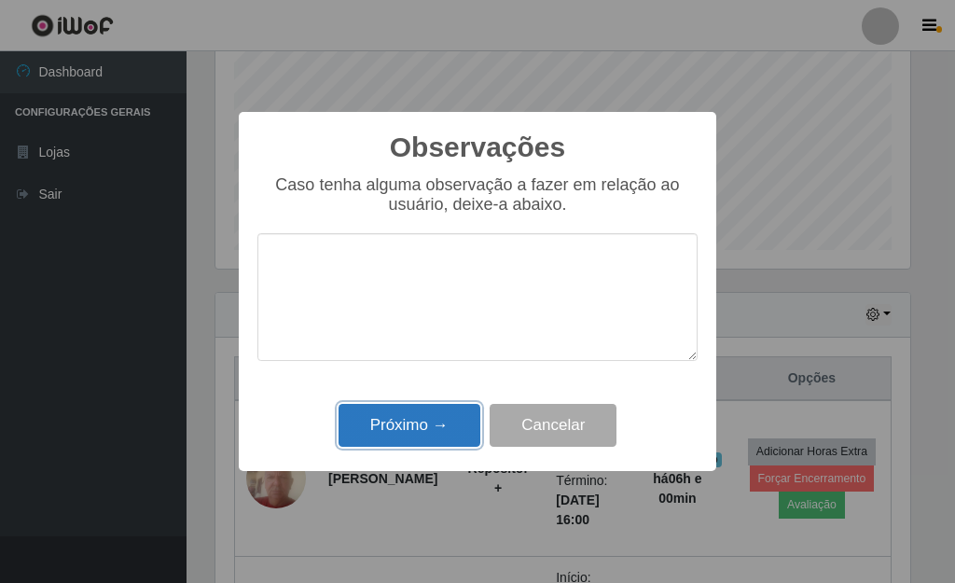
click at [444, 414] on button "Próximo →" at bounding box center [410, 426] width 142 height 44
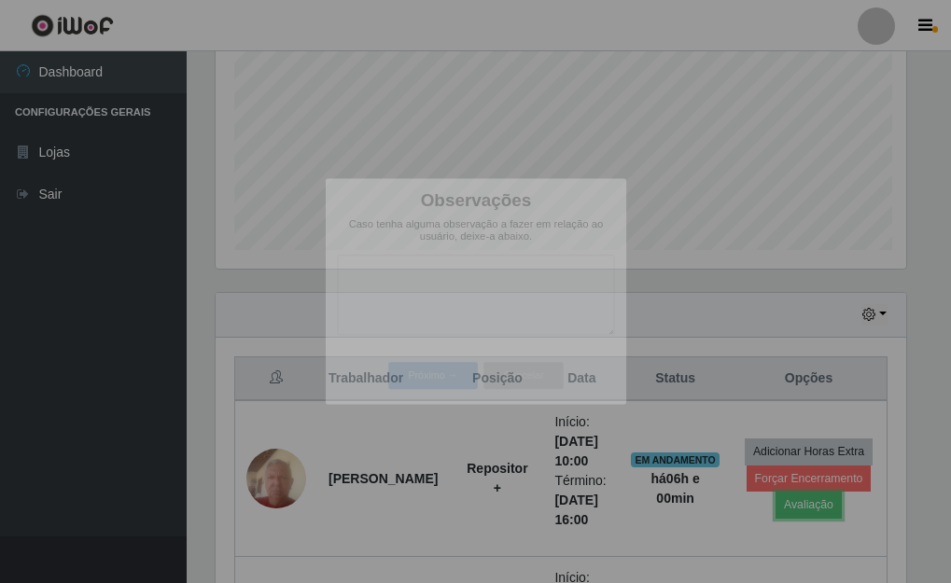
scroll to position [387, 706]
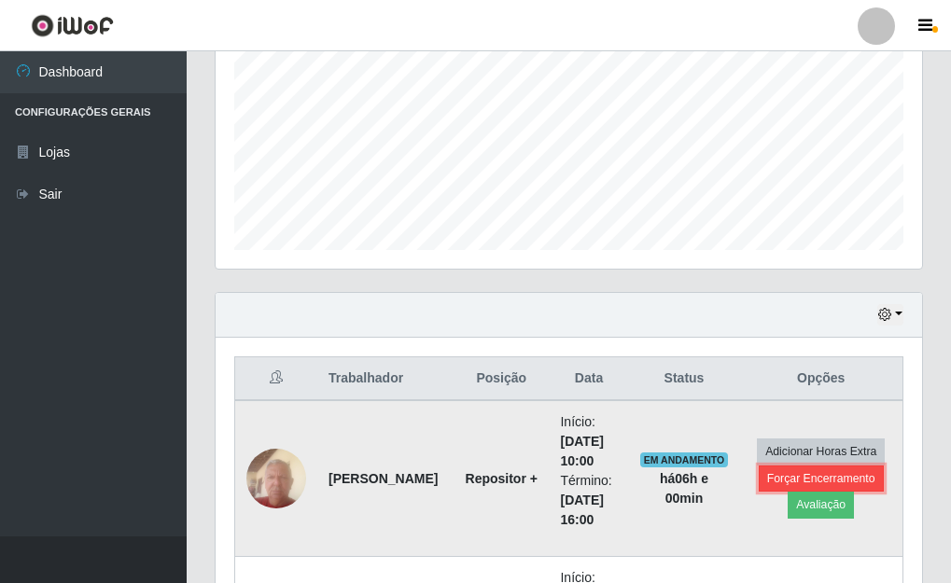
click at [792, 476] on button "Forçar Encerramento" at bounding box center [820, 478] width 125 height 26
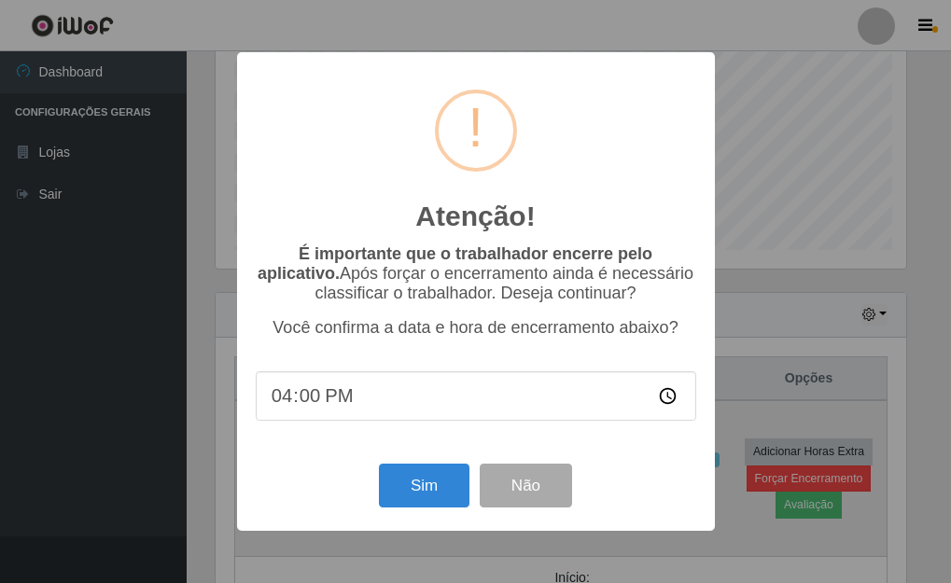
scroll to position [387, 695]
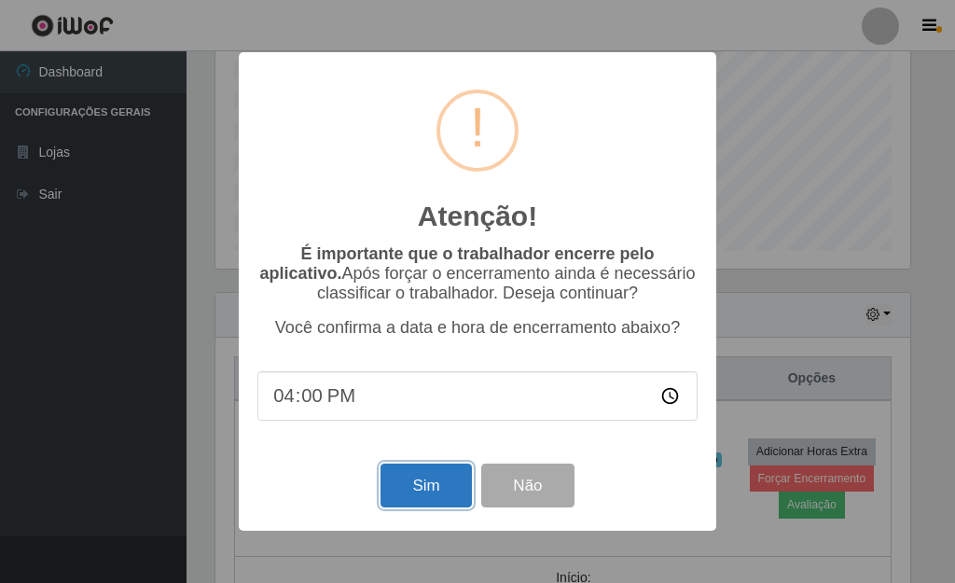
click at [439, 487] on button "Sim" at bounding box center [426, 486] width 90 height 44
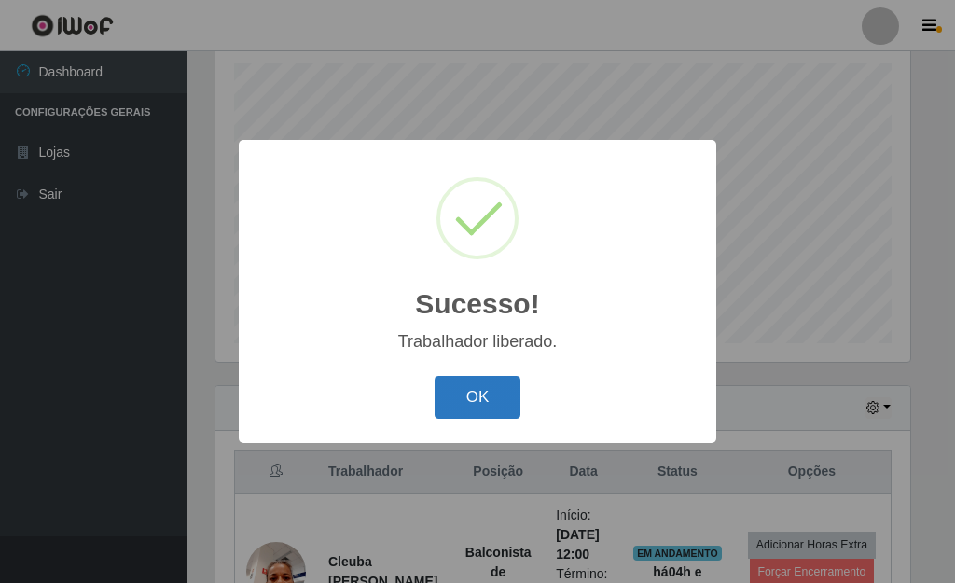
click at [483, 399] on button "OK" at bounding box center [478, 398] width 87 height 44
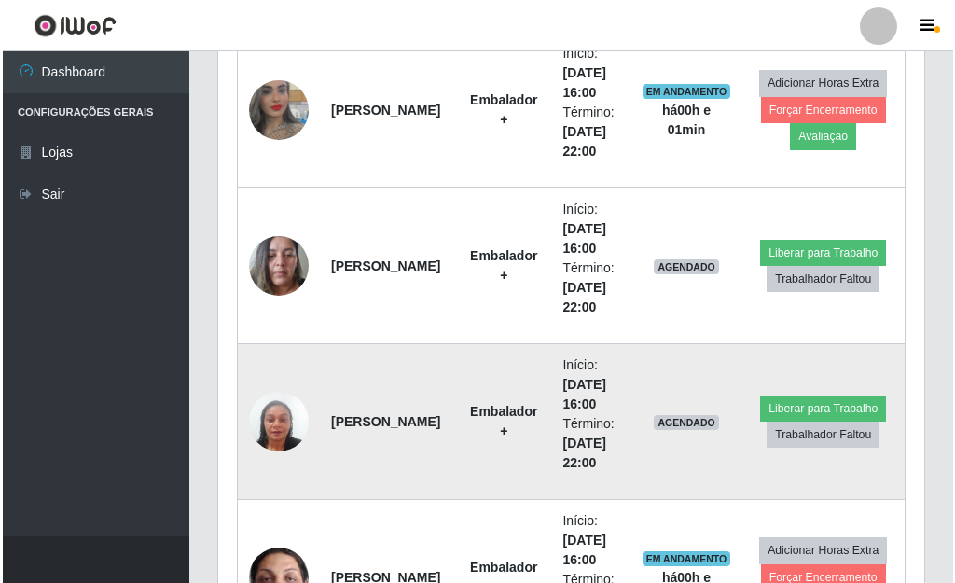
scroll to position [2656, 0]
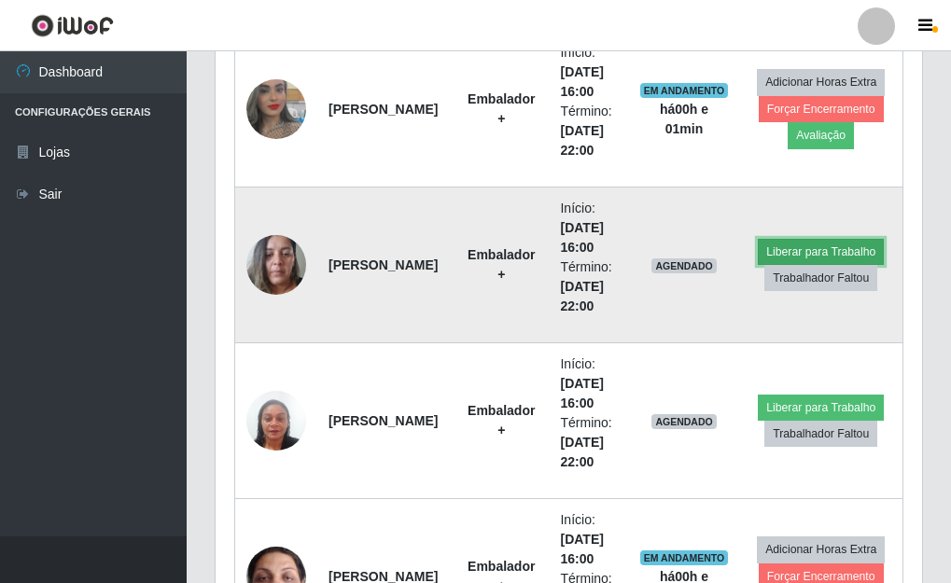
click at [793, 244] on button "Liberar para Trabalho" at bounding box center [820, 252] width 126 height 26
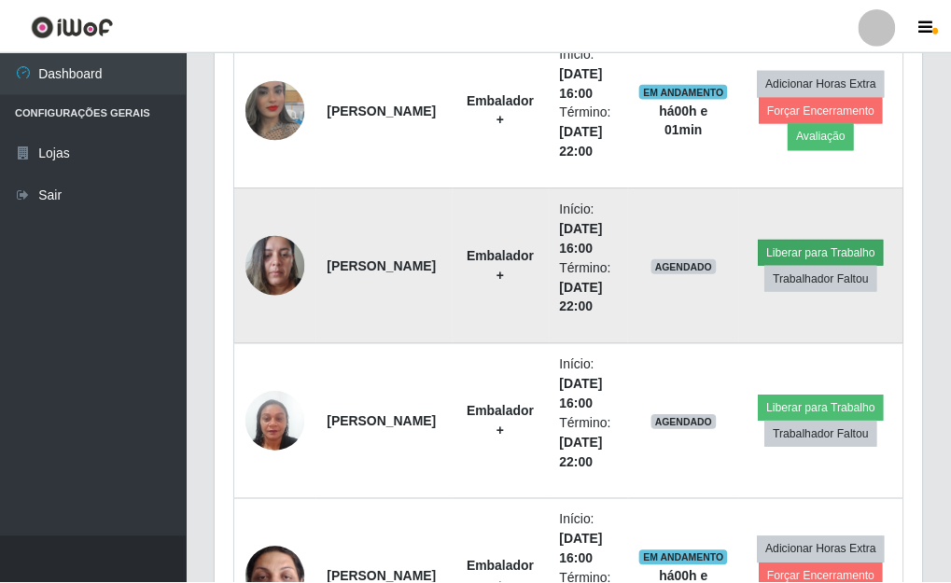
scroll to position [387, 695]
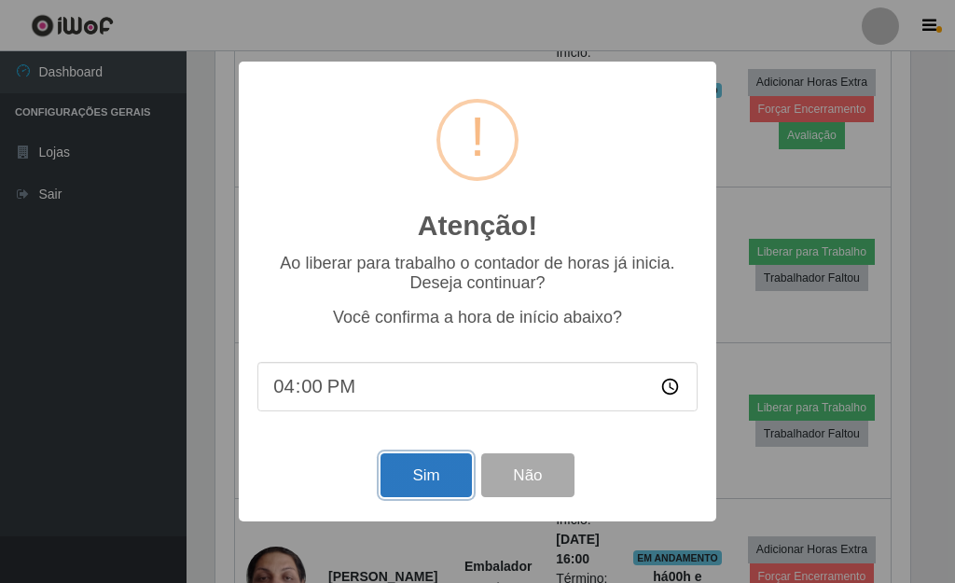
click at [413, 476] on button "Sim" at bounding box center [426, 475] width 90 height 44
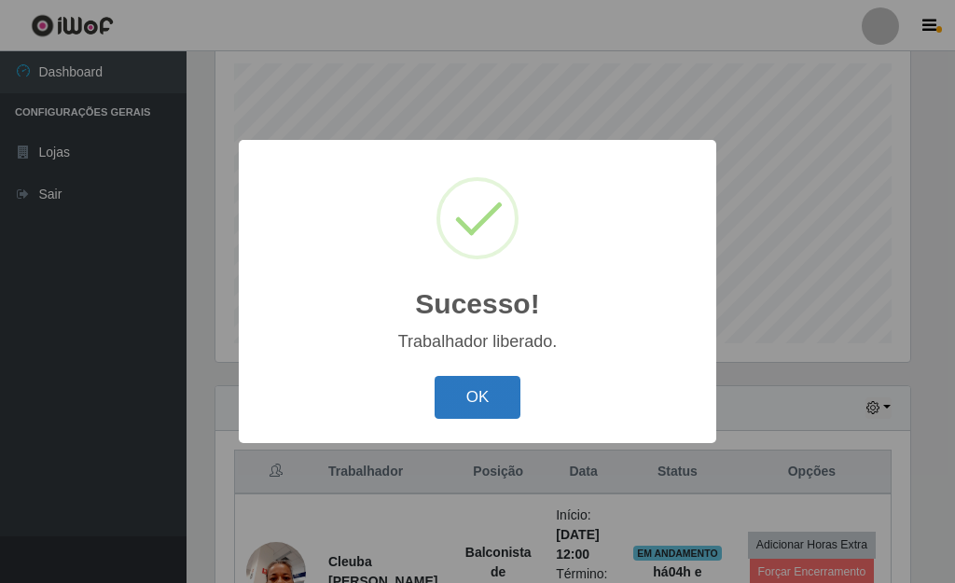
click at [454, 402] on button "OK" at bounding box center [478, 398] width 87 height 44
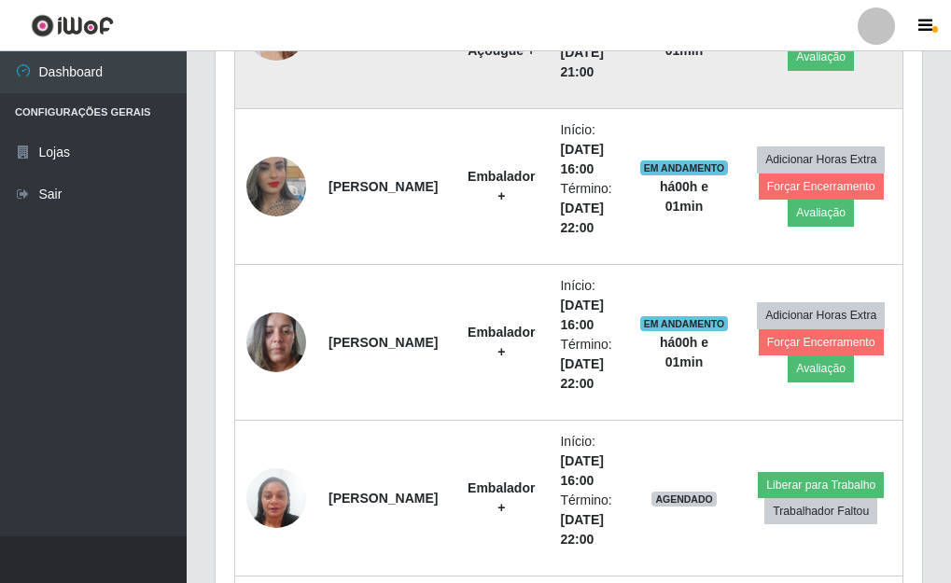
scroll to position [2656, 0]
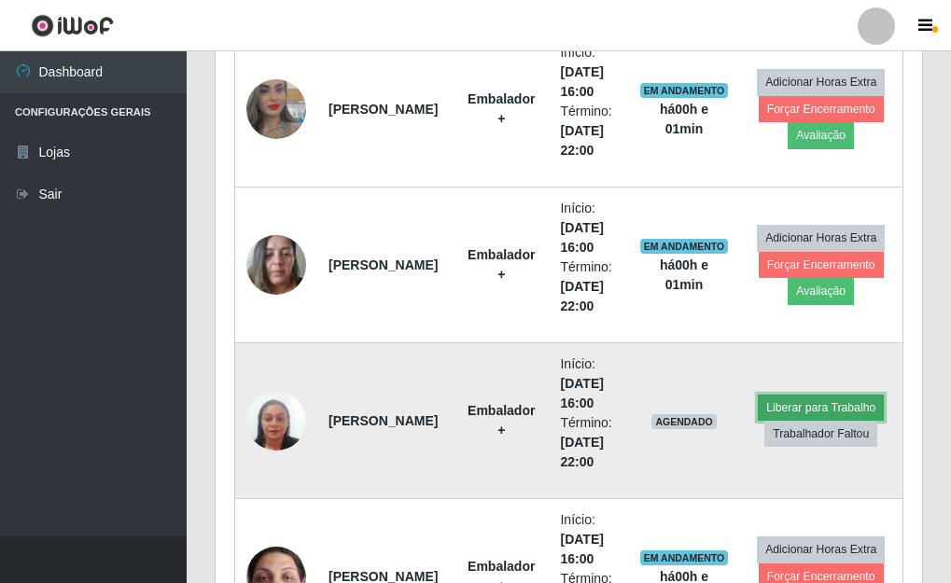
click at [771, 405] on button "Liberar para Trabalho" at bounding box center [820, 408] width 126 height 26
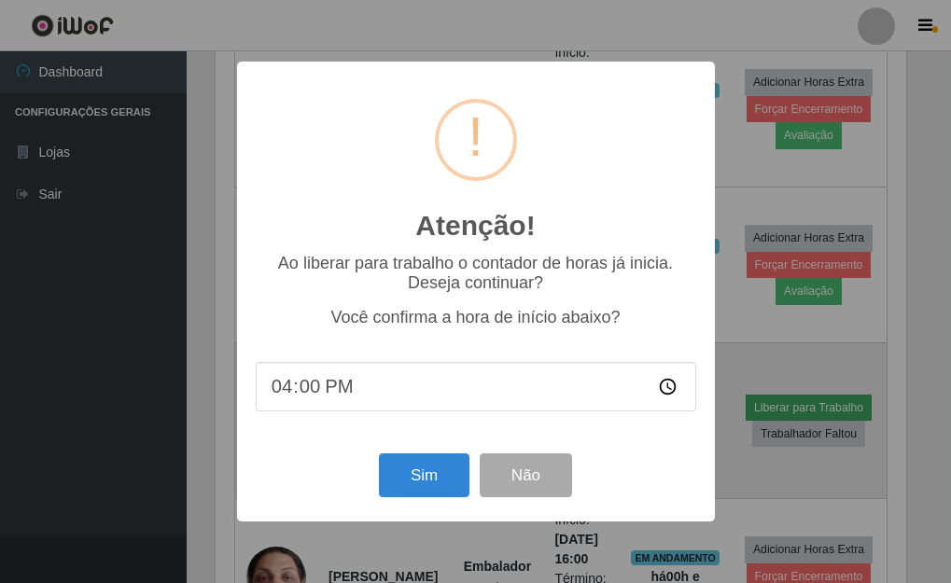
scroll to position [387, 695]
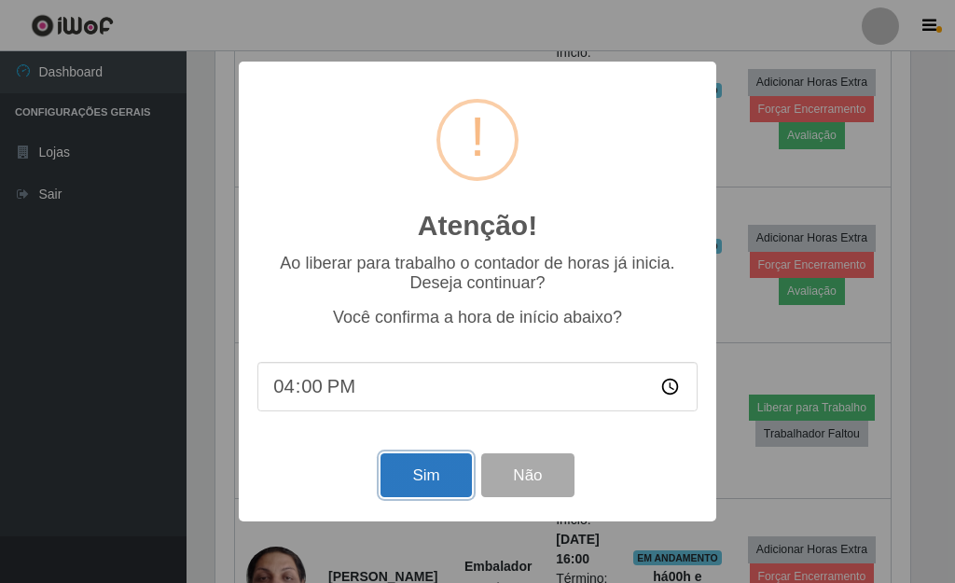
click at [406, 481] on button "Sim" at bounding box center [426, 475] width 90 height 44
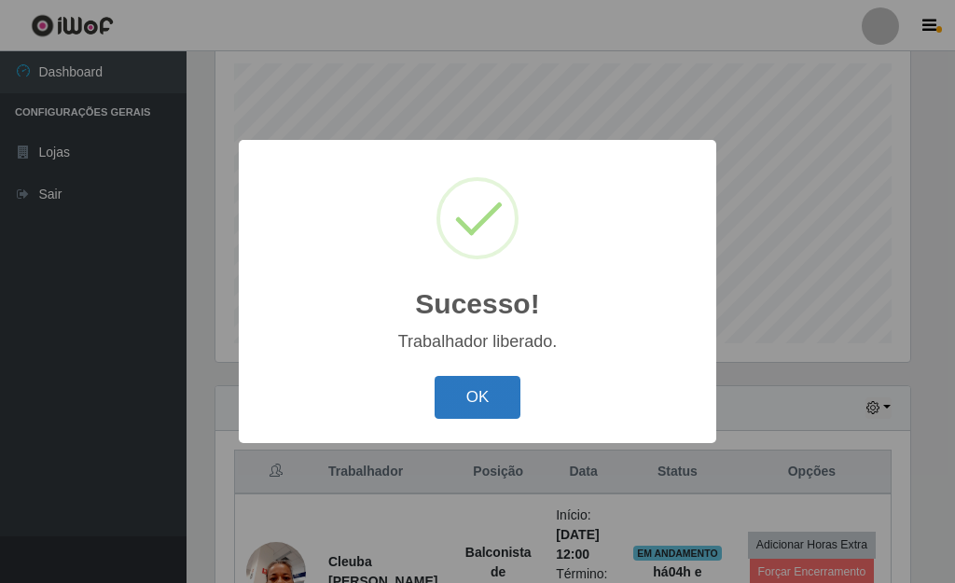
click at [495, 398] on button "OK" at bounding box center [478, 398] width 87 height 44
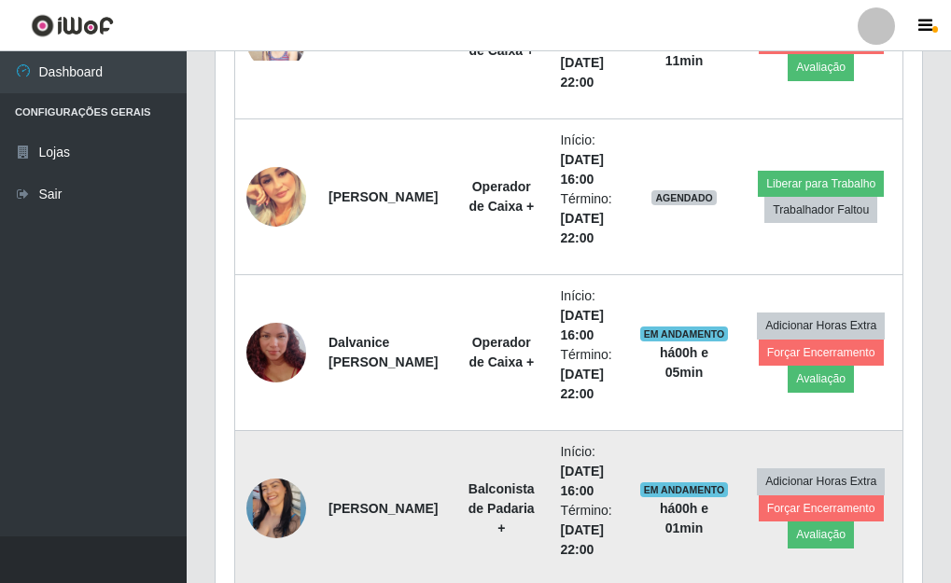
scroll to position [3309, 0]
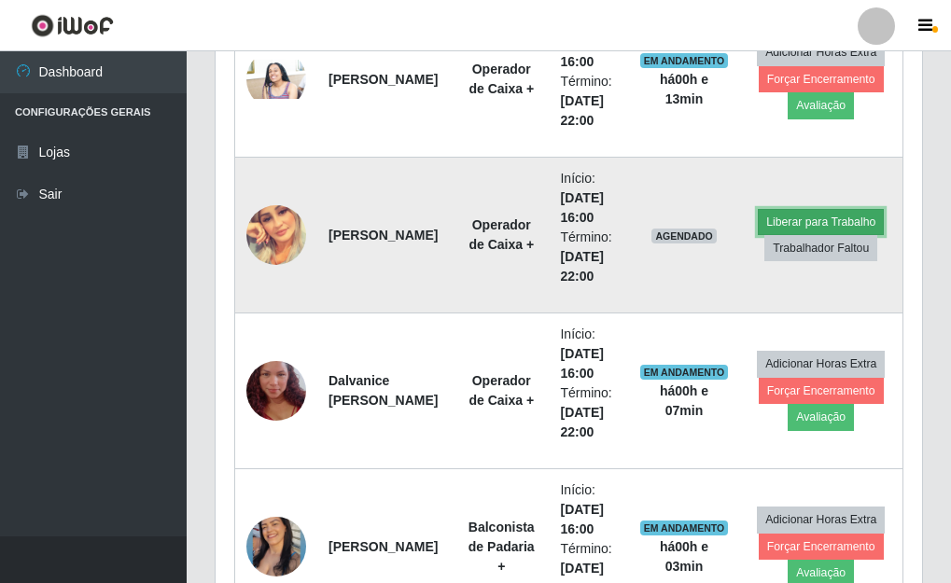
click at [805, 219] on button "Liberar para Trabalho" at bounding box center [820, 222] width 126 height 26
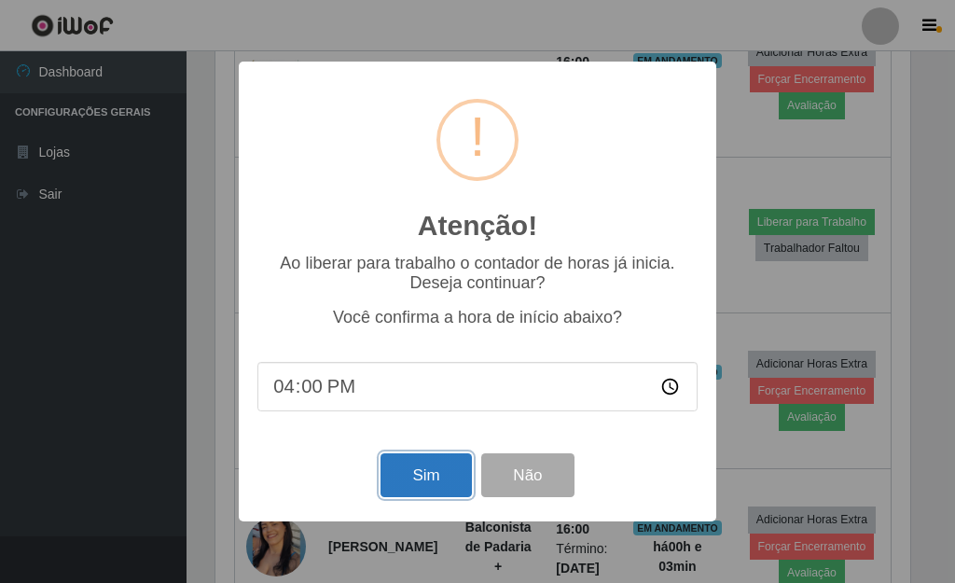
click at [413, 477] on button "Sim" at bounding box center [426, 475] width 90 height 44
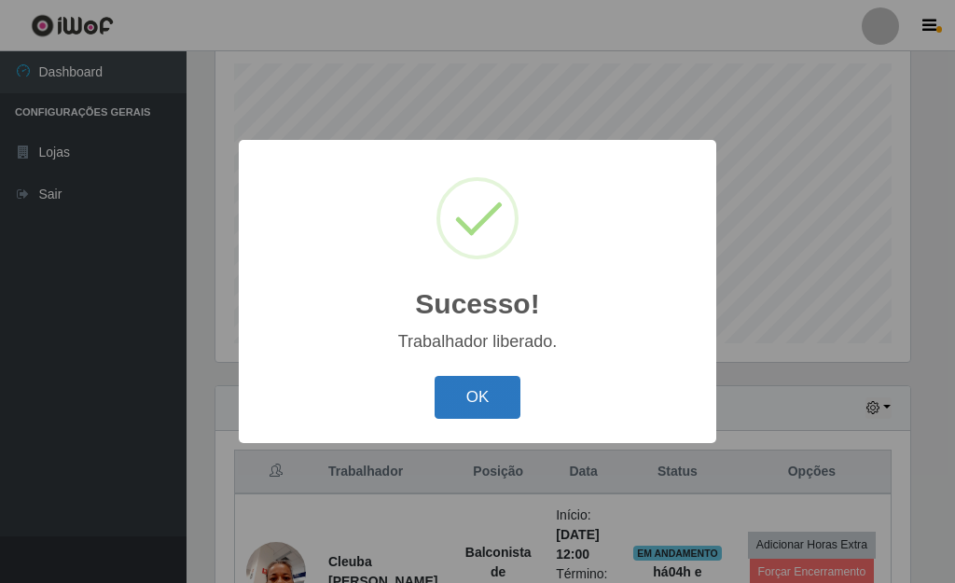
click at [455, 396] on button "OK" at bounding box center [478, 398] width 87 height 44
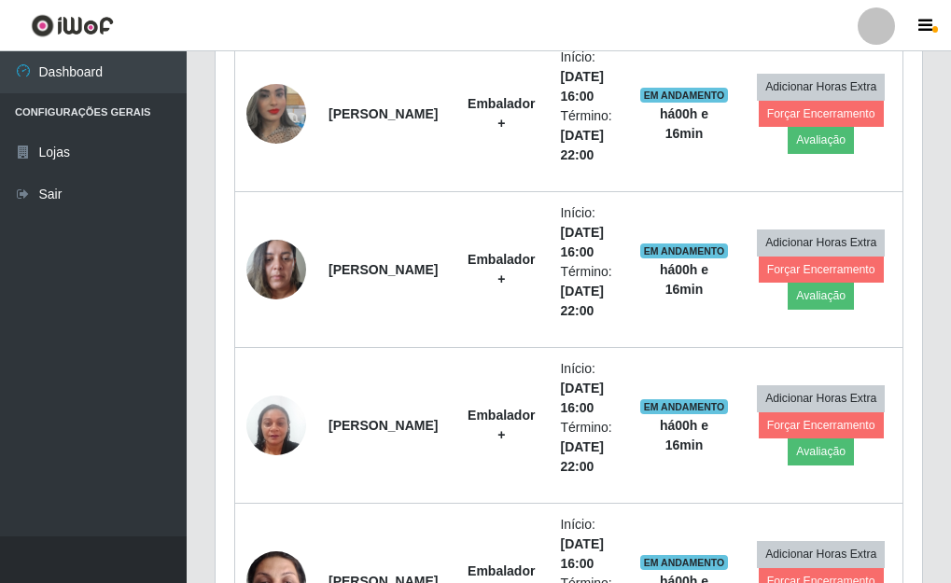
scroll to position [2600, 0]
